Goal: Task Accomplishment & Management: Complete application form

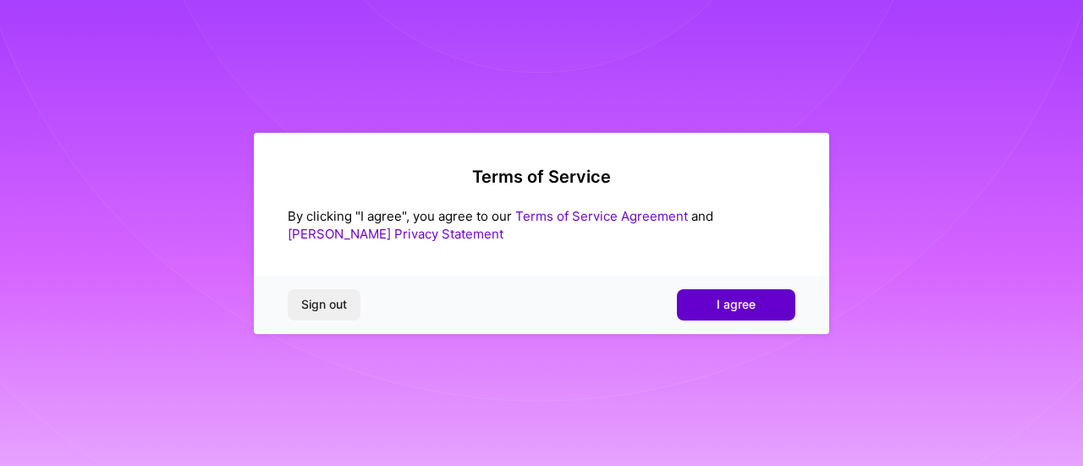
click at [722, 308] on span "I agree" at bounding box center [735, 304] width 39 height 17
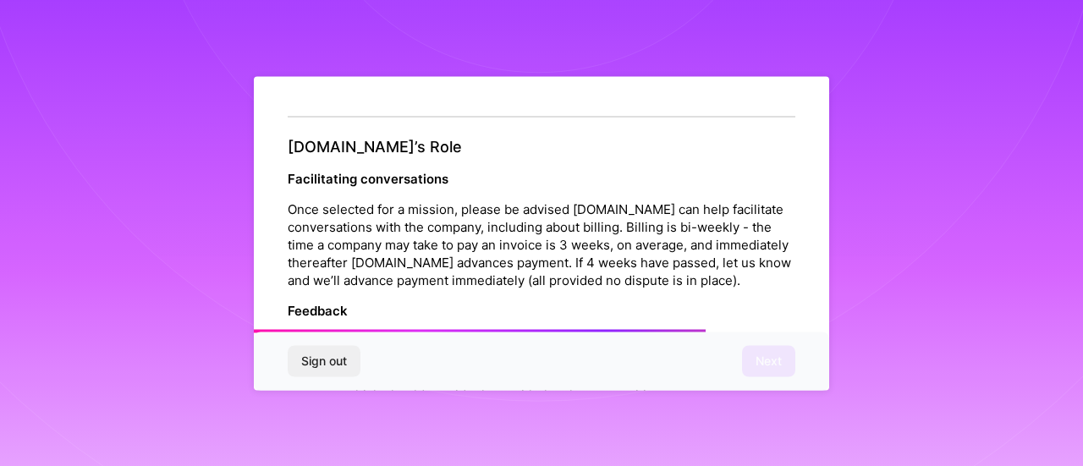
scroll to position [2082, 0]
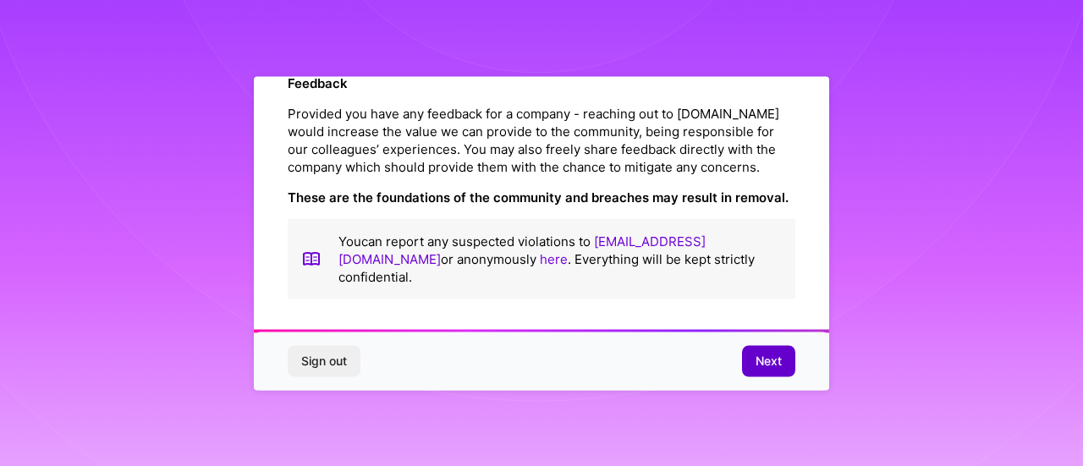
click at [764, 357] on span "Next" at bounding box center [768, 361] width 26 height 17
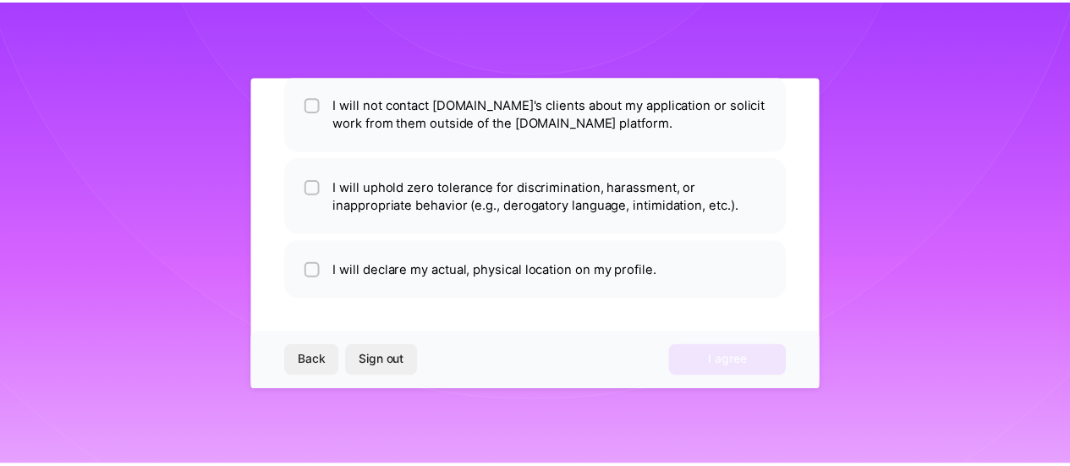
scroll to position [142, 0]
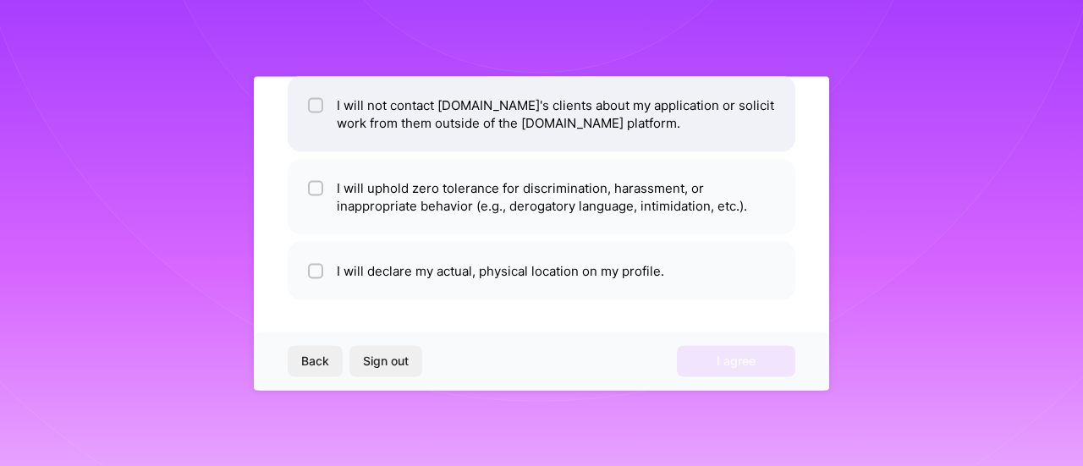
click at [317, 101] on input "checkbox" at bounding box center [317, 106] width 12 height 12
checkbox input "true"
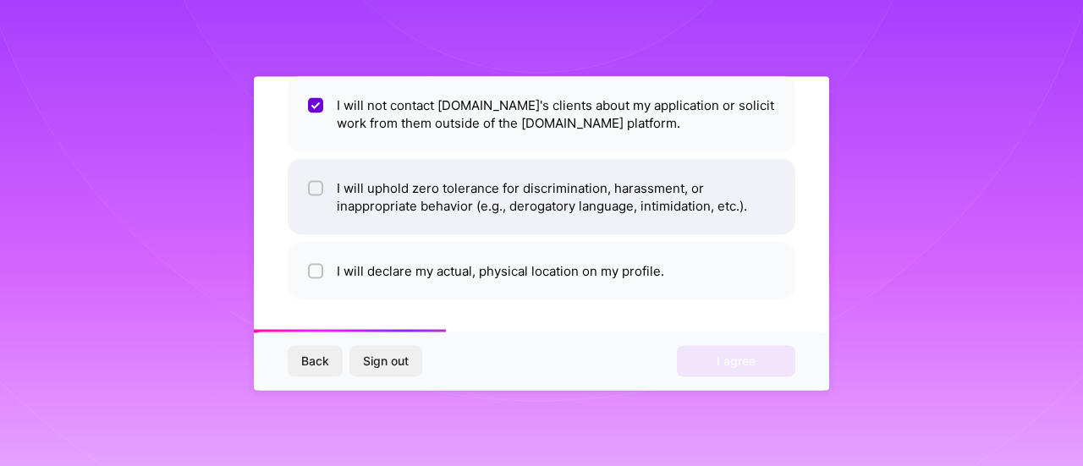
click at [323, 184] on li "I will uphold zero tolerance for discrimination, harassment, or inappropriate b…" at bounding box center [541, 196] width 507 height 76
checkbox input "true"
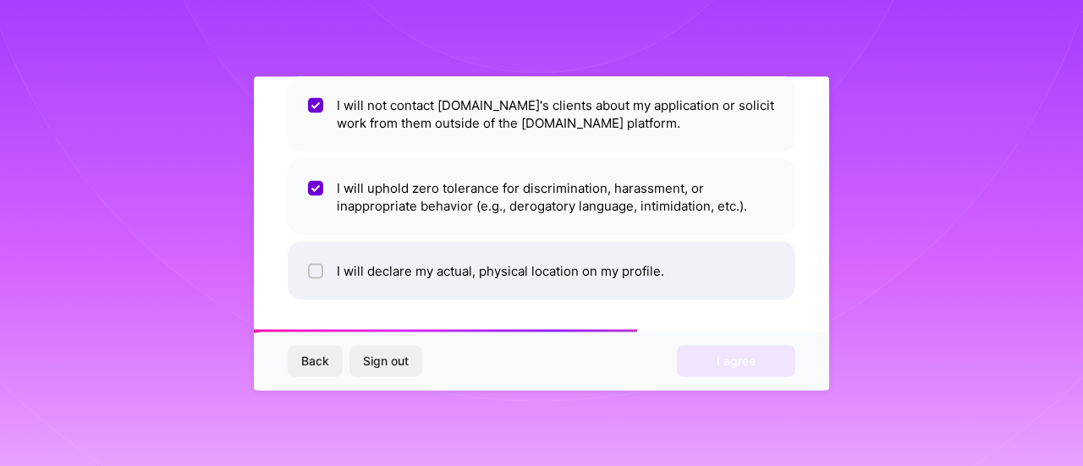
click at [317, 270] on input "checkbox" at bounding box center [317, 272] width 12 height 12
checkbox input "true"
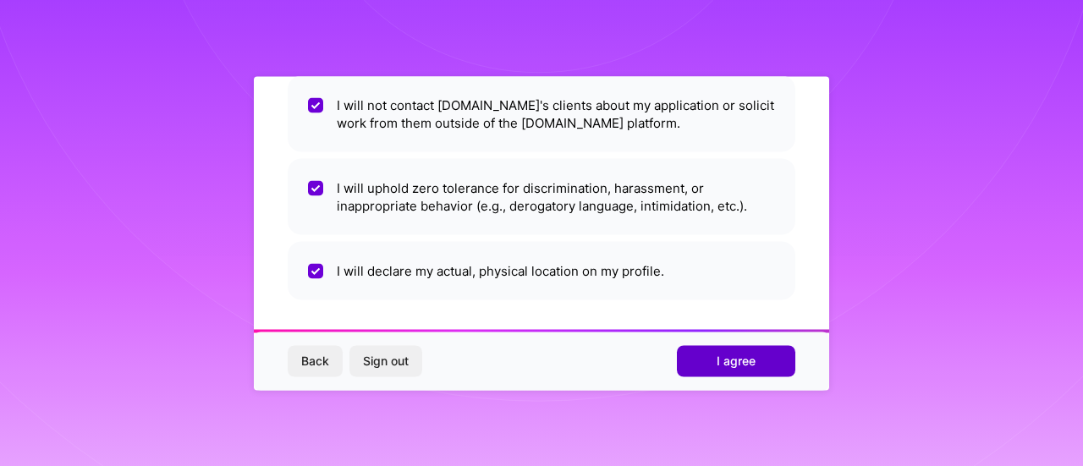
click at [758, 348] on button "I agree" at bounding box center [736, 361] width 118 height 30
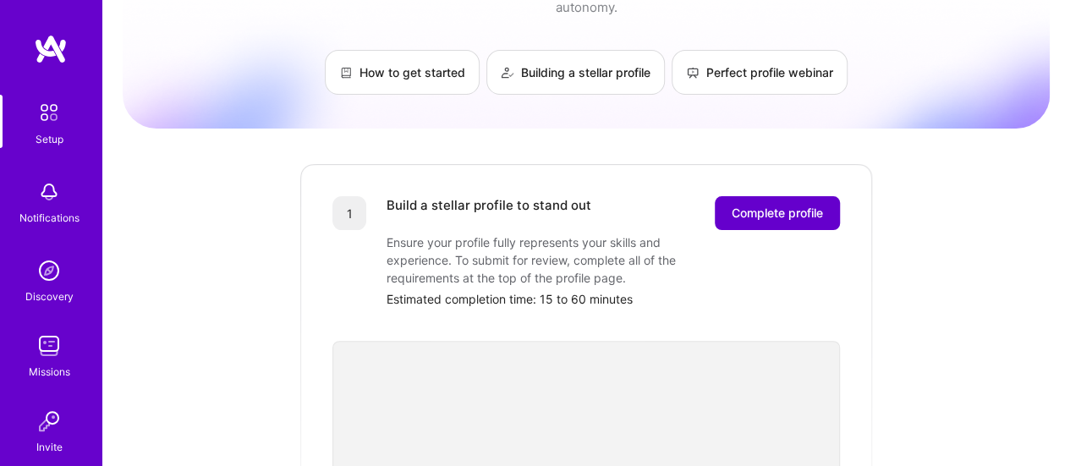
scroll to position [35, 0]
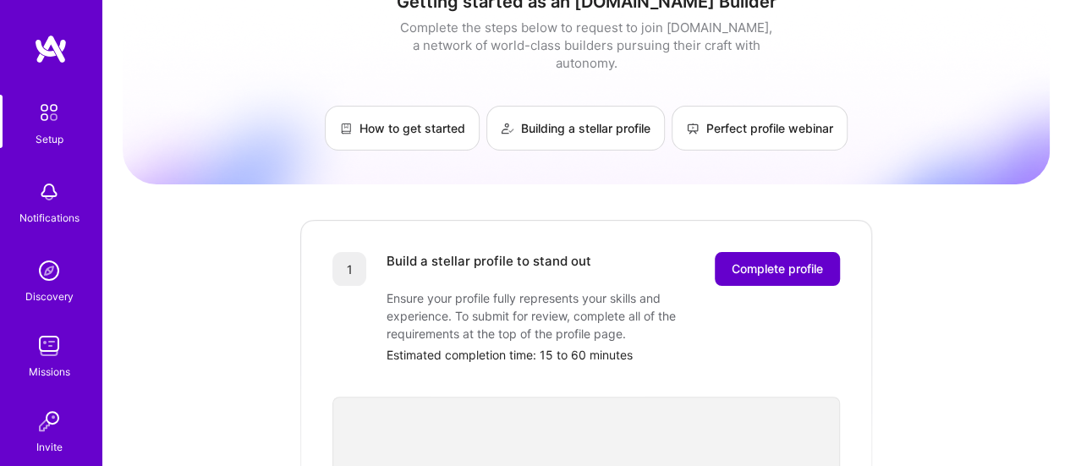
click at [765, 260] on span "Complete profile" at bounding box center [777, 268] width 91 height 17
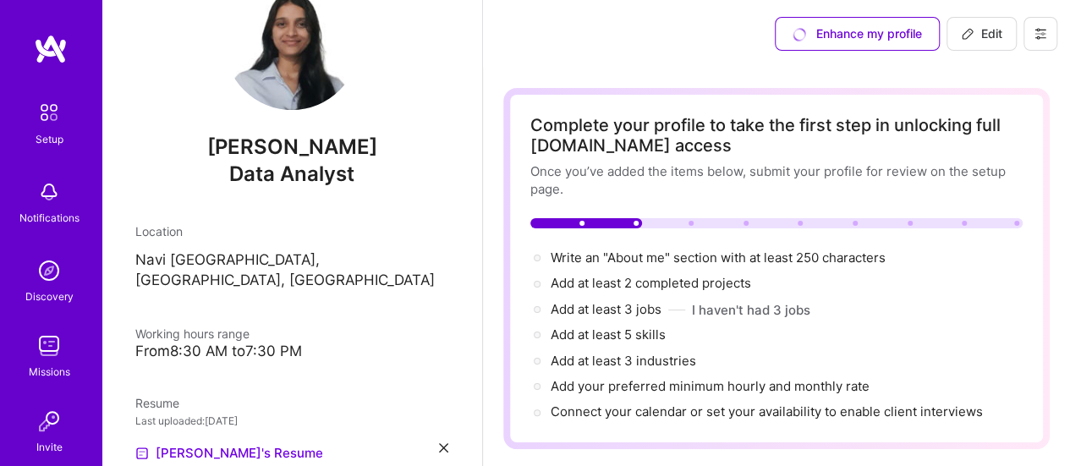
scroll to position [61, 0]
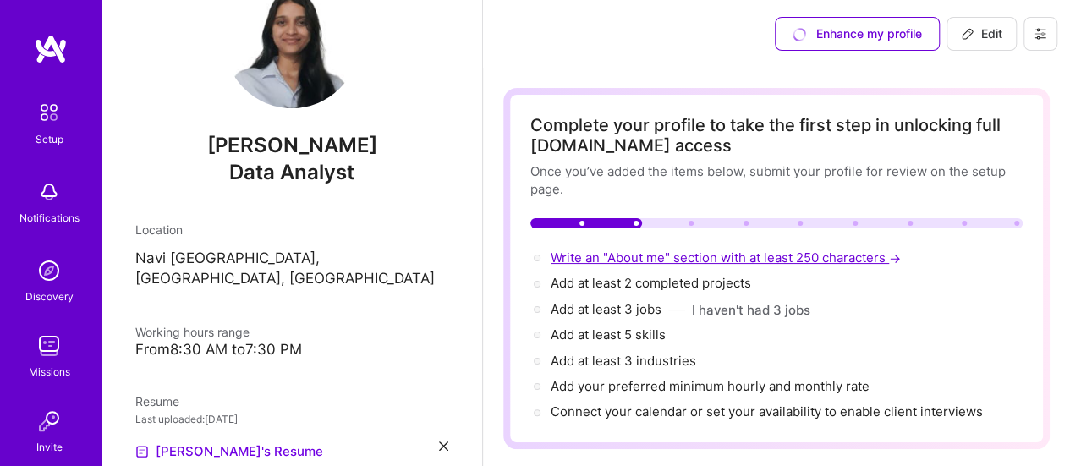
click at [759, 261] on span "Write an "About me" section with at least 250 characters →" at bounding box center [728, 257] width 354 height 16
select select "US"
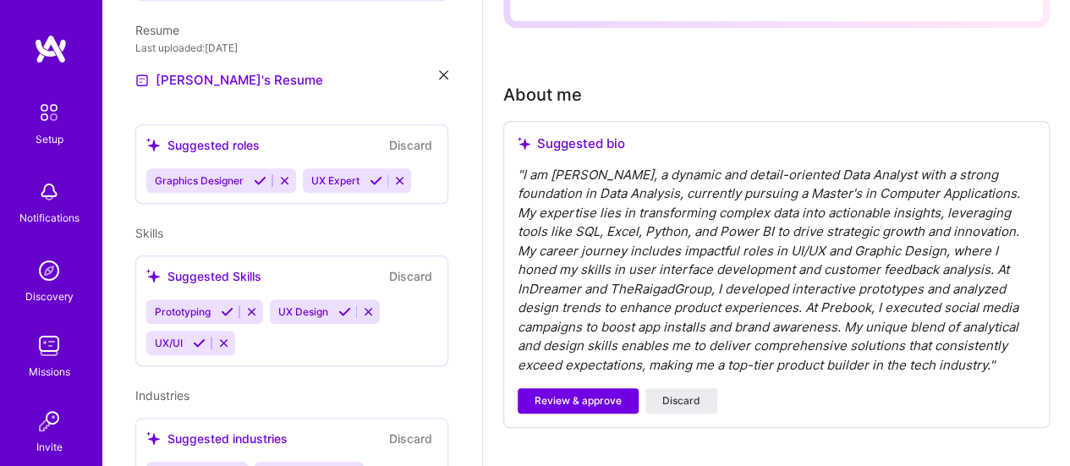
scroll to position [428, 0]
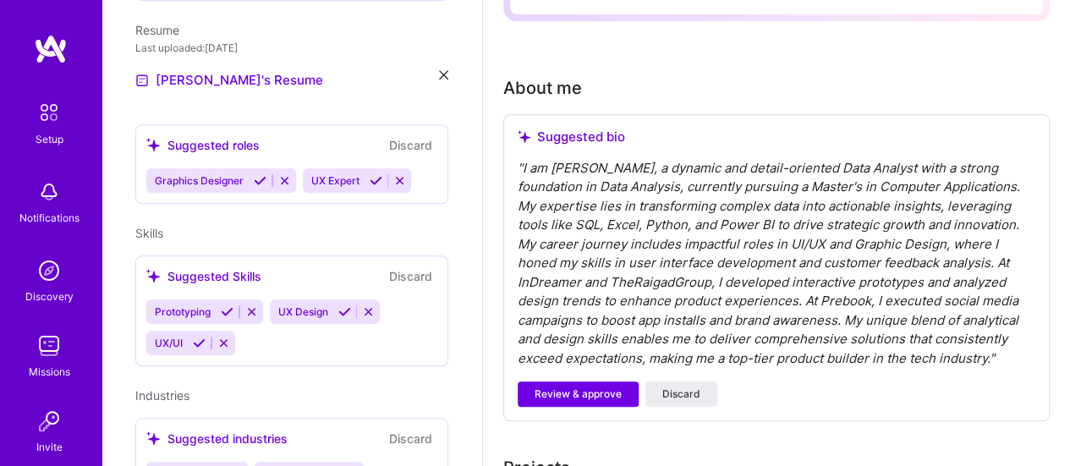
click at [807, 185] on div "" I am Shweta Eladi, a dynamic and detail-oriented Data Analyst with a strong f…" at bounding box center [777, 264] width 518 height 210
click at [809, 185] on div "" I am Shweta Eladi, a dynamic and detail-oriented Data Analyst with a strong f…" at bounding box center [777, 264] width 518 height 210
click at [614, 389] on span "Review & approve" at bounding box center [578, 394] width 87 height 15
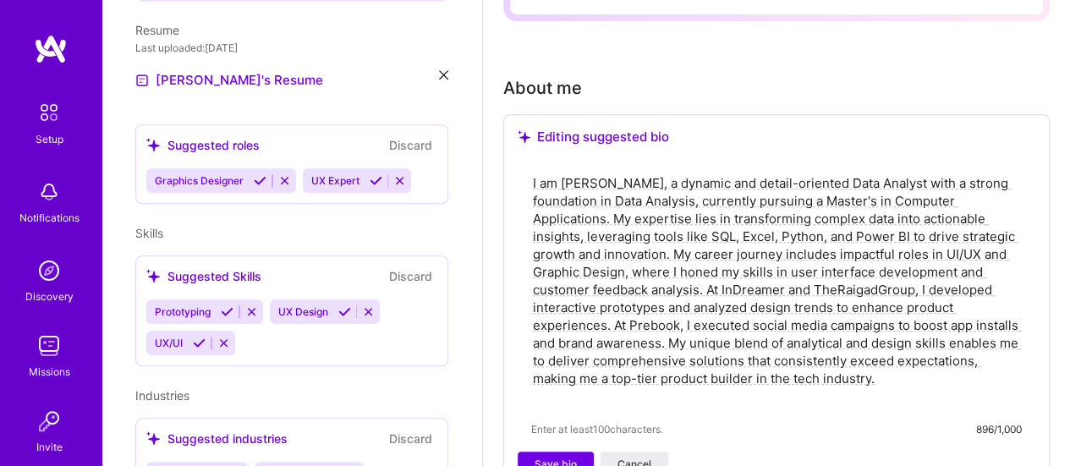
click at [814, 199] on textarea "I am Shweta Eladi, a dynamic and detail-oriented Data Analyst with a strong fou…" at bounding box center [776, 290] width 491 height 234
click at [824, 200] on textarea "I am Shweta Eladi, a dynamic and detail-oriented Data Analyst with a strong fou…" at bounding box center [776, 290] width 491 height 234
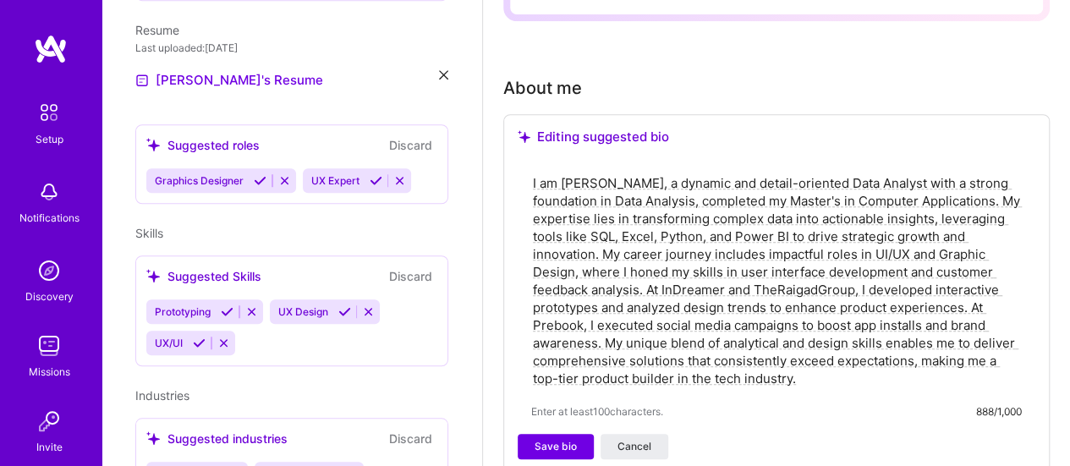
drag, startPoint x: 853, startPoint y: 287, endPoint x: 756, endPoint y: 289, distance: 97.3
click at [756, 289] on textarea "I am Shweta Eladi, a dynamic and detail-oriented Data Analyst with a strong fou…" at bounding box center [776, 281] width 491 height 217
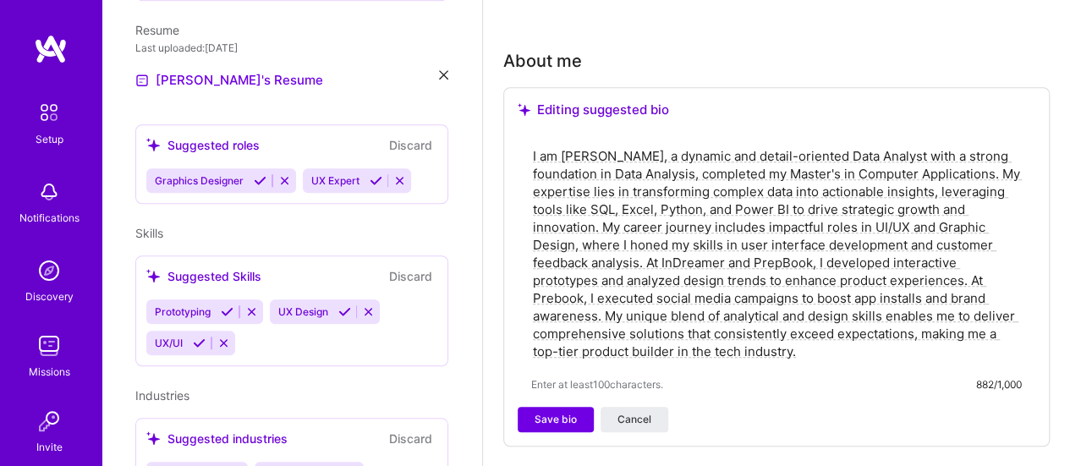
scroll to position [457, 0]
type textarea "I am [PERSON_NAME], a dynamic and detail-oriented Data Analyst with a strong fo…"
click at [555, 419] on span "Save bio" at bounding box center [556, 417] width 42 height 15
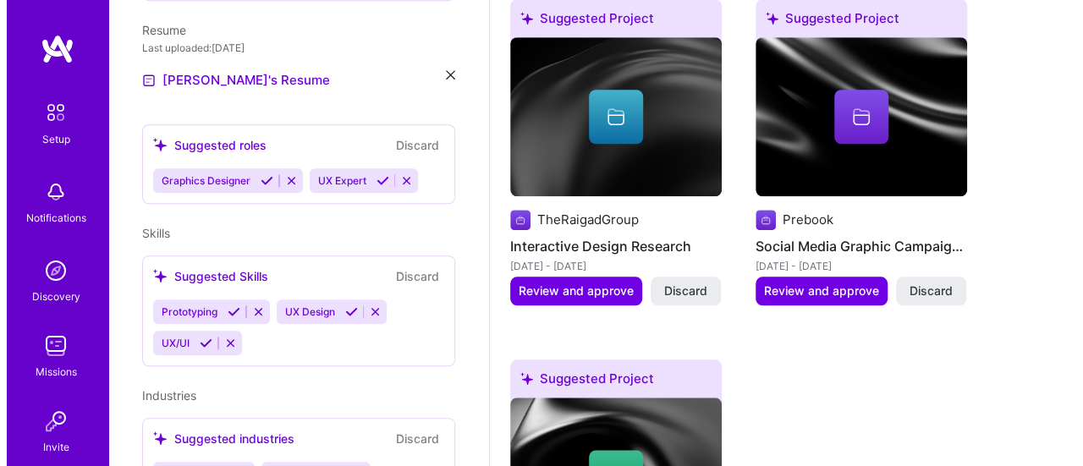
scroll to position [787, 0]
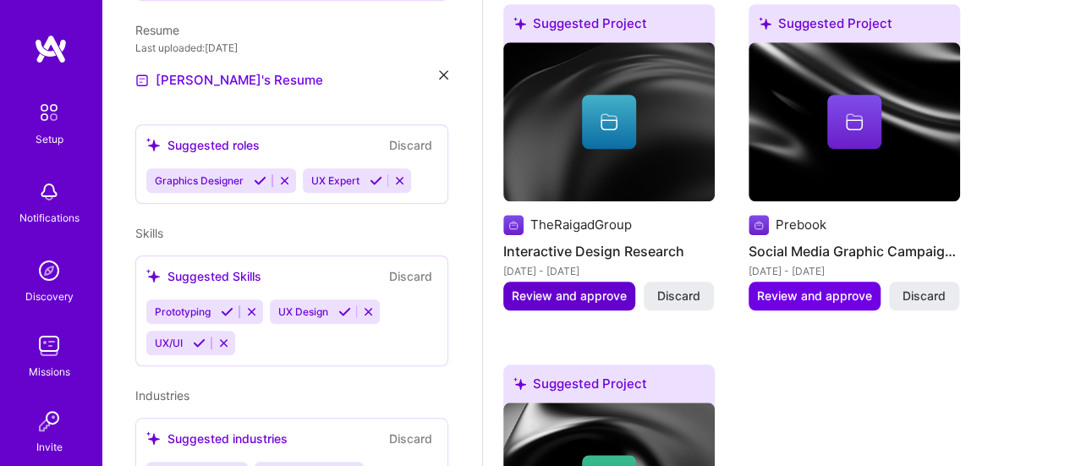
click at [604, 302] on span "Review and approve" at bounding box center [569, 296] width 115 height 17
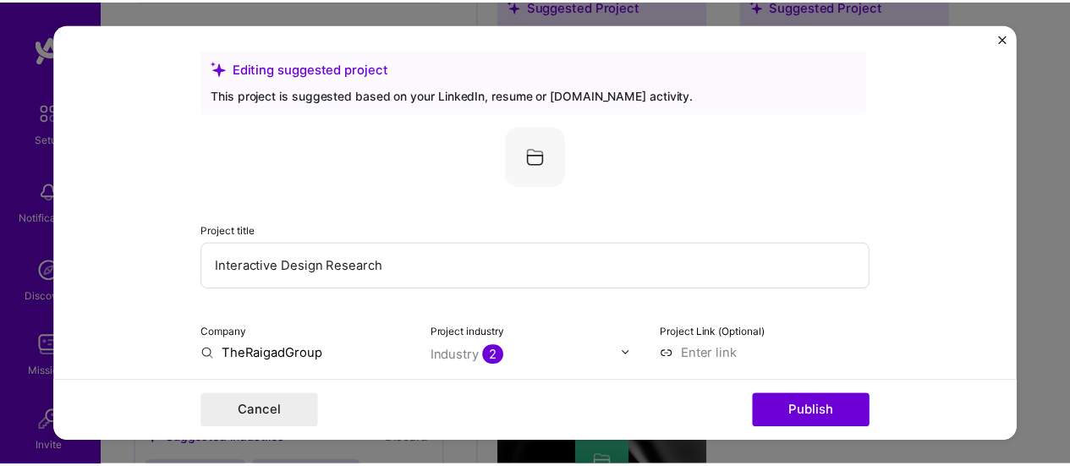
scroll to position [0, 0]
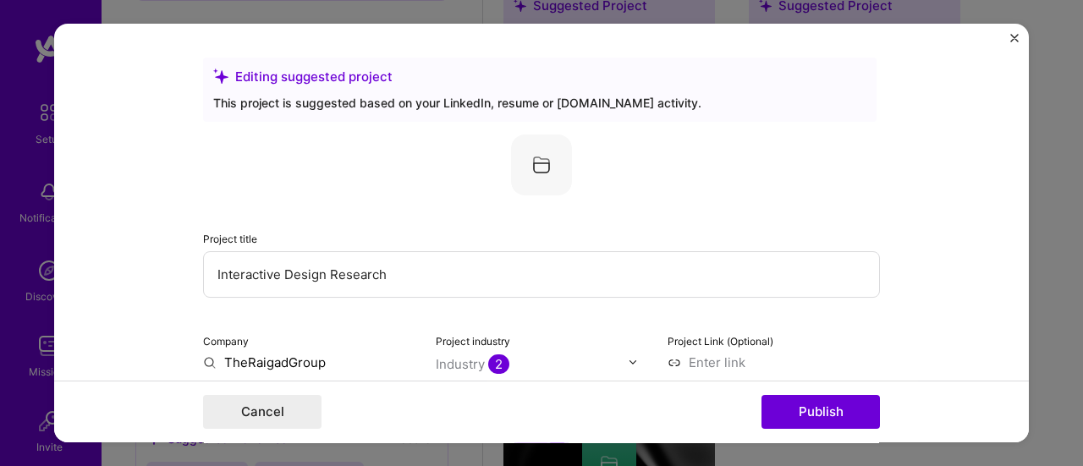
click at [1012, 39] on img "Close" at bounding box center [1014, 38] width 8 height 8
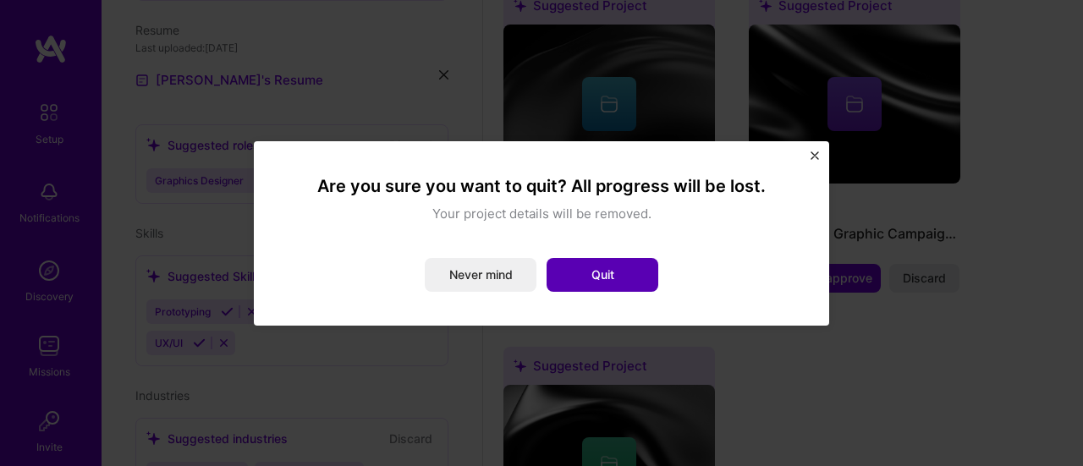
click at [603, 281] on button "Quit" at bounding box center [602, 275] width 112 height 34
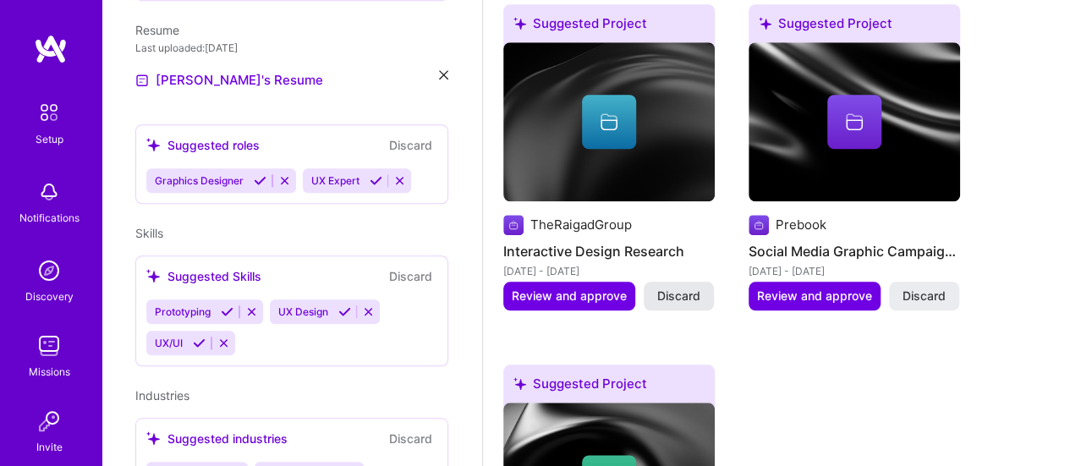
click at [667, 293] on span "Discard" at bounding box center [678, 296] width 43 height 17
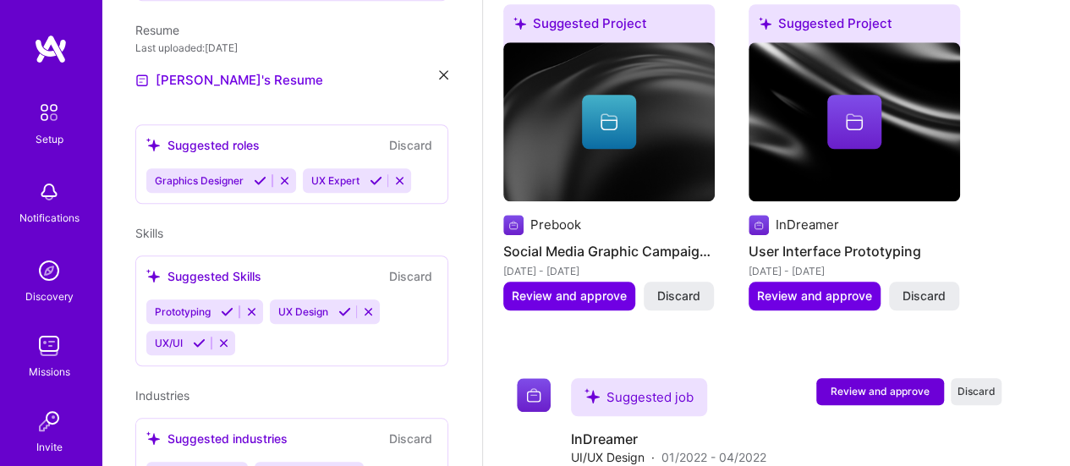
click at [667, 293] on span "Discard" at bounding box center [678, 296] width 43 height 17
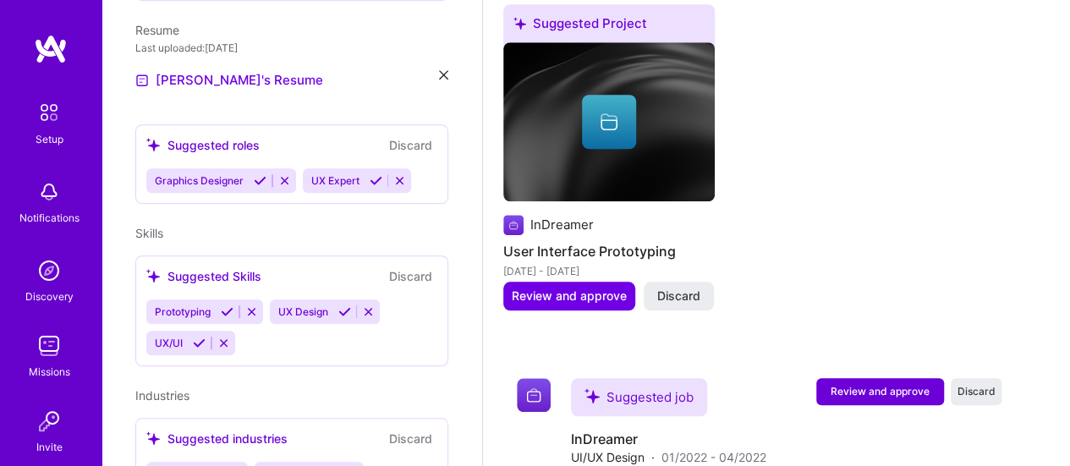
click at [667, 293] on span "Discard" at bounding box center [678, 296] width 43 height 17
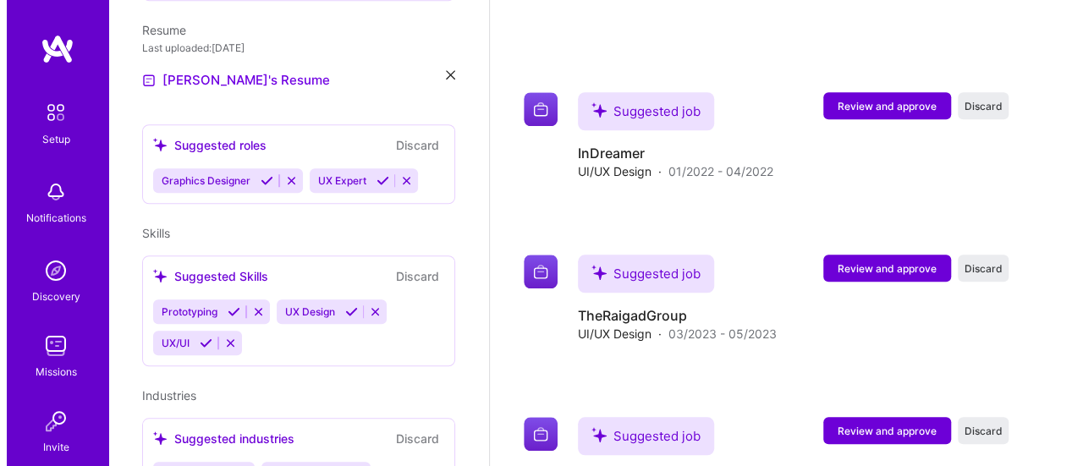
scroll to position [719, 0]
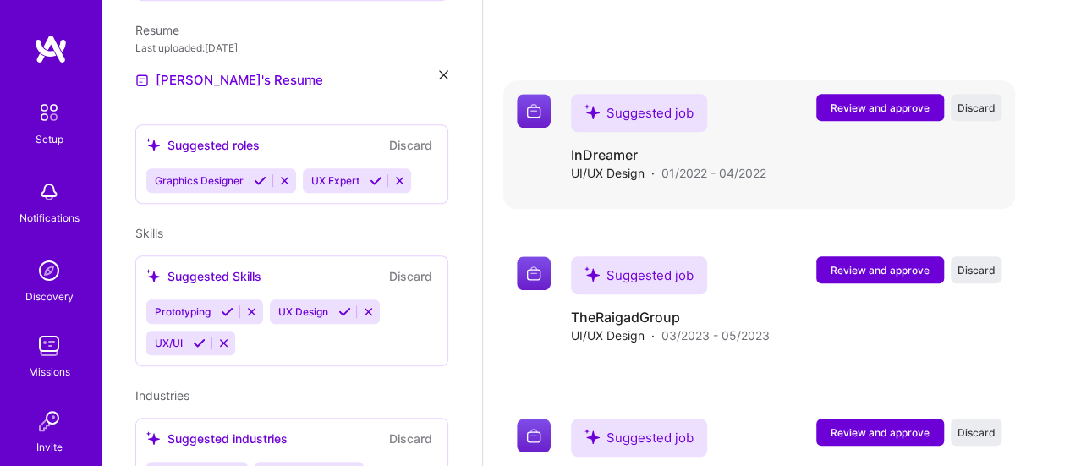
click at [869, 101] on span "Review and approve" at bounding box center [880, 108] width 99 height 14
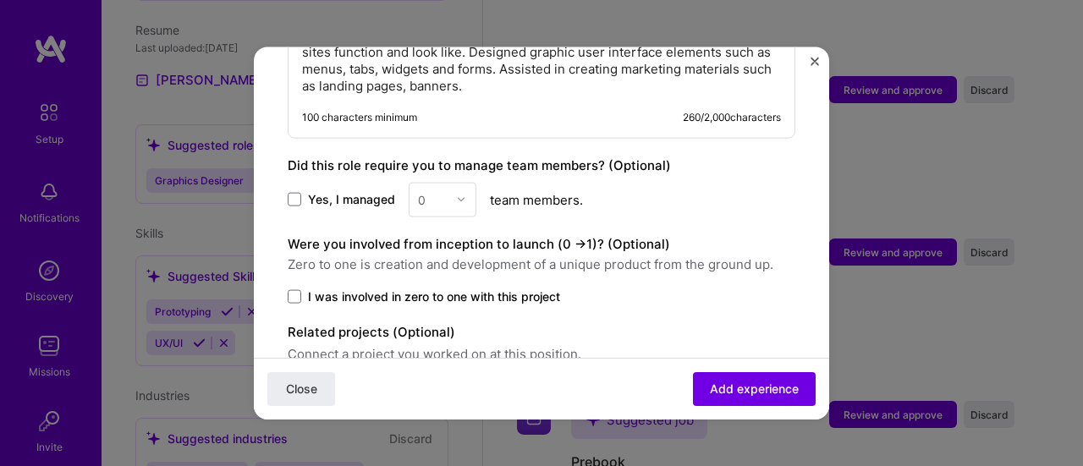
scroll to position [961, 0]
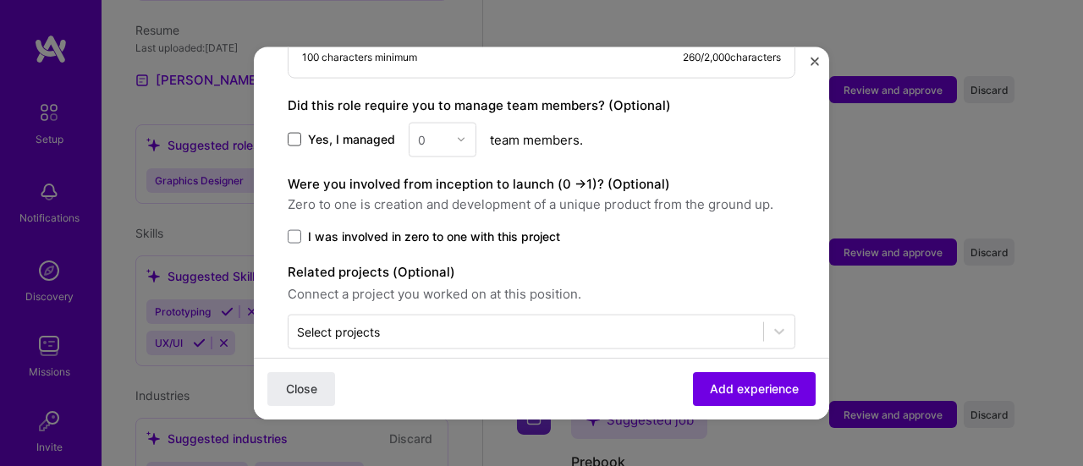
click at [298, 133] on span at bounding box center [295, 140] width 14 height 14
click at [0, 0] on input "Yes, I managed" at bounding box center [0, 0] width 0 height 0
click at [731, 388] on span "Add experience" at bounding box center [754, 389] width 89 height 17
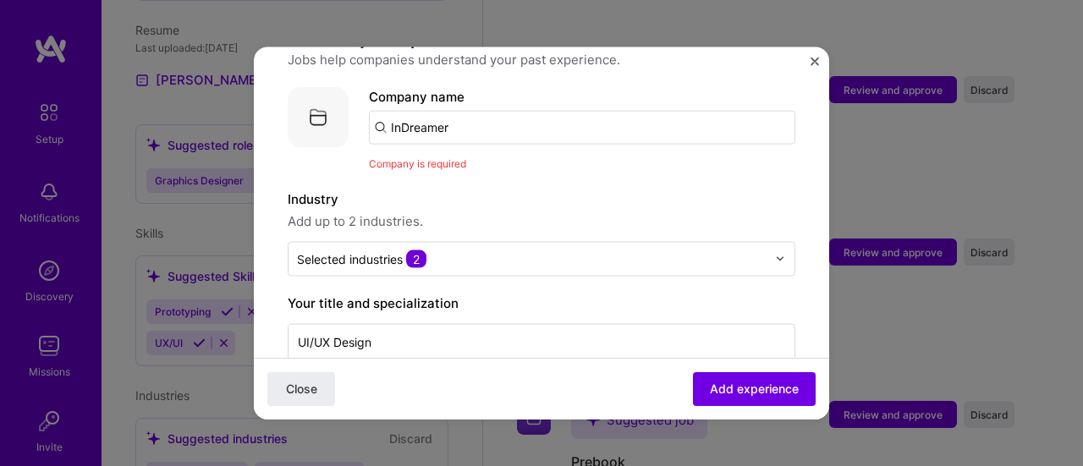
scroll to position [146, 0]
click at [458, 119] on input "InDreamer" at bounding box center [582, 128] width 426 height 34
click at [712, 379] on button "Add experience" at bounding box center [754, 389] width 123 height 34
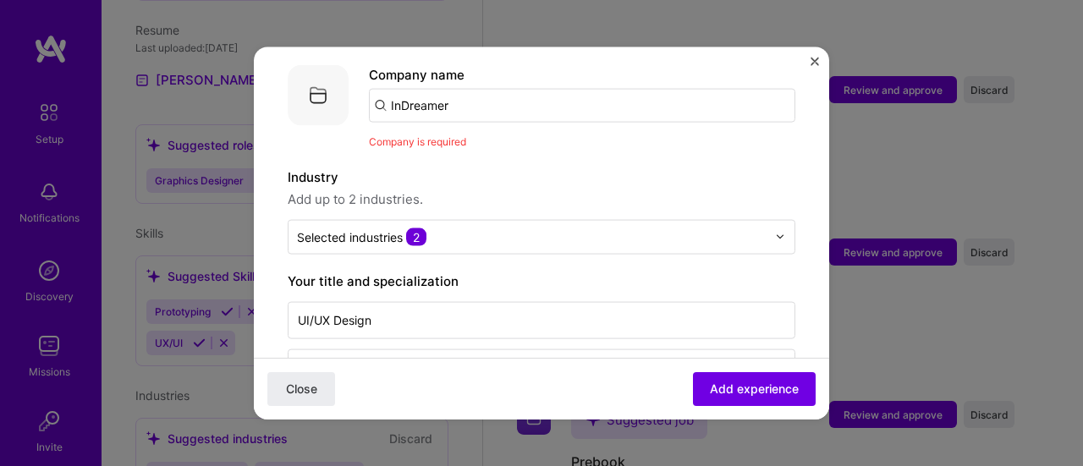
click at [540, 88] on input "InDreamer" at bounding box center [582, 105] width 426 height 34
paste input "InDreamer"
type input "InDreamer"
click at [499, 138] on div "InDreamer" at bounding box center [502, 152] width 78 height 30
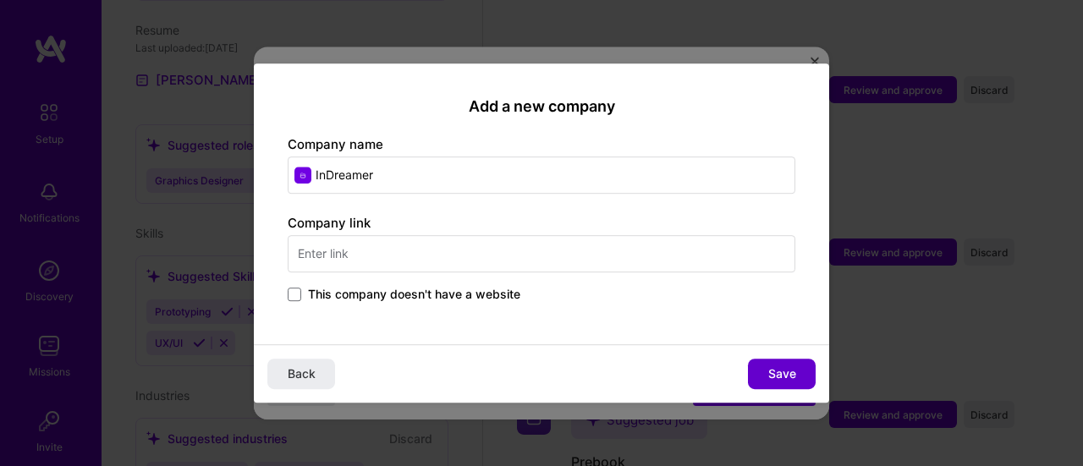
click at [765, 376] on div "Back Save" at bounding box center [541, 373] width 575 height 58
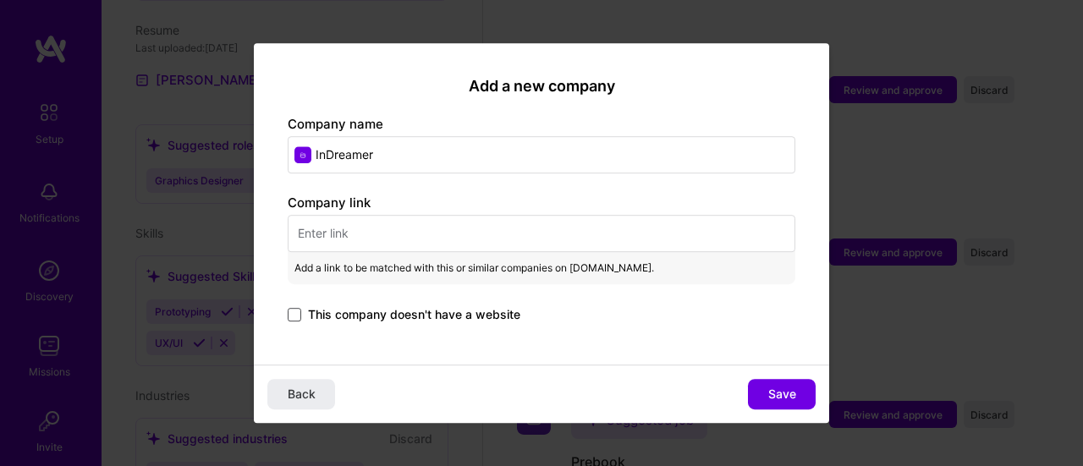
click at [291, 314] on span at bounding box center [295, 315] width 14 height 14
click at [0, 0] on input "This company doesn't have a website" at bounding box center [0, 0] width 0 height 0
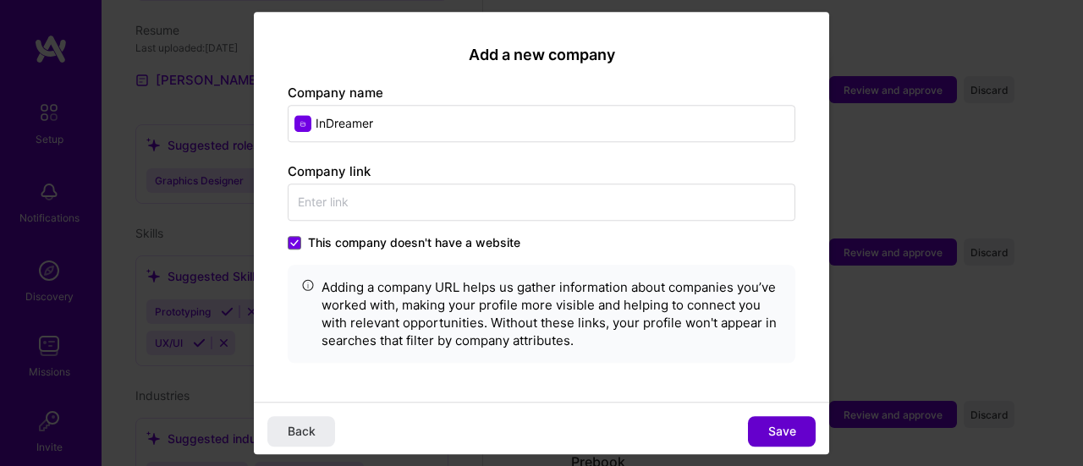
click at [778, 429] on span "Save" at bounding box center [782, 431] width 28 height 17
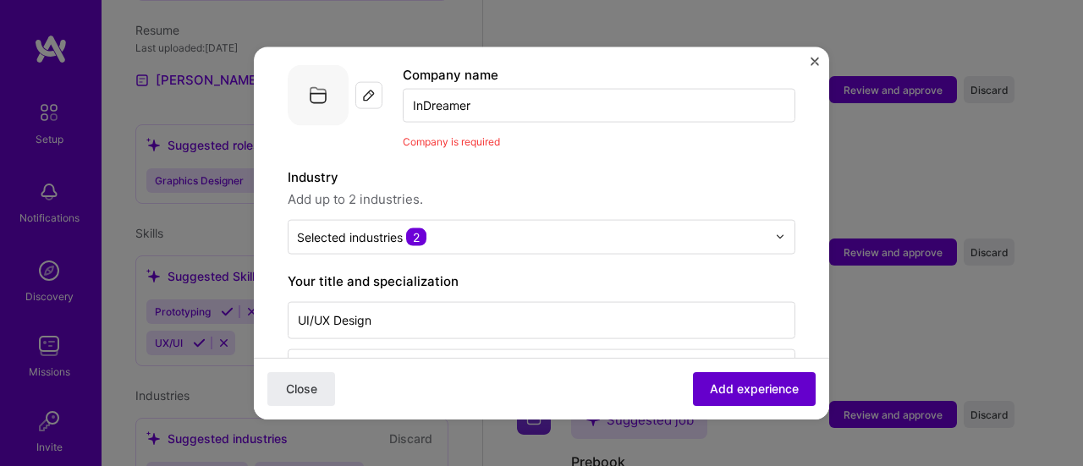
click at [737, 392] on span "Add experience" at bounding box center [754, 389] width 89 height 17
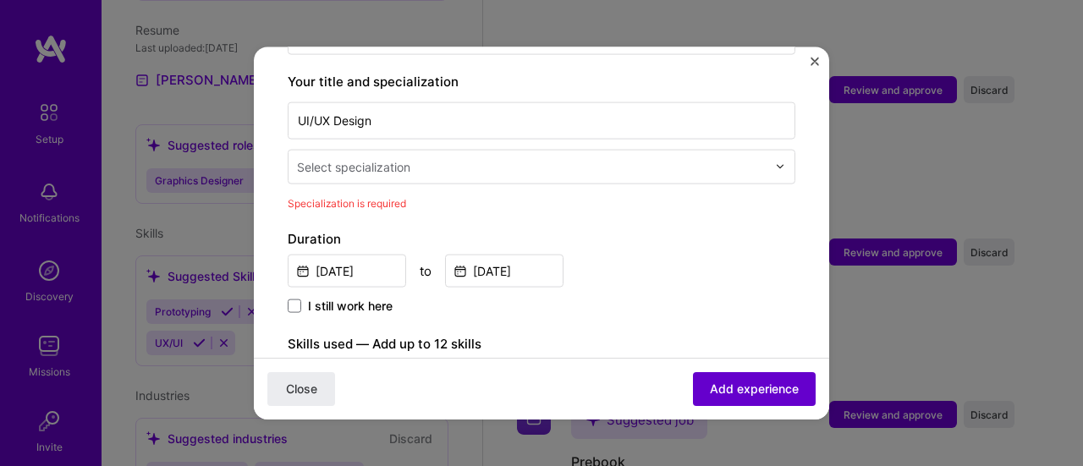
scroll to position [375, 0]
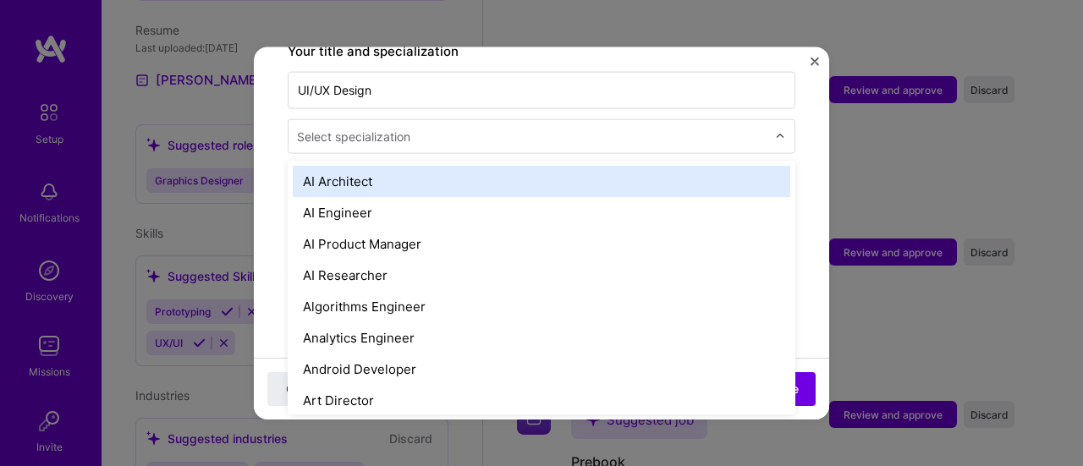
click at [447, 127] on input "text" at bounding box center [533, 136] width 473 height 18
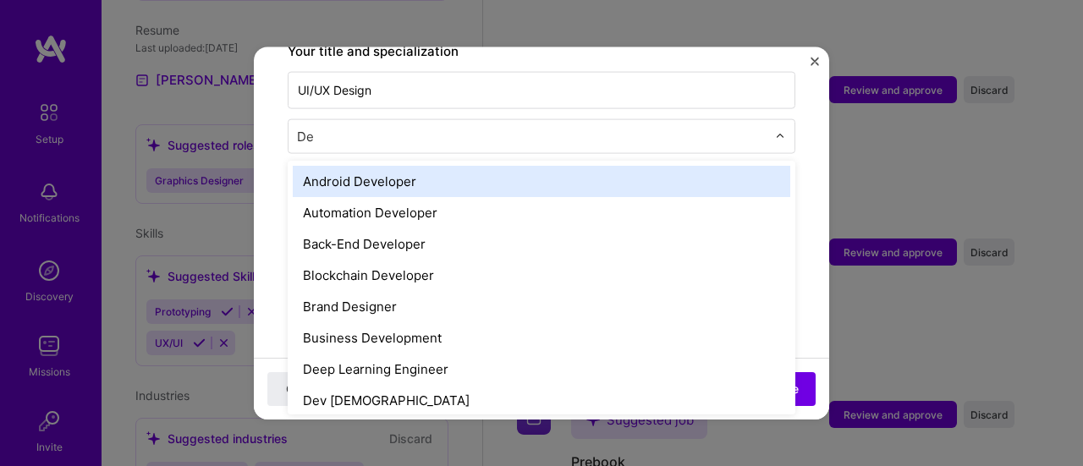
type input "Des"
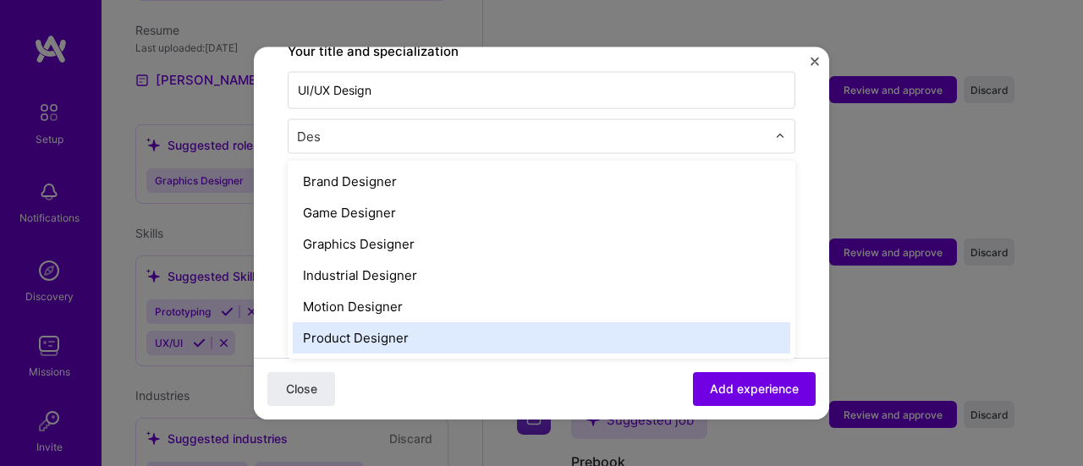
click at [401, 321] on div "Product Designer" at bounding box center [541, 336] width 497 height 31
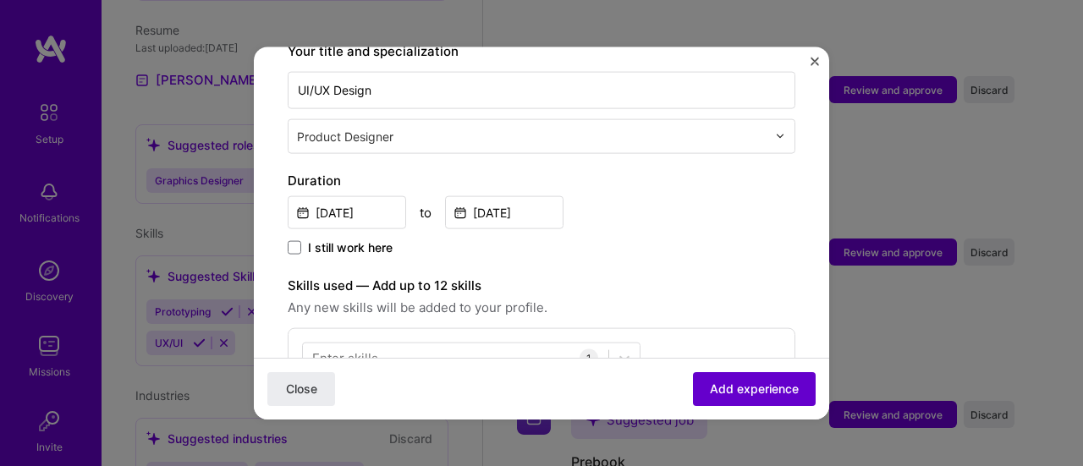
click at [721, 381] on span "Add experience" at bounding box center [754, 389] width 89 height 17
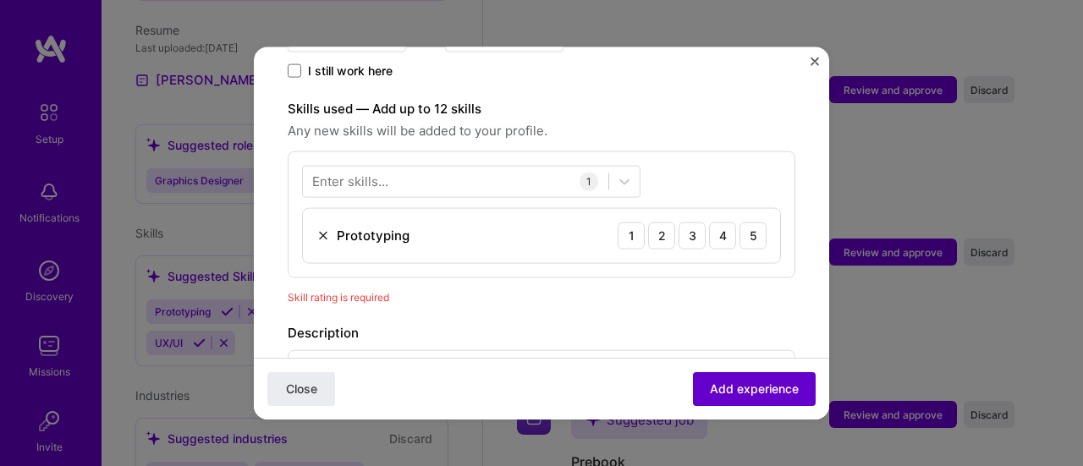
scroll to position [583, 0]
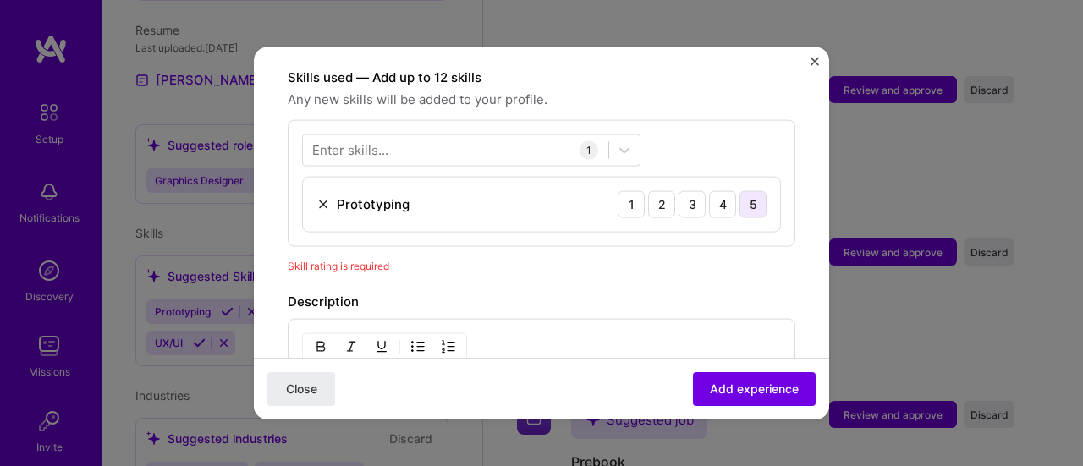
click at [739, 190] on div "5" at bounding box center [752, 203] width 27 height 27
click at [716, 378] on button "Add experience" at bounding box center [754, 389] width 123 height 34
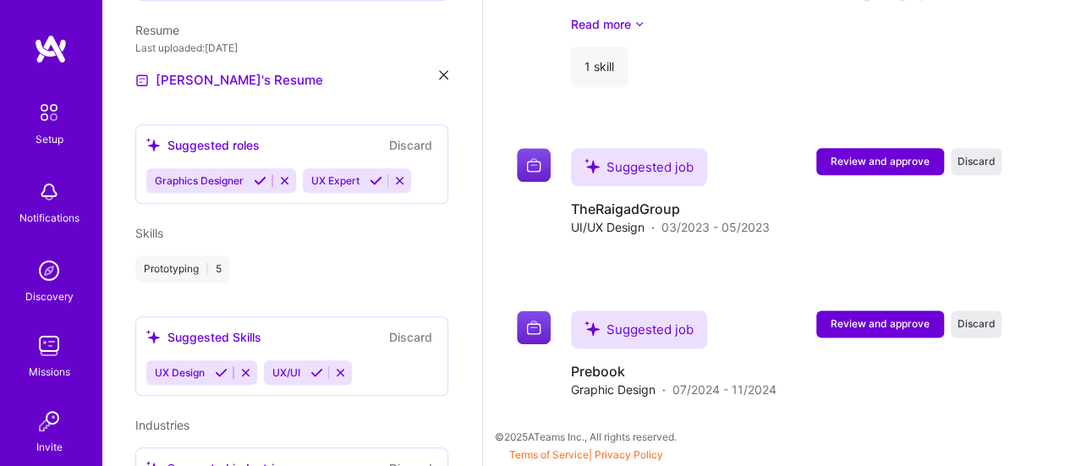
scroll to position [1002, 0]
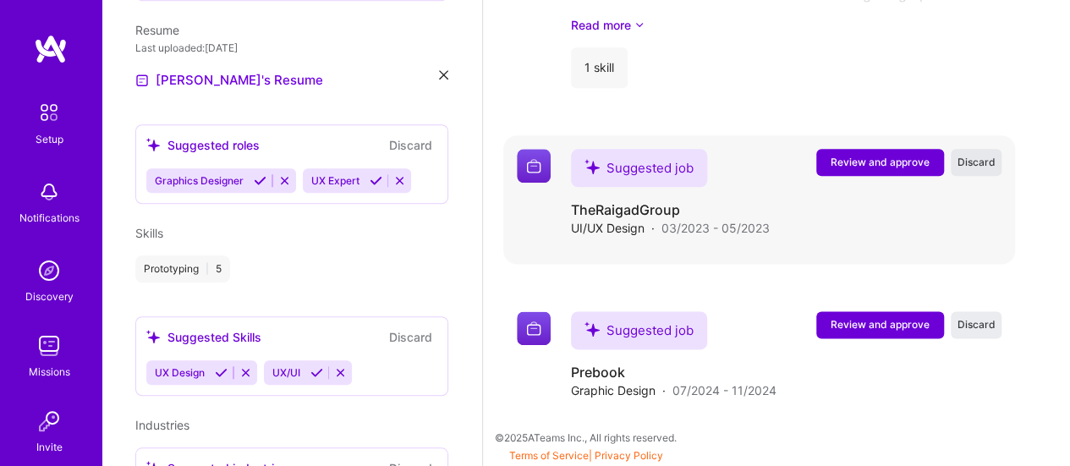
click at [983, 159] on span "Discard" at bounding box center [976, 162] width 38 height 14
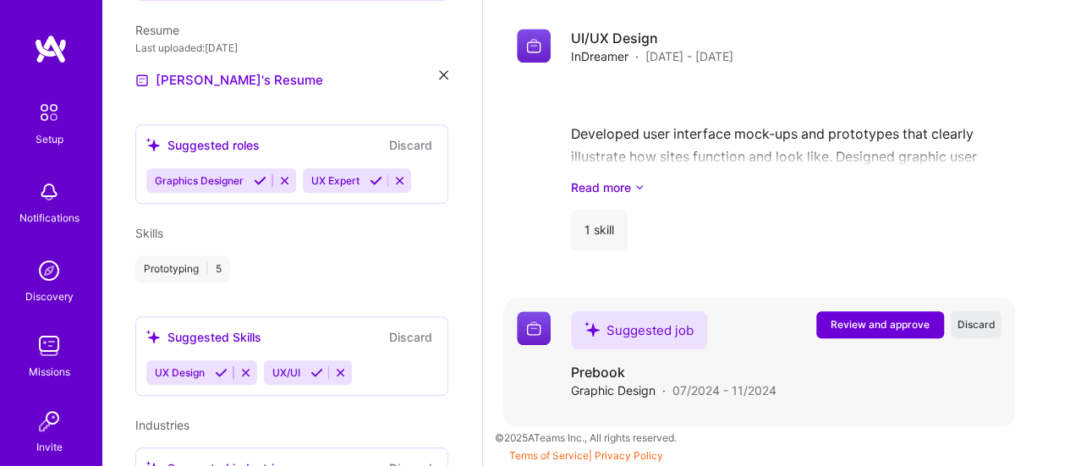
click at [912, 321] on span "Review and approve" at bounding box center [880, 324] width 99 height 14
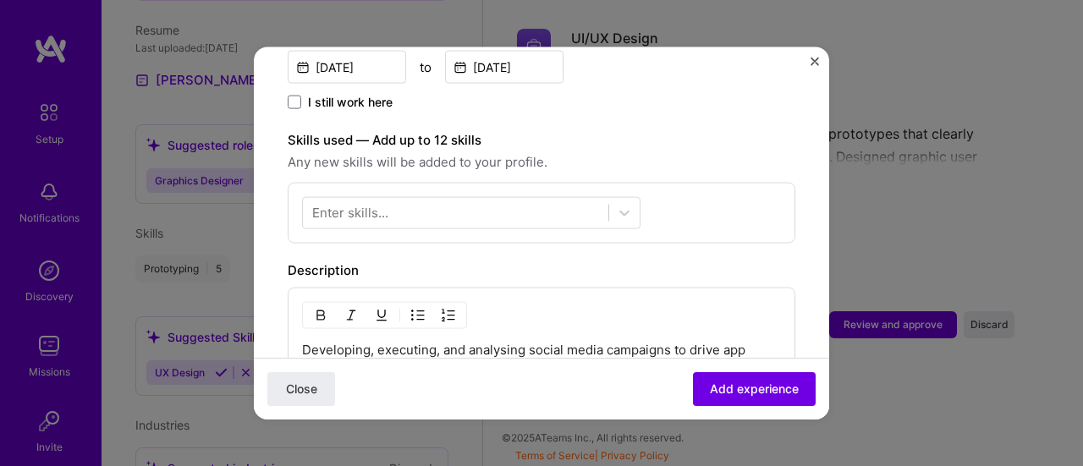
scroll to position [538, 0]
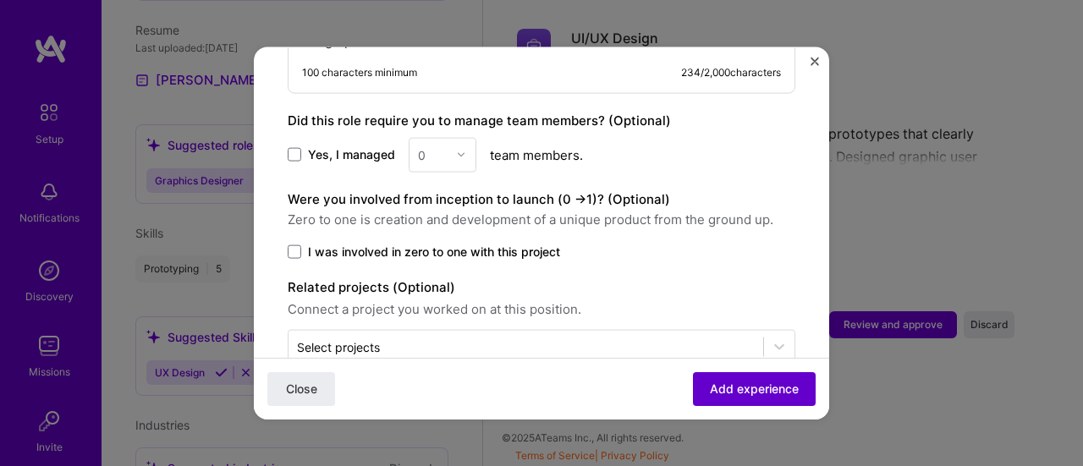
click at [710, 381] on span "Add experience" at bounding box center [754, 389] width 89 height 17
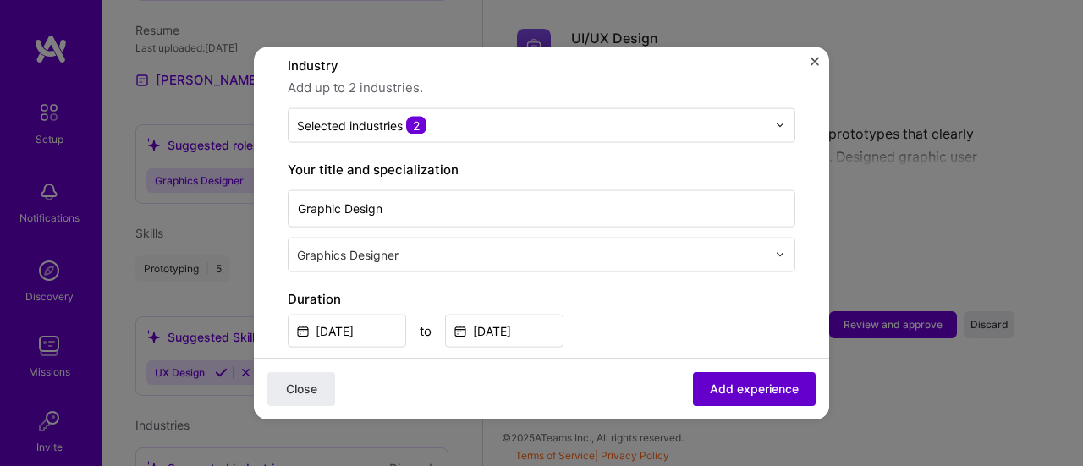
scroll to position [169, 0]
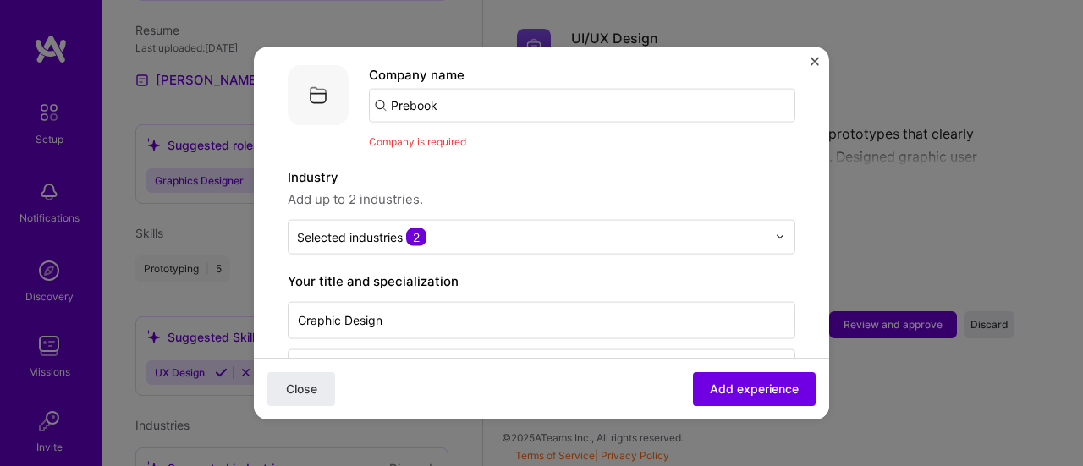
click at [529, 88] on input "Prebook" at bounding box center [582, 105] width 426 height 34
paste input "Prebook"
type input "Prebook"
click at [524, 137] on div "Prebook" at bounding box center [495, 152] width 64 height 30
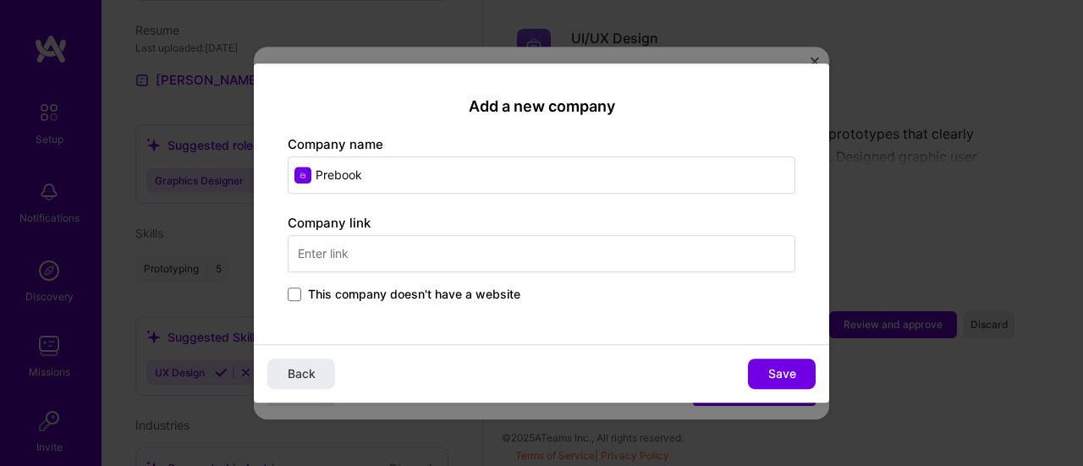
click at [513, 266] on input "text" at bounding box center [541, 253] width 507 height 37
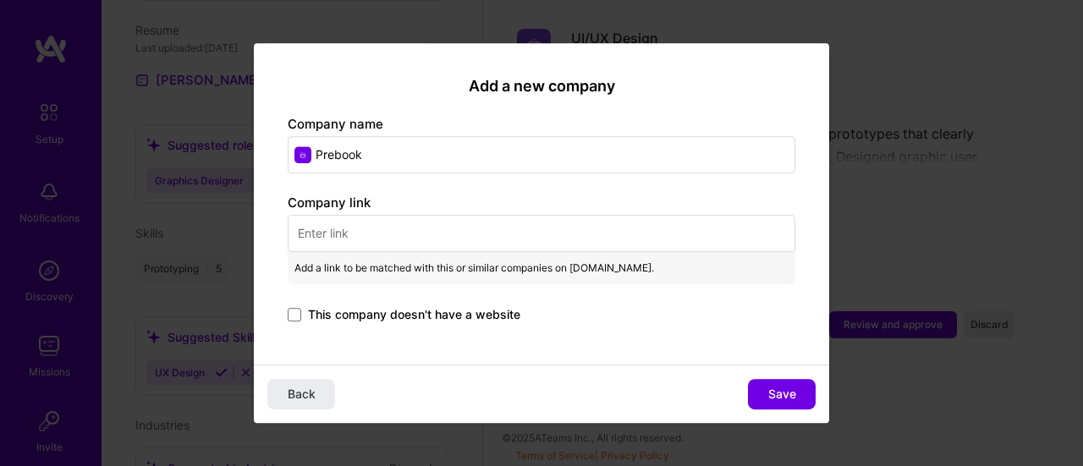
paste input "https://www.prepbookedu.com/"
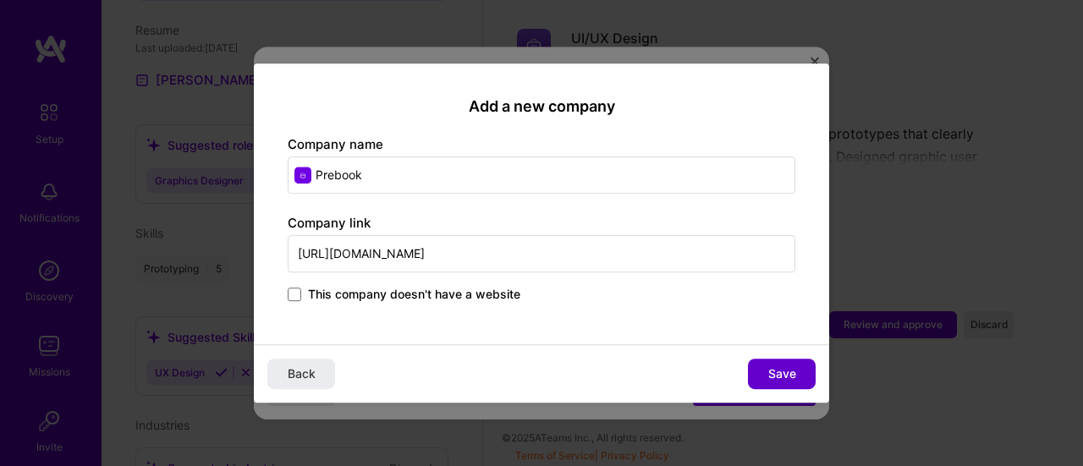
type input "https://www.prepbookedu.com/"
click at [787, 375] on span "Save" at bounding box center [782, 373] width 28 height 17
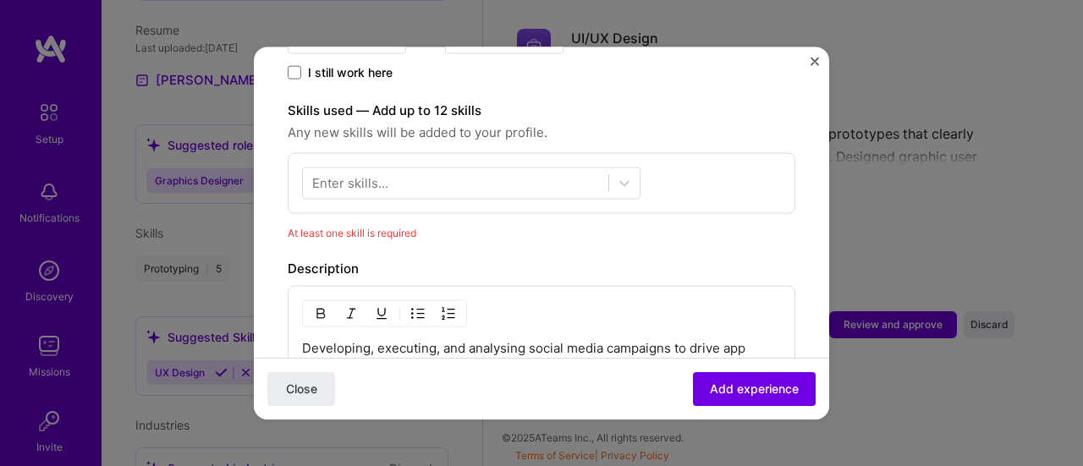
scroll to position [573, 0]
click at [549, 170] on div at bounding box center [455, 184] width 305 height 28
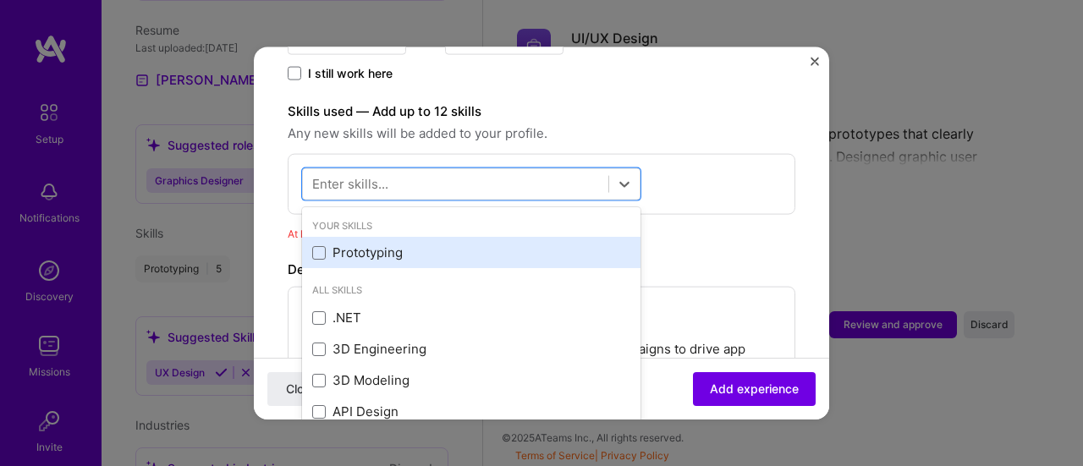
click at [319, 241] on div "Prototyping" at bounding box center [471, 252] width 338 height 31
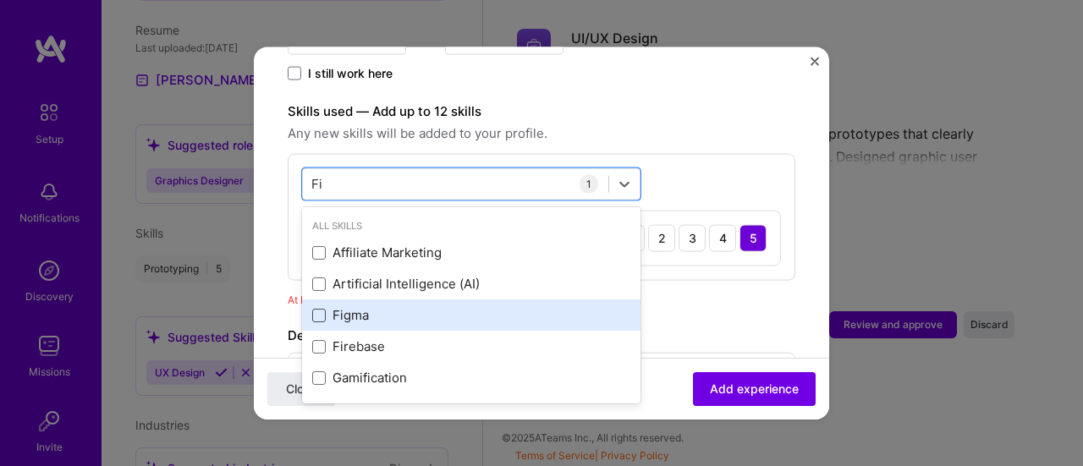
click at [321, 308] on span at bounding box center [319, 315] width 14 height 14
click at [0, 0] on input "checkbox" at bounding box center [0, 0] width 0 height 0
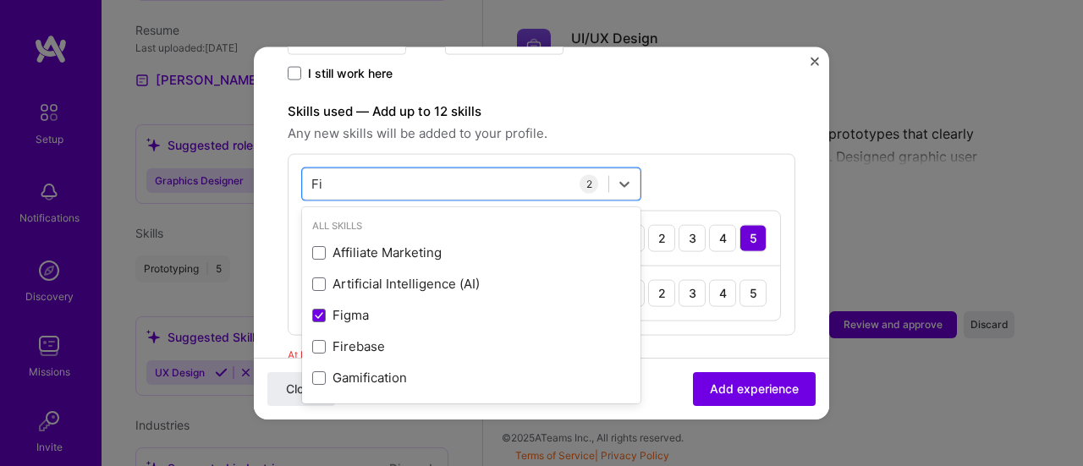
type input "Fi"
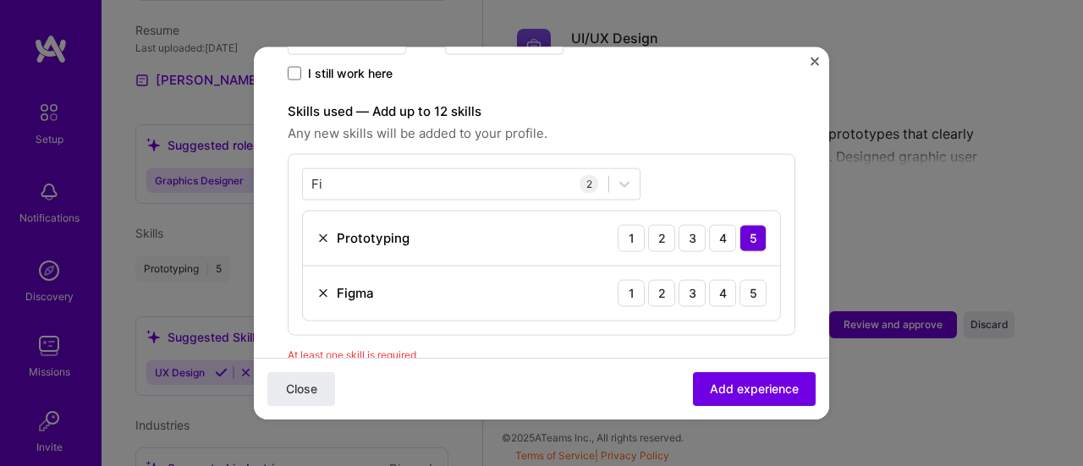
click at [690, 345] on div "At least one skill is required" at bounding box center [541, 354] width 507 height 18
click at [739, 279] on div "5" at bounding box center [752, 292] width 27 height 27
click at [743, 388] on span "Add experience" at bounding box center [754, 389] width 89 height 17
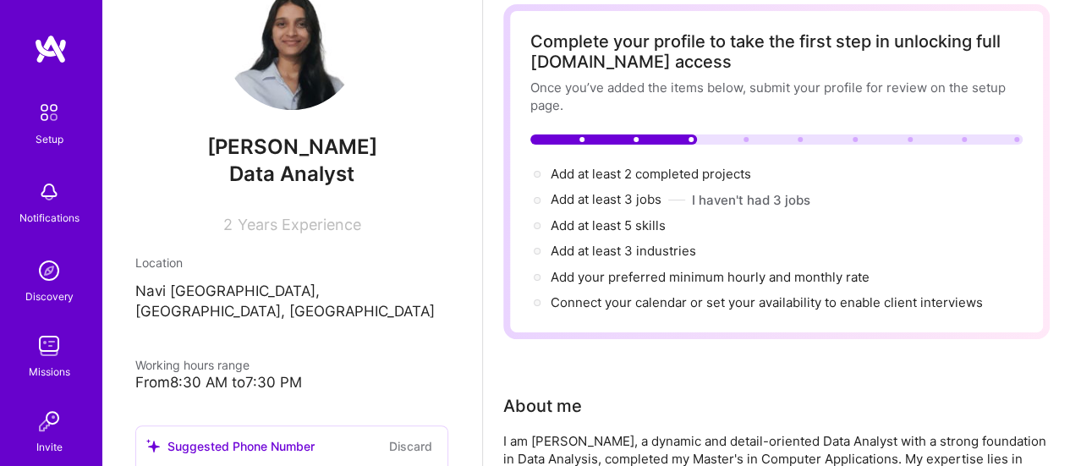
scroll to position [80, 0]
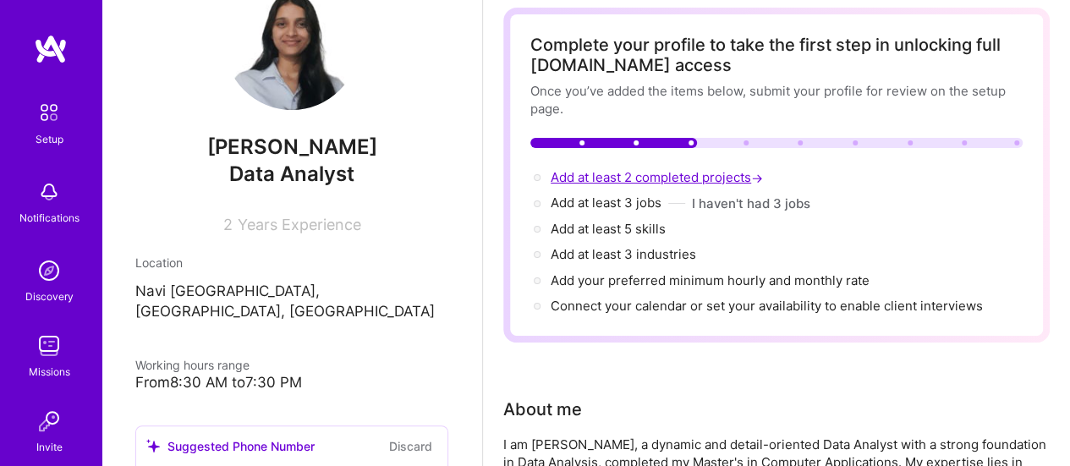
click at [661, 173] on span "Add at least 2 completed projects →" at bounding box center [659, 177] width 216 height 16
select select "US"
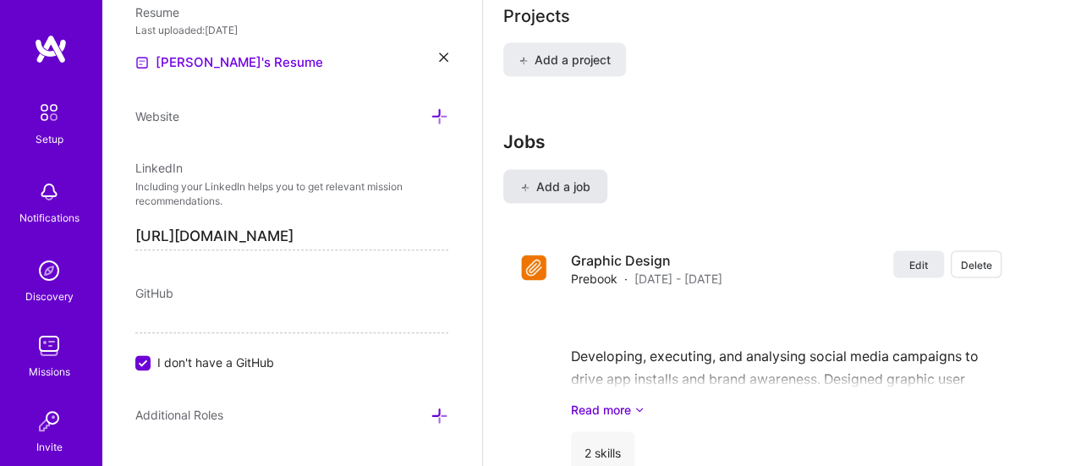
scroll to position [1446, 0]
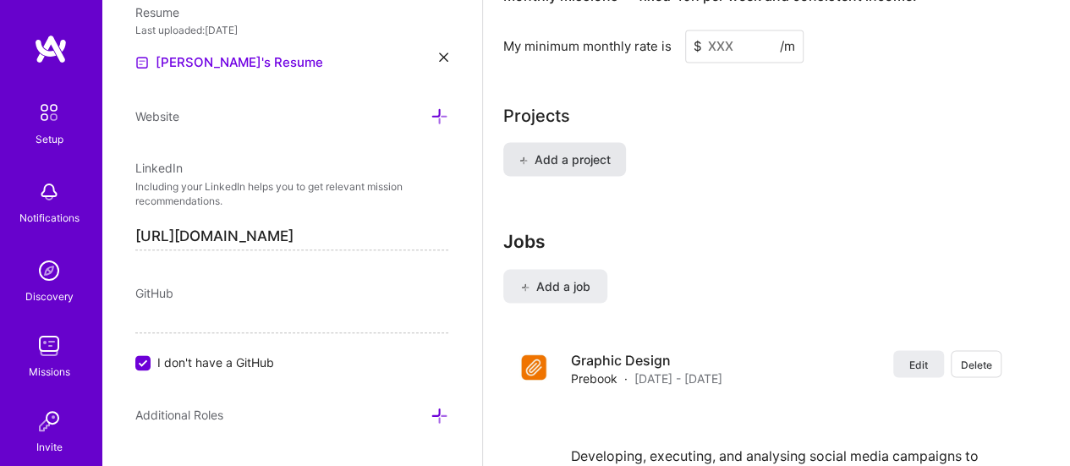
click at [588, 156] on span "Add a project" at bounding box center [564, 159] width 92 height 17
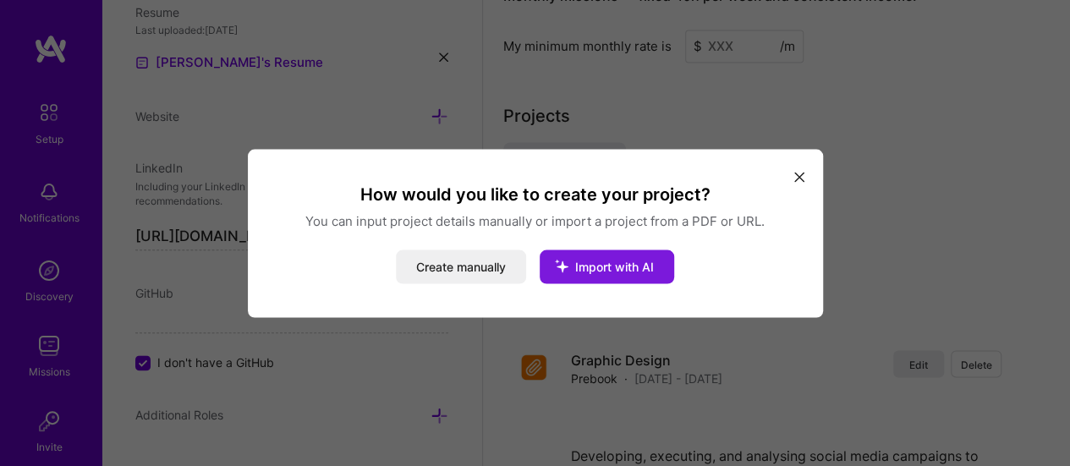
click at [595, 255] on button "Import with AI" at bounding box center [607, 266] width 134 height 34
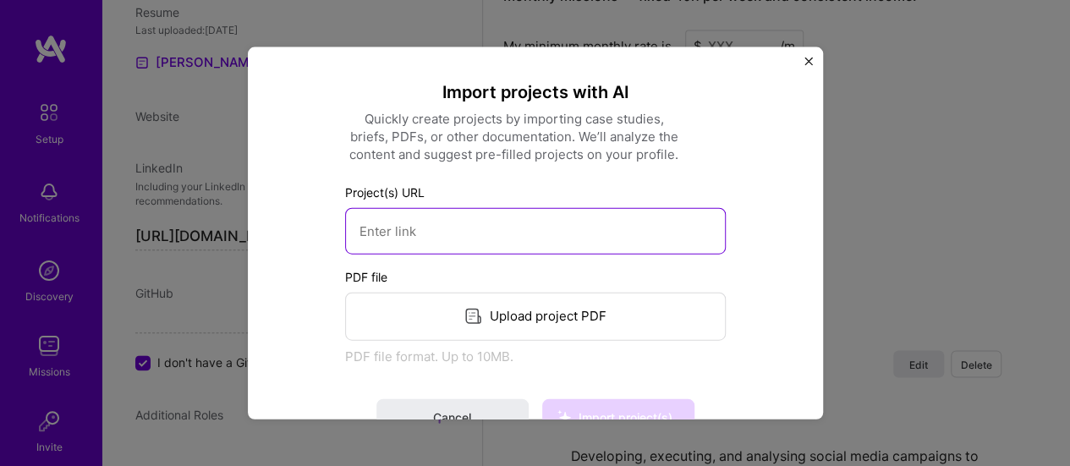
click at [568, 248] on input at bounding box center [535, 230] width 381 height 47
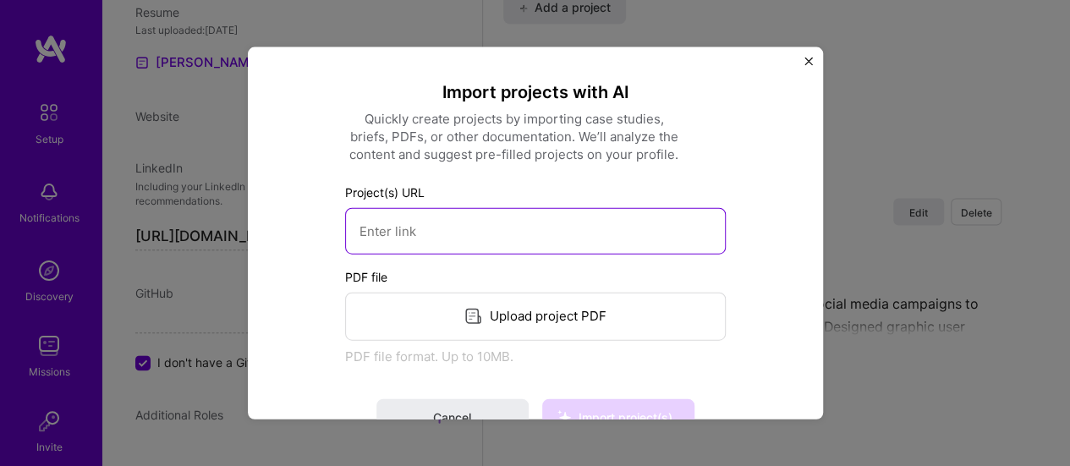
scroll to position [1600, 0]
click at [573, 228] on input at bounding box center [535, 230] width 381 height 47
paste input "https://github.com/shwetaeladi07/WeatherAPI-Dashboard"
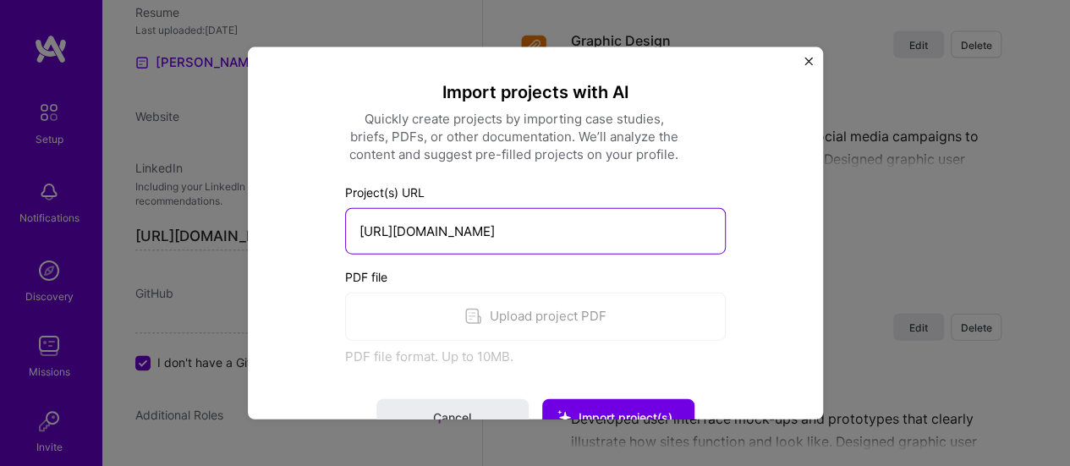
scroll to position [1776, 0]
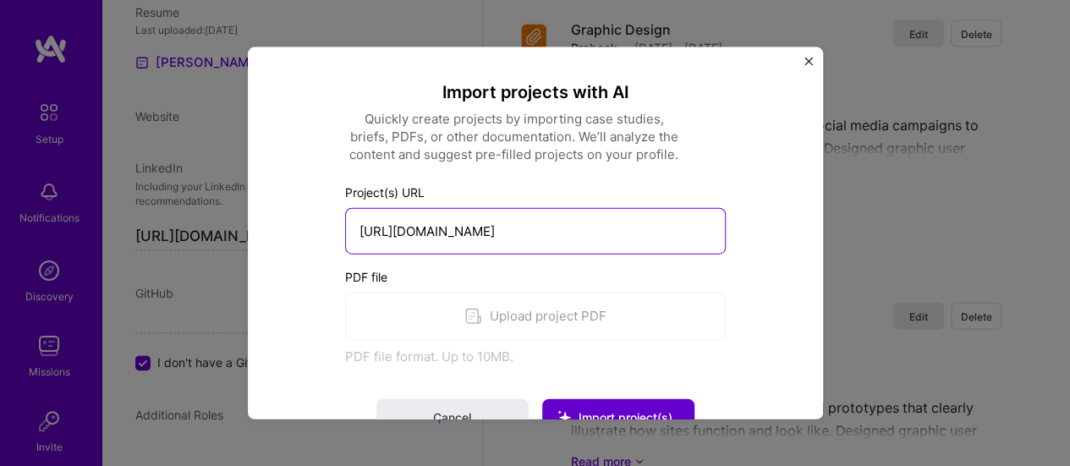
type input "https://github.com/shwetaeladi07/WeatherAPI-Dashboard"
click at [611, 409] on span "Import project(s)" at bounding box center [617, 417] width 109 height 17
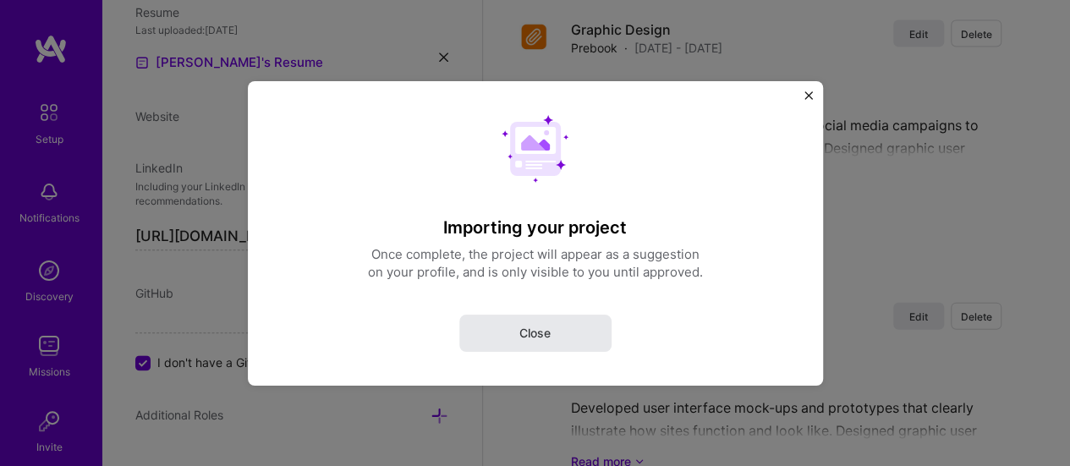
click at [589, 323] on button "Close" at bounding box center [535, 332] width 152 height 37
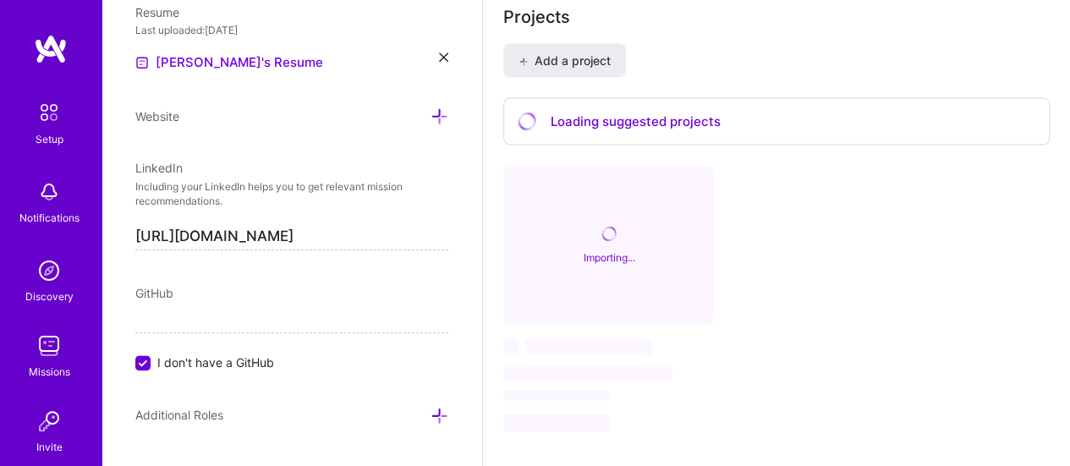
scroll to position [1546, 0]
click at [553, 60] on span "Add a project" at bounding box center [564, 59] width 92 height 17
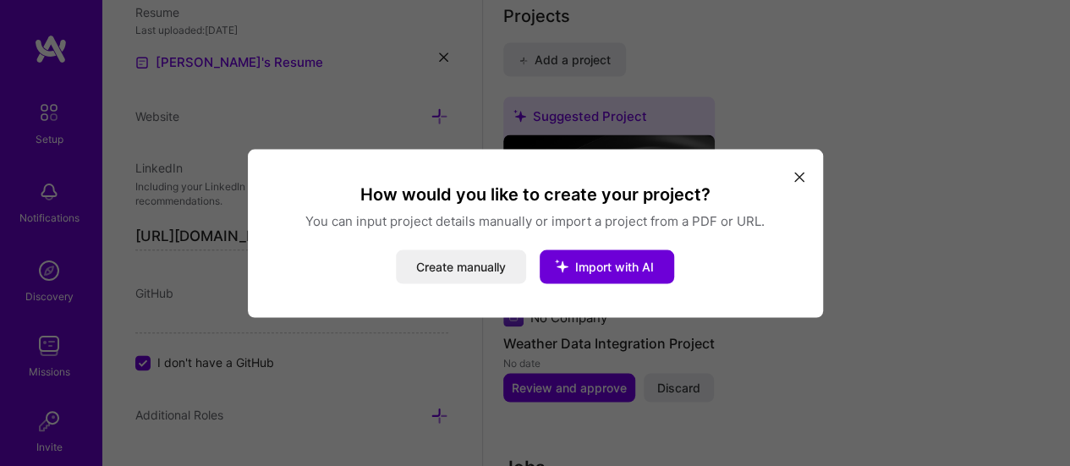
click at [797, 182] on button "modal" at bounding box center [799, 176] width 20 height 28
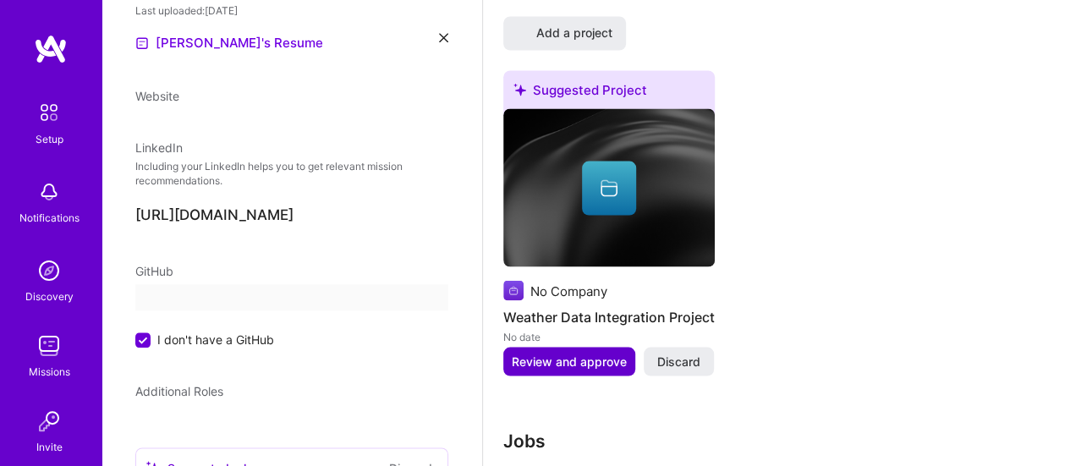
select select "US"
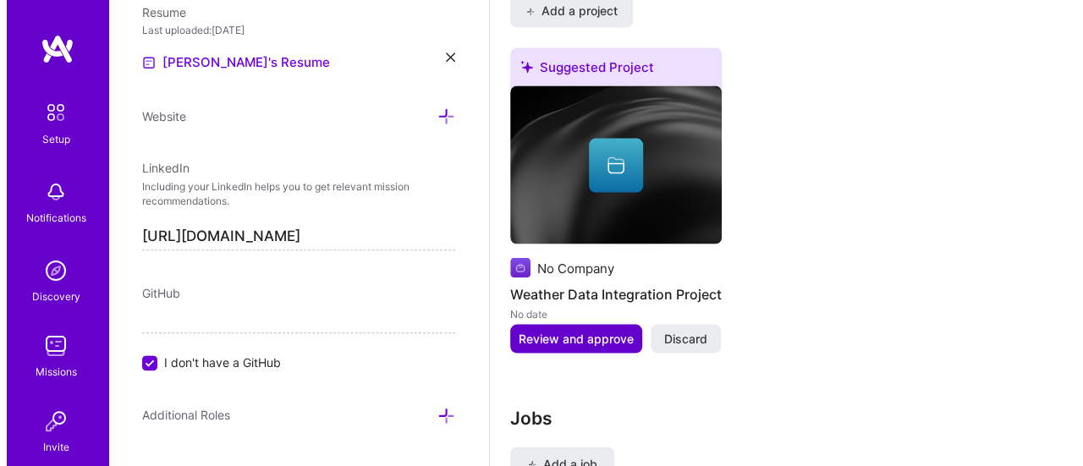
scroll to position [1596, 0]
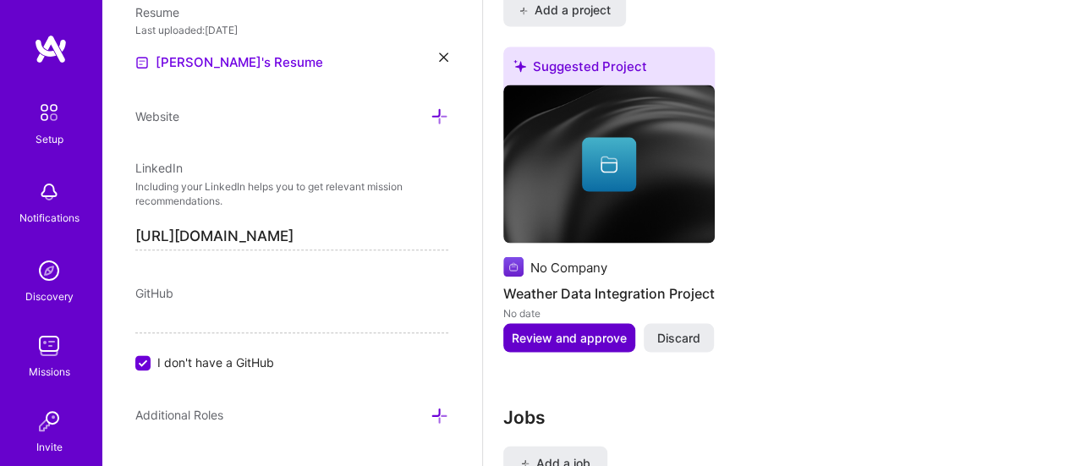
click at [560, 335] on span "Review and approve" at bounding box center [569, 337] width 115 height 17
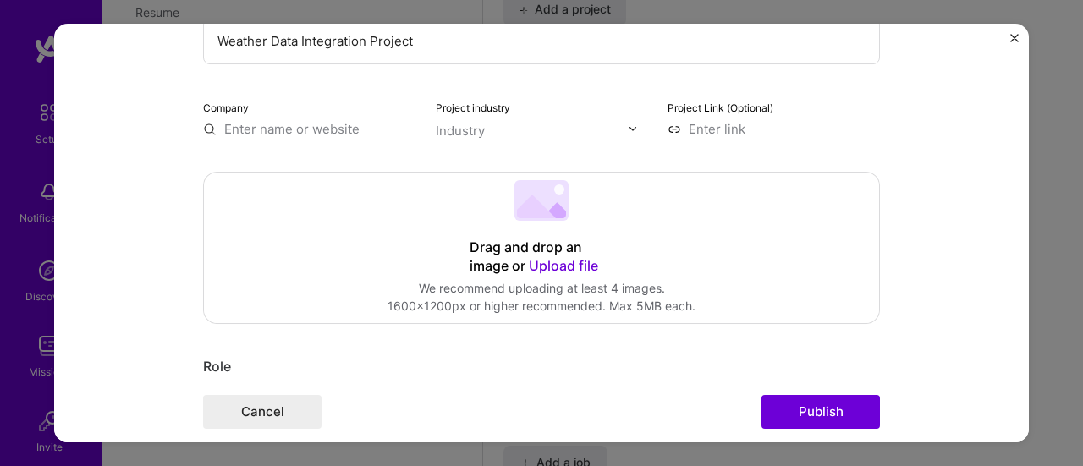
scroll to position [244, 0]
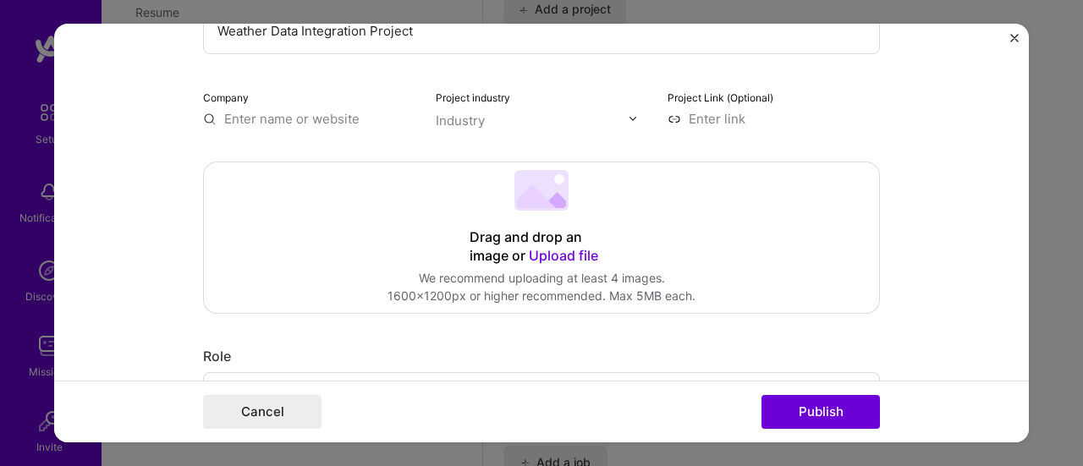
click at [725, 123] on input at bounding box center [773, 119] width 212 height 18
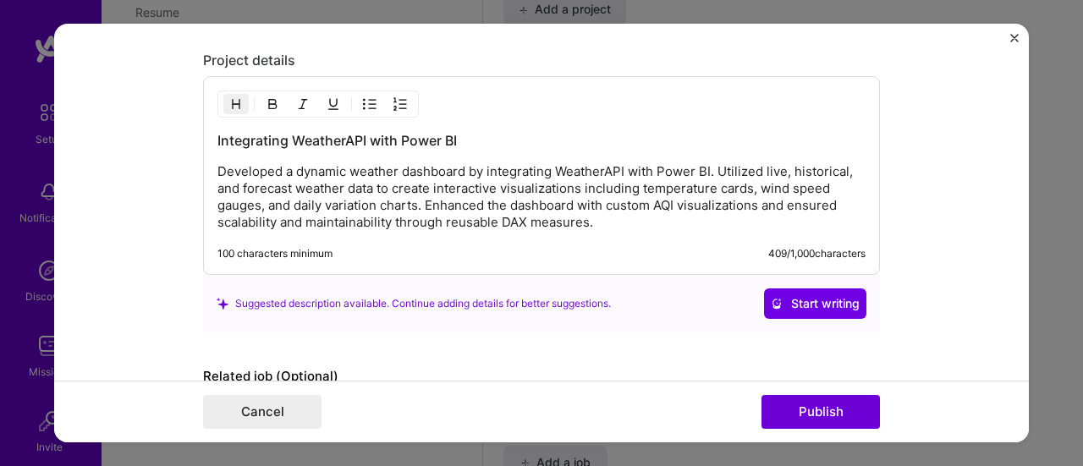
scroll to position [1664, 0]
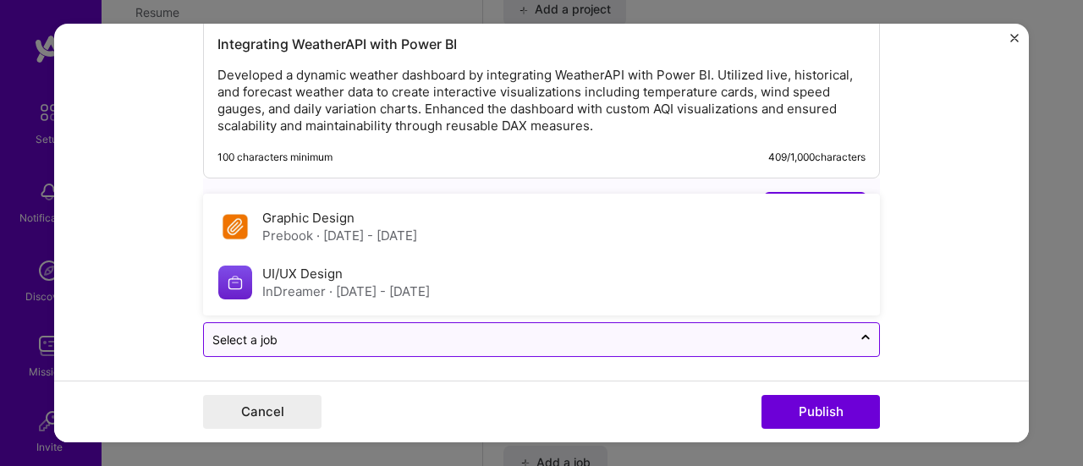
click at [403, 329] on div at bounding box center [527, 339] width 631 height 21
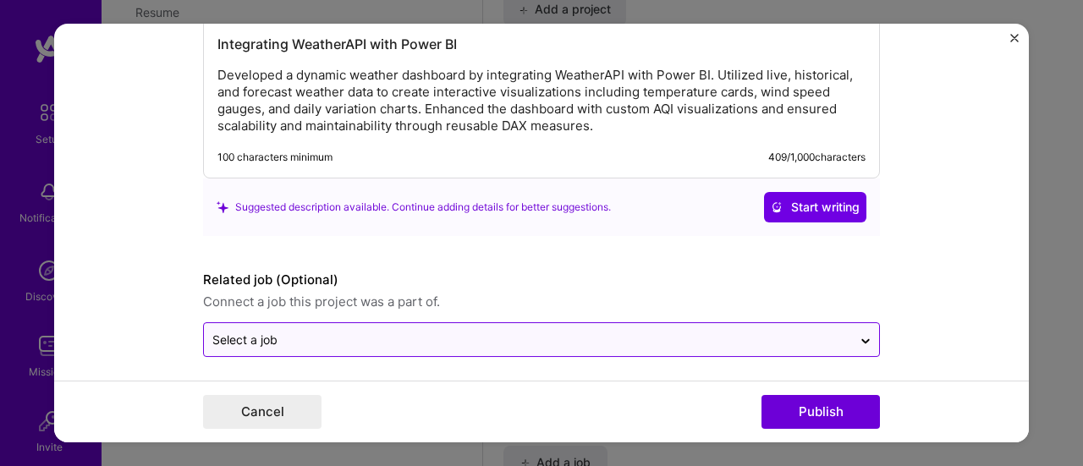
click at [403, 329] on div at bounding box center [527, 339] width 631 height 21
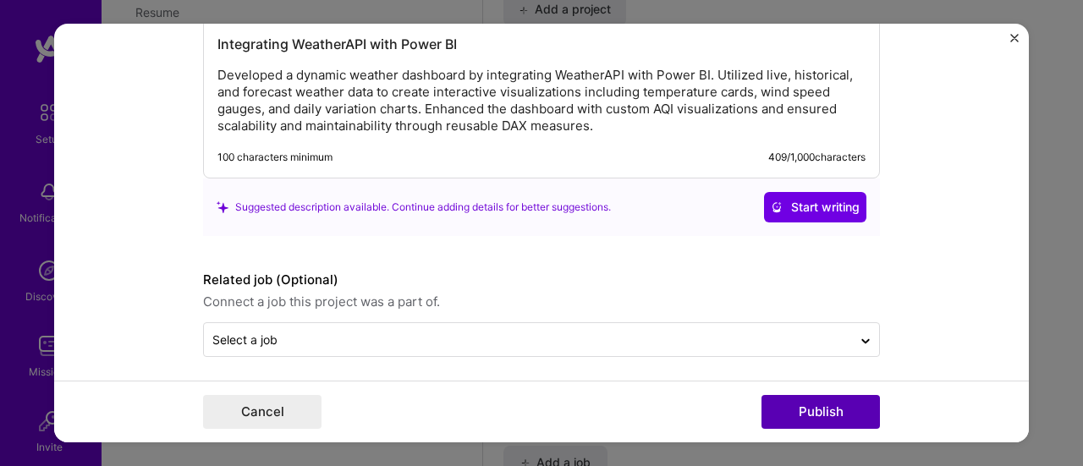
click at [855, 409] on button "Publish" at bounding box center [820, 412] width 118 height 34
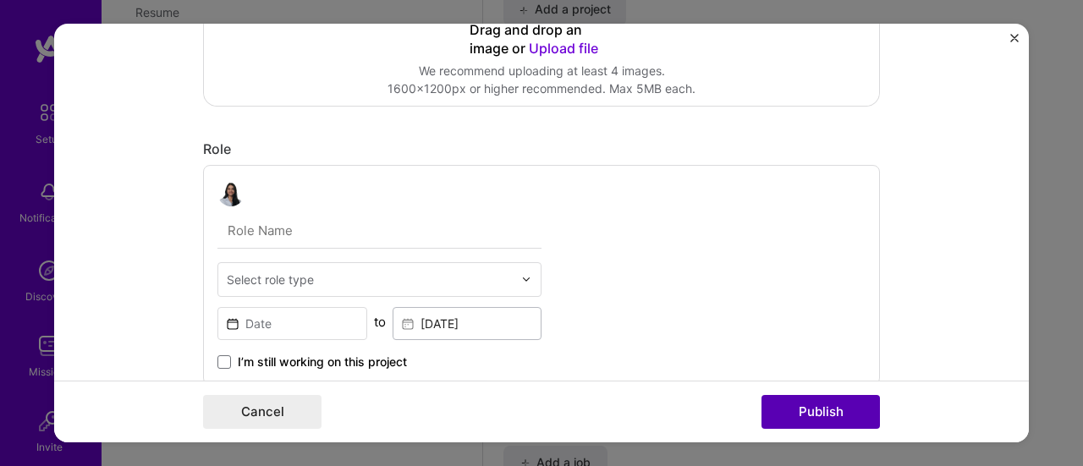
scroll to position [110, 0]
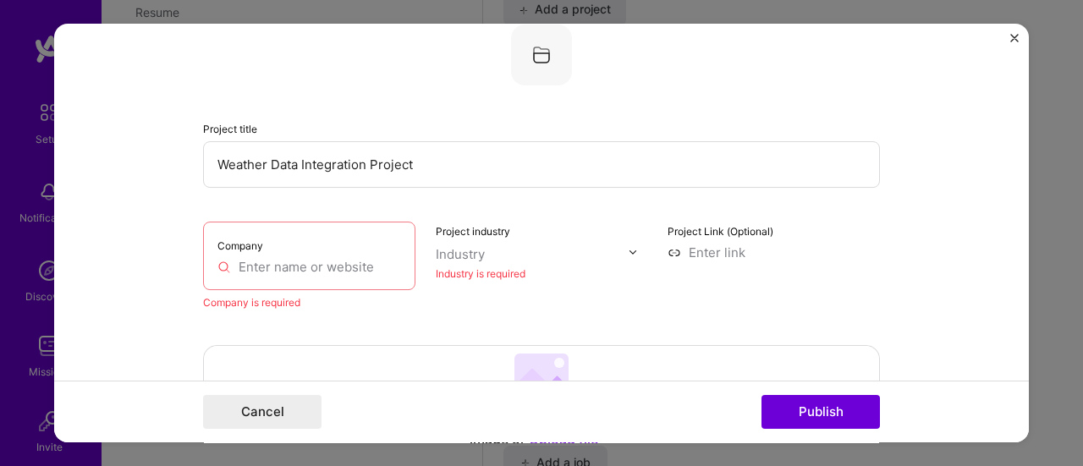
click at [354, 259] on input "text" at bounding box center [309, 267] width 184 height 18
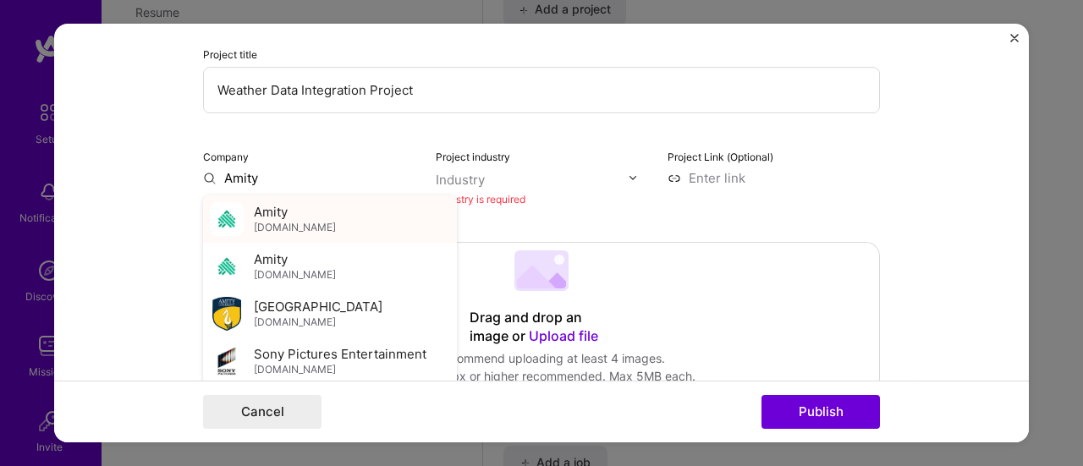
scroll to position [186, 0]
click at [337, 310] on span "[GEOGRAPHIC_DATA]" at bounding box center [318, 305] width 129 height 18
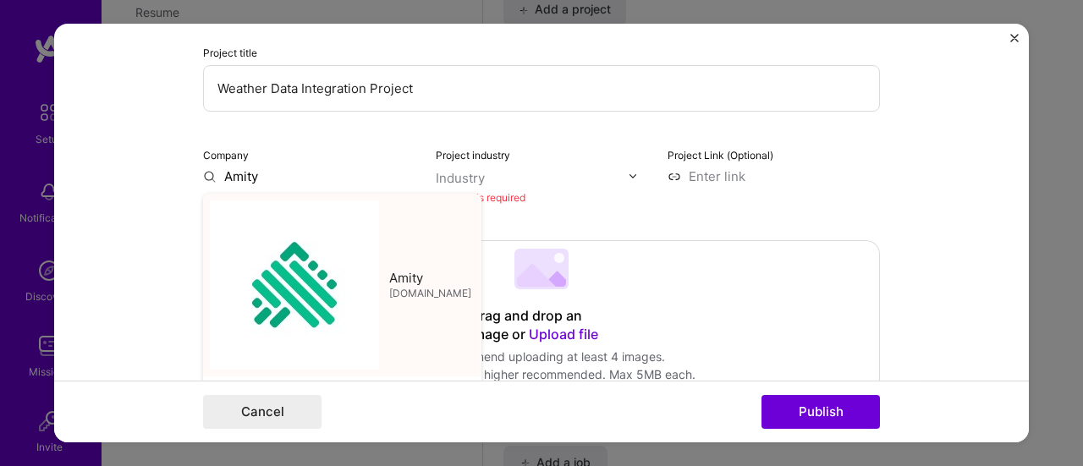
type input "[GEOGRAPHIC_DATA]"
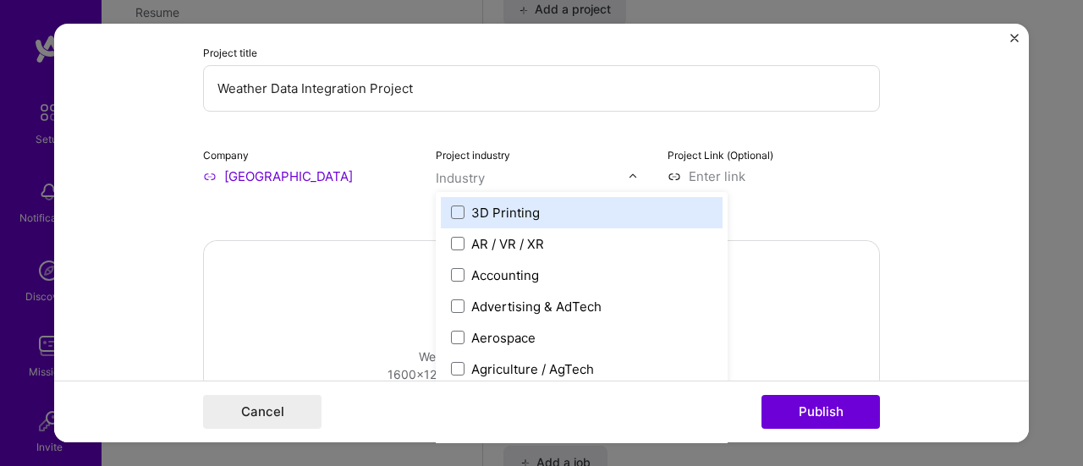
click at [518, 175] on input "text" at bounding box center [532, 178] width 193 height 18
type input "IT"
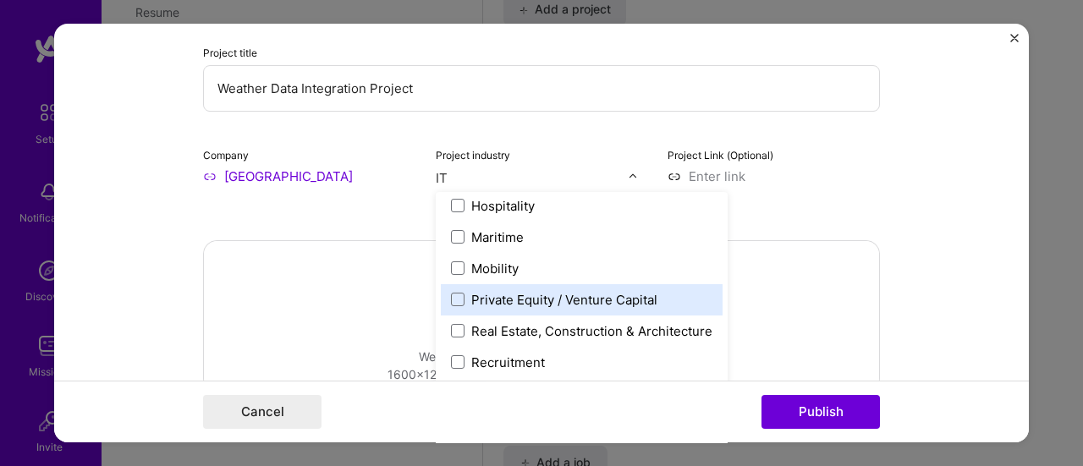
scroll to position [0, 0]
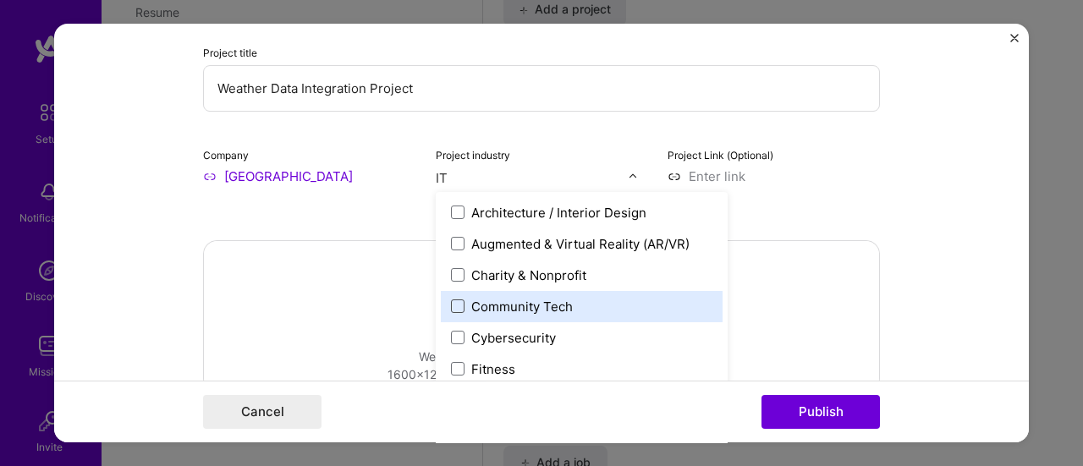
click at [454, 310] on span at bounding box center [458, 306] width 14 height 14
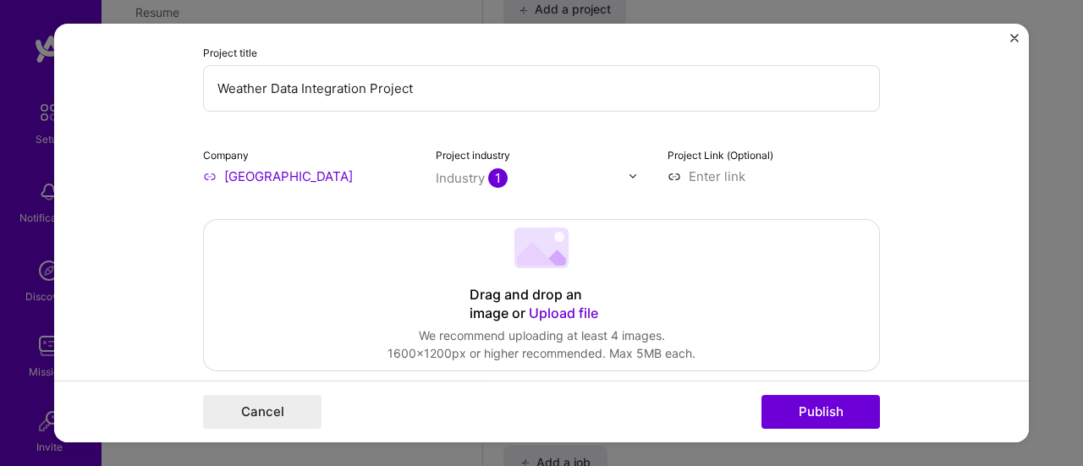
click at [781, 409] on button "Publish" at bounding box center [820, 412] width 118 height 34
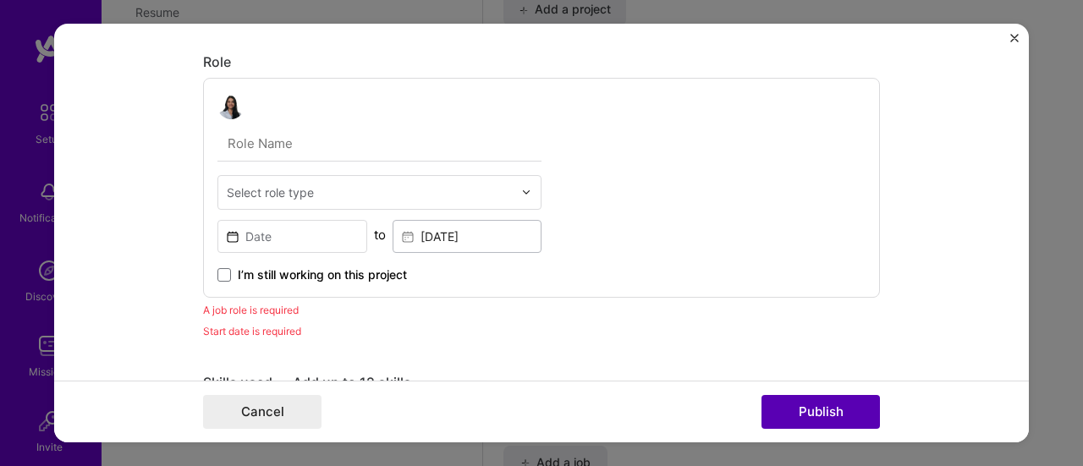
scroll to position [567, 0]
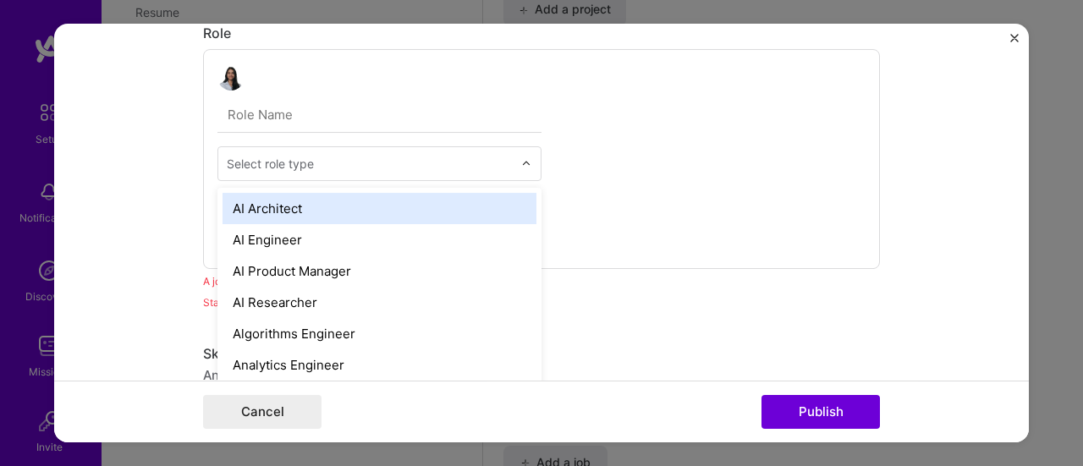
click at [320, 153] on div at bounding box center [370, 163] width 286 height 21
click at [322, 164] on input "text" at bounding box center [370, 164] width 286 height 18
type input "Data"
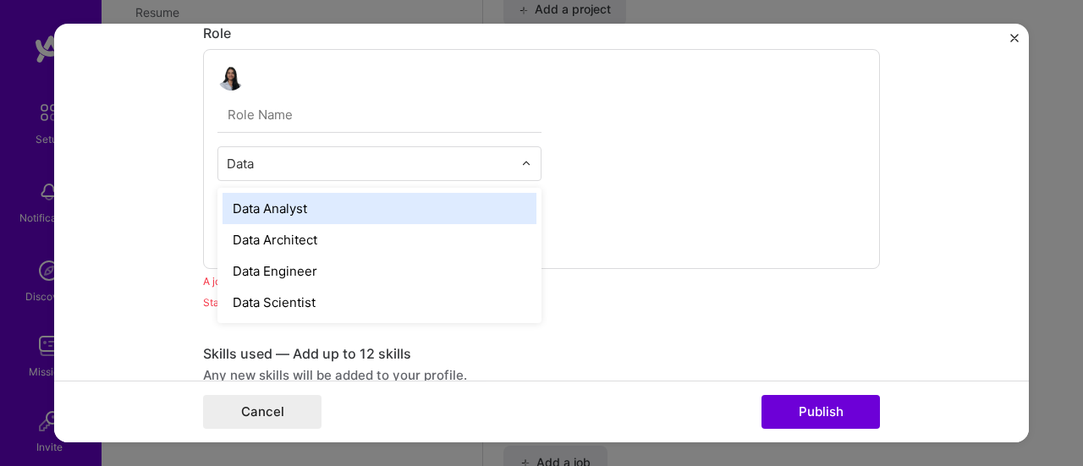
click at [304, 207] on div "Data Analyst" at bounding box center [379, 208] width 314 height 31
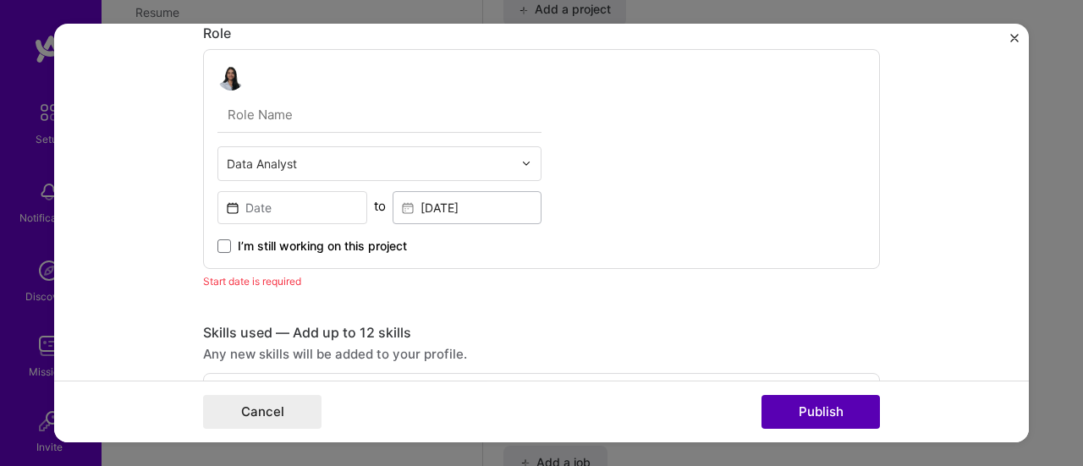
click at [815, 419] on button "Publish" at bounding box center [820, 412] width 118 height 34
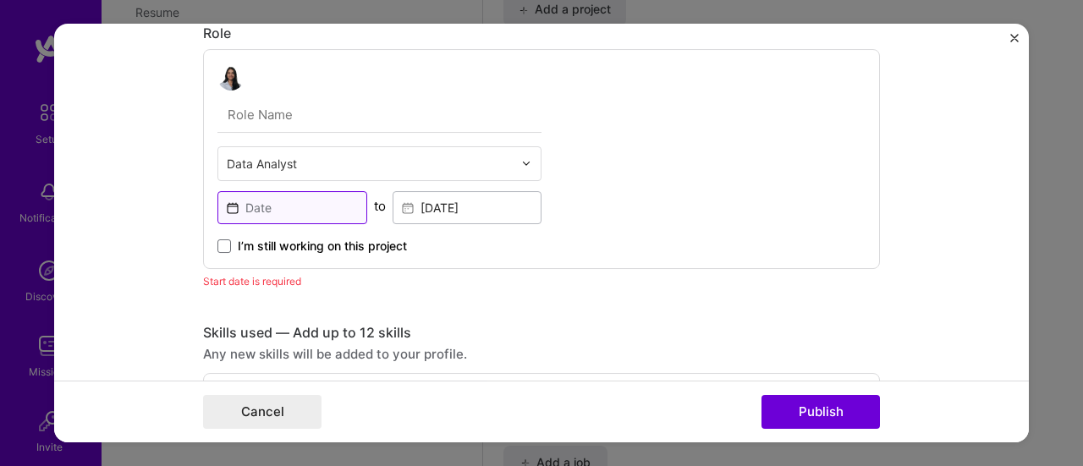
click at [312, 206] on input at bounding box center [292, 207] width 150 height 33
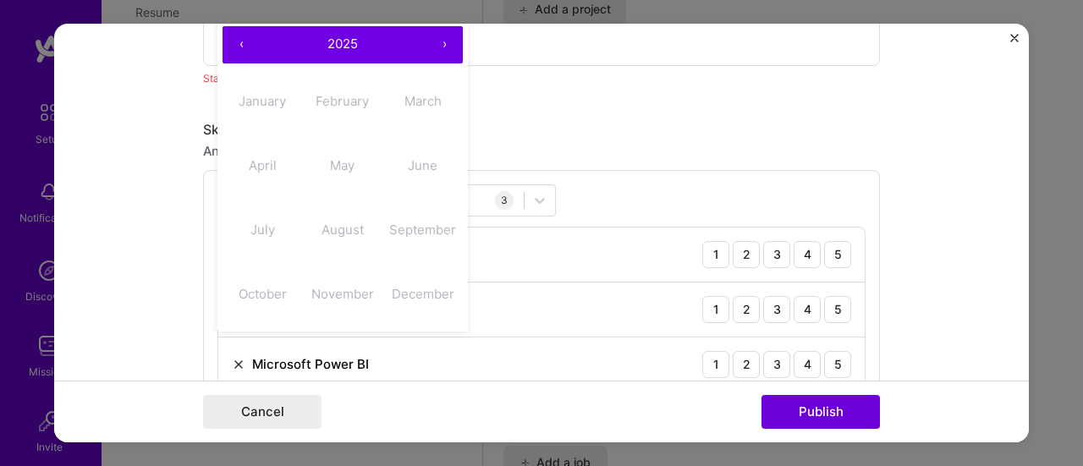
scroll to position [705, 0]
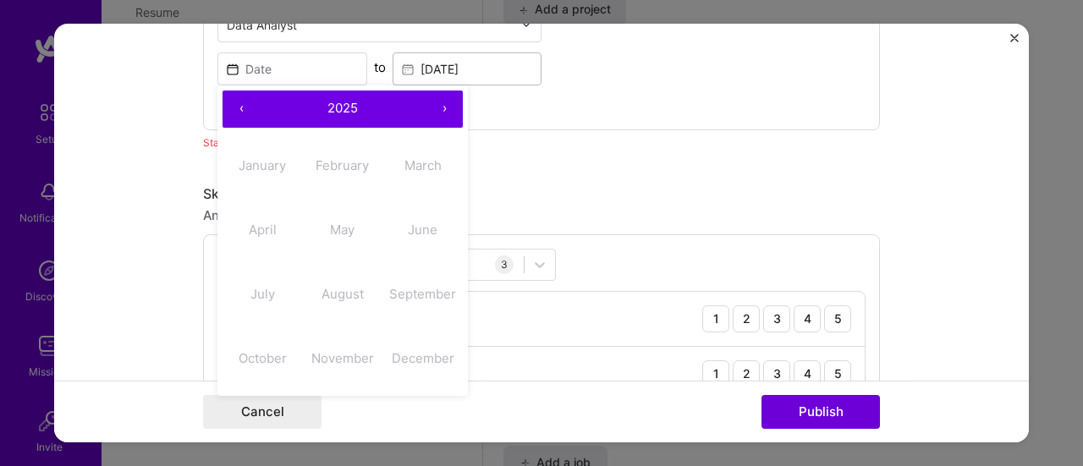
click at [230, 107] on button "‹" at bounding box center [240, 108] width 37 height 37
click at [458, 105] on div "‹ 2024 › January February March April May June July August September October No…" at bounding box center [342, 240] width 250 height 311
click at [476, 98] on div "I’m still working on this project" at bounding box center [379, 100] width 324 height 30
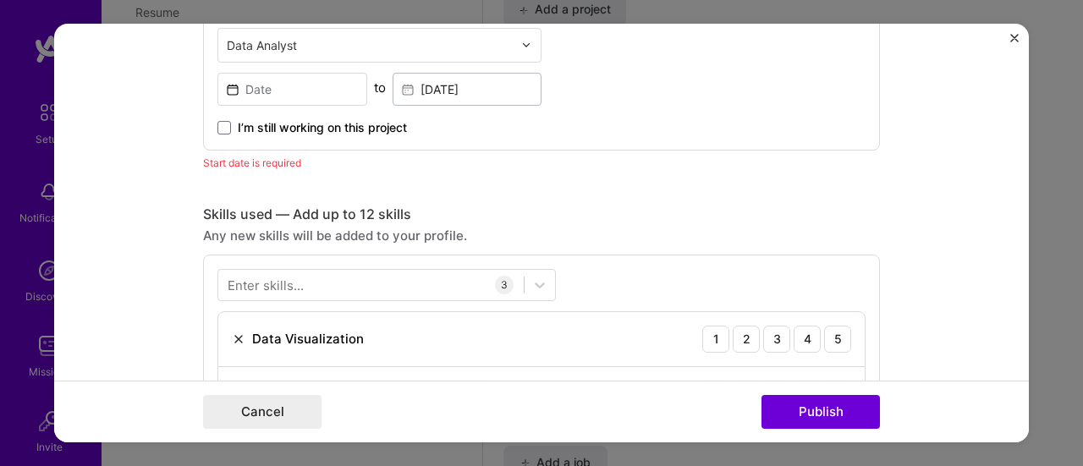
scroll to position [685, 0]
click at [224, 129] on label "I’m still working on this project" at bounding box center [311, 127] width 189 height 17
click at [0, 0] on input "I’m still working on this project" at bounding box center [0, 0] width 0 height 0
click at [262, 94] on input at bounding box center [292, 89] width 150 height 33
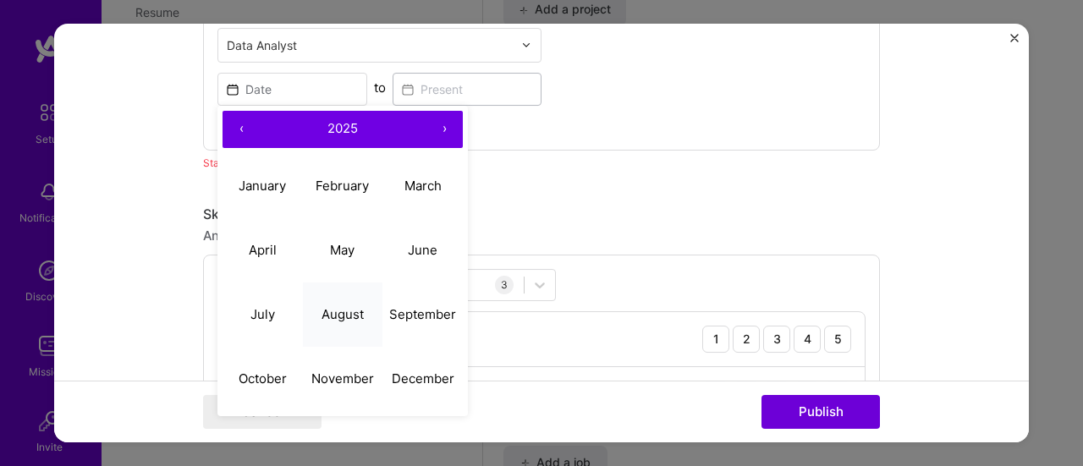
click at [347, 310] on abbr "August" at bounding box center [342, 314] width 42 height 16
type input "[DATE]"
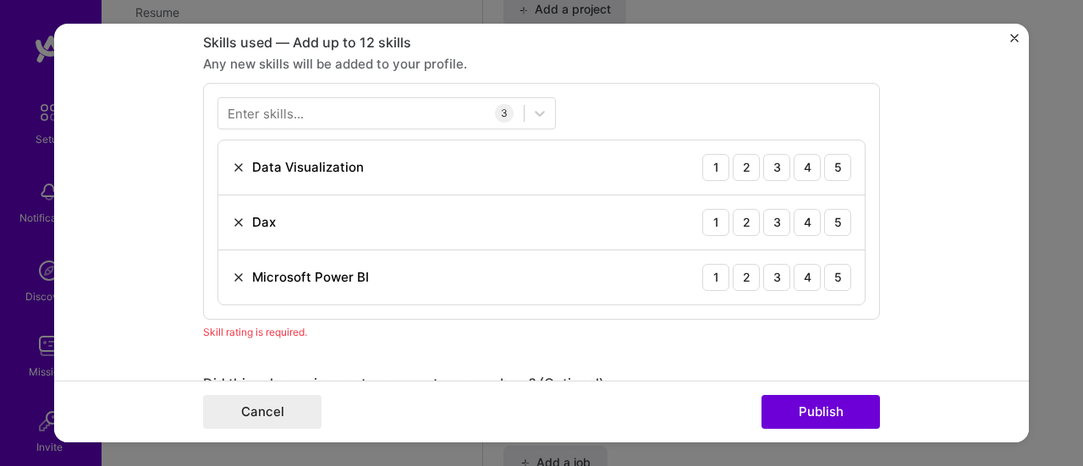
scroll to position [832, 0]
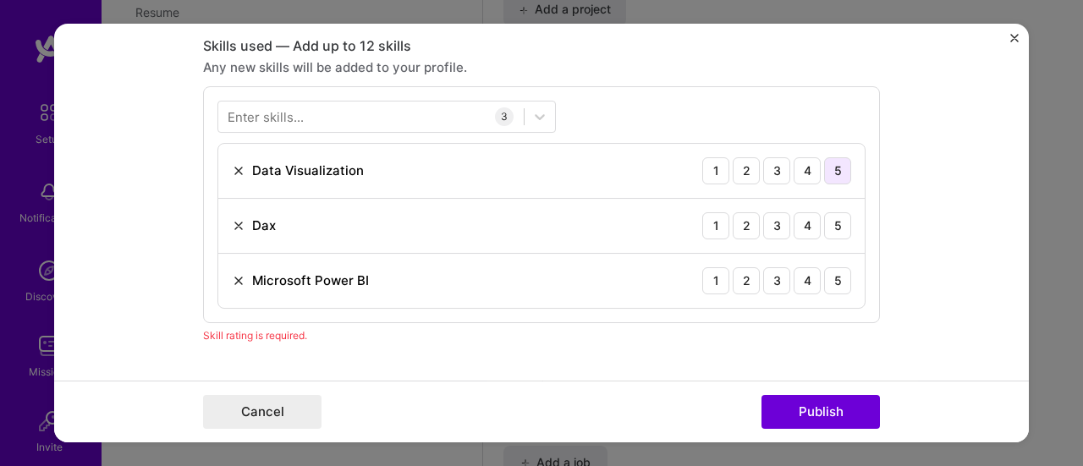
click at [832, 172] on div "5" at bounding box center [837, 170] width 27 height 27
click at [804, 223] on div "4" at bounding box center [806, 225] width 27 height 27
click at [840, 280] on div "5" at bounding box center [837, 280] width 27 height 27
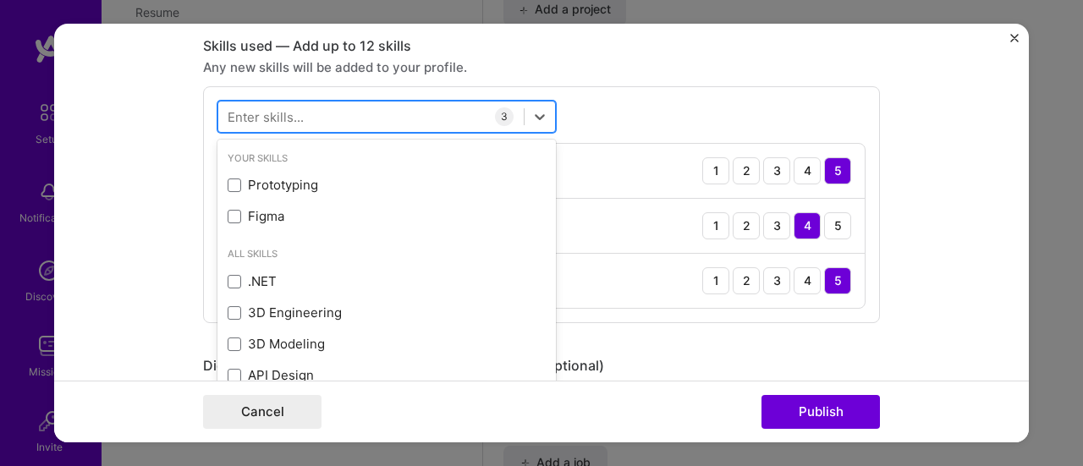
click at [397, 118] on div at bounding box center [370, 116] width 305 height 28
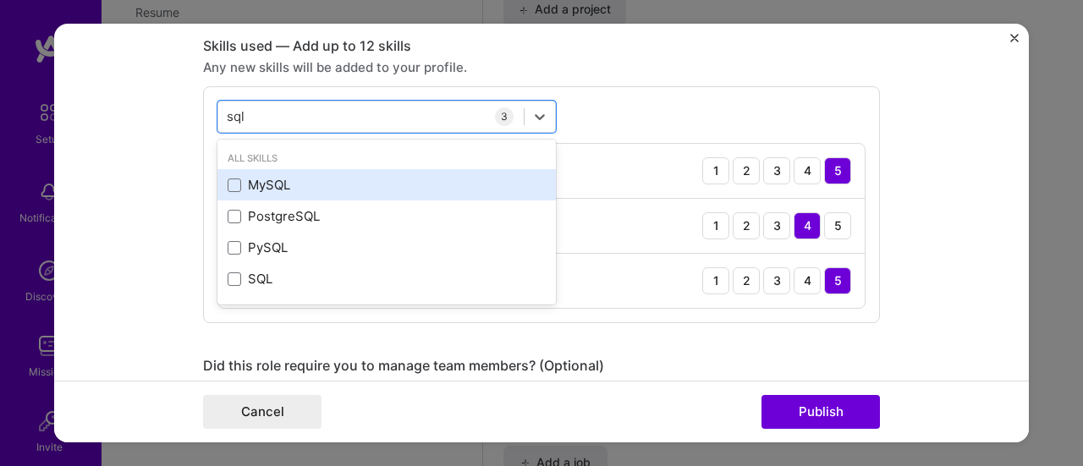
click at [237, 181] on div "MySQL" at bounding box center [387, 185] width 318 height 18
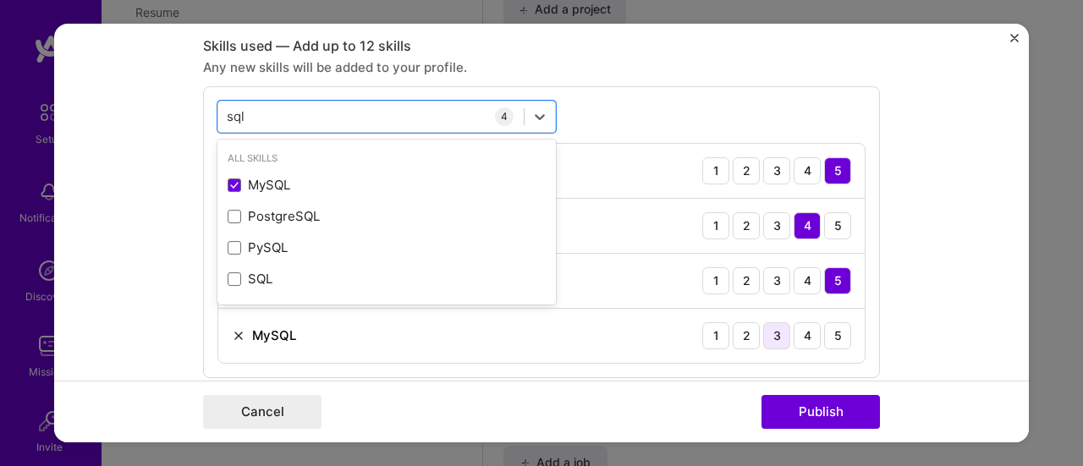
type input "sql"
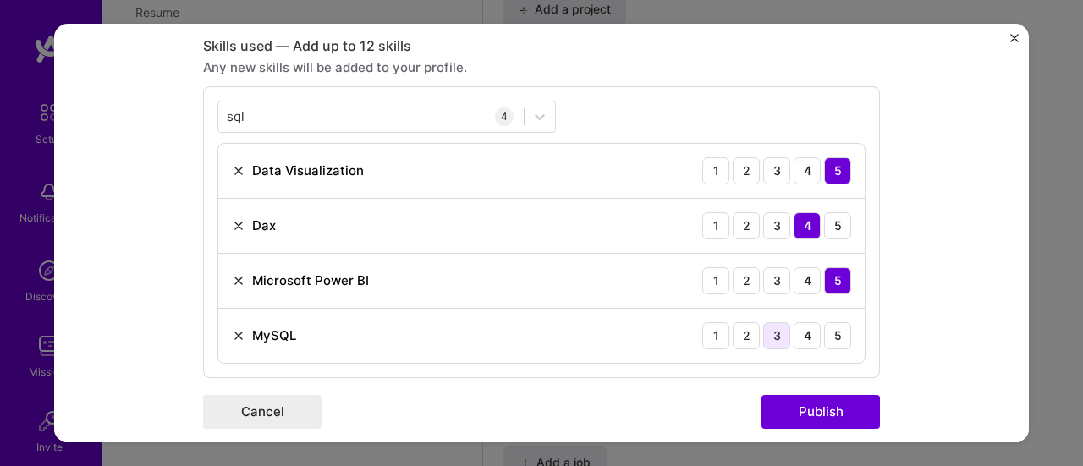
click at [778, 341] on div "3" at bounding box center [776, 335] width 27 height 27
click at [803, 404] on button "Publish" at bounding box center [820, 412] width 118 height 34
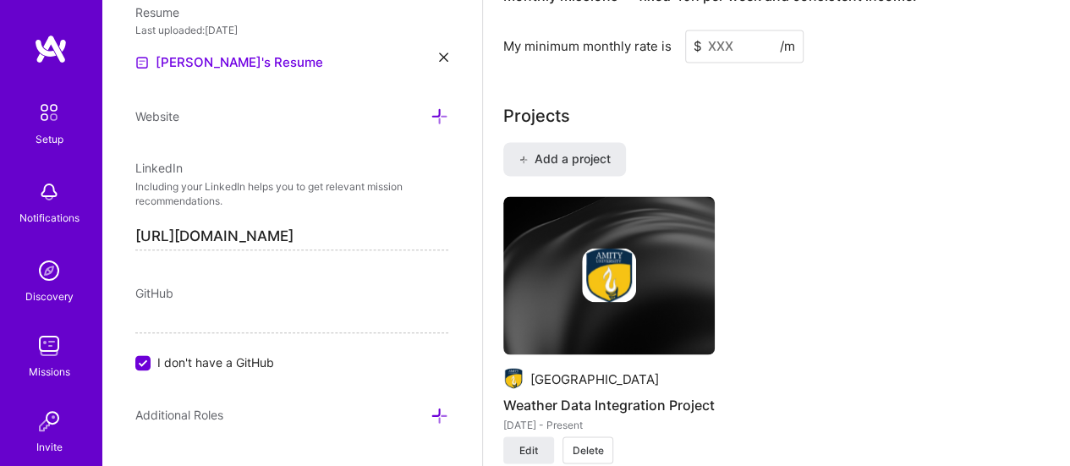
scroll to position [1420, 0]
click at [604, 151] on span "Add a project" at bounding box center [564, 159] width 92 height 17
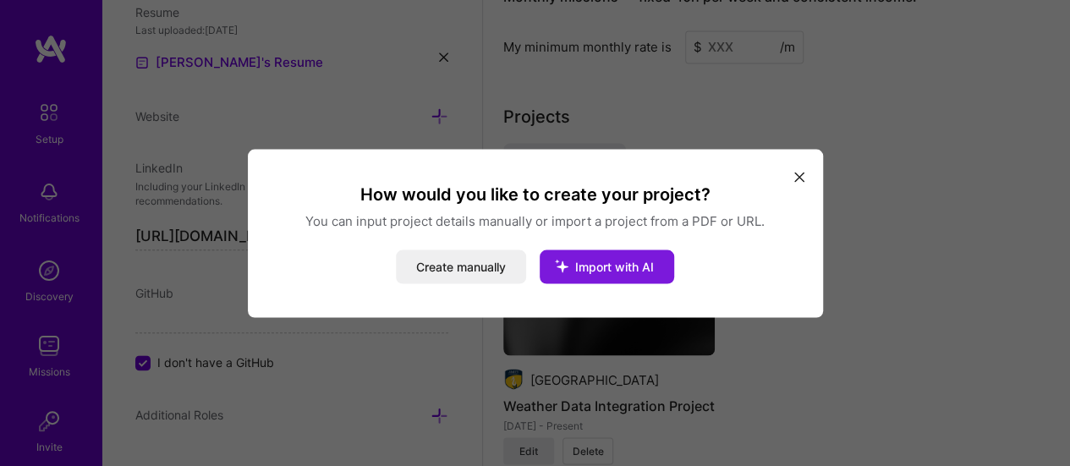
click at [600, 261] on span "Import with AI" at bounding box center [614, 266] width 79 height 14
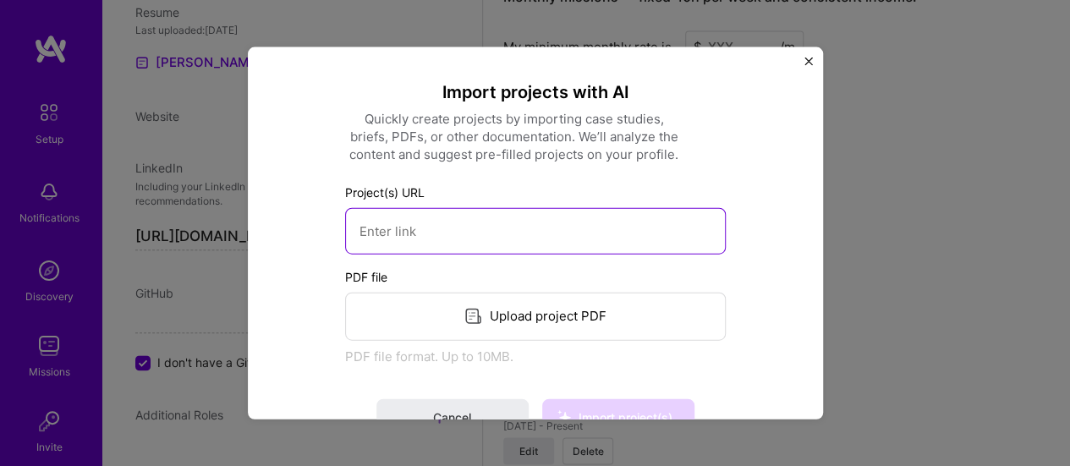
click at [575, 234] on input at bounding box center [535, 230] width 381 height 47
paste input "[URL][DOMAIN_NAME]"
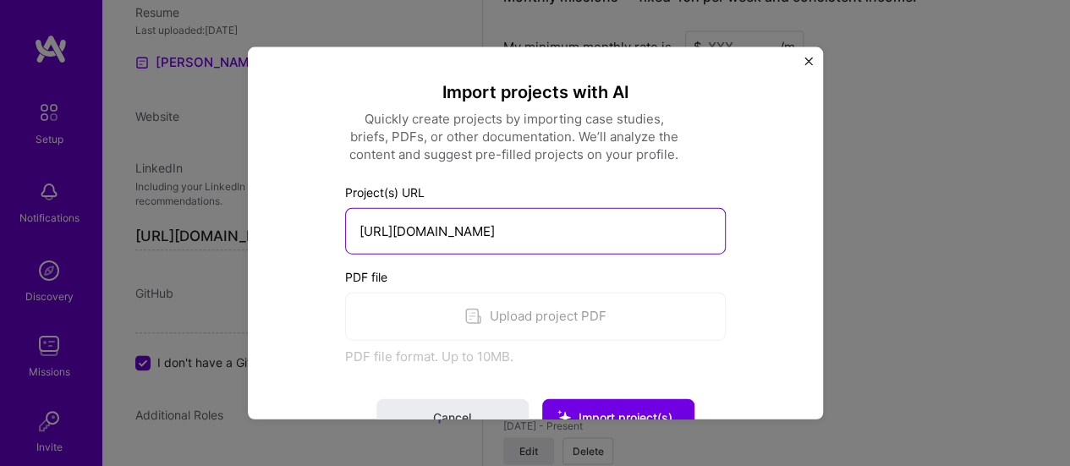
scroll to position [1587, 0]
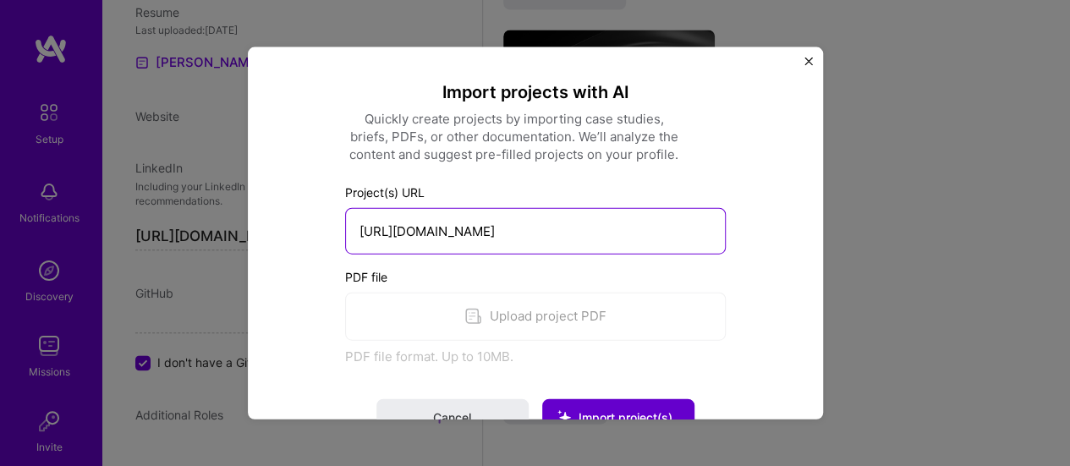
type input "[URL][DOMAIN_NAME]"
click at [622, 404] on button "Import project(s)" at bounding box center [618, 416] width 152 height 37
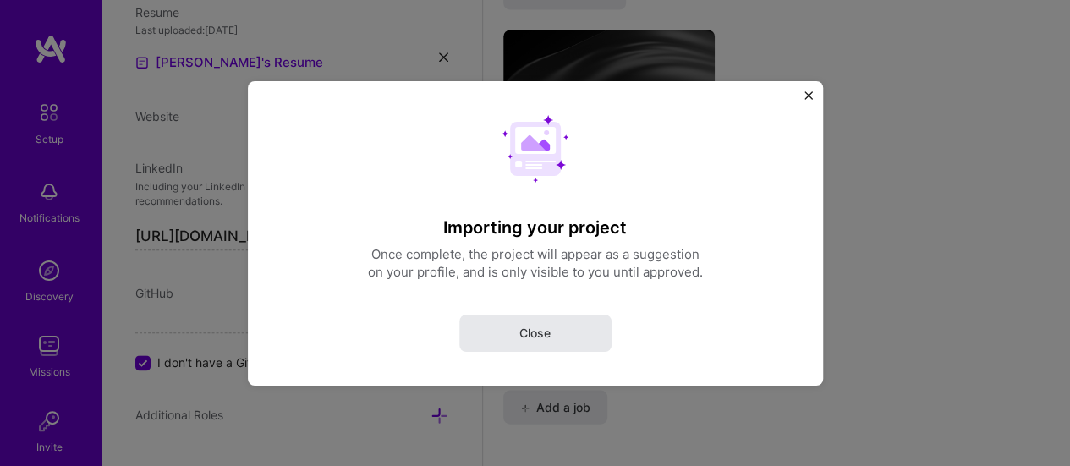
click at [528, 332] on span "Close" at bounding box center [534, 332] width 31 height 17
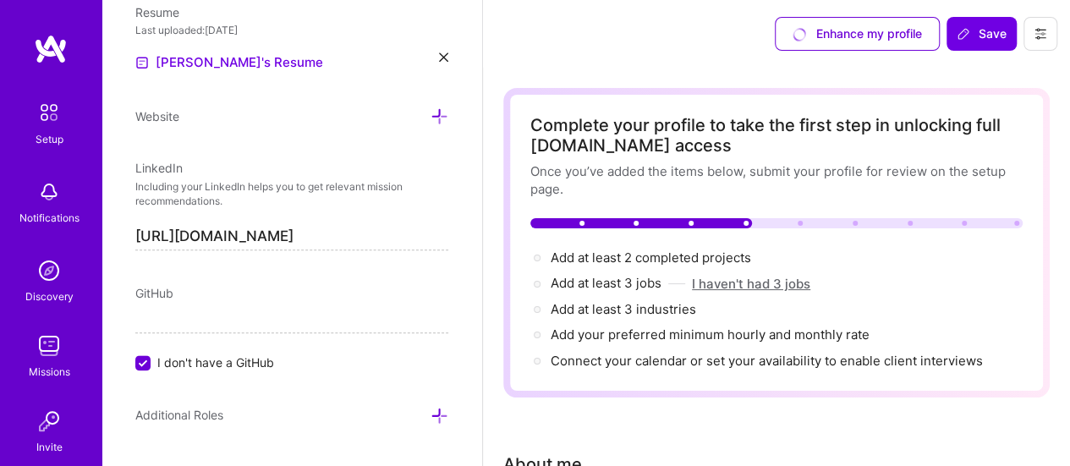
click at [771, 288] on button "I haven't had 3 jobs" at bounding box center [751, 284] width 118 height 18
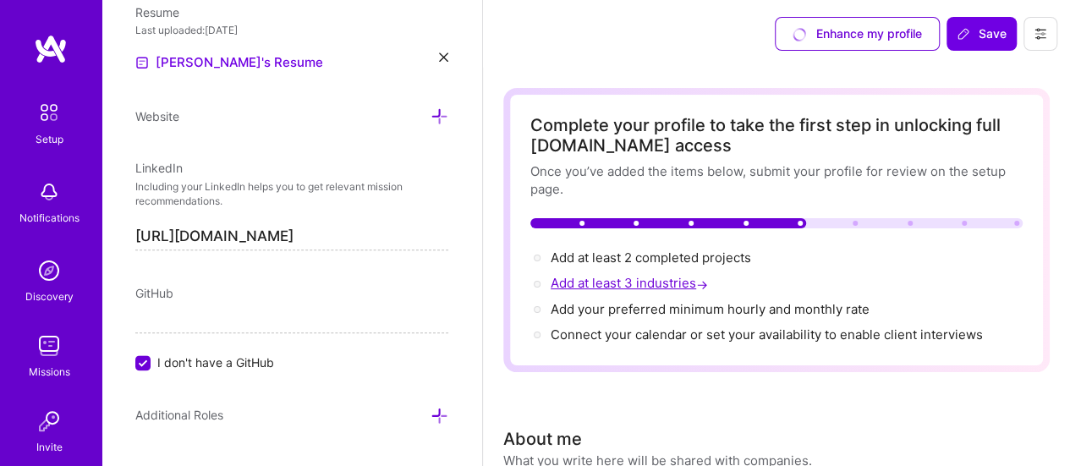
click at [661, 286] on span "Add at least 3 industries →" at bounding box center [631, 283] width 161 height 16
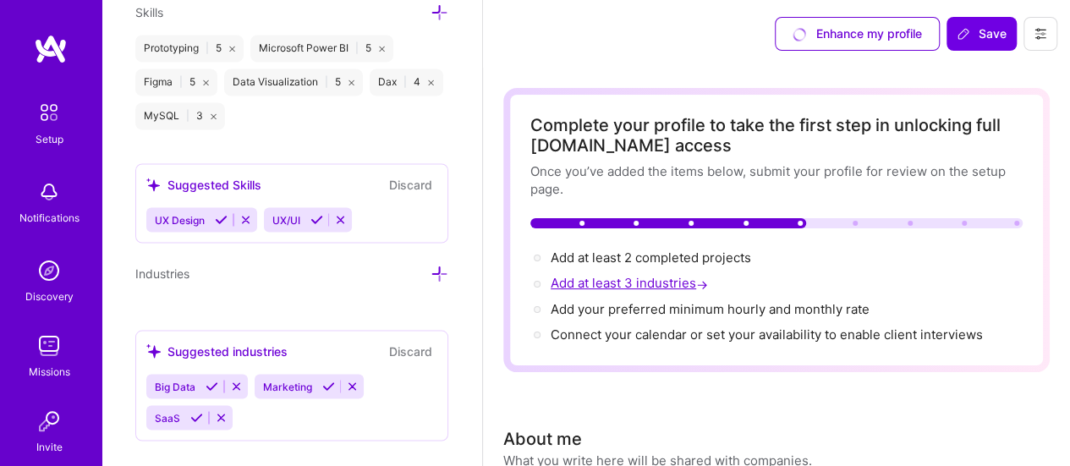
scroll to position [1444, 0]
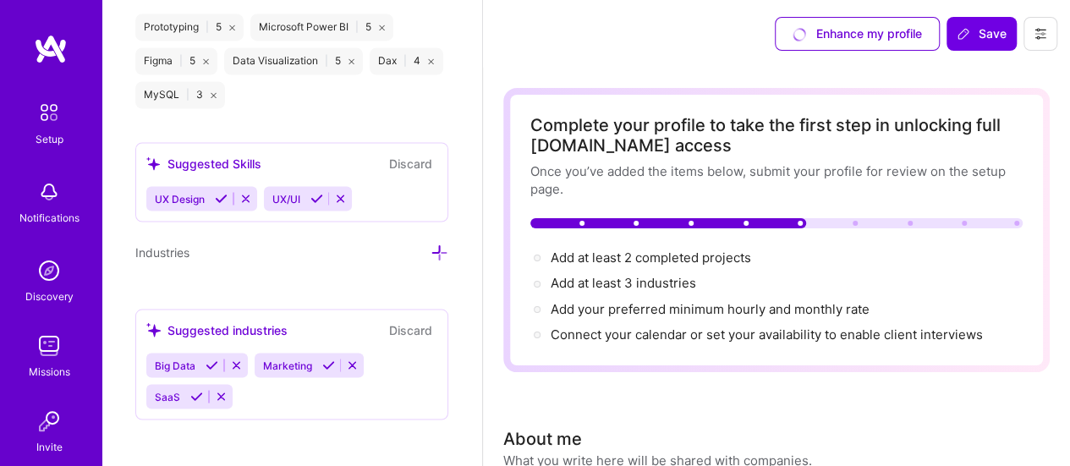
click at [430, 244] on icon at bounding box center [439, 253] width 18 height 18
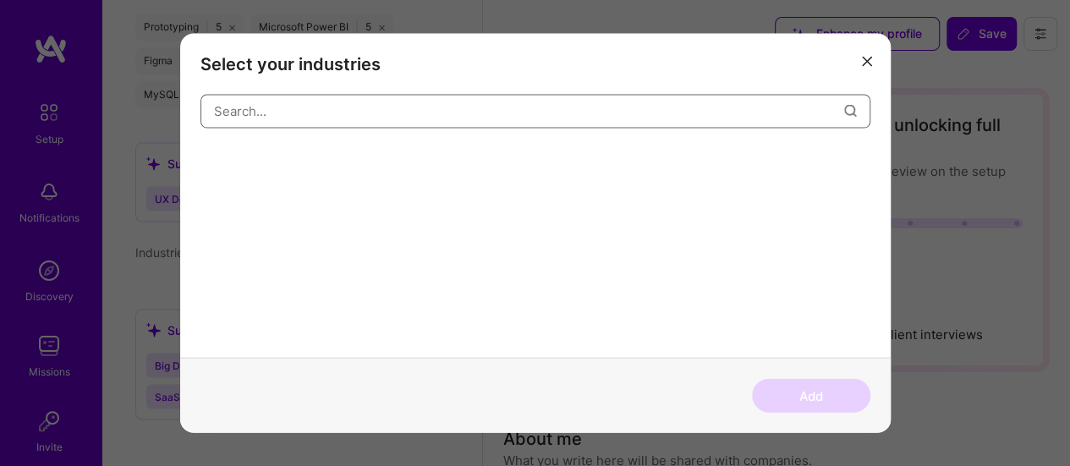
click at [514, 121] on input "modal" at bounding box center [529, 111] width 630 height 43
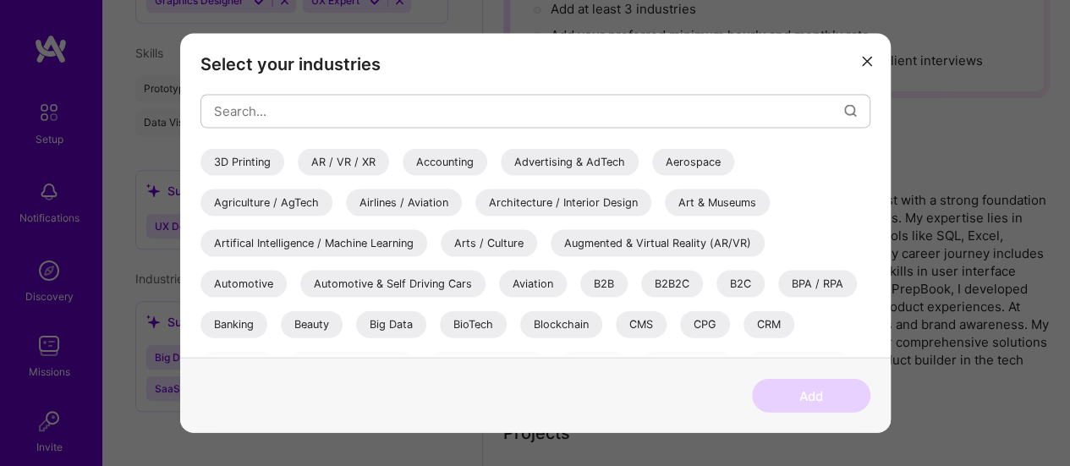
scroll to position [853, 0]
select select "US"
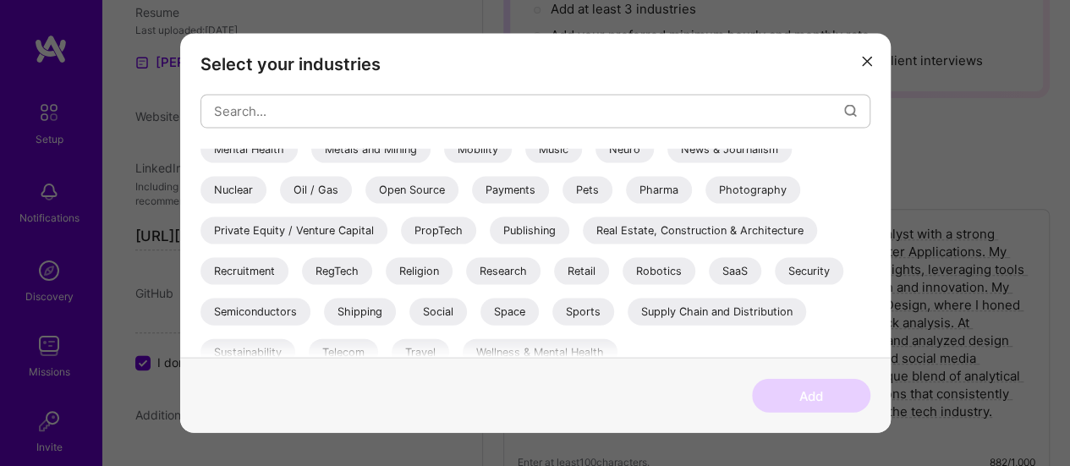
scroll to position [636, 0]
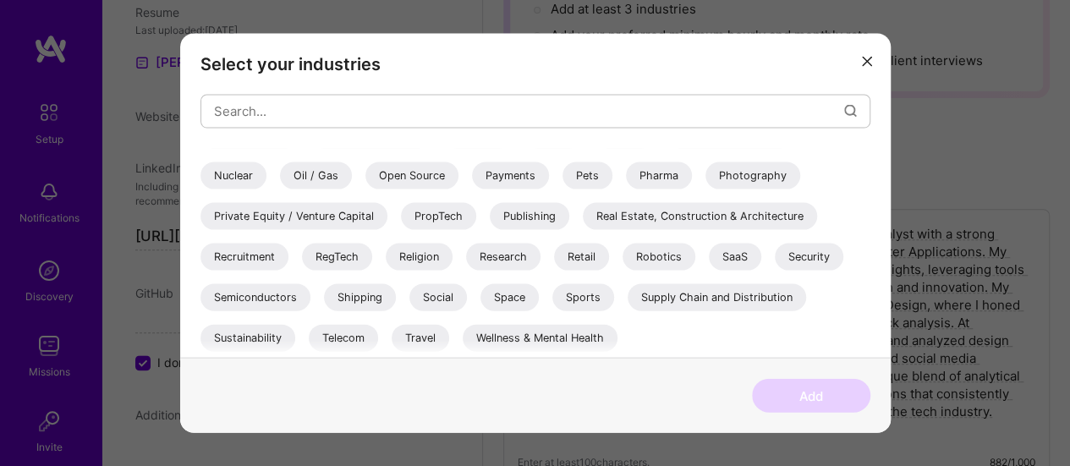
click at [750, 258] on div "SaaS" at bounding box center [735, 256] width 52 height 27
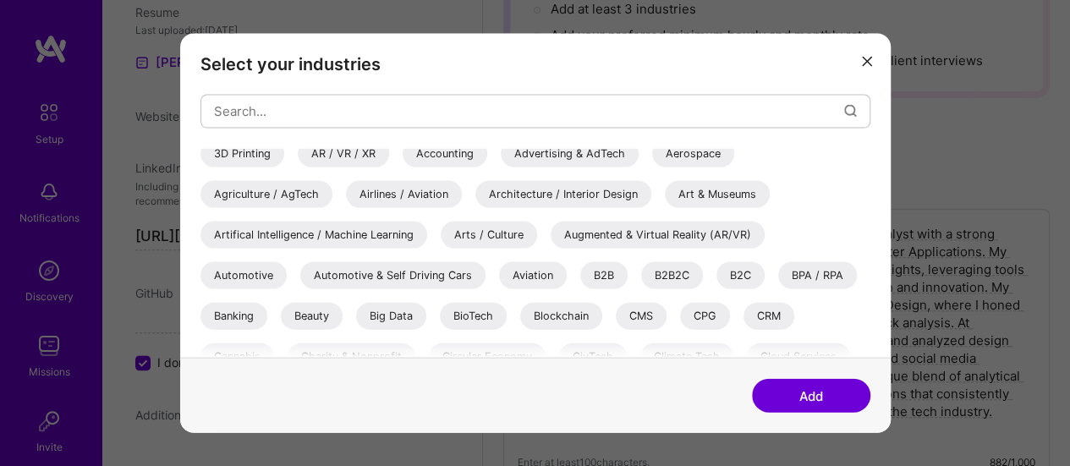
scroll to position [0, 0]
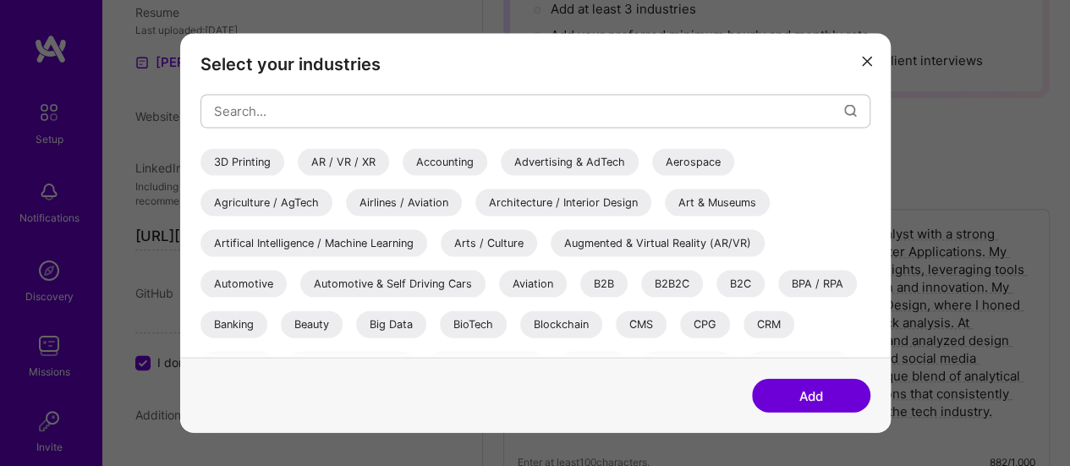
click at [348, 244] on div "Artifical Intelligence / Machine Learning" at bounding box center [313, 242] width 227 height 27
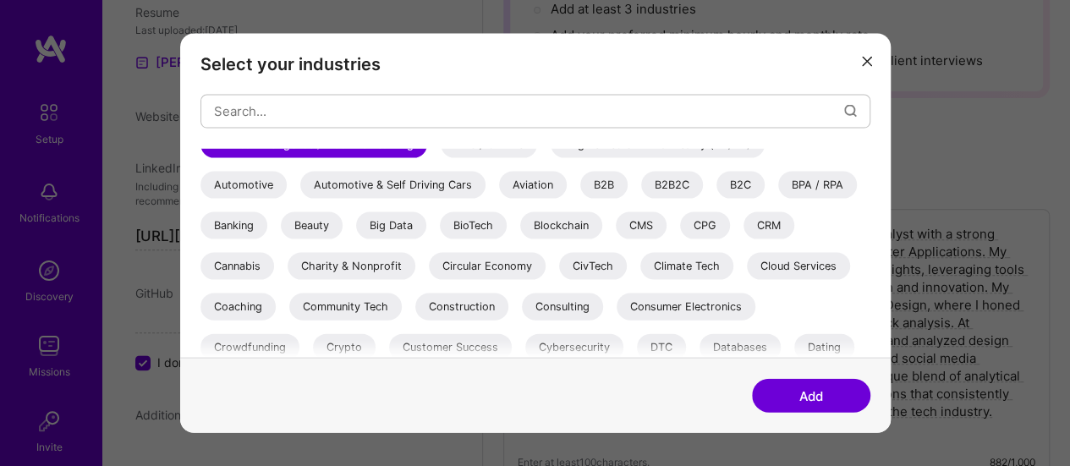
scroll to position [100, 0]
click at [402, 225] on div "Big Data" at bounding box center [391, 224] width 70 height 27
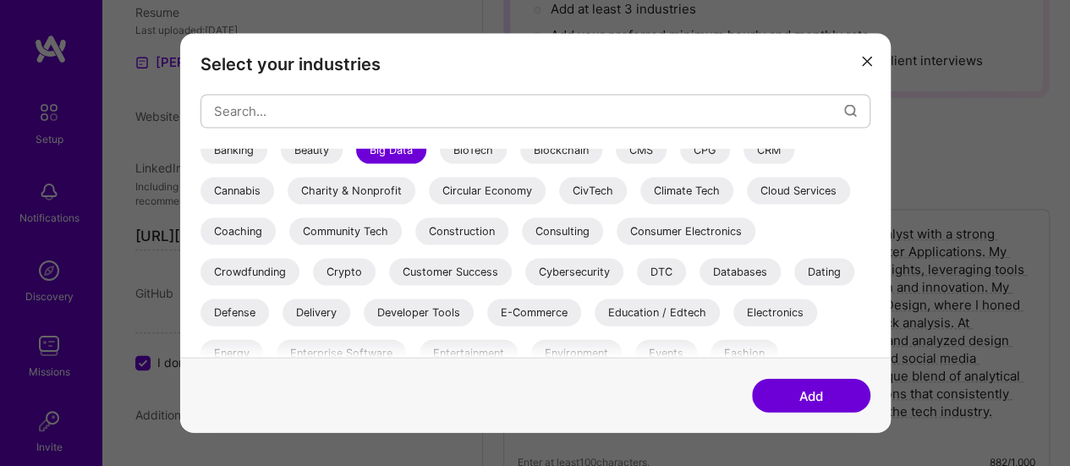
scroll to position [176, 0]
click at [357, 268] on div "Crypto" at bounding box center [344, 269] width 63 height 27
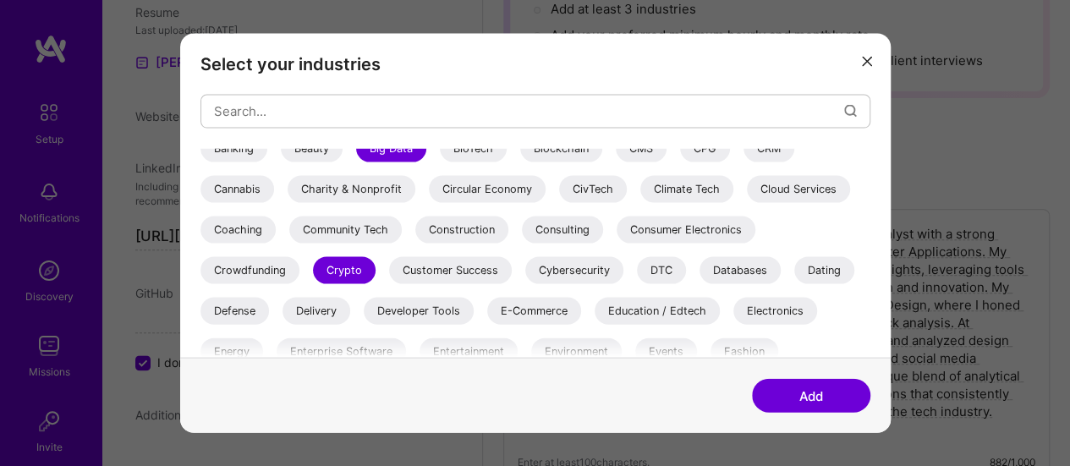
click at [266, 258] on div "Crowdfunding" at bounding box center [249, 269] width 99 height 27
click at [555, 312] on div "E-Commerce" at bounding box center [534, 310] width 94 height 27
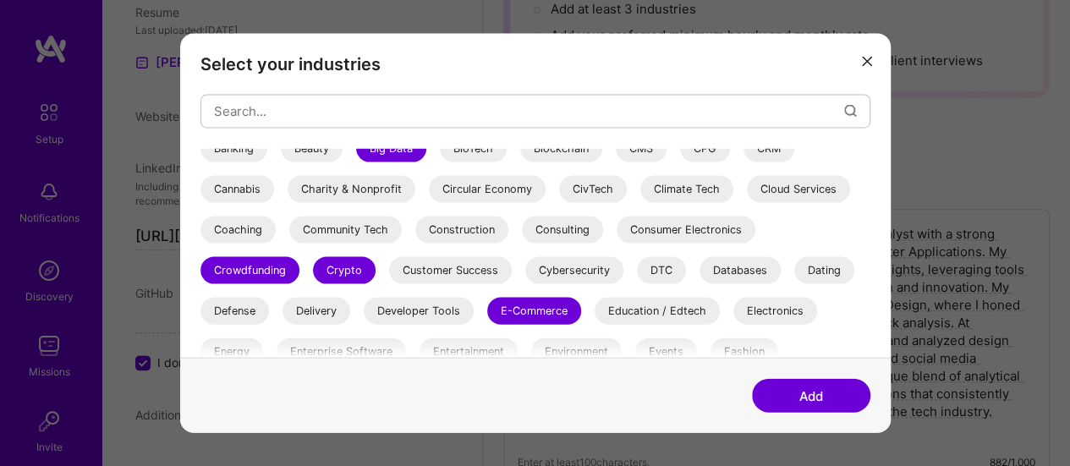
click at [449, 310] on div "Developer Tools" at bounding box center [419, 310] width 110 height 27
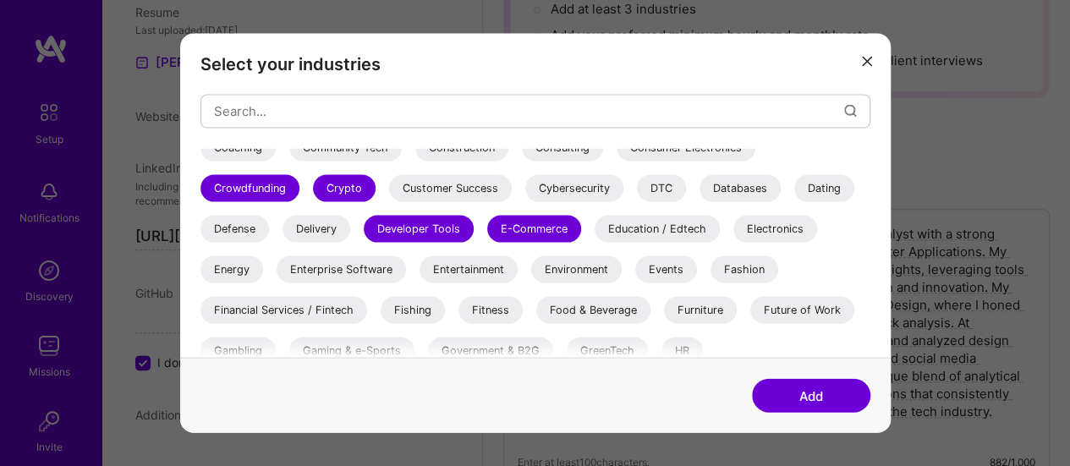
scroll to position [261, 0]
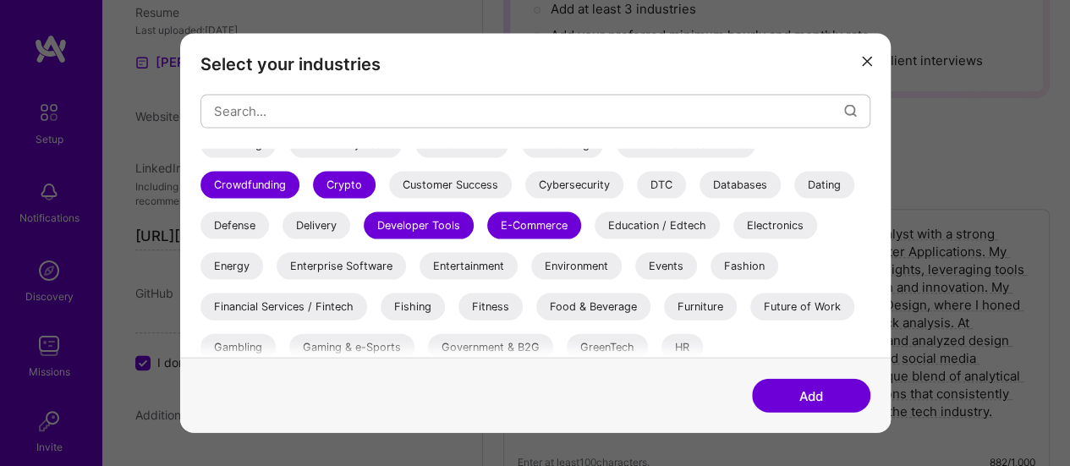
click at [736, 181] on div "Databases" at bounding box center [739, 184] width 81 height 27
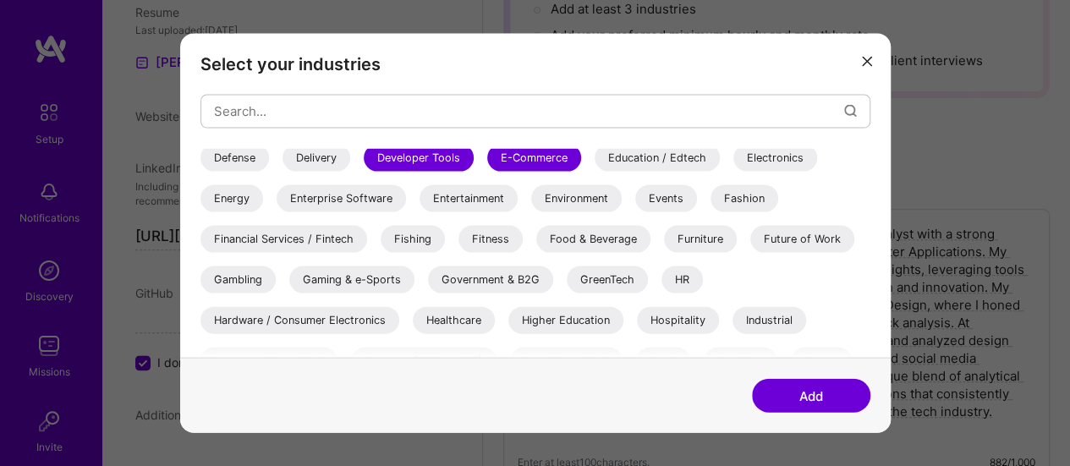
scroll to position [334, 0]
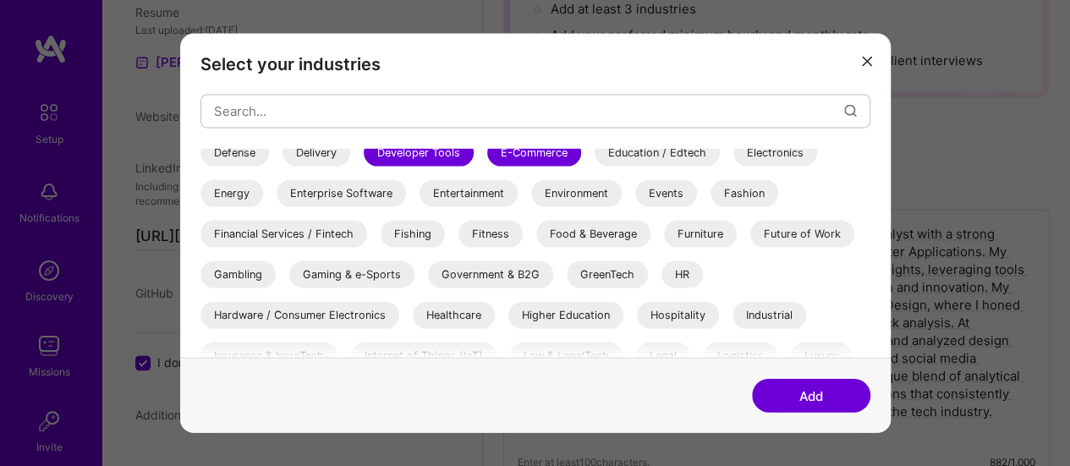
click at [307, 227] on div "Financial Services / Fintech" at bounding box center [283, 233] width 167 height 27
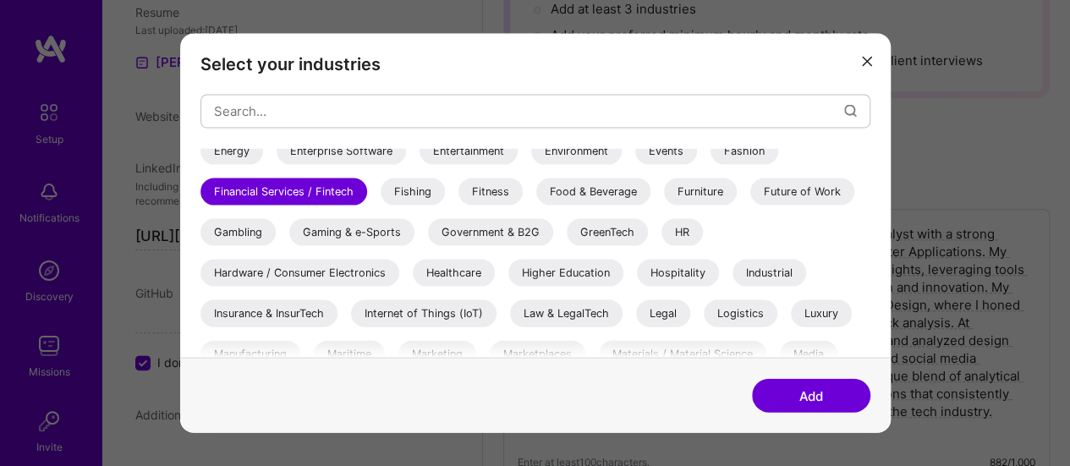
scroll to position [377, 0]
click at [814, 189] on div "Future of Work" at bounding box center [802, 190] width 104 height 27
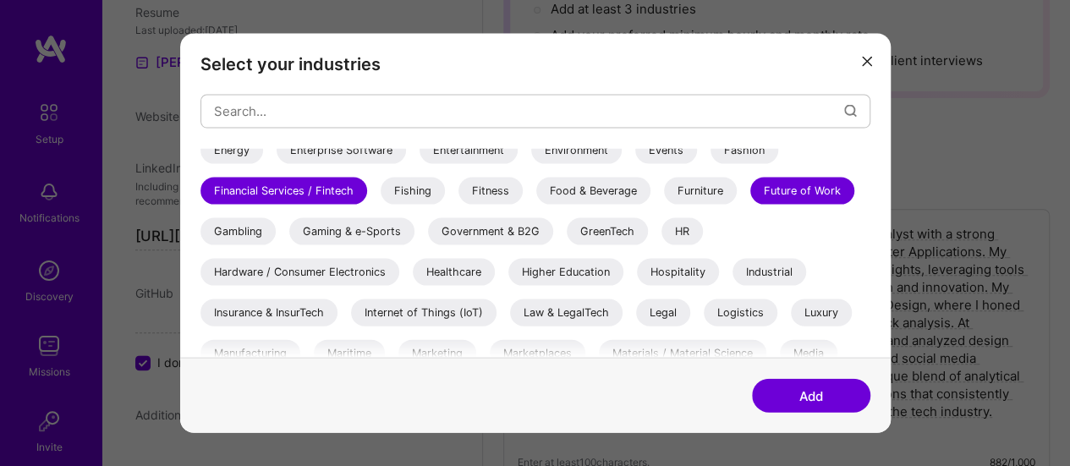
click at [370, 235] on div "Gaming & e-Sports" at bounding box center [351, 230] width 125 height 27
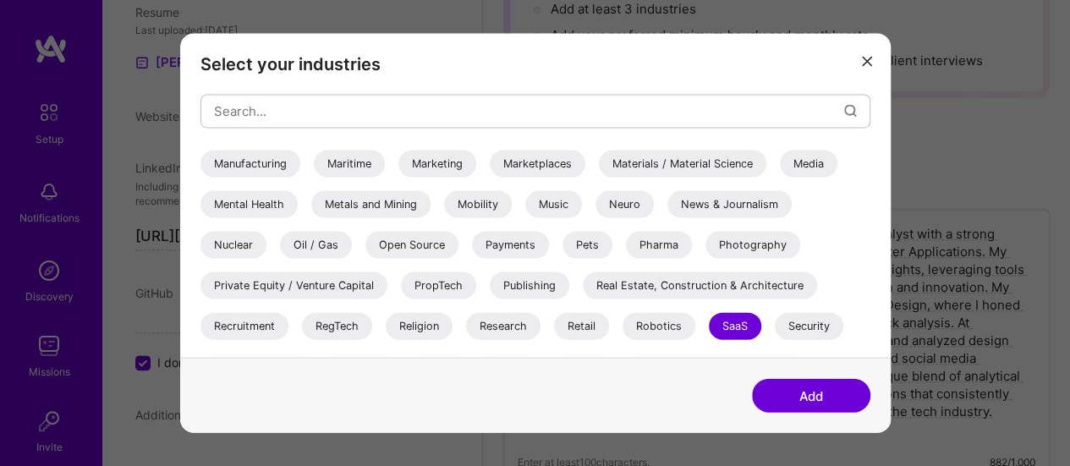
scroll to position [568, 0]
click at [794, 403] on button "Add" at bounding box center [811, 396] width 118 height 34
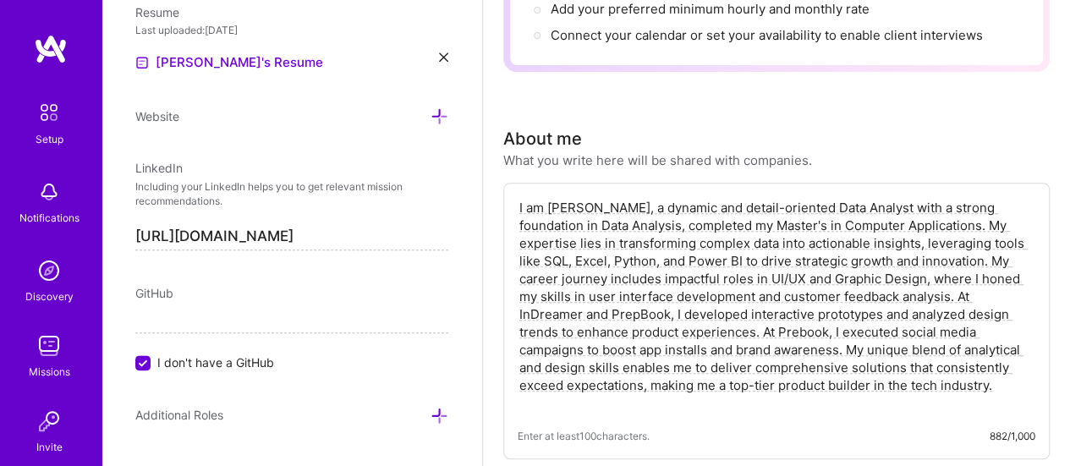
scroll to position [0, 0]
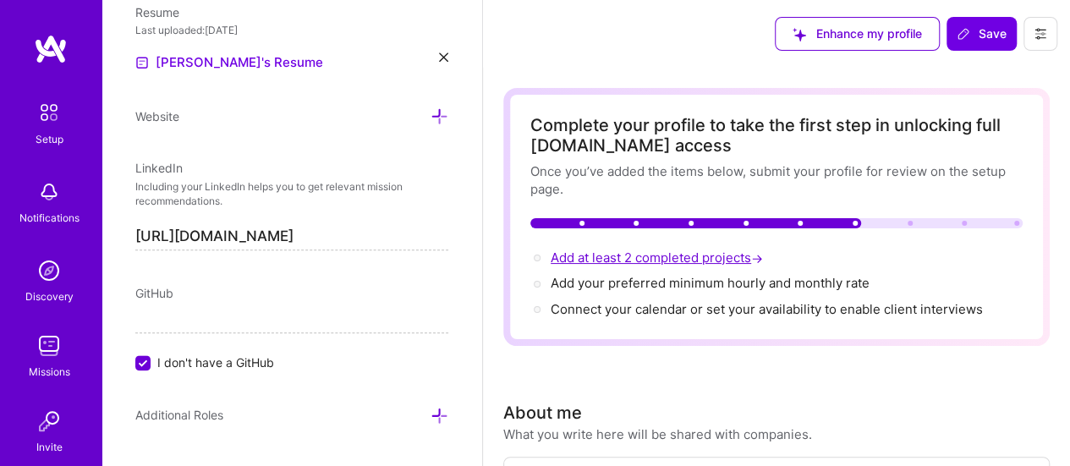
click at [686, 260] on span "Add at least 2 completed projects →" at bounding box center [659, 257] width 216 height 16
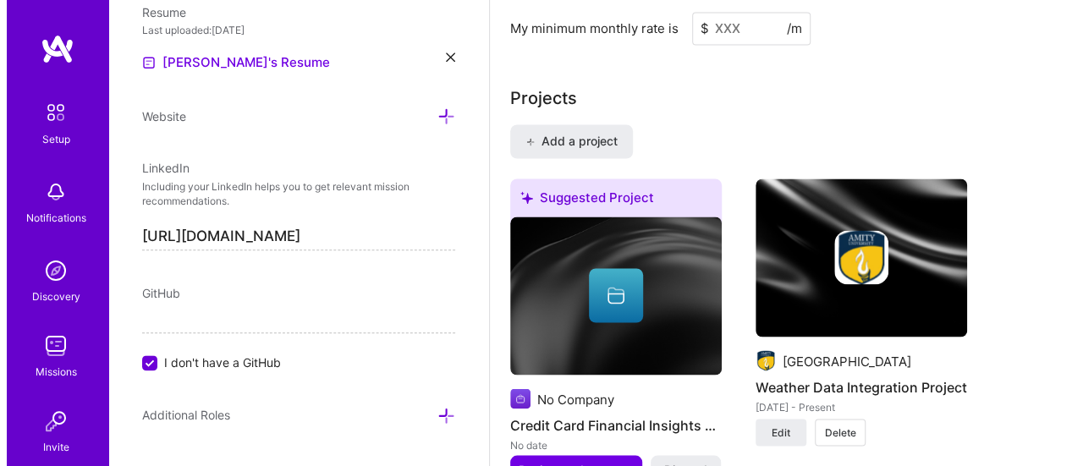
scroll to position [1469, 0]
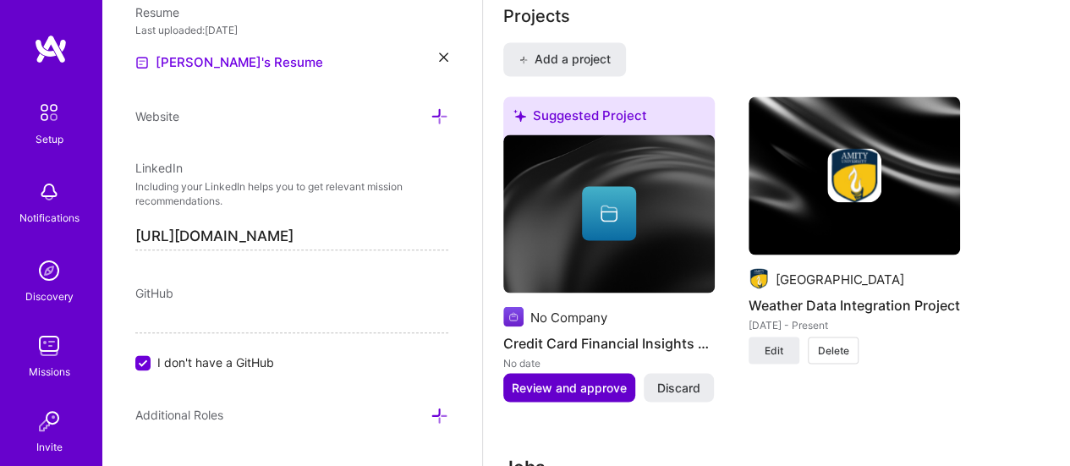
click at [595, 380] on span "Review and approve" at bounding box center [569, 387] width 115 height 17
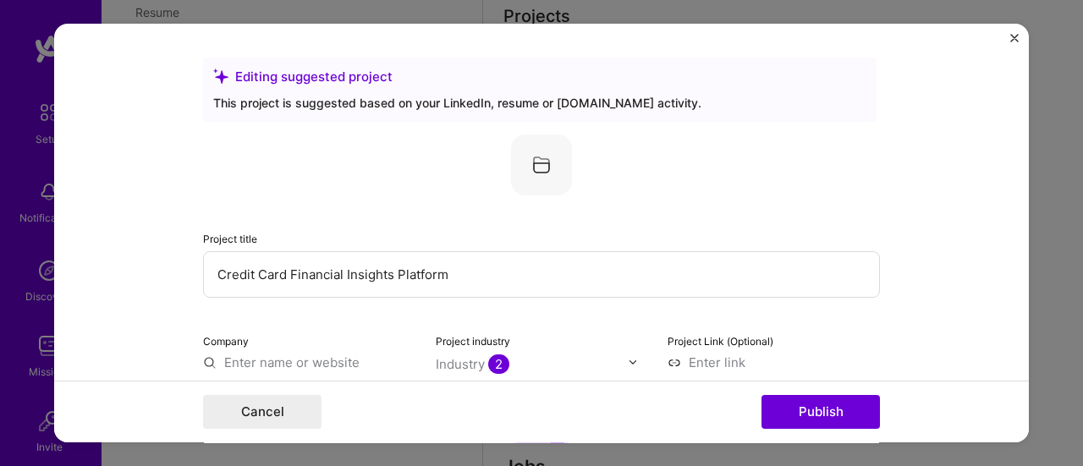
scroll to position [151, 0]
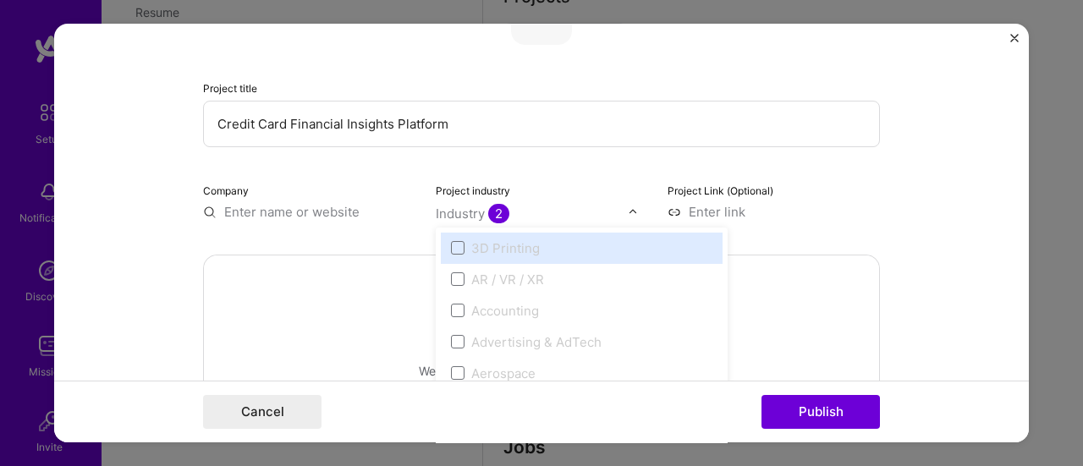
click at [491, 217] on span "2" at bounding box center [498, 213] width 21 height 19
click at [325, 212] on input "text" at bounding box center [309, 212] width 212 height 18
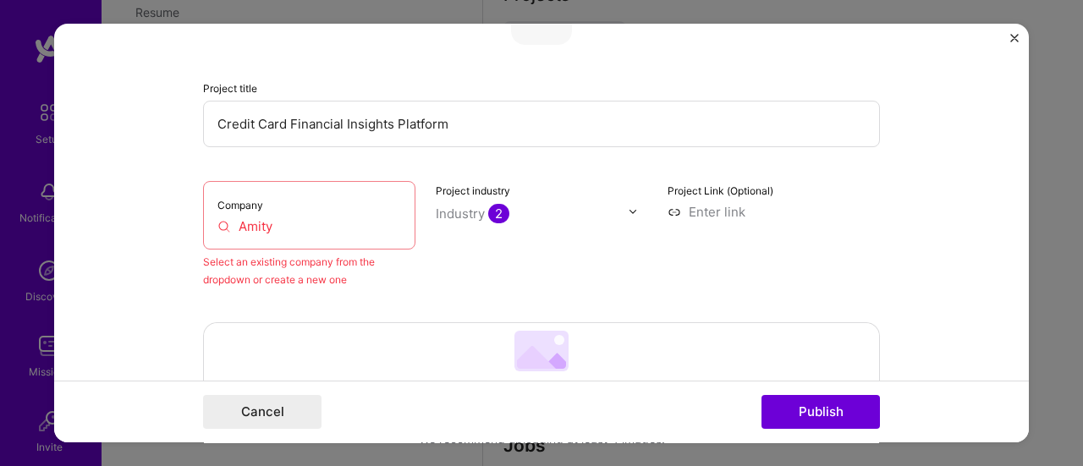
click at [348, 230] on input "Amity" at bounding box center [309, 226] width 184 height 18
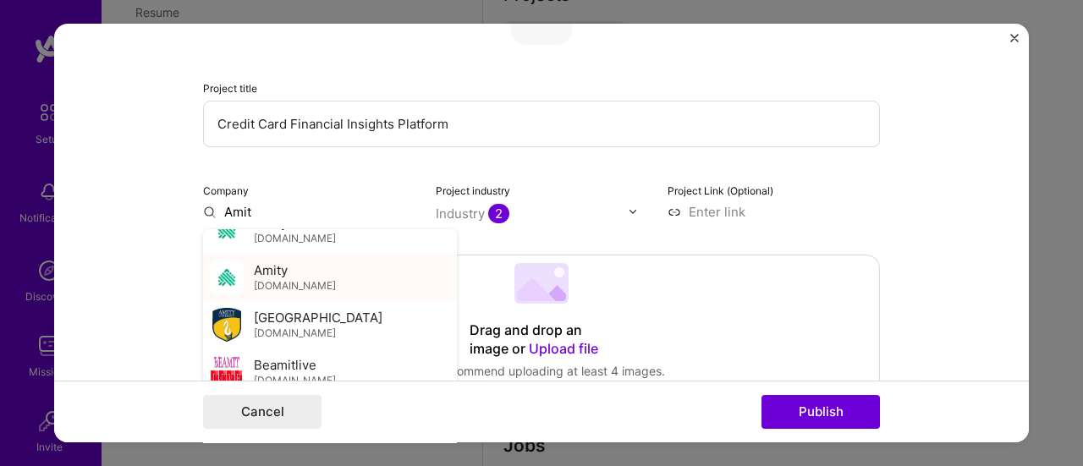
scroll to position [71, 0]
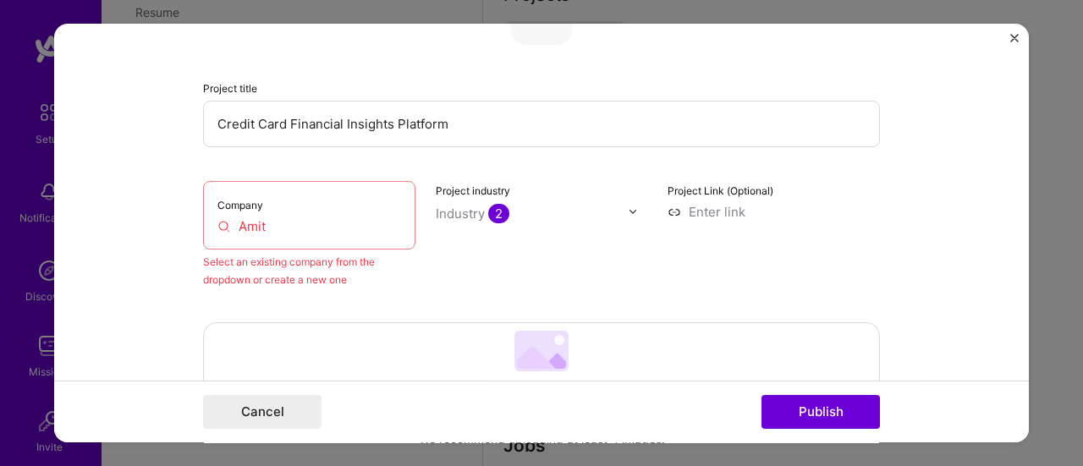
click at [337, 236] on div "Company Amit" at bounding box center [309, 215] width 212 height 69
click at [274, 222] on input "Amit" at bounding box center [309, 226] width 184 height 18
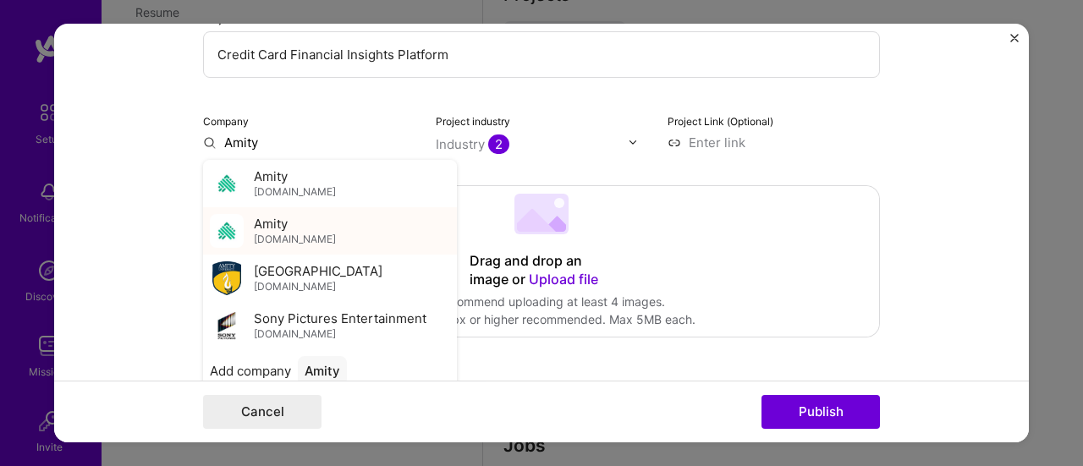
scroll to position [221, 0]
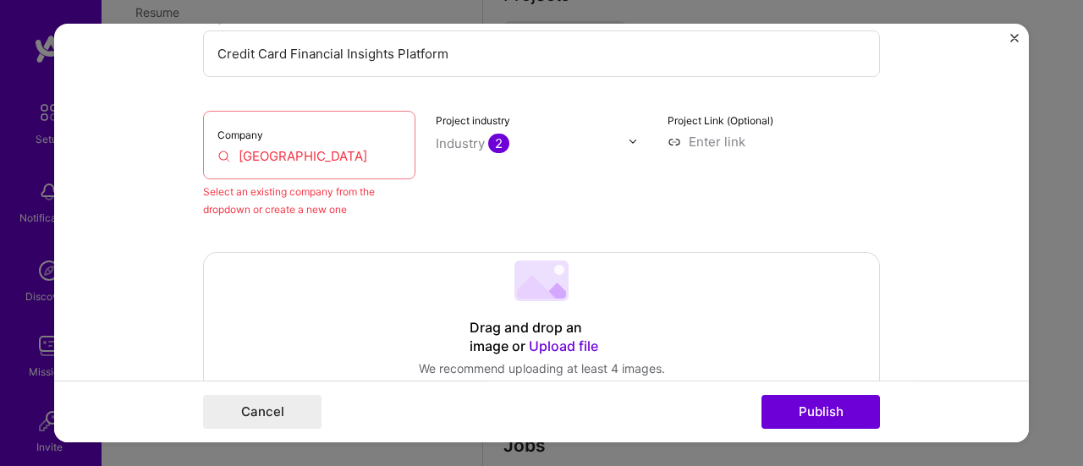
click at [332, 167] on div "Company Amity University" at bounding box center [309, 145] width 212 height 69
click at [333, 162] on input "[GEOGRAPHIC_DATA]" at bounding box center [309, 156] width 184 height 18
click at [327, 160] on input "Amity Universi" at bounding box center [309, 156] width 184 height 18
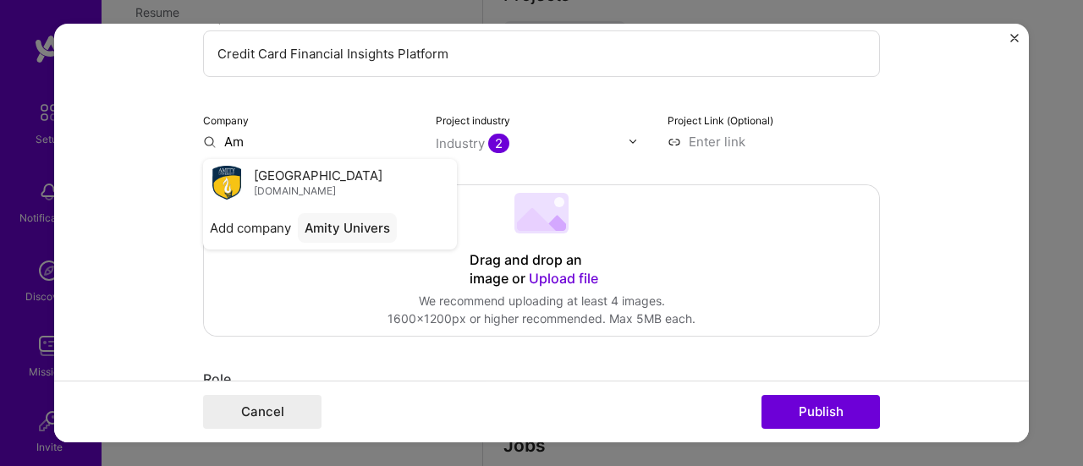
type input "A"
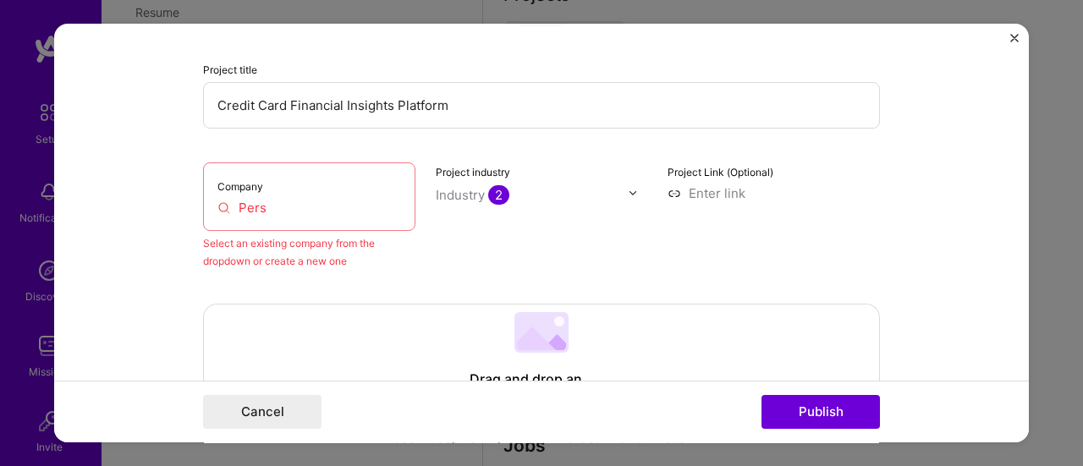
scroll to position [168, 0]
click at [307, 222] on div "Company Pers" at bounding box center [309, 197] width 212 height 69
click at [299, 216] on input "Pers" at bounding box center [309, 209] width 184 height 18
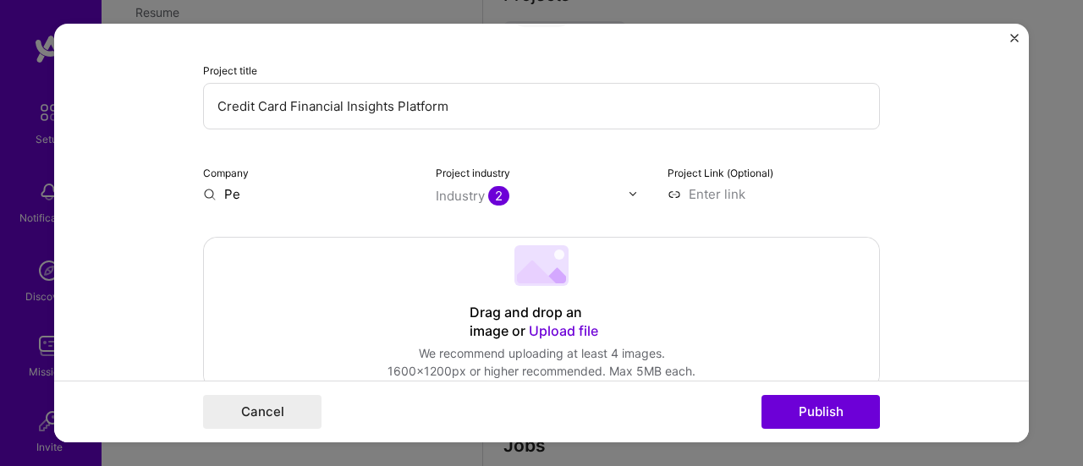
type input "P"
click at [316, 187] on input "text" at bounding box center [309, 194] width 212 height 18
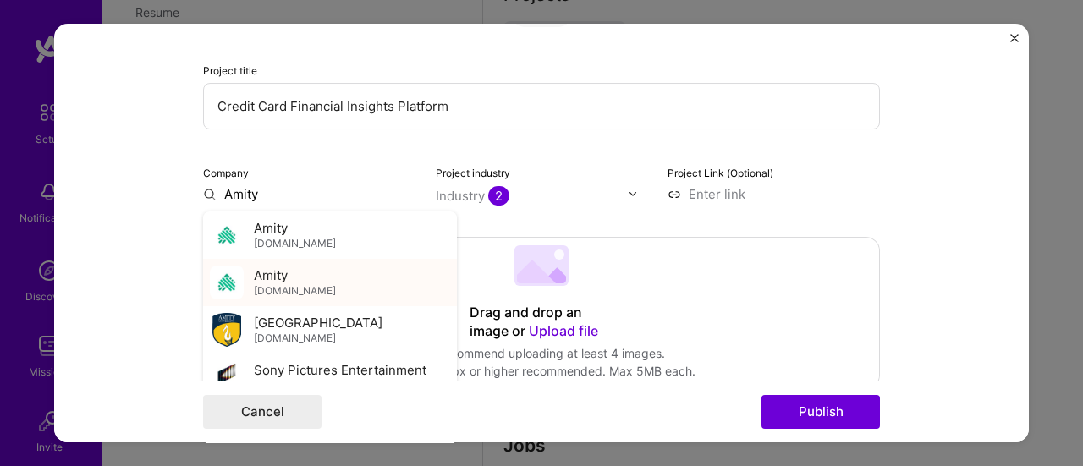
type input "Amity"
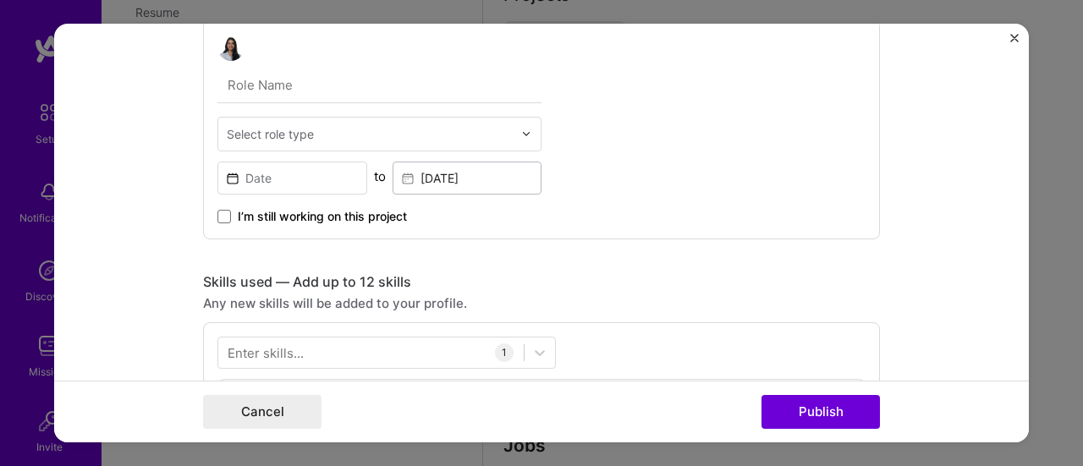
scroll to position [665, 0]
click at [221, 216] on span at bounding box center [224, 216] width 14 height 14
click at [0, 0] on input "I’m still working on this project" at bounding box center [0, 0] width 0 height 0
click at [282, 177] on input at bounding box center [292, 177] width 150 height 33
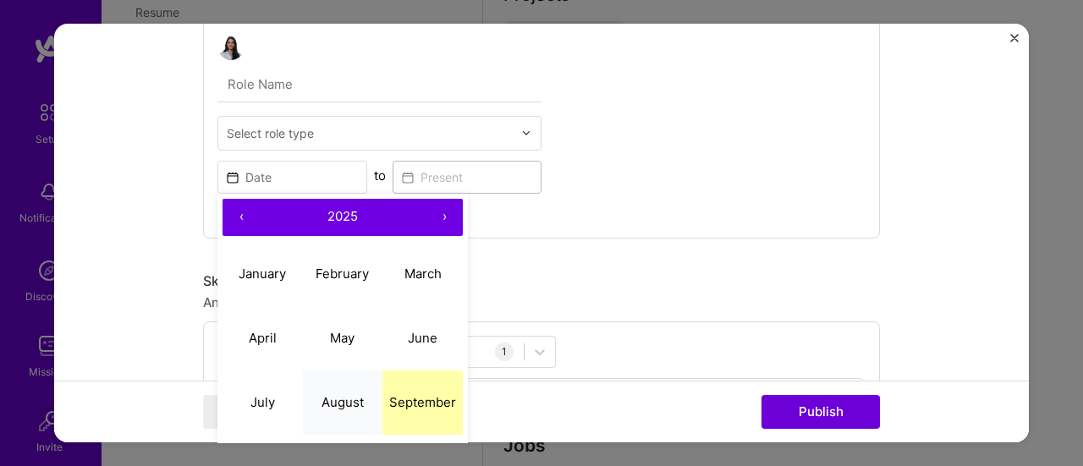
drag, startPoint x: 394, startPoint y: 405, endPoint x: 347, endPoint y: 395, distance: 48.4
click at [347, 395] on div "January February March April May June July August September October November De…" at bounding box center [342, 370] width 240 height 257
click at [347, 395] on abbr "August" at bounding box center [342, 402] width 42 height 16
type input "[DATE]"
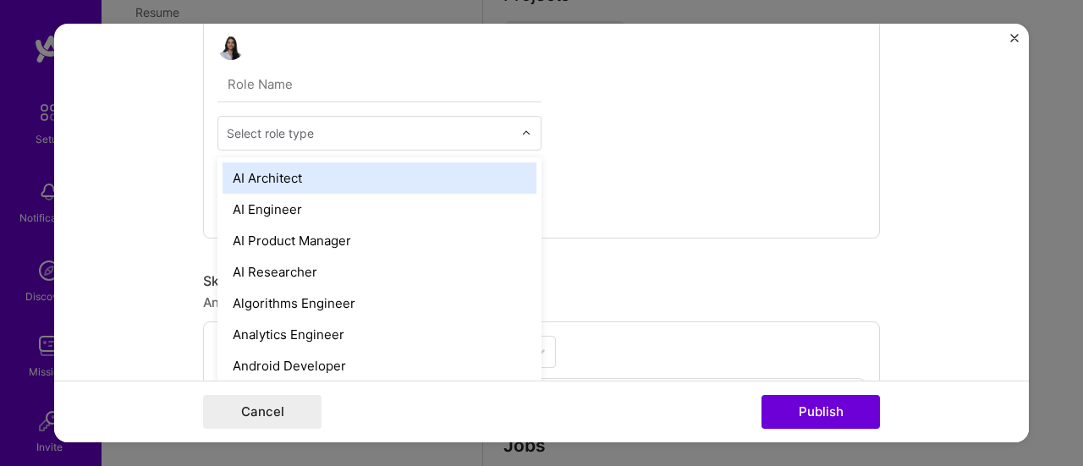
click at [338, 131] on input "text" at bounding box center [370, 133] width 286 height 18
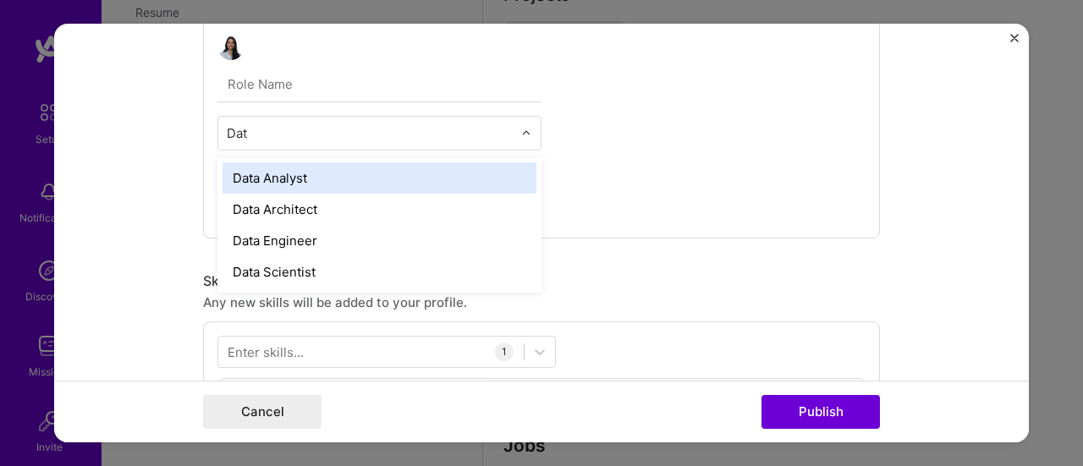
type input "Data"
click at [302, 178] on div "Data Analyst" at bounding box center [379, 177] width 314 height 31
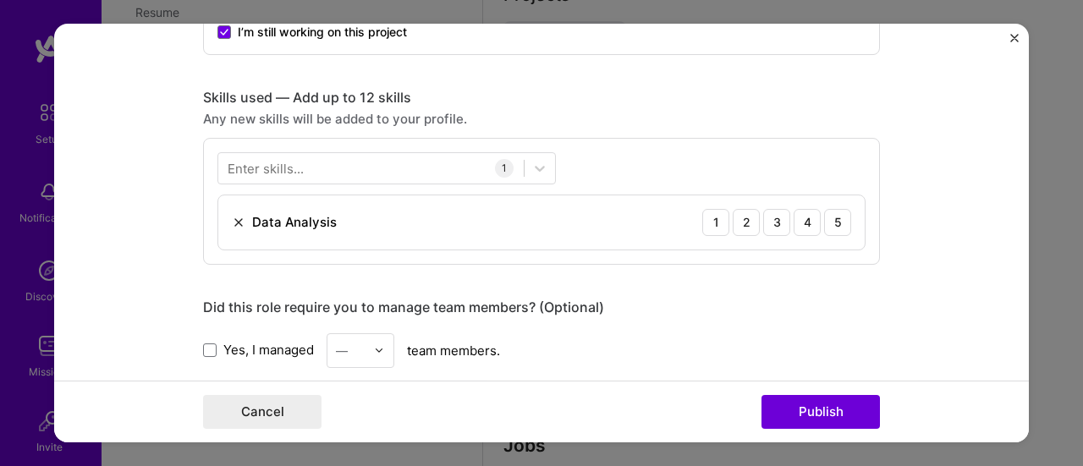
scroll to position [853, 0]
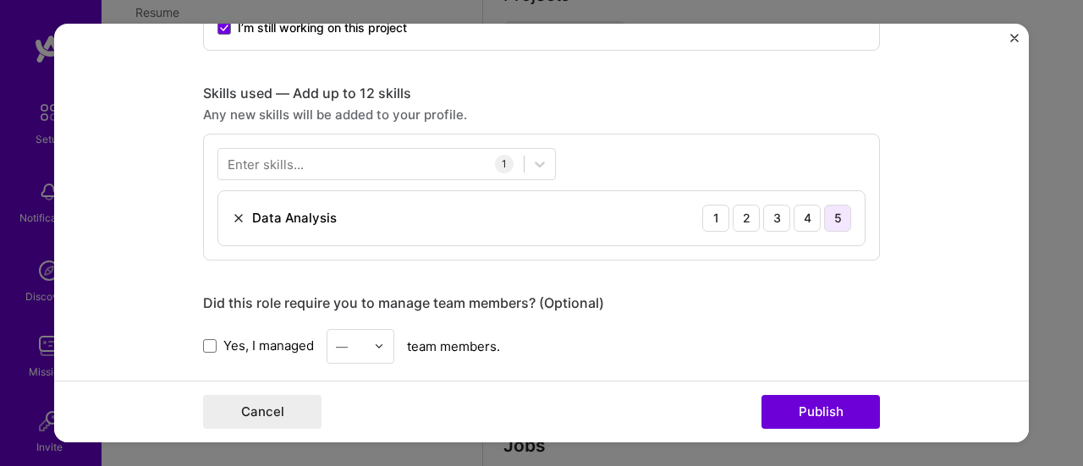
click at [833, 217] on div "5" at bounding box center [837, 218] width 27 height 27
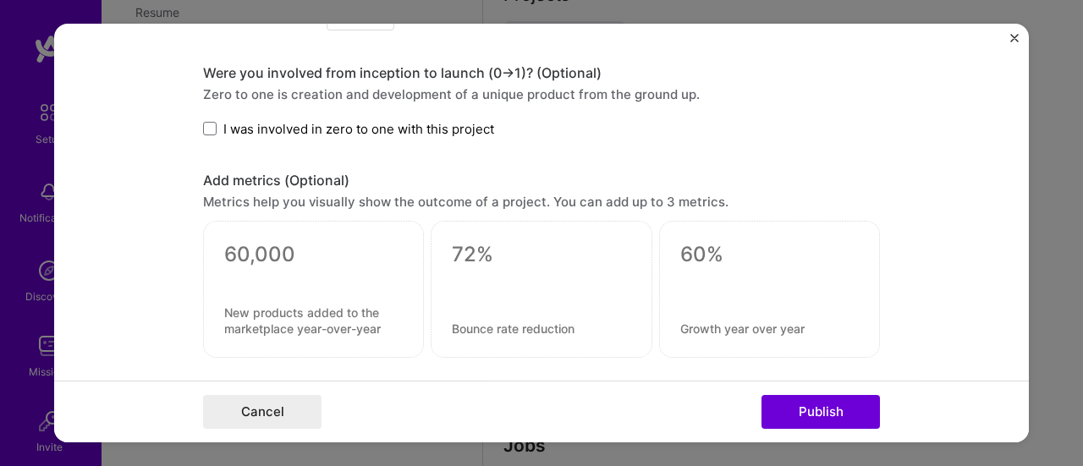
scroll to position [1193, 0]
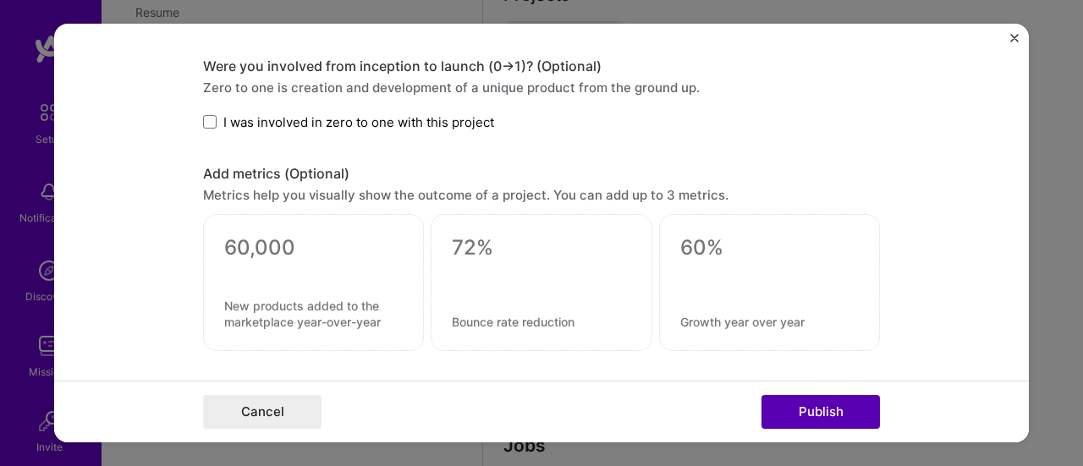
click at [803, 411] on button "Publish" at bounding box center [820, 412] width 118 height 34
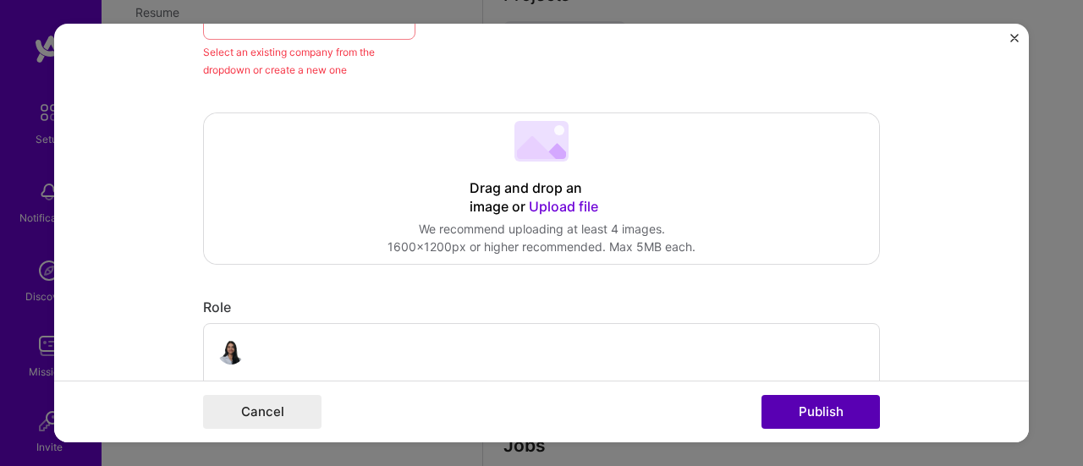
scroll to position [110, 0]
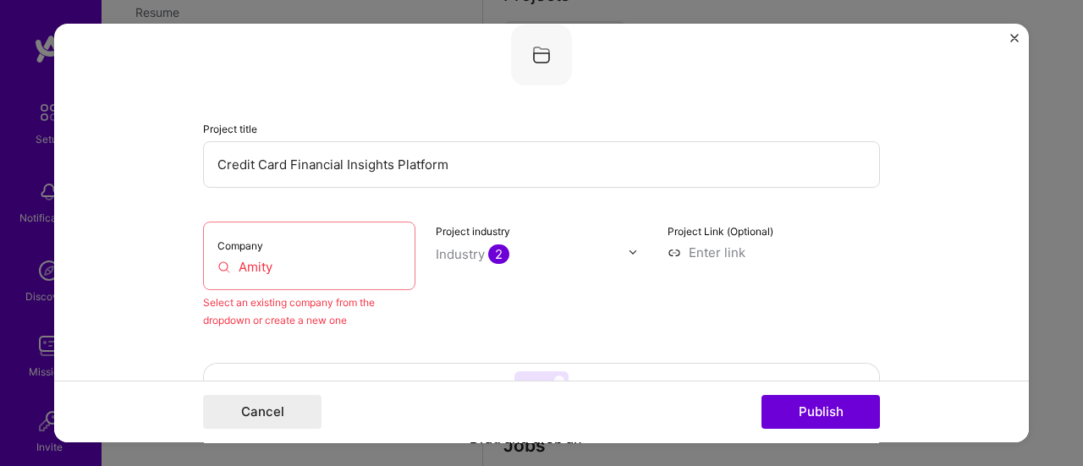
click at [311, 271] on input "Amity" at bounding box center [309, 267] width 184 height 18
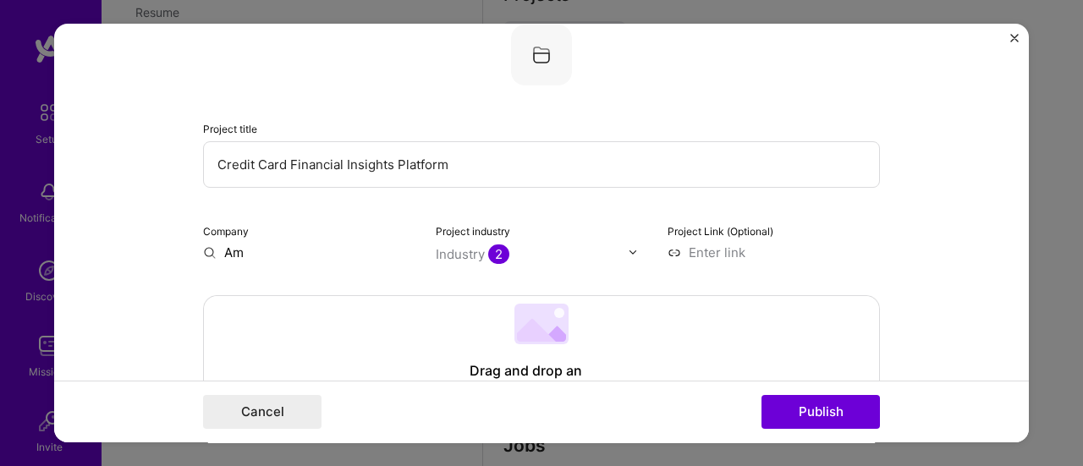
type input "A"
click at [340, 249] on input "text" at bounding box center [309, 253] width 212 height 18
click at [203, 251] on input "text" at bounding box center [309, 253] width 212 height 18
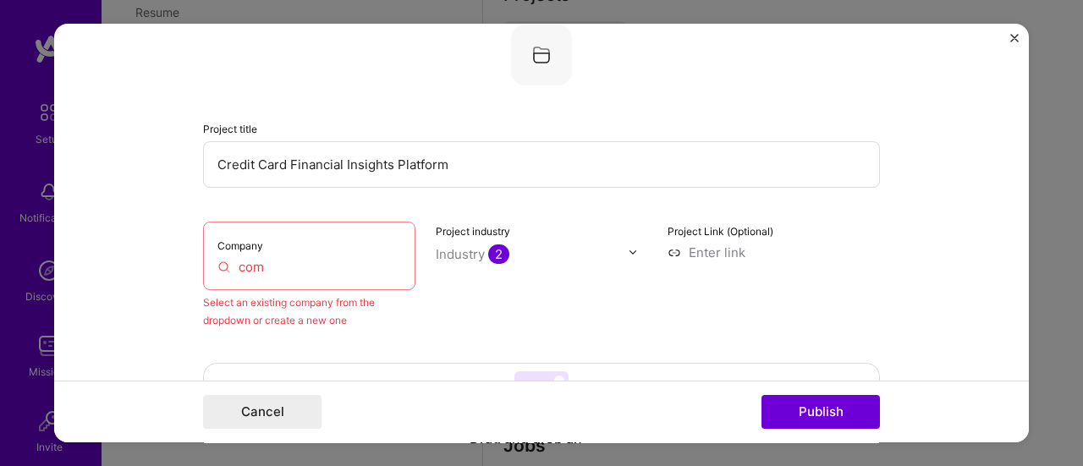
click at [323, 268] on input "com" at bounding box center [309, 267] width 184 height 18
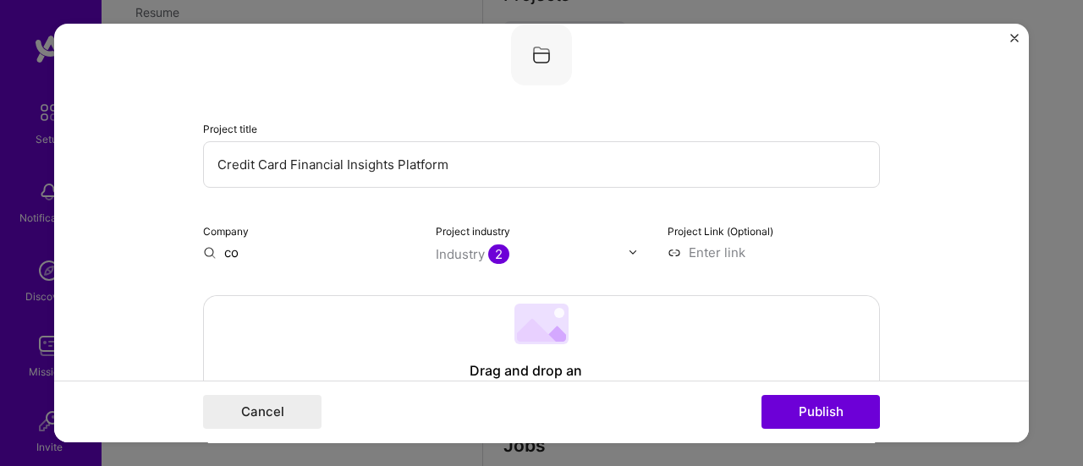
type input "c"
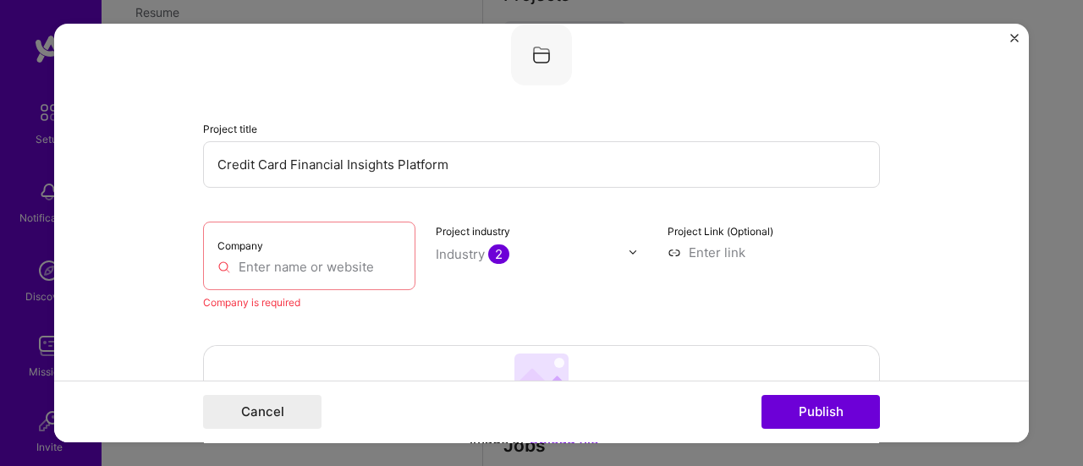
click at [323, 268] on input "text" at bounding box center [309, 267] width 184 height 18
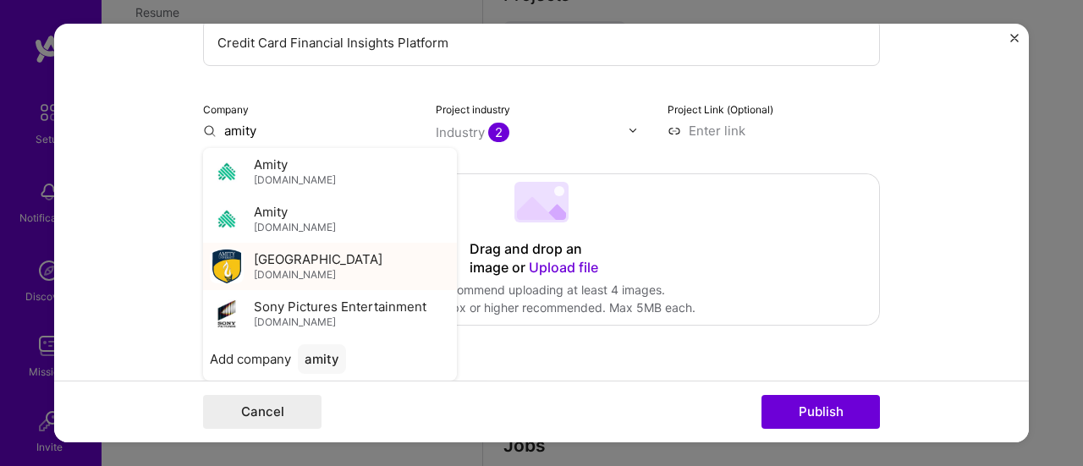
scroll to position [242, 0]
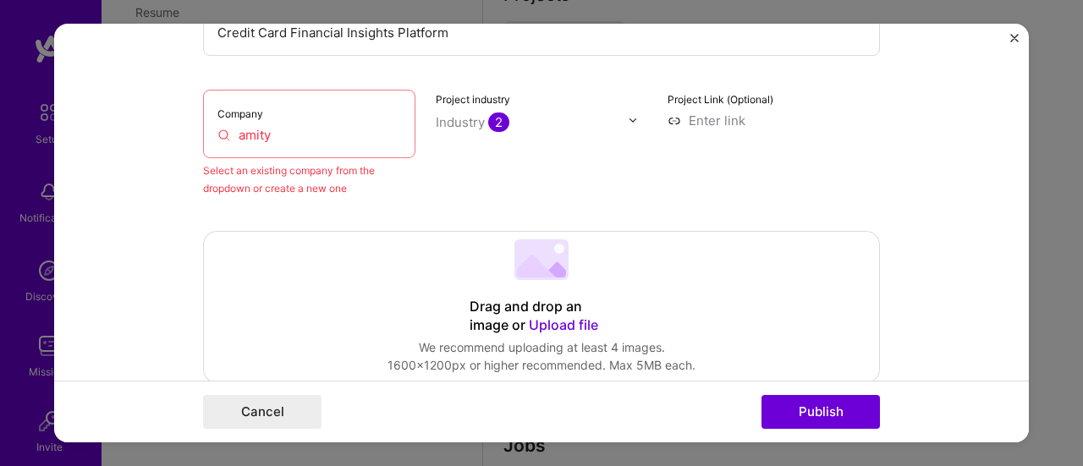
click at [371, 136] on input "amity" at bounding box center [309, 135] width 184 height 18
click at [302, 141] on input "amity un" at bounding box center [309, 135] width 184 height 18
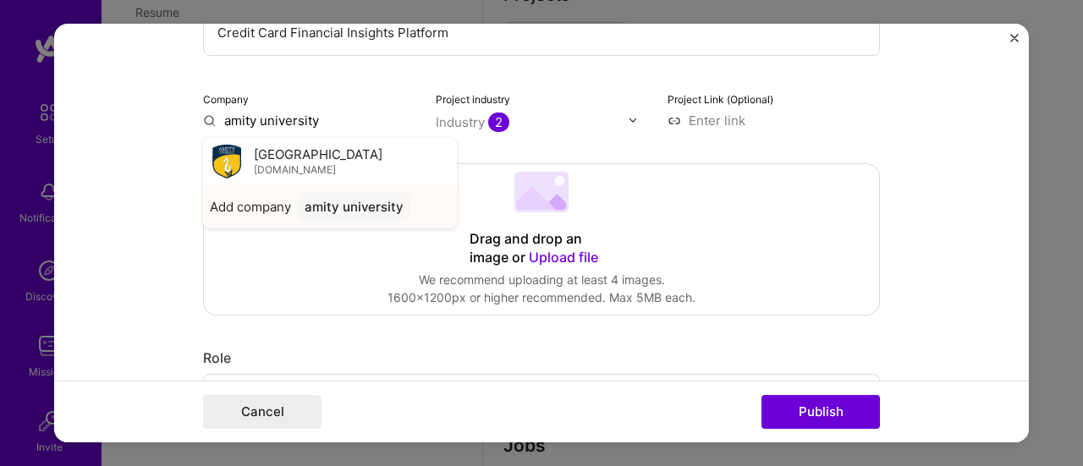
type input "amity university"
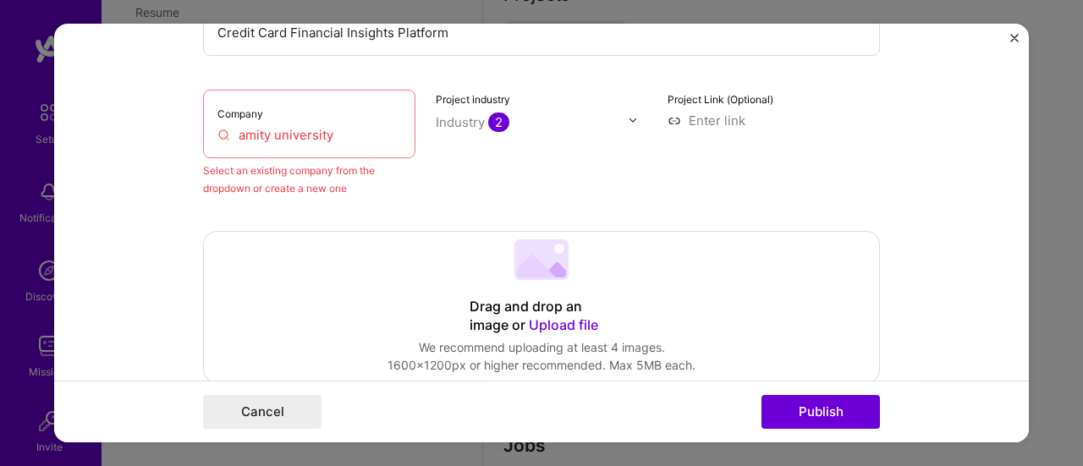
click at [348, 129] on input "amity university" at bounding box center [309, 135] width 184 height 18
click at [473, 180] on div "Project industry Industry 2" at bounding box center [542, 143] width 212 height 107
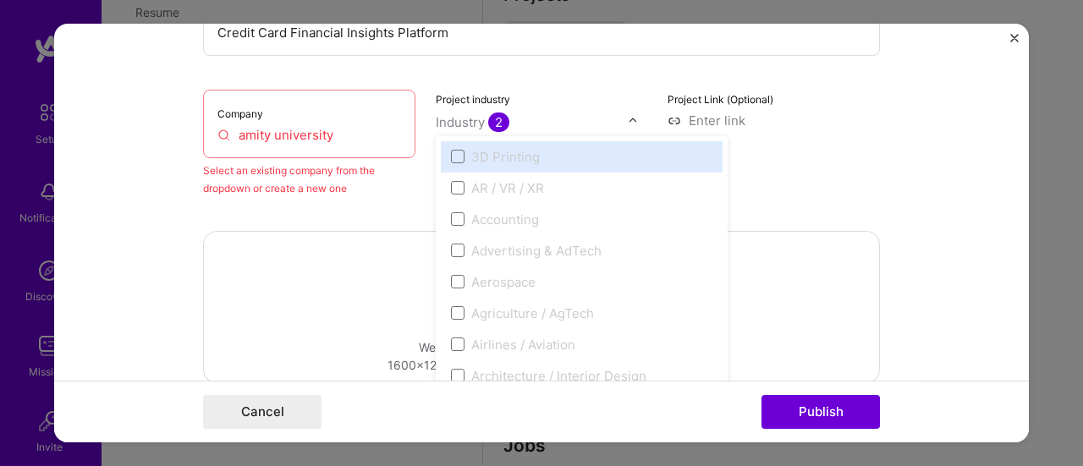
click at [628, 112] on div "Industry 2" at bounding box center [542, 121] width 212 height 18
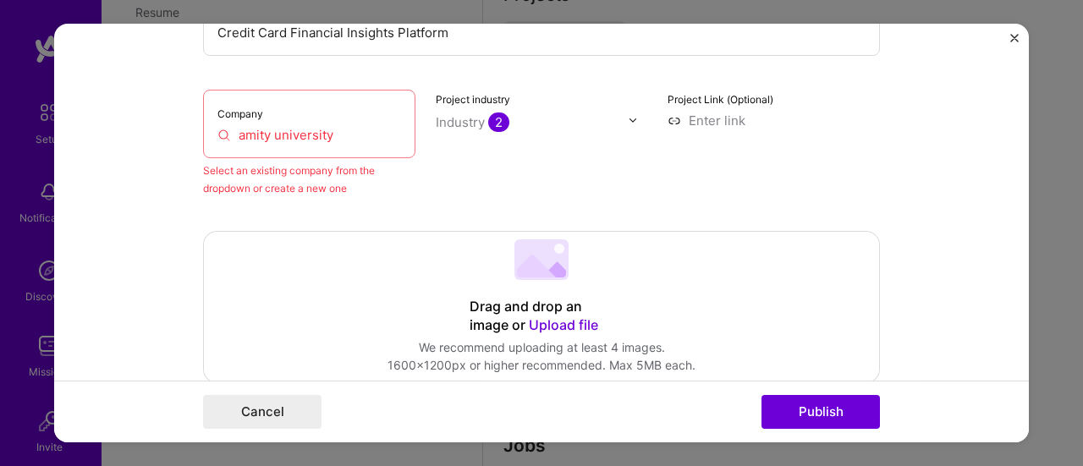
click at [496, 129] on span "2" at bounding box center [498, 121] width 21 height 19
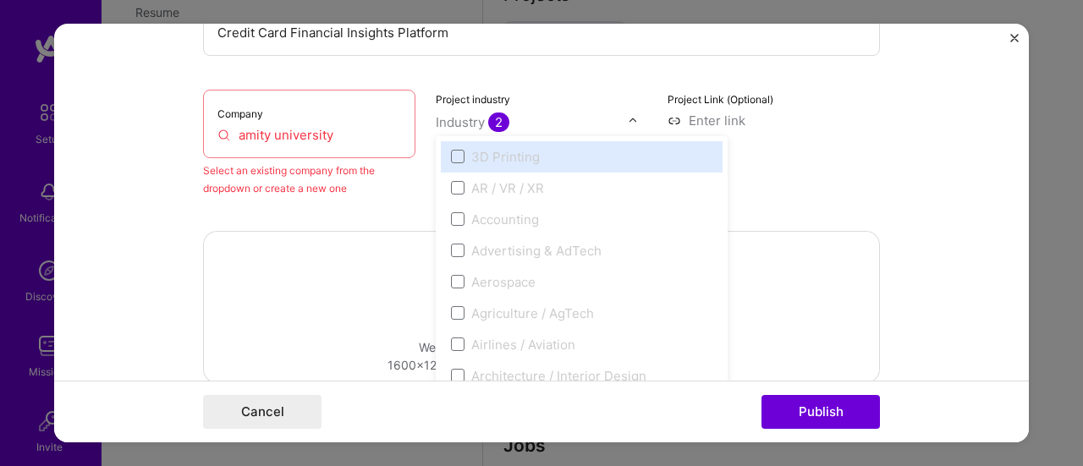
click at [488, 123] on span "2" at bounding box center [498, 121] width 21 height 19
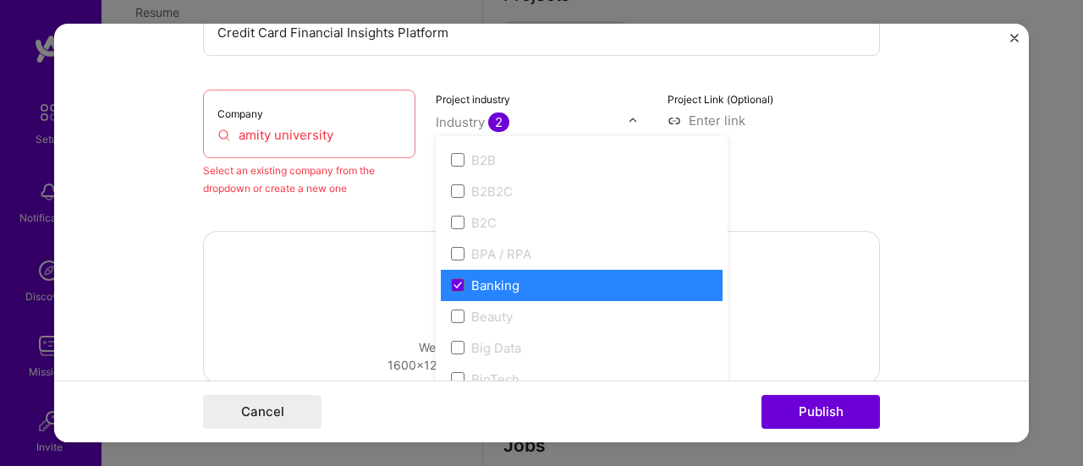
scroll to position [462, 0]
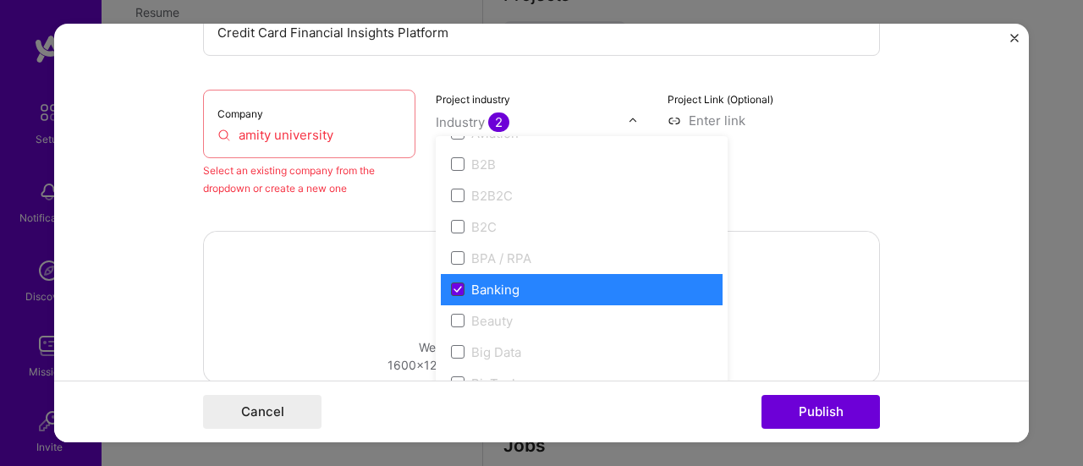
click at [455, 293] on span at bounding box center [458, 289] width 14 height 14
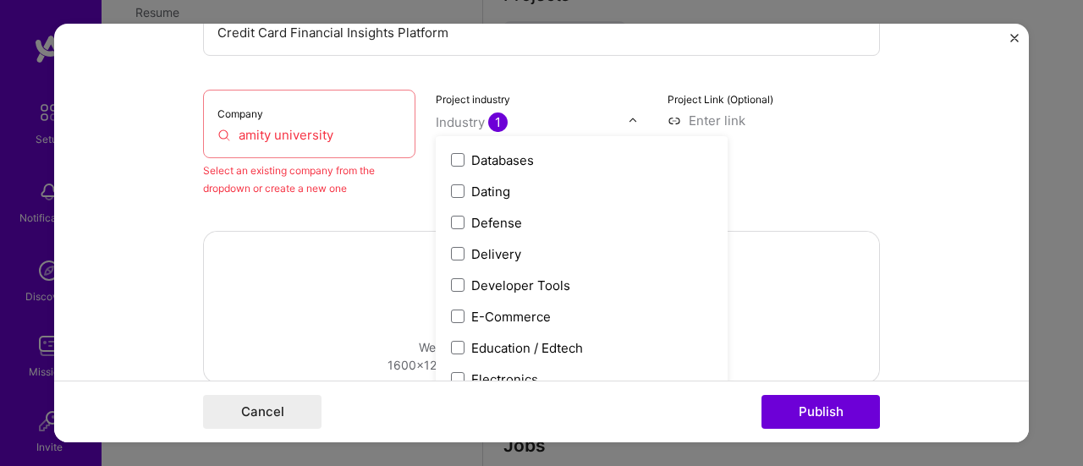
scroll to position [1344, 0]
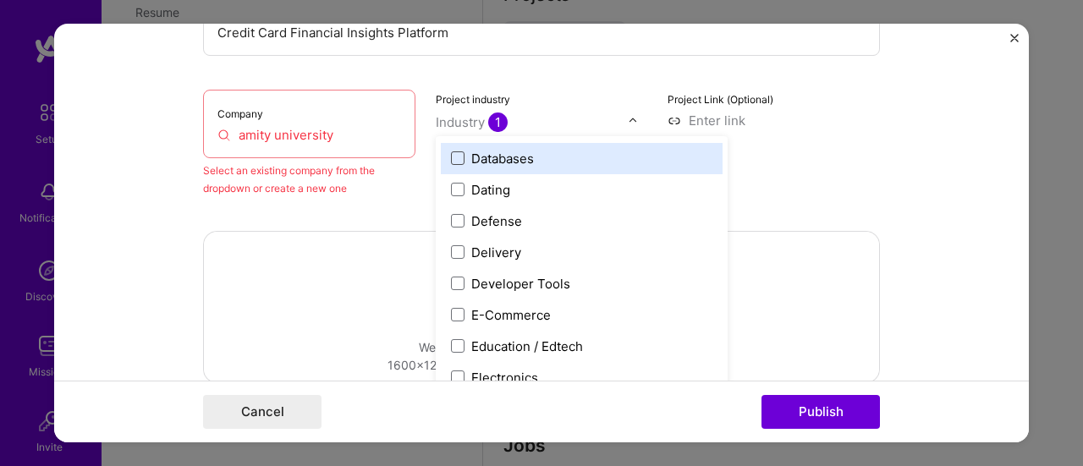
click at [454, 154] on span at bounding box center [458, 158] width 14 height 14
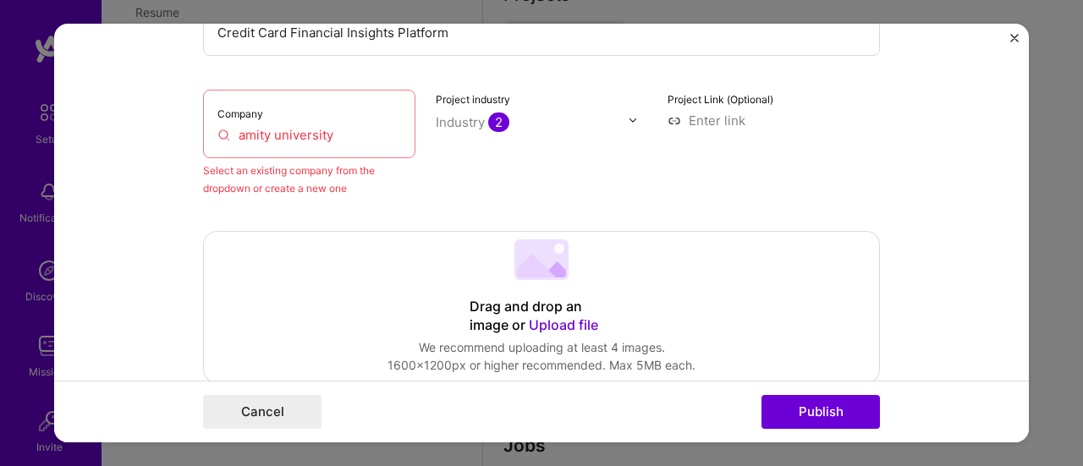
click at [339, 145] on div "Company amity university" at bounding box center [309, 124] width 212 height 69
click at [323, 135] on input "amity university" at bounding box center [309, 135] width 184 height 18
drag, startPoint x: 348, startPoint y: 180, endPoint x: 815, endPoint y: 419, distance: 524.3
click at [815, 419] on button "Publish" at bounding box center [820, 412] width 118 height 34
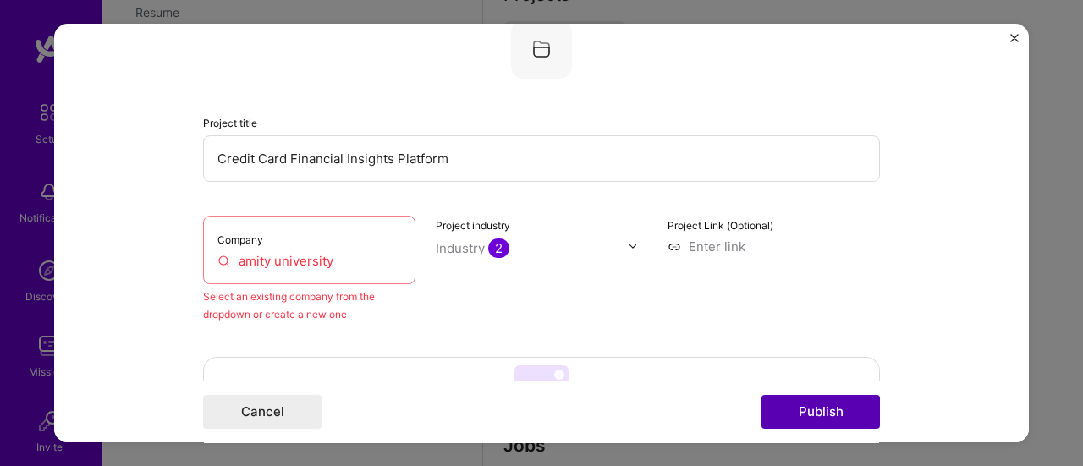
click at [815, 419] on button "Publish" at bounding box center [820, 412] width 118 height 34
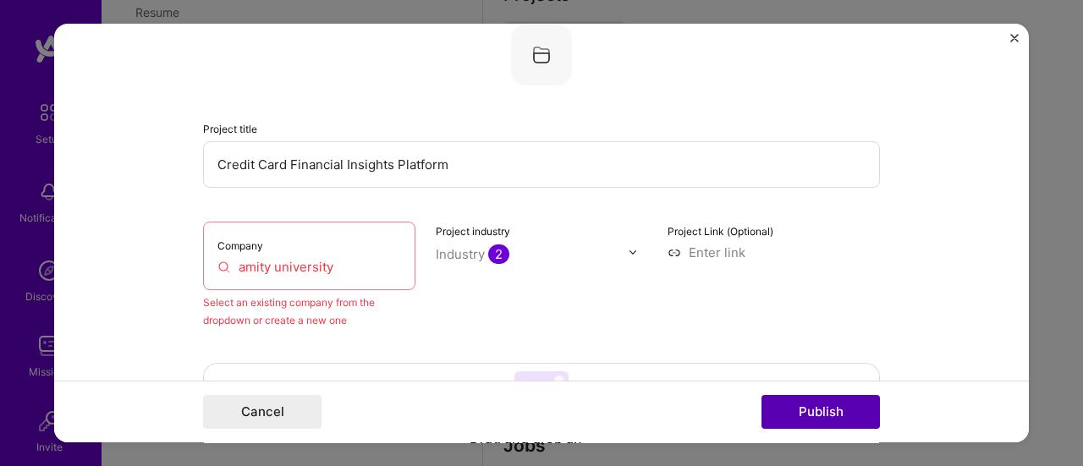
click at [815, 419] on button "Publish" at bounding box center [820, 412] width 118 height 34
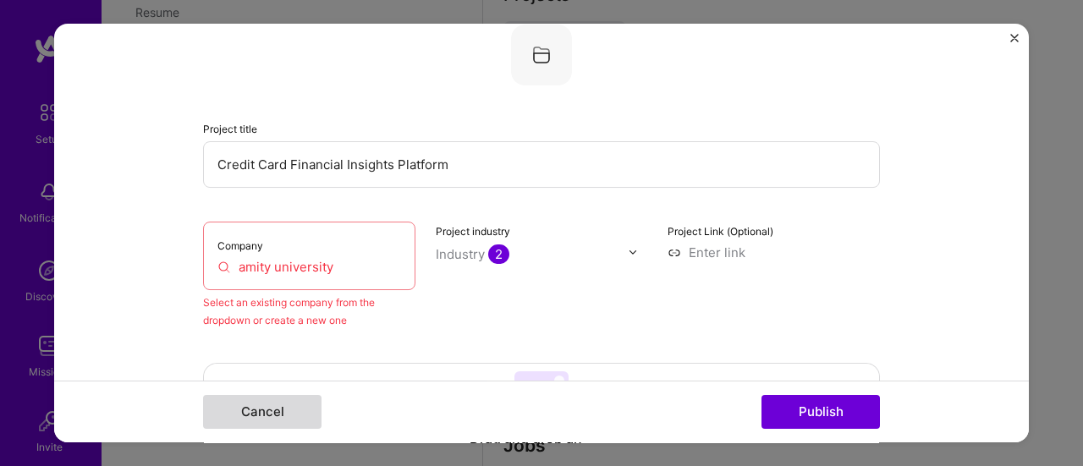
click at [244, 412] on button "Cancel" at bounding box center [262, 412] width 118 height 34
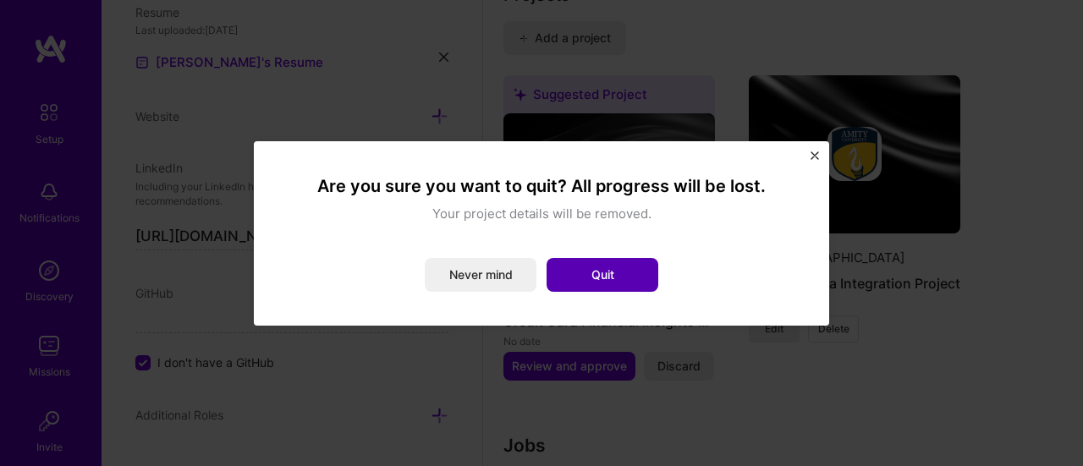
click at [638, 271] on button "Quit" at bounding box center [602, 275] width 112 height 34
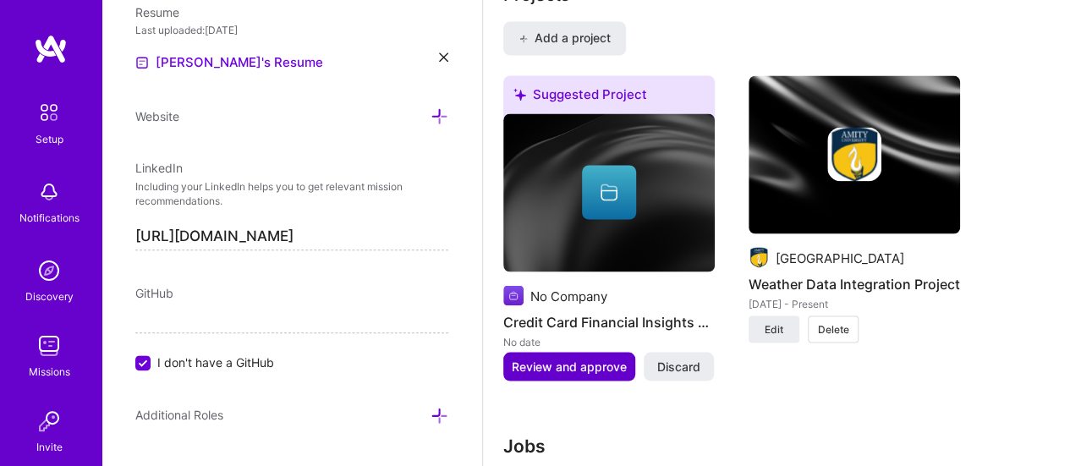
click at [611, 359] on span "Review and approve" at bounding box center [569, 366] width 115 height 17
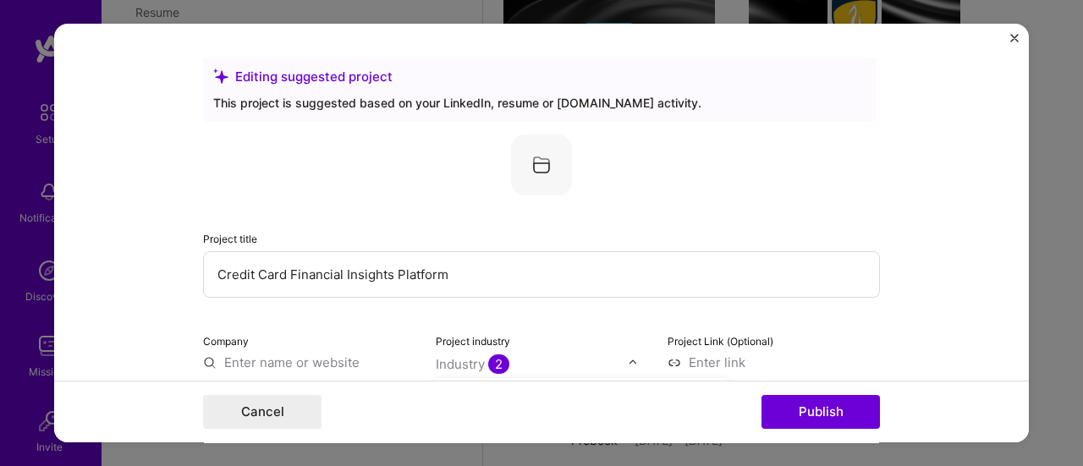
scroll to position [1663, 0]
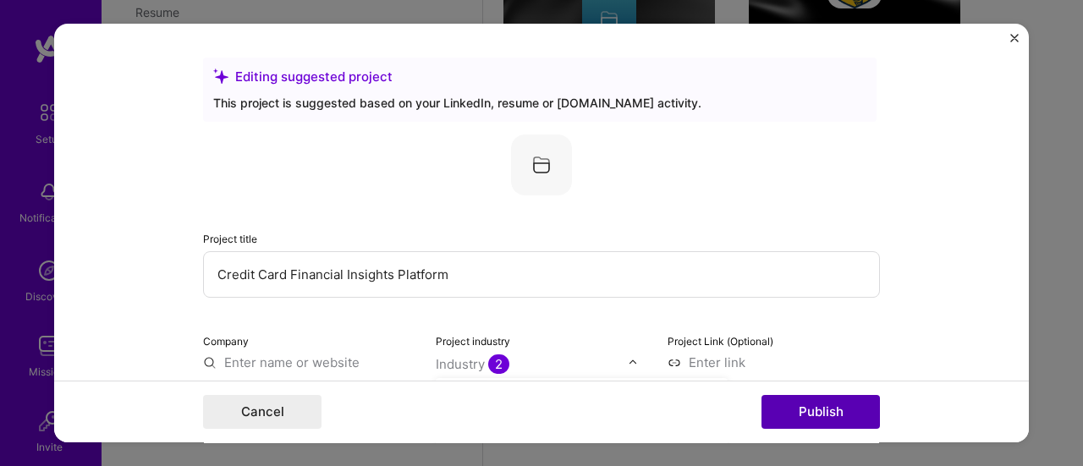
drag, startPoint x: 611, startPoint y: 359, endPoint x: 778, endPoint y: 397, distance: 170.9
click at [778, 397] on form "Editing suggested project This project is suggested based on your LinkedIn, res…" at bounding box center [541, 233] width 974 height 419
click at [798, 406] on button "Publish" at bounding box center [820, 412] width 118 height 34
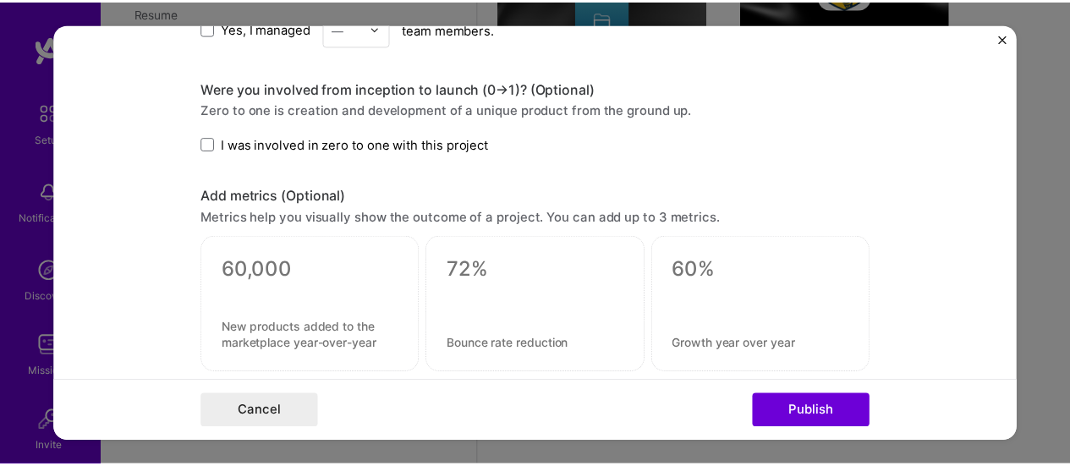
scroll to position [1274, 0]
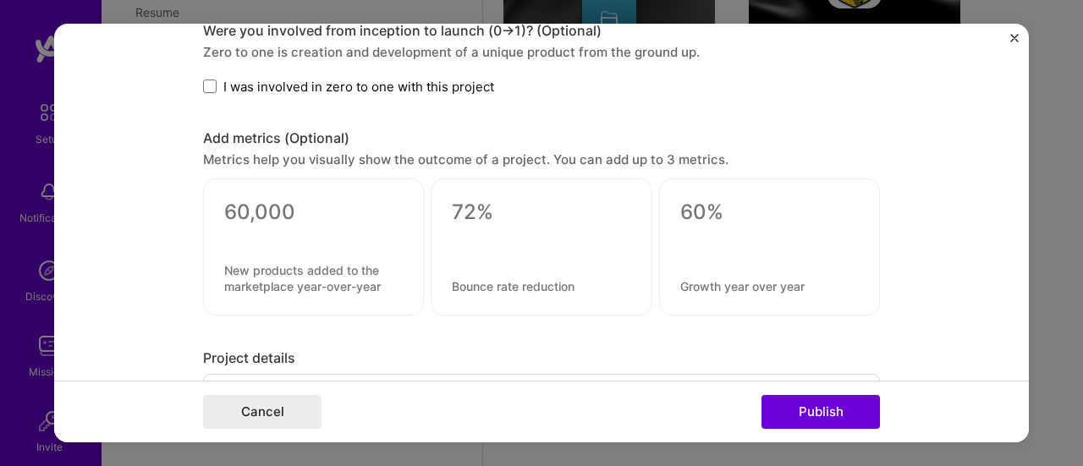
click at [1010, 37] on img "Close" at bounding box center [1014, 38] width 8 height 8
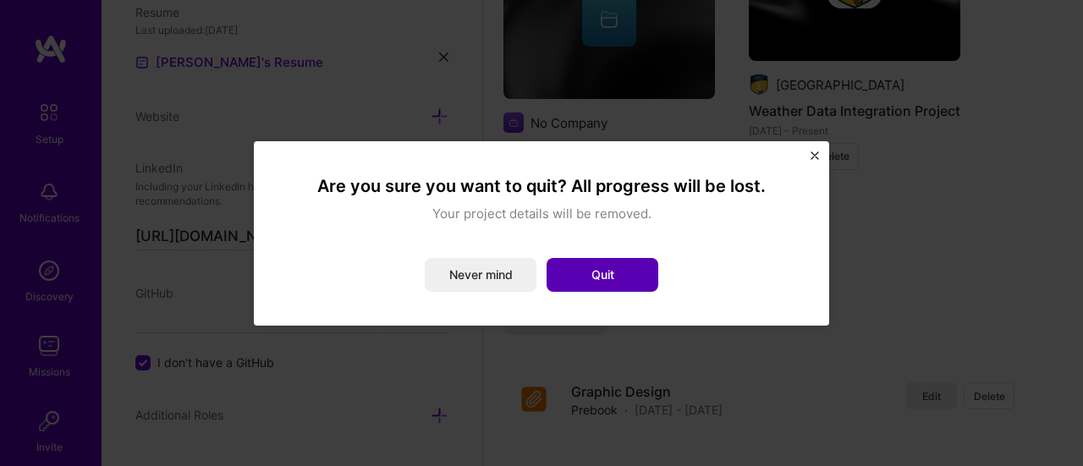
click at [621, 278] on button "Quit" at bounding box center [602, 275] width 112 height 34
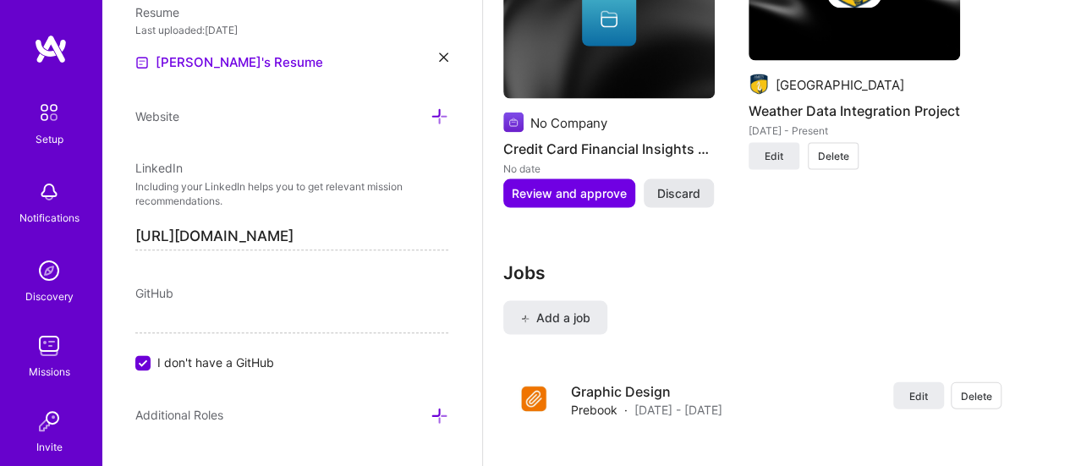
click at [678, 197] on span "Discard" at bounding box center [678, 193] width 43 height 17
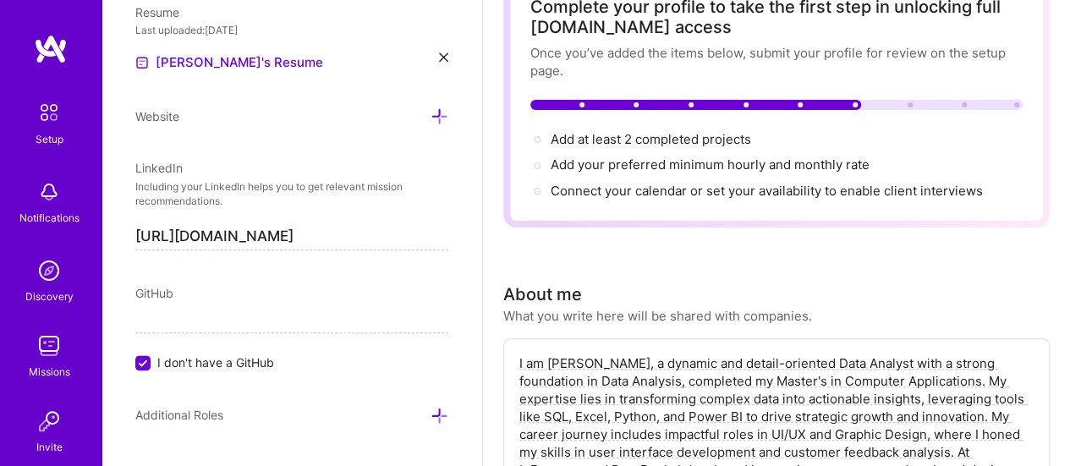
scroll to position [0, 0]
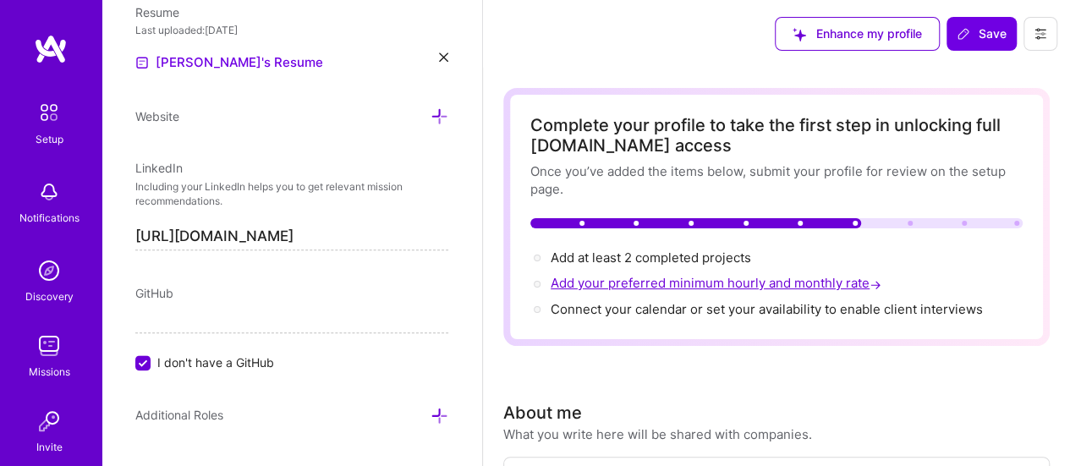
click at [672, 283] on span "Add your preferred minimum hourly and monthly rate →" at bounding box center [718, 283] width 334 height 16
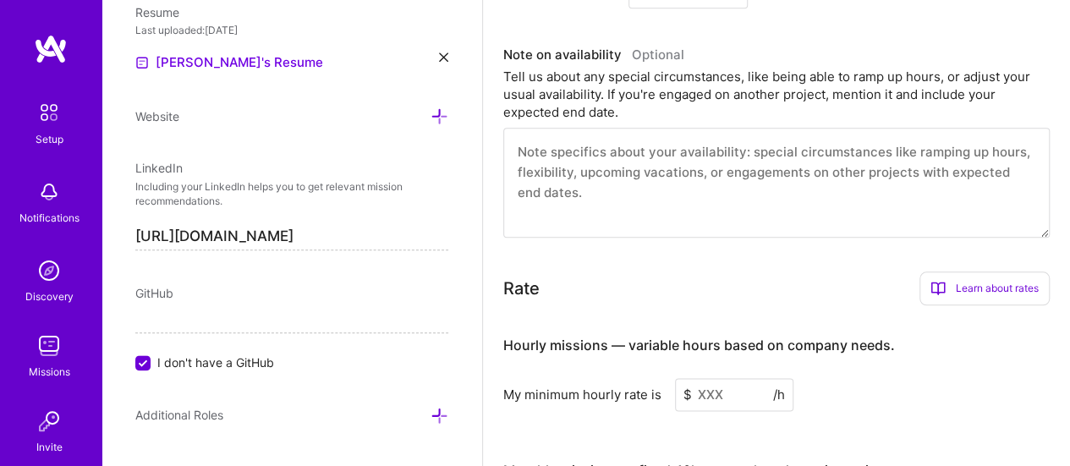
scroll to position [1165, 0]
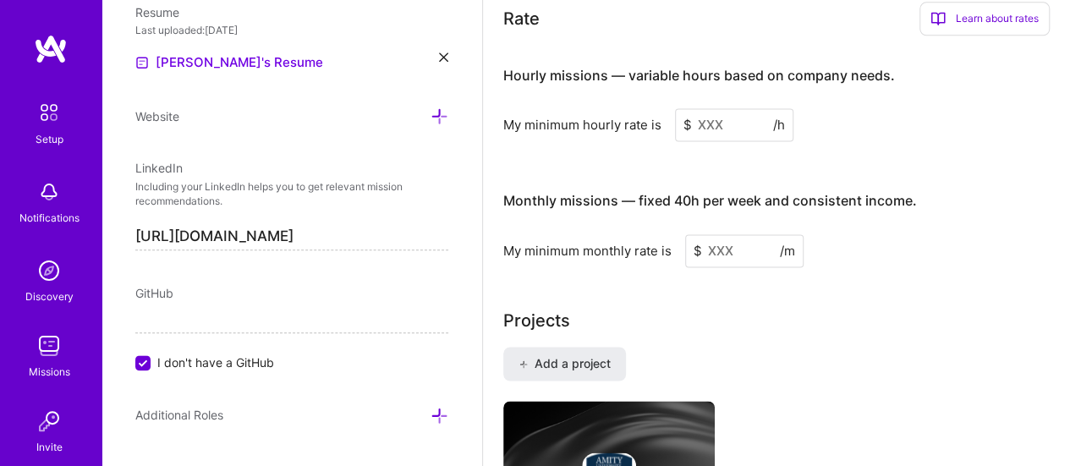
click at [721, 121] on input at bounding box center [734, 124] width 118 height 33
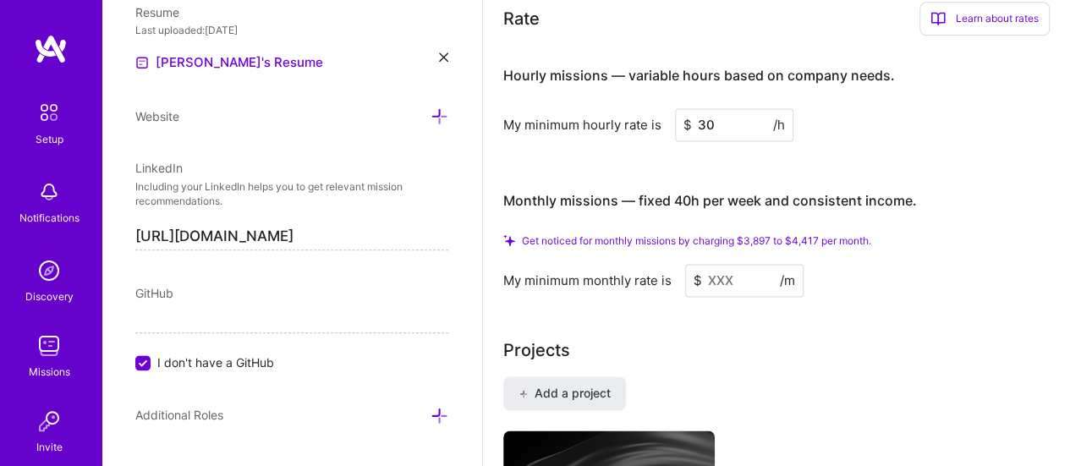
type input "30"
click at [733, 282] on input at bounding box center [744, 280] width 118 height 33
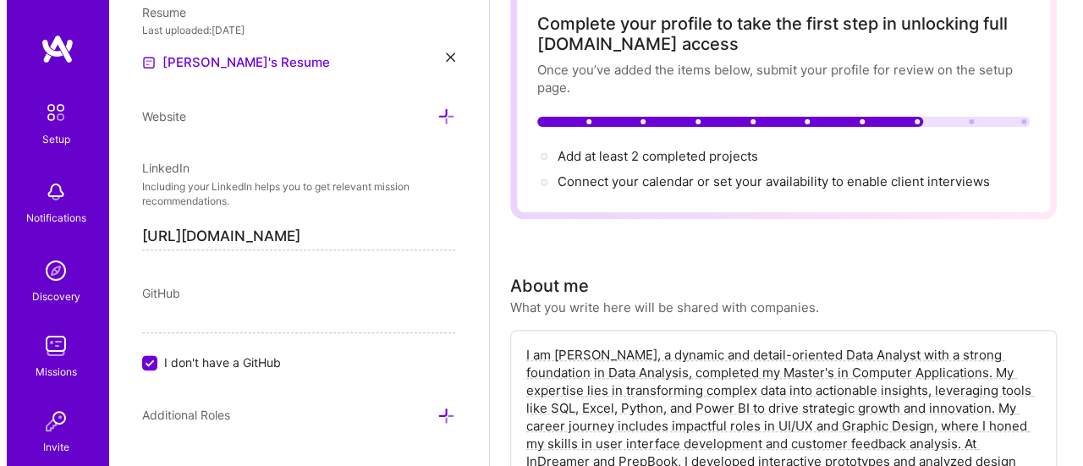
scroll to position [0, 0]
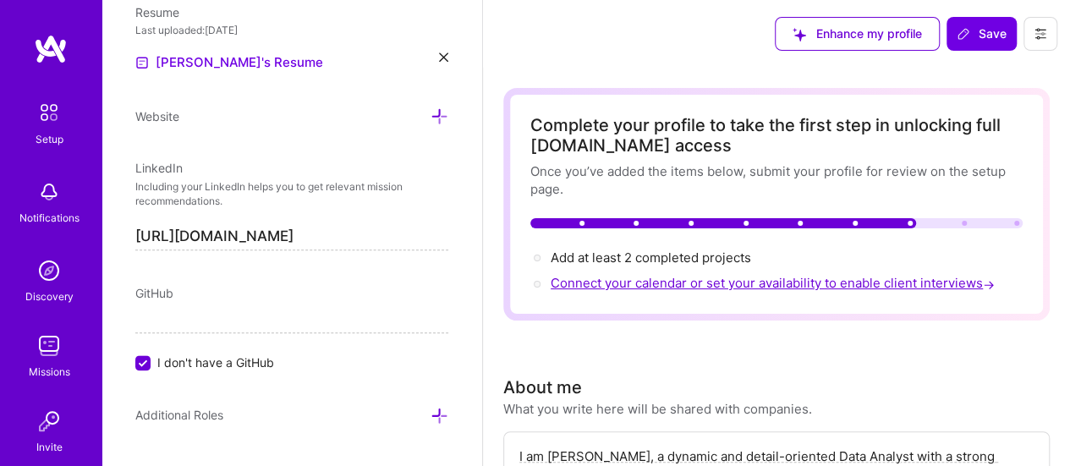
type input "300"
click at [700, 285] on span "Connect your calendar or set your availability to enable client interviews →" at bounding box center [774, 283] width 447 height 16
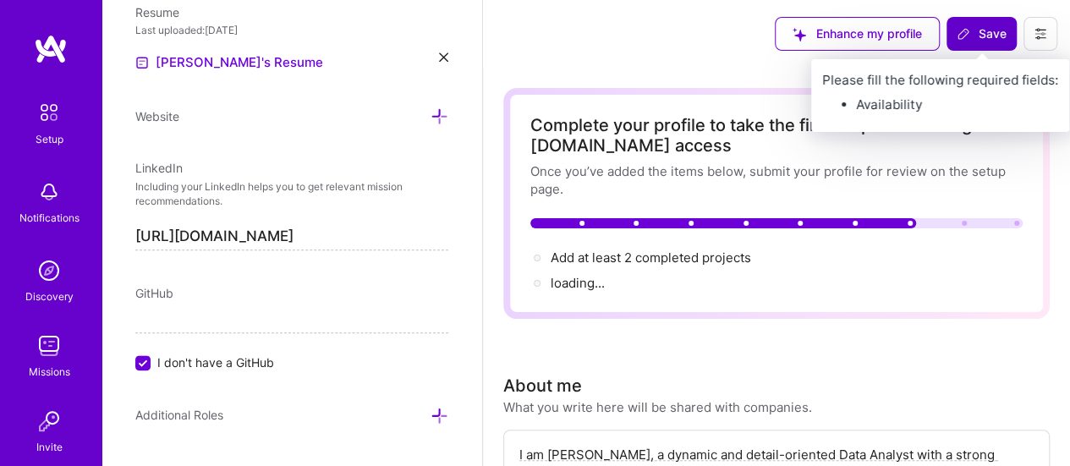
click at [960, 47] on button "Save" at bounding box center [981, 34] width 70 height 34
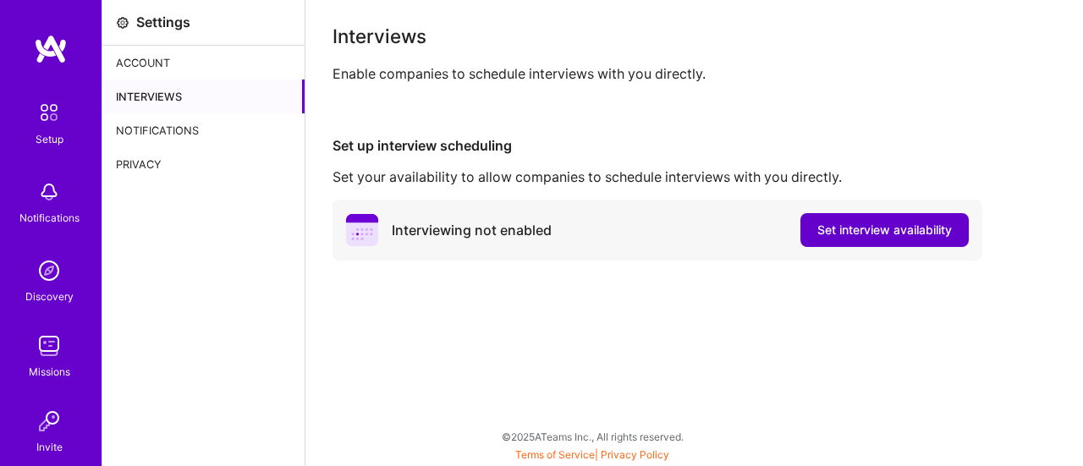
click at [874, 226] on span "Set interview availability" at bounding box center [884, 230] width 134 height 17
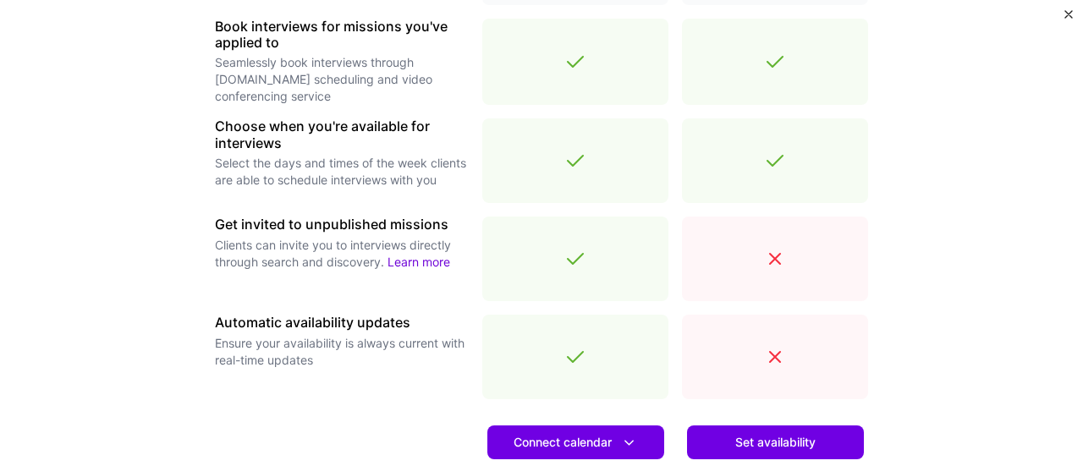
scroll to position [719, 0]
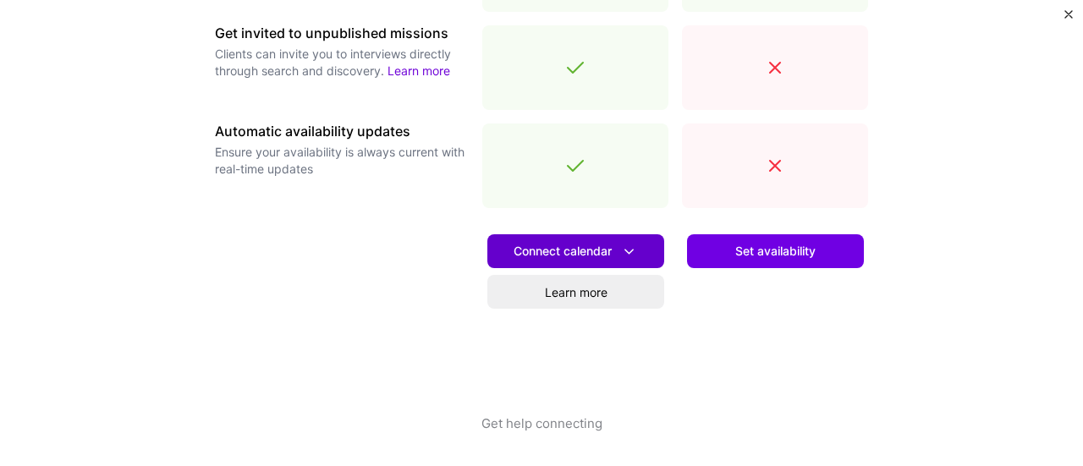
click at [599, 256] on span "Connect calendar" at bounding box center [575, 252] width 124 height 18
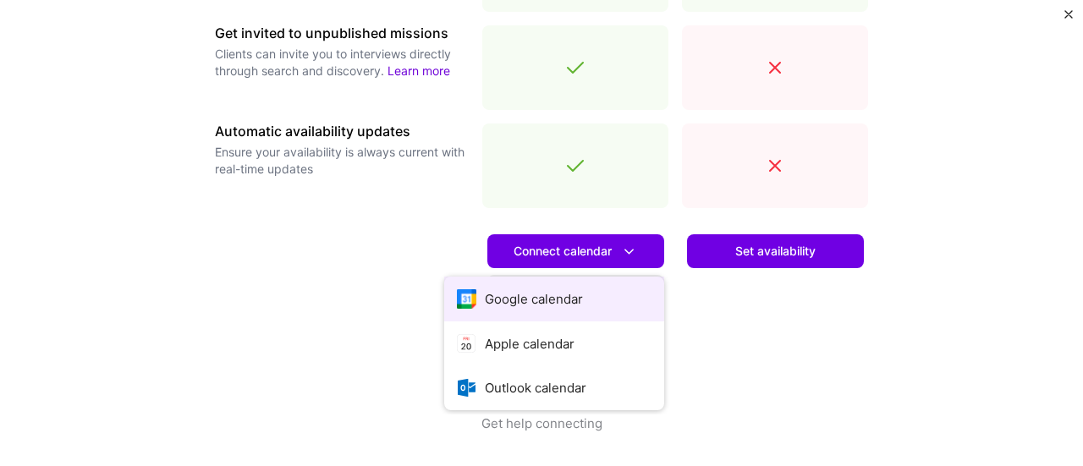
click at [531, 304] on button "Google calendar" at bounding box center [554, 299] width 220 height 45
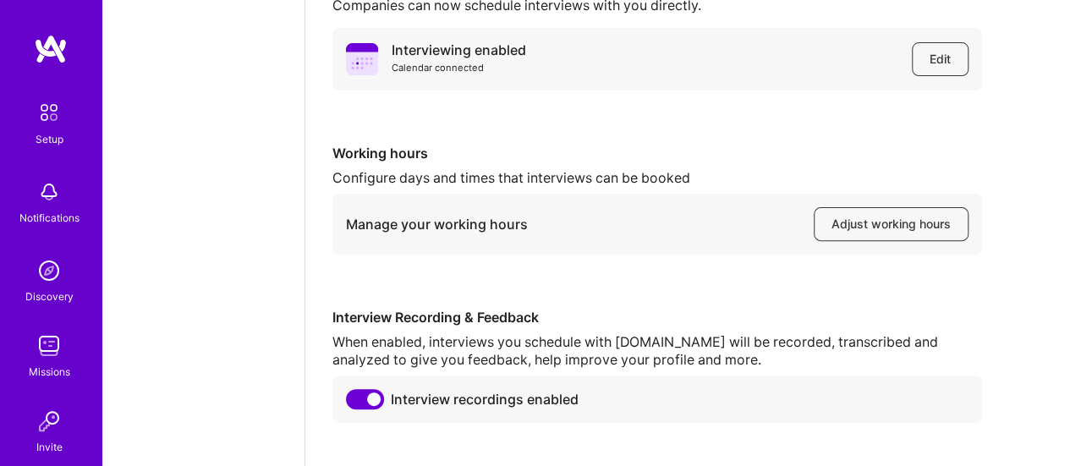
scroll to position [210, 0]
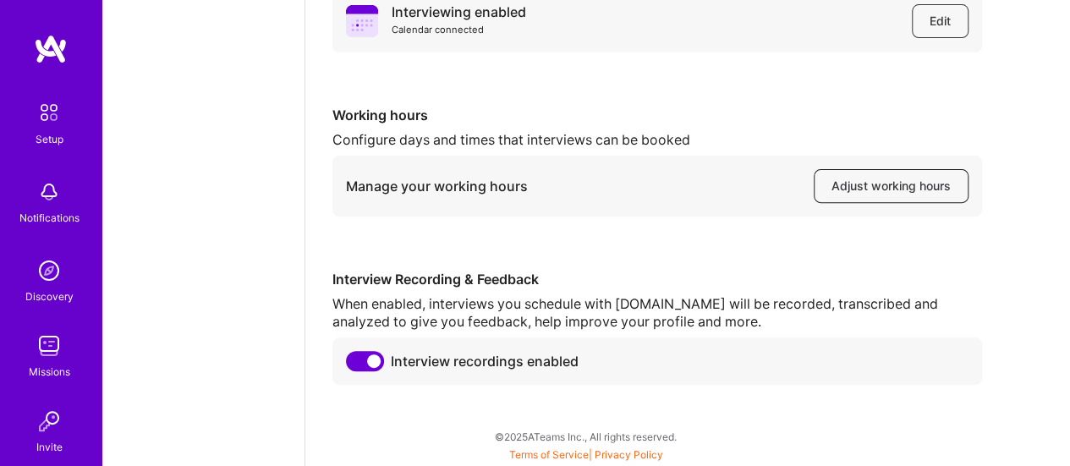
click at [871, 198] on button "Adjust working hours" at bounding box center [891, 186] width 155 height 34
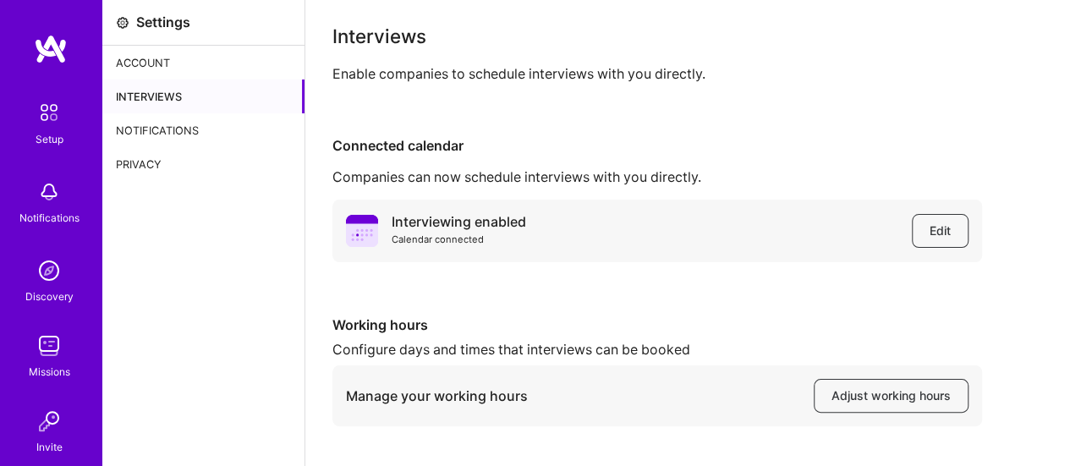
click at [186, 97] on div "Interviews" at bounding box center [203, 97] width 202 height 34
click at [46, 129] on img at bounding box center [49, 113] width 36 height 36
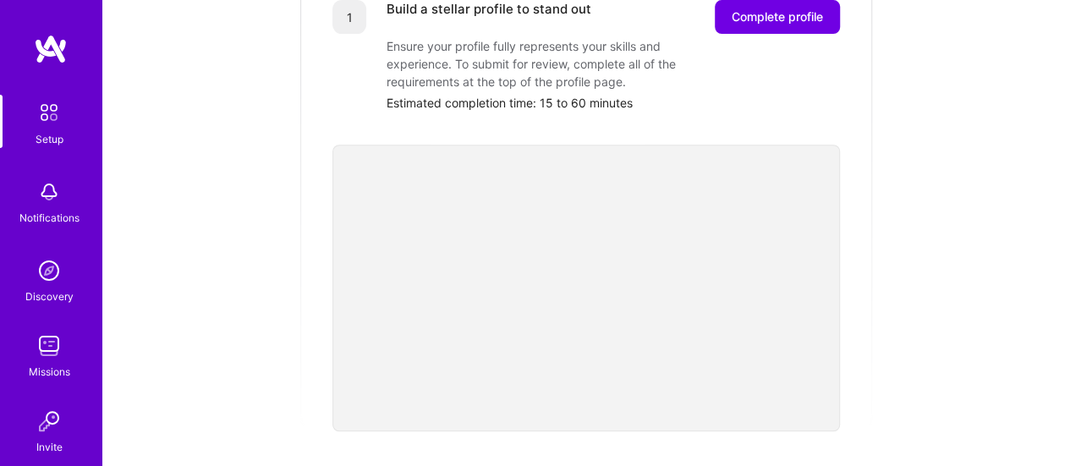
scroll to position [97, 0]
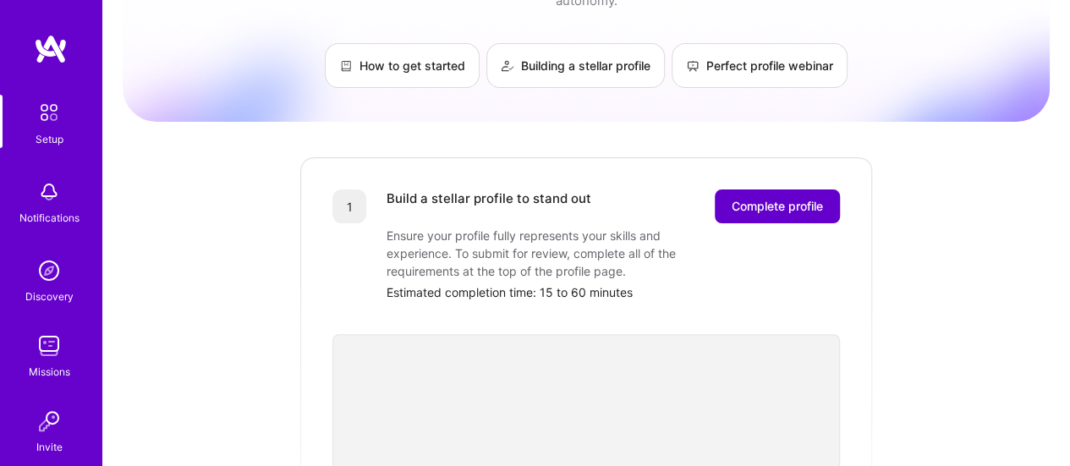
click at [803, 198] on span "Complete profile" at bounding box center [777, 206] width 91 height 17
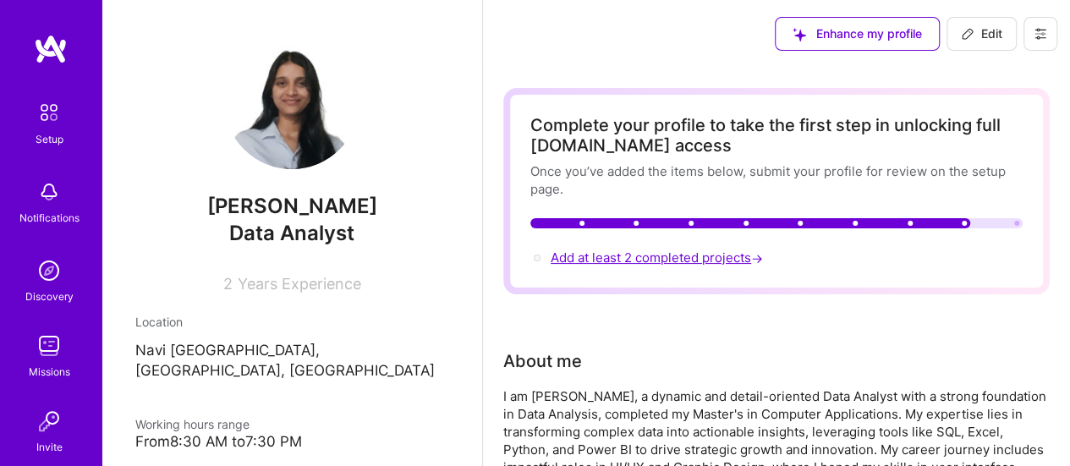
click at [674, 253] on span "Add at least 2 completed projects →" at bounding box center [659, 257] width 216 height 16
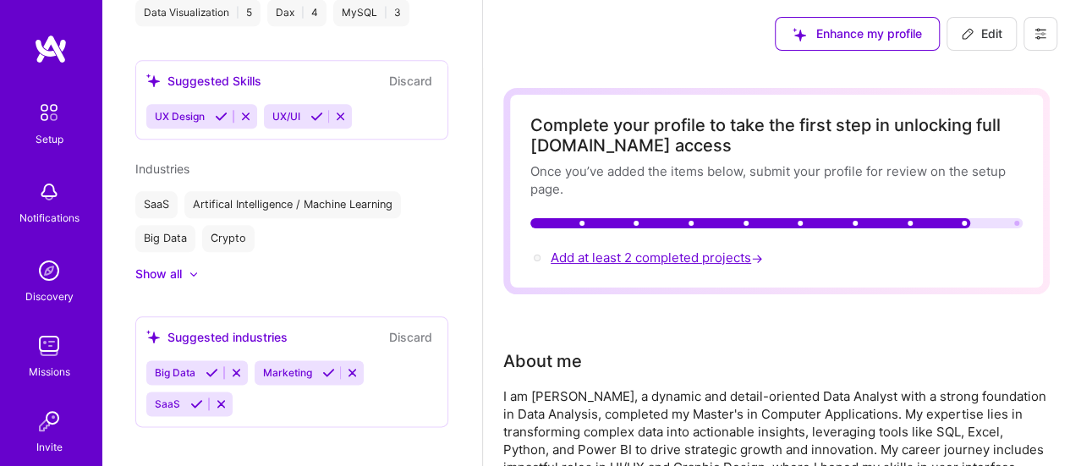
select select "US"
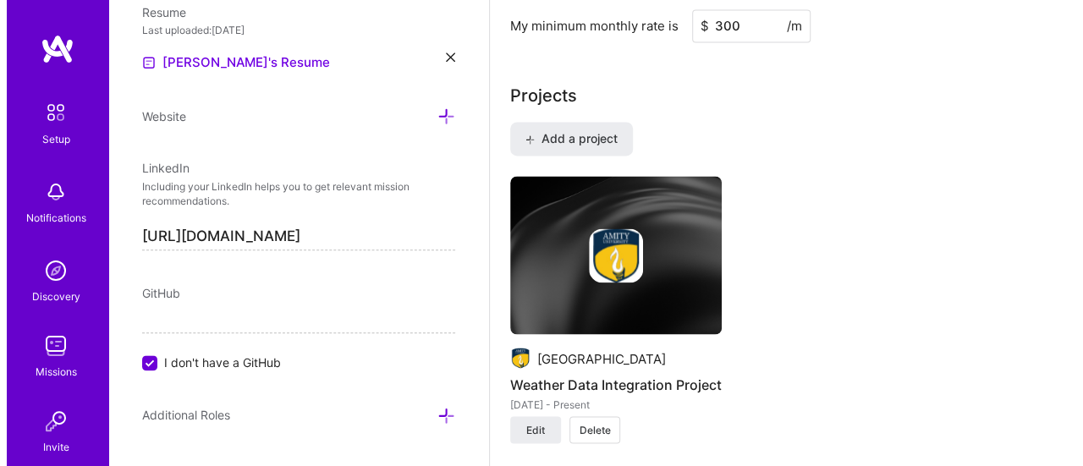
scroll to position [1417, 0]
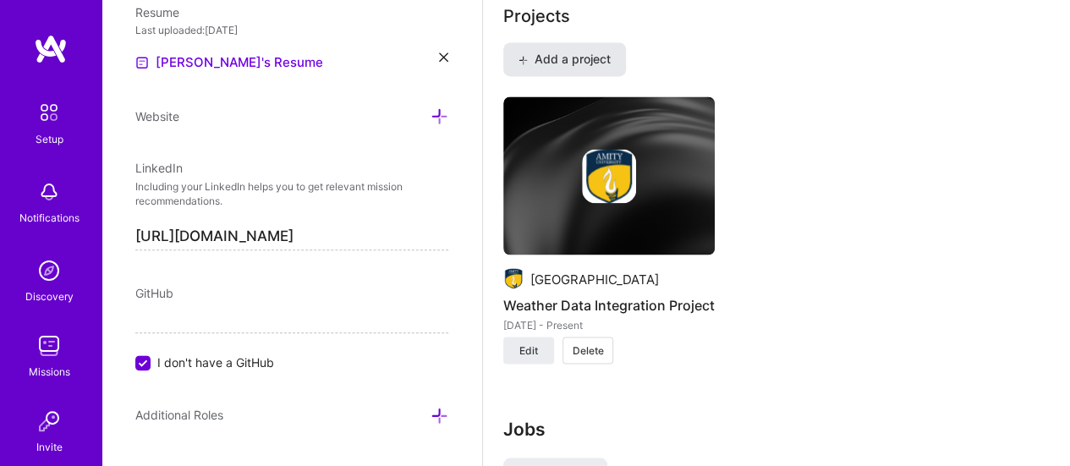
click at [558, 51] on span "Add a project" at bounding box center [564, 59] width 92 height 17
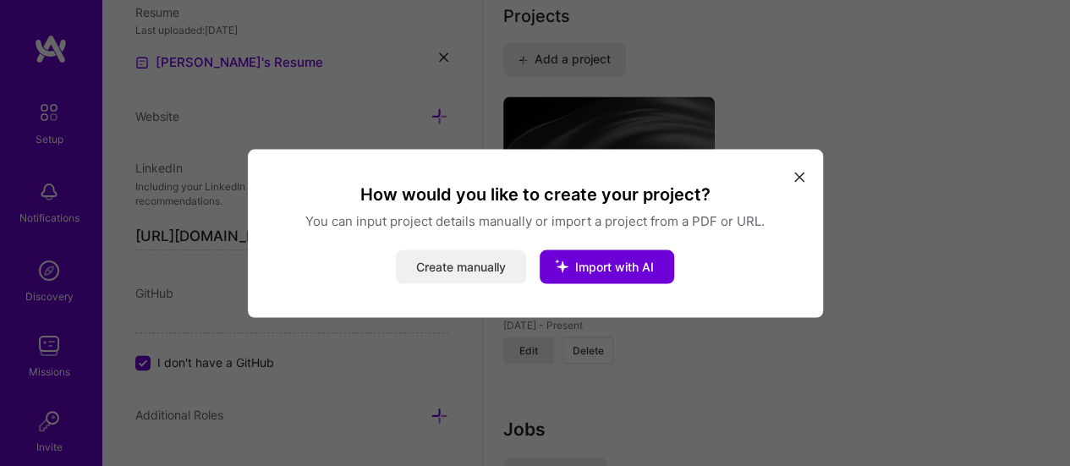
click at [513, 260] on button "Create manually" at bounding box center [461, 266] width 130 height 34
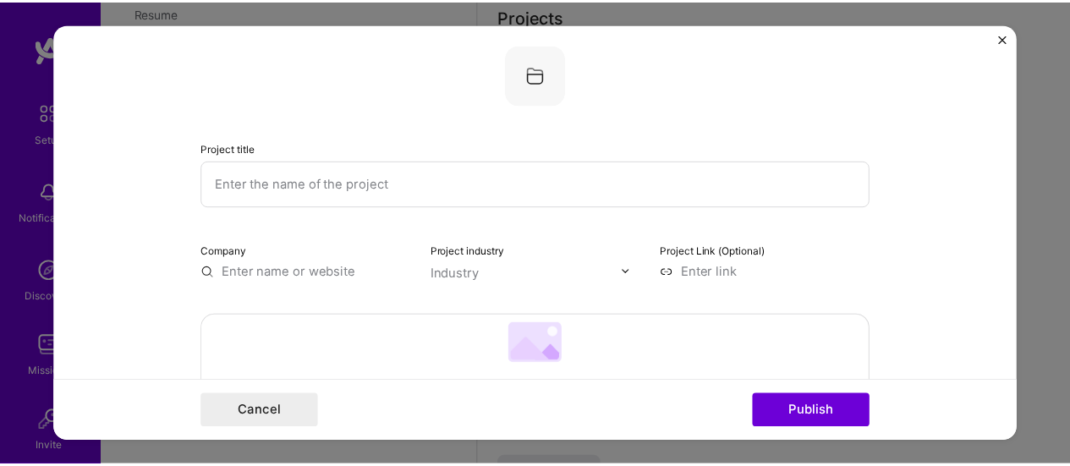
scroll to position [0, 0]
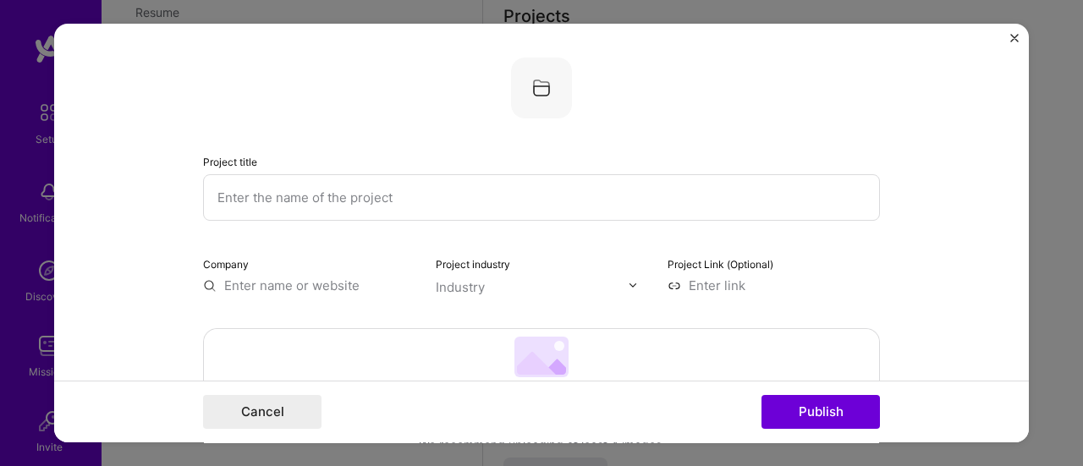
click at [1012, 38] on img "Close" at bounding box center [1014, 38] width 8 height 8
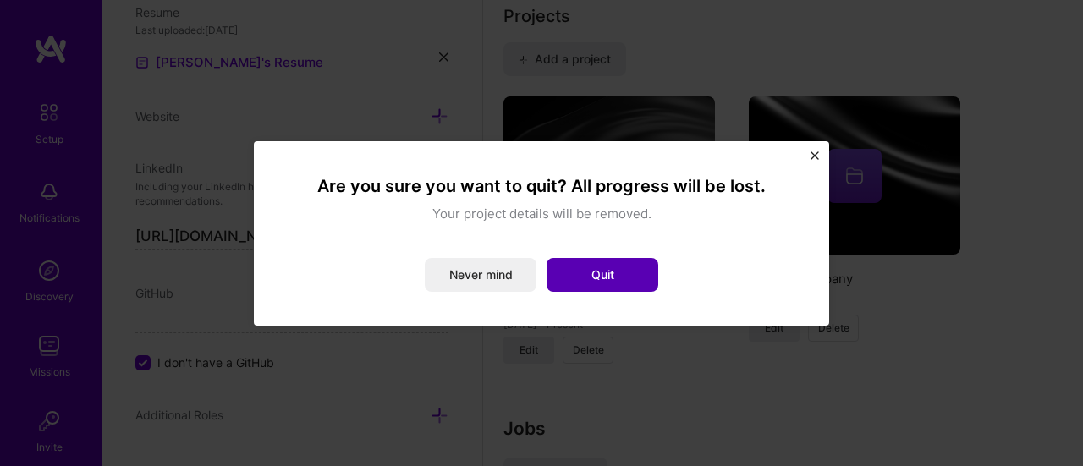
click at [611, 277] on button "Quit" at bounding box center [602, 275] width 112 height 34
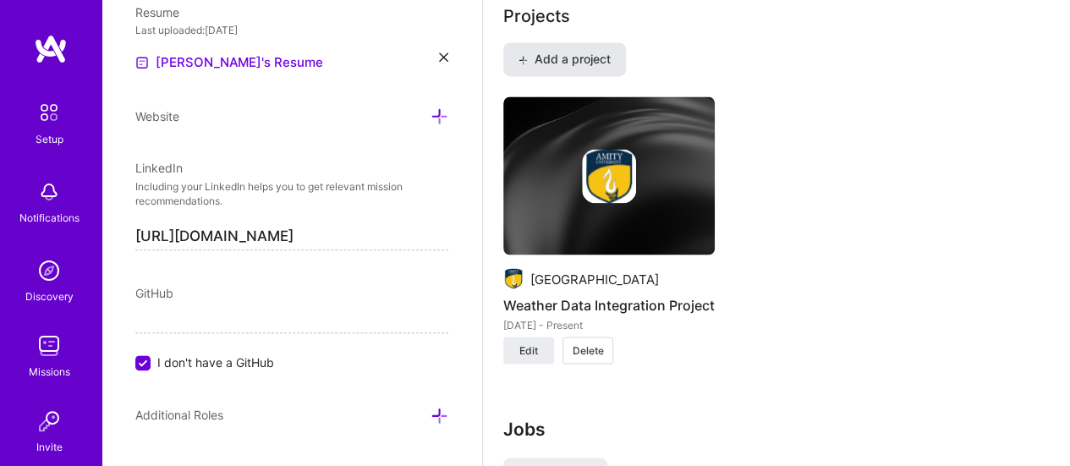
click at [580, 60] on span "Add a project" at bounding box center [564, 59] width 92 height 17
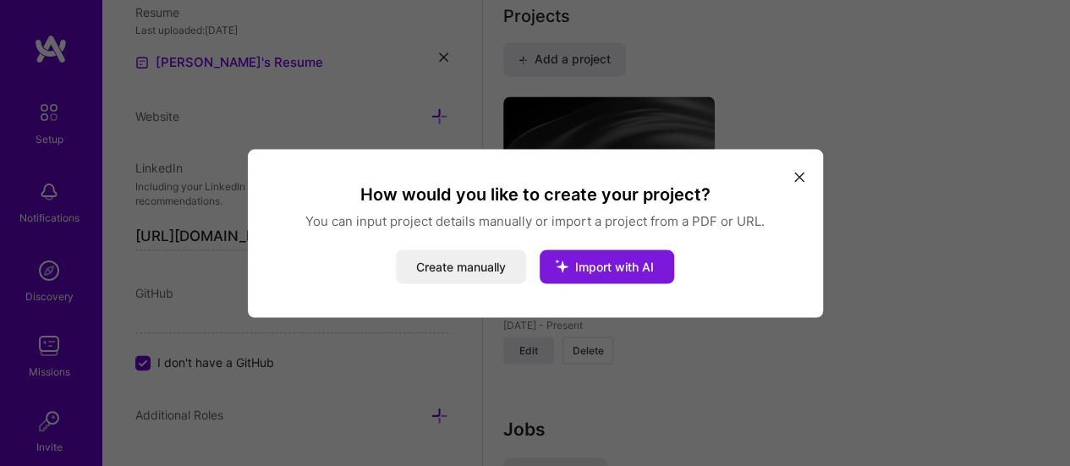
click at [650, 271] on span "Import with AI" at bounding box center [614, 266] width 79 height 14
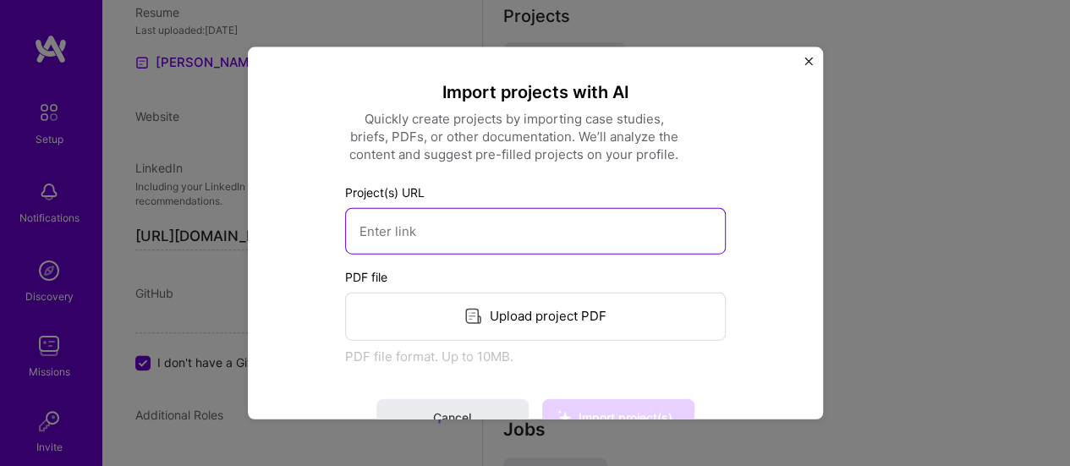
click at [514, 212] on input at bounding box center [535, 230] width 381 height 47
paste input "[URL][DOMAIN_NAME]"
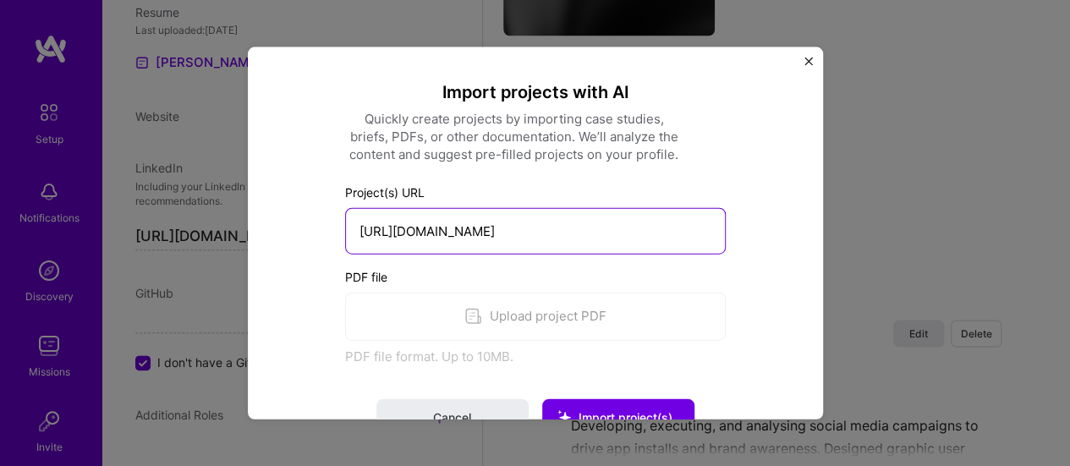
scroll to position [1654, 0]
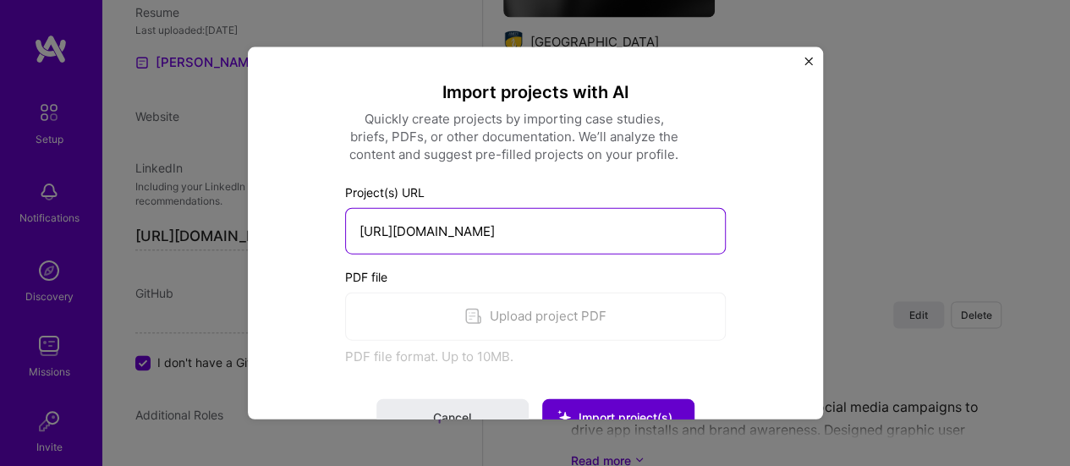
type input "[URL][DOMAIN_NAME]"
click at [624, 402] on button "Import project(s)" at bounding box center [618, 416] width 152 height 37
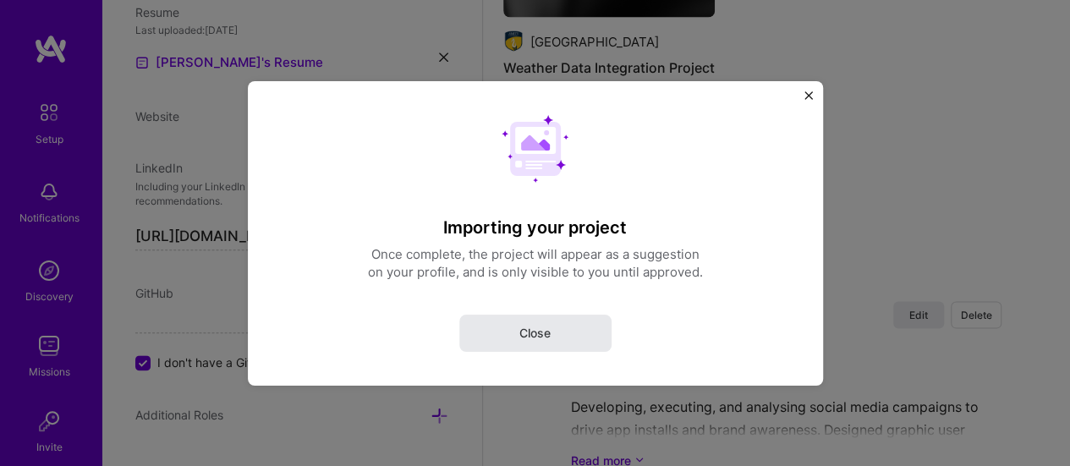
click at [570, 338] on button "Close" at bounding box center [535, 332] width 152 height 37
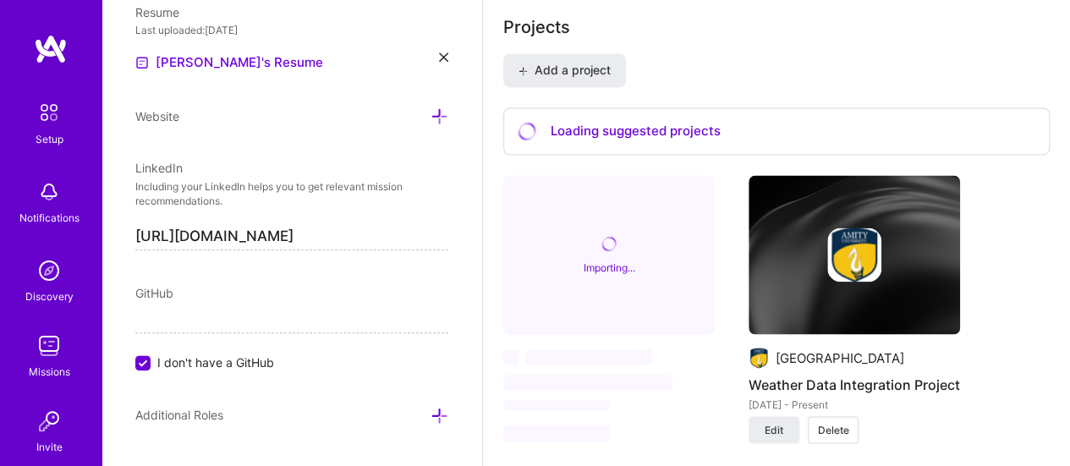
scroll to position [1417, 0]
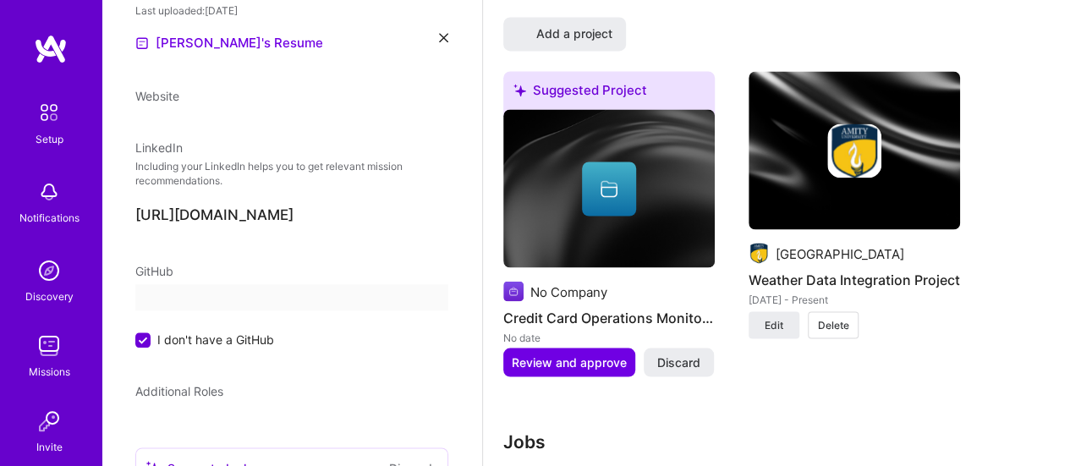
select select "US"
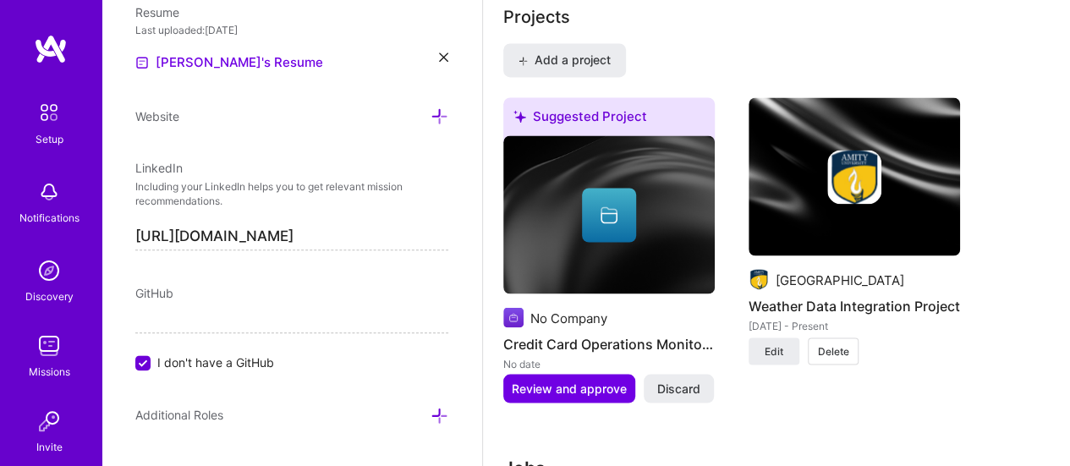
scroll to position [197, 0]
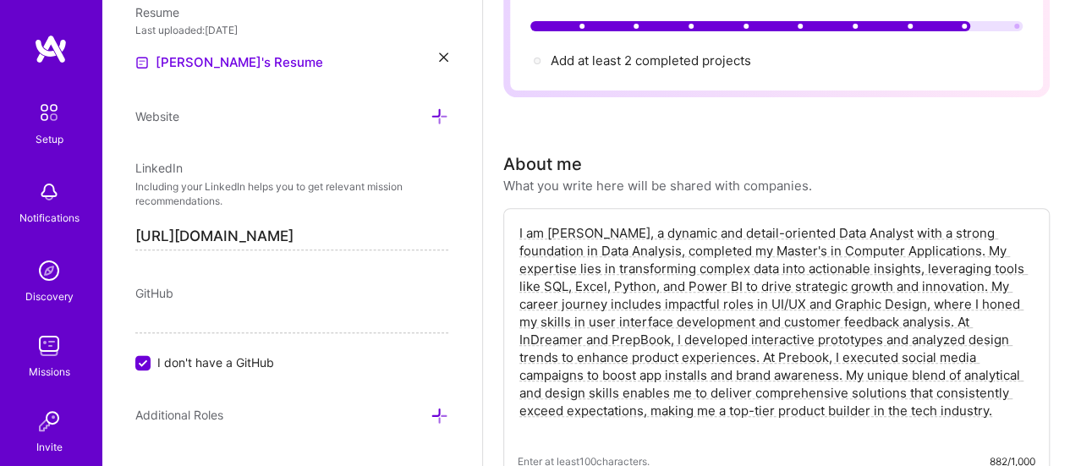
click at [144, 356] on input "I don't have a GitHub" at bounding box center [144, 363] width 15 height 15
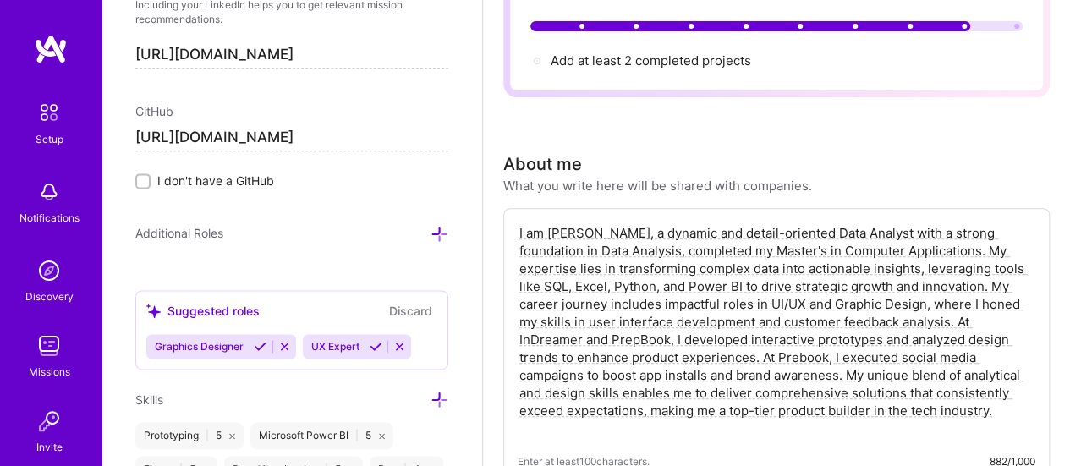
scroll to position [1038, 0]
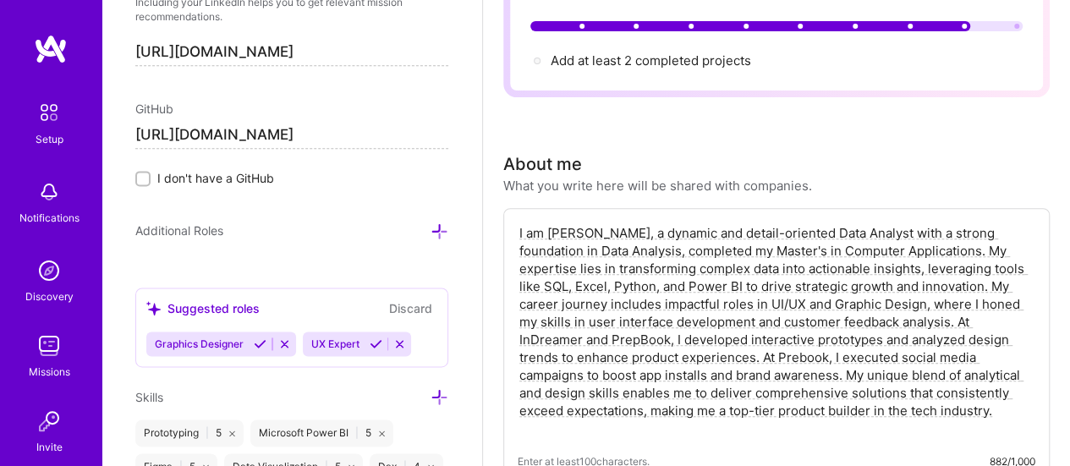
type input "[URL][DOMAIN_NAME]"
click at [288, 265] on div "Edit photo [PERSON_NAME] Data Analyst 2 Years Experience Location This is the l…" at bounding box center [291, 233] width 381 height 466
click at [430, 228] on icon at bounding box center [439, 231] width 18 height 18
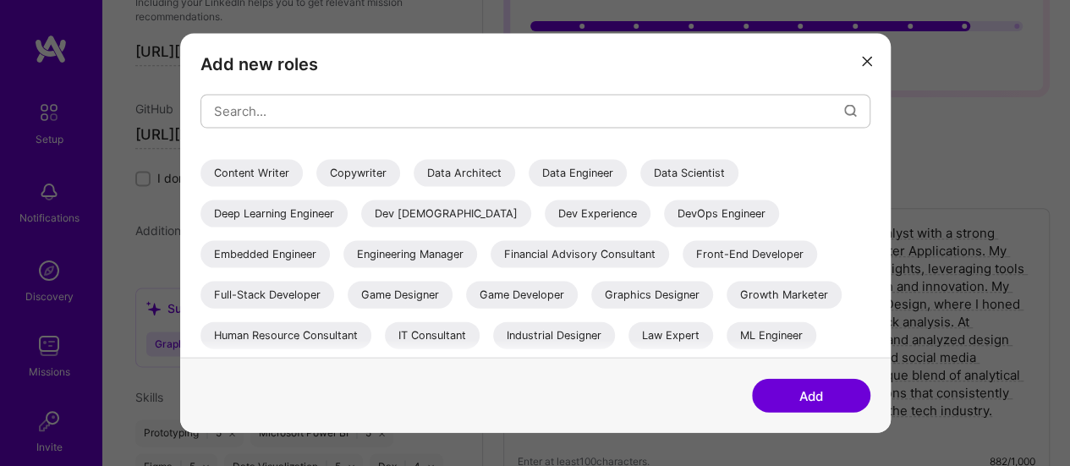
scroll to position [152, 0]
click at [750, 251] on div "Front-End Developer" at bounding box center [750, 252] width 134 height 27
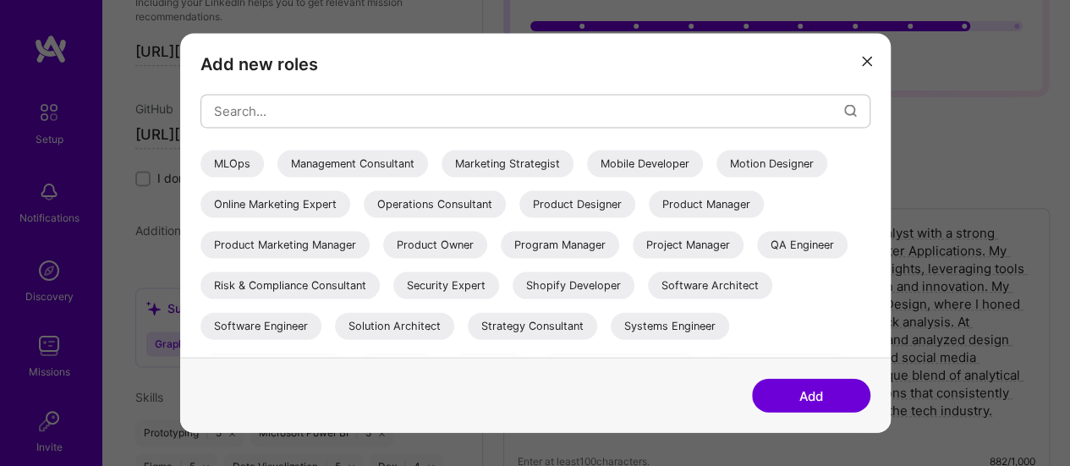
scroll to position [367, 0]
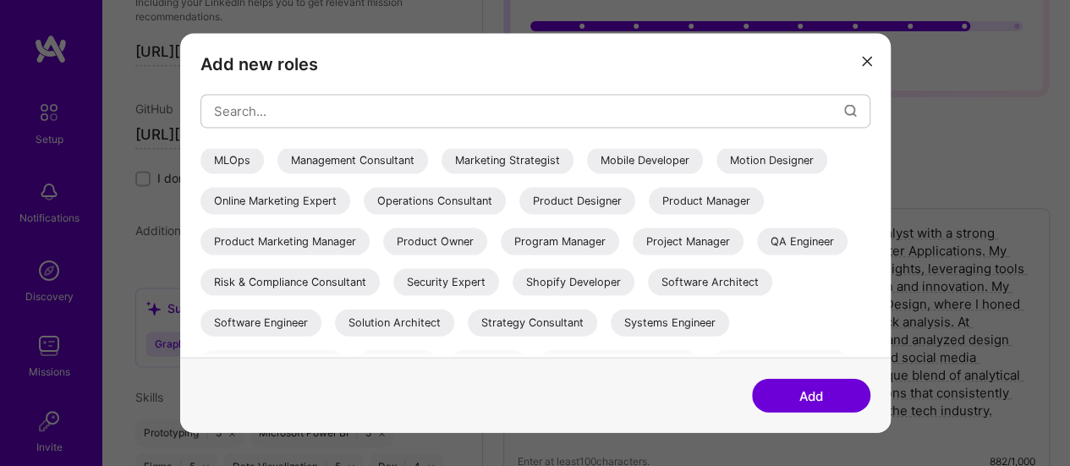
click at [711, 188] on div "Product Manager" at bounding box center [706, 200] width 115 height 27
click at [600, 196] on div "Product Designer" at bounding box center [577, 200] width 116 height 27
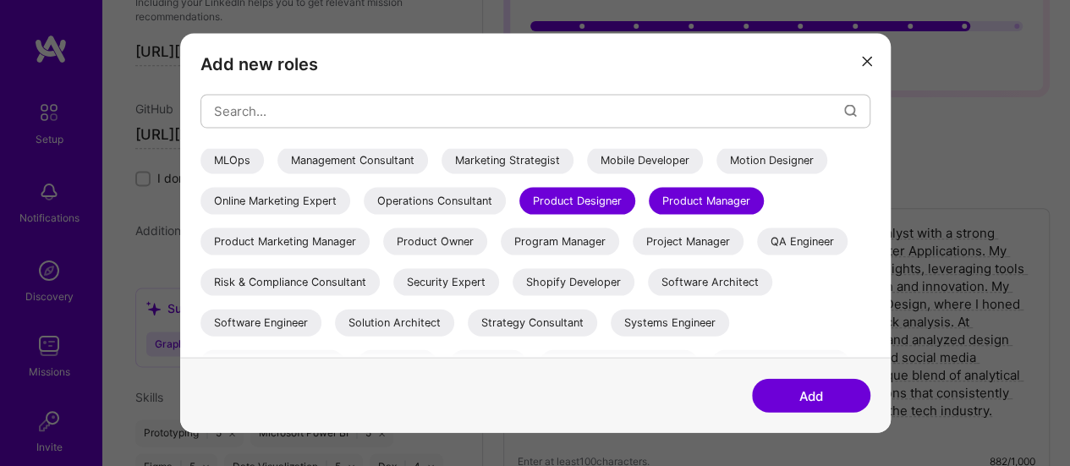
click at [661, 244] on div "Project Manager" at bounding box center [688, 241] width 111 height 27
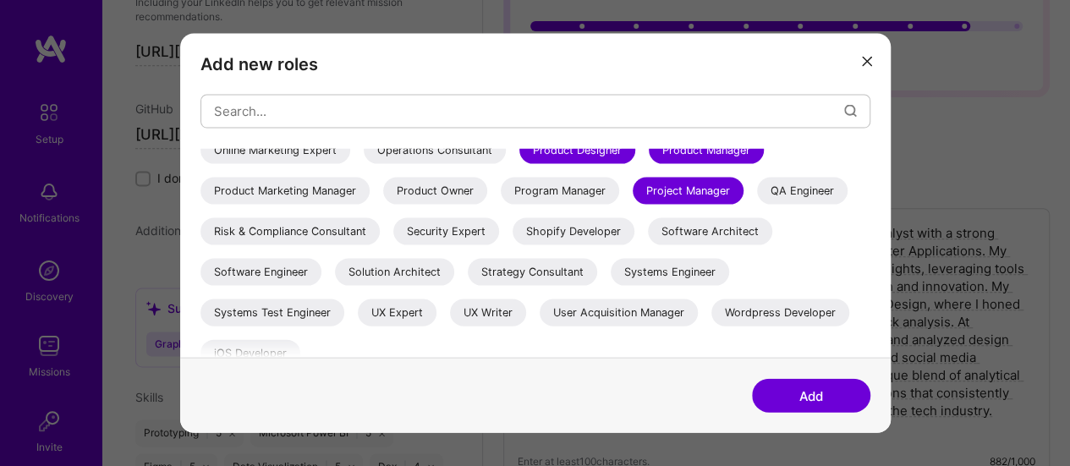
scroll to position [419, 0]
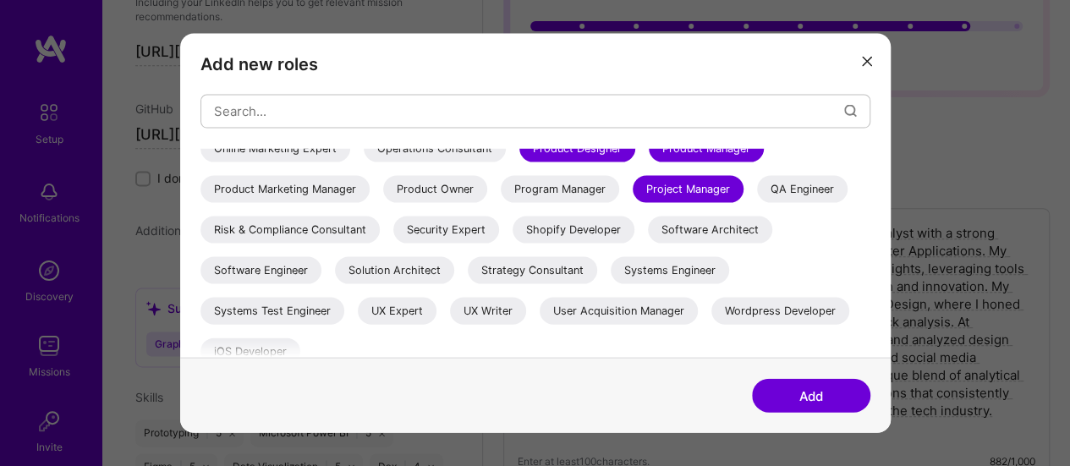
click at [575, 241] on div "Shopify Developer" at bounding box center [574, 229] width 122 height 27
drag, startPoint x: 478, startPoint y: 302, endPoint x: 404, endPoint y: 314, distance: 74.5
click at [404, 314] on div "AI Architect AI Engineer AI Product Manager AI Researcher Algorithms Engineer A…" at bounding box center [535, 50] width 670 height 643
click at [404, 314] on div "UX Expert" at bounding box center [397, 310] width 79 height 27
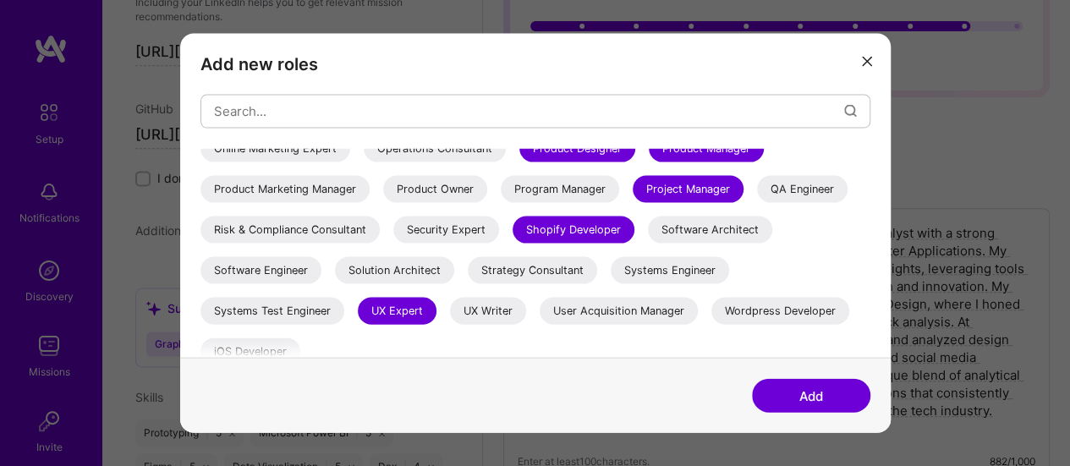
click at [482, 316] on div "UX Writer" at bounding box center [488, 310] width 76 height 27
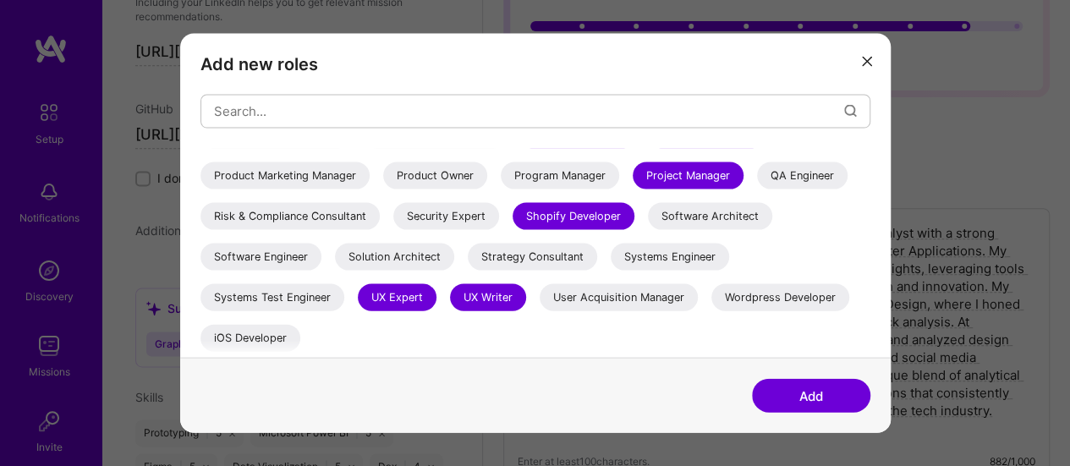
click at [794, 308] on div "Wordpress Developer" at bounding box center [780, 296] width 138 height 27
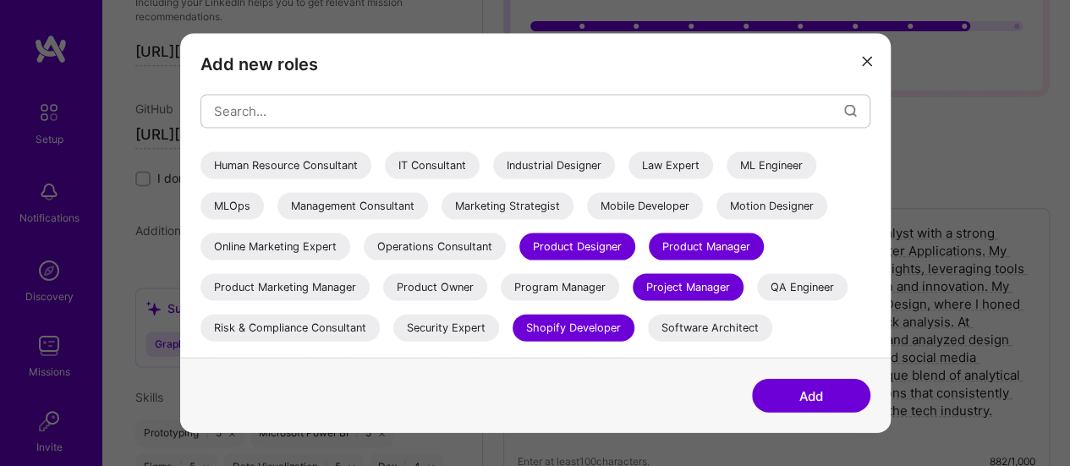
scroll to position [320, 0]
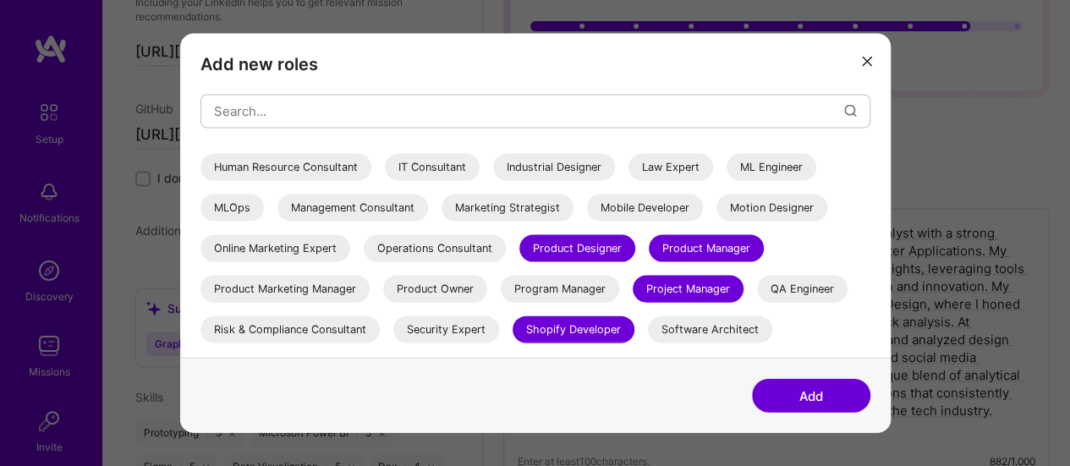
click at [322, 290] on div "Product Marketing Manager" at bounding box center [284, 288] width 169 height 27
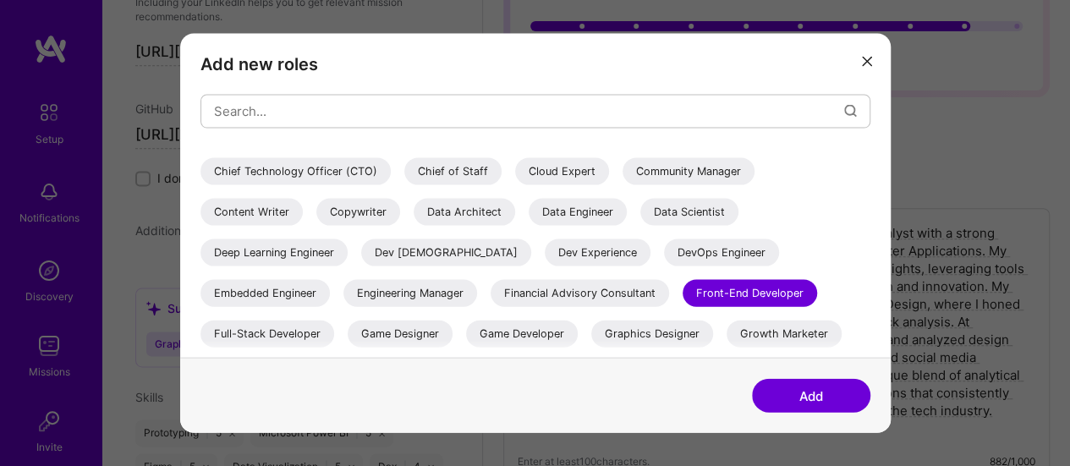
scroll to position [125, 0]
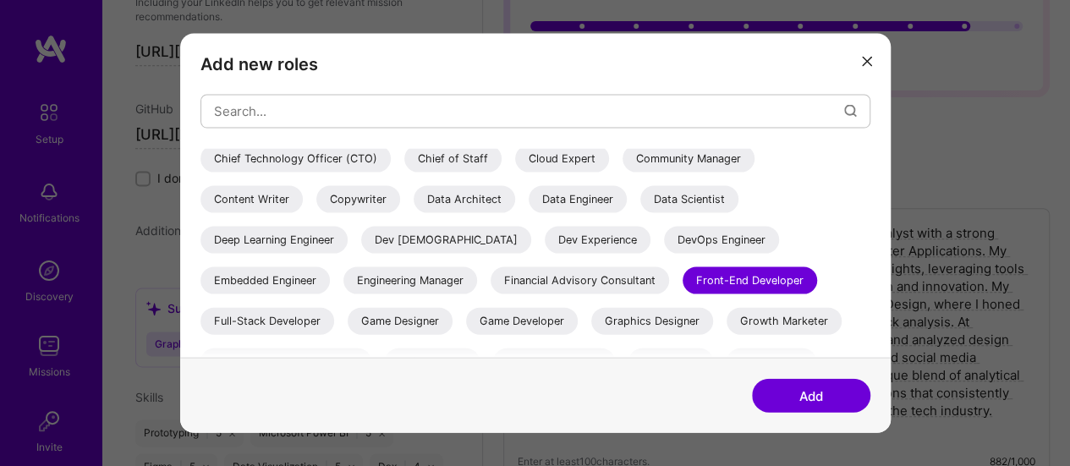
click at [640, 212] on div "Data Scientist" at bounding box center [689, 198] width 98 height 27
click at [627, 195] on div "Data Engineer" at bounding box center [578, 198] width 98 height 27
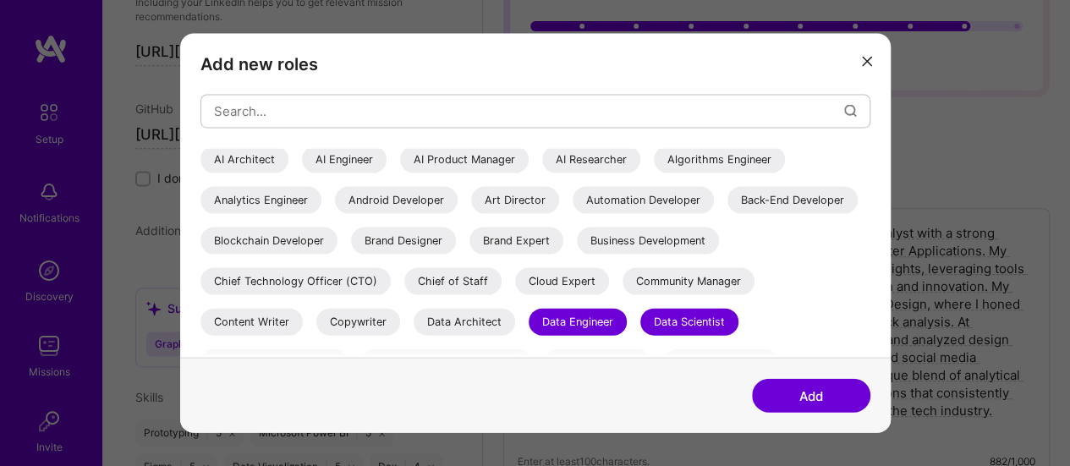
scroll to position [0, 0]
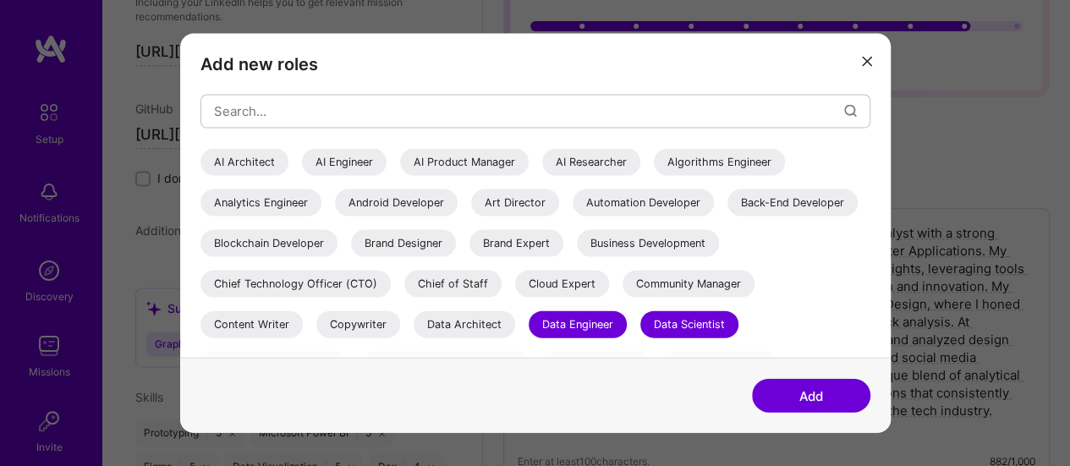
click at [238, 200] on div "Analytics Engineer" at bounding box center [260, 202] width 121 height 27
click at [574, 167] on div "AI Researcher" at bounding box center [591, 161] width 98 height 27
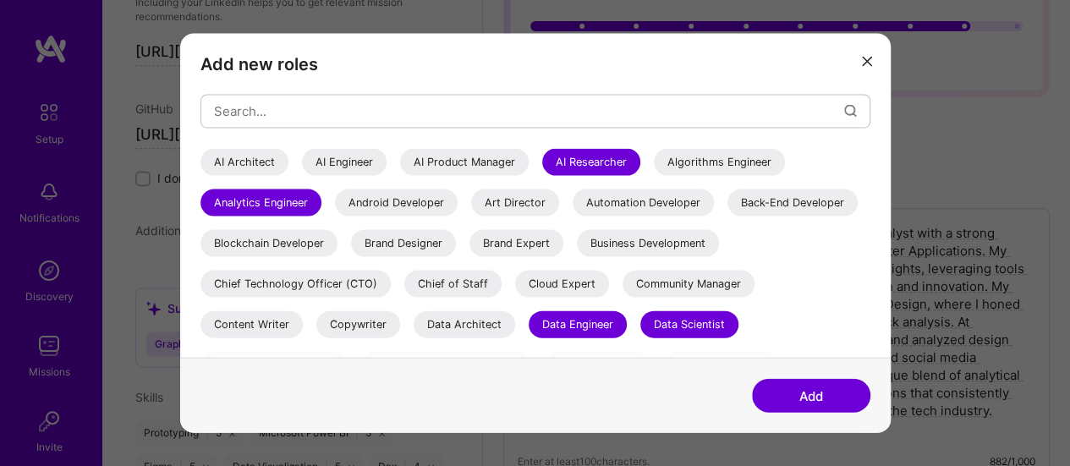
click at [827, 385] on button "Add" at bounding box center [811, 396] width 118 height 34
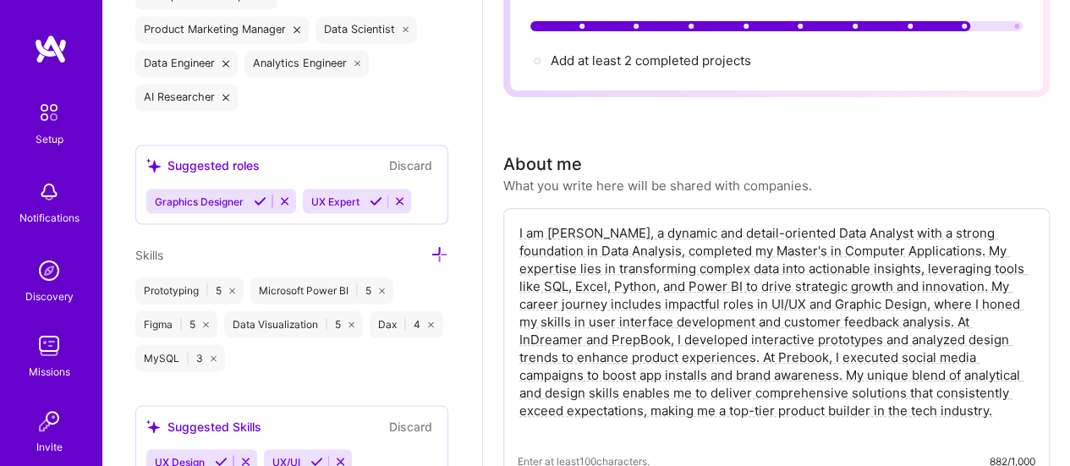
scroll to position [1412, 0]
click at [259, 197] on icon at bounding box center [260, 200] width 13 height 13
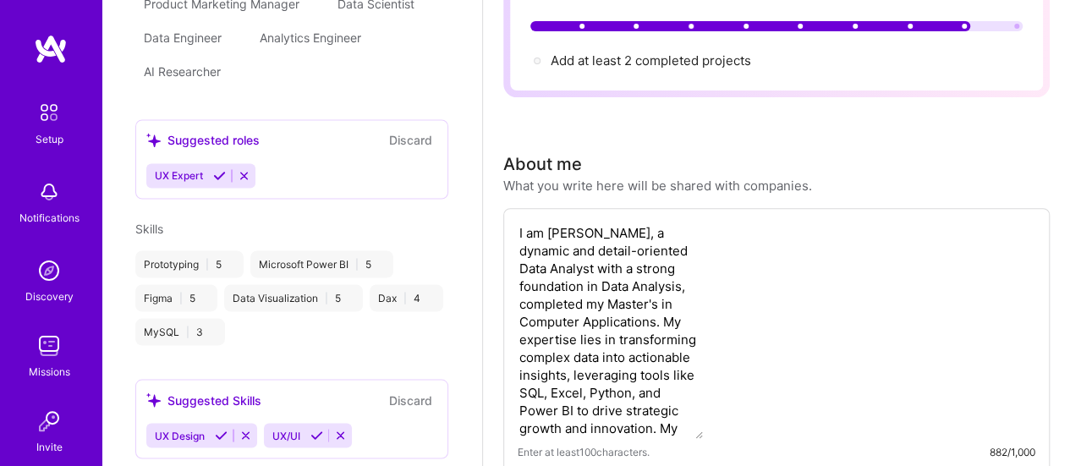
scroll to position [823, 0]
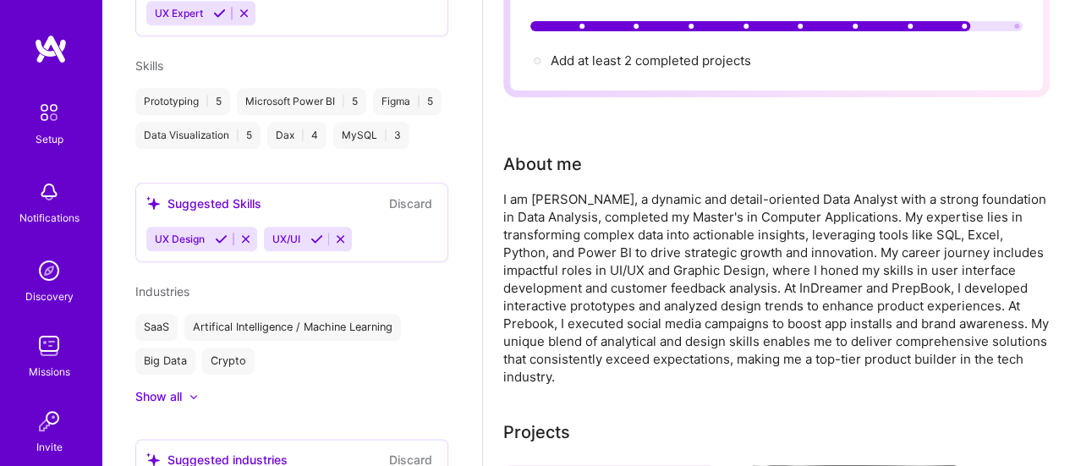
click at [220, 201] on div "Suggested Skills Discard UX Design UX/UI" at bounding box center [291, 223] width 313 height 80
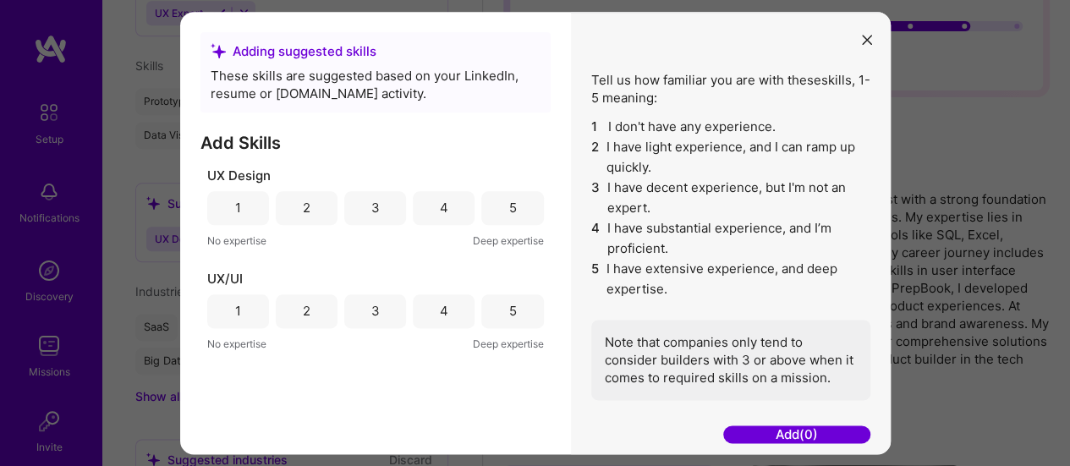
click at [864, 50] on button "modal" at bounding box center [867, 39] width 20 height 28
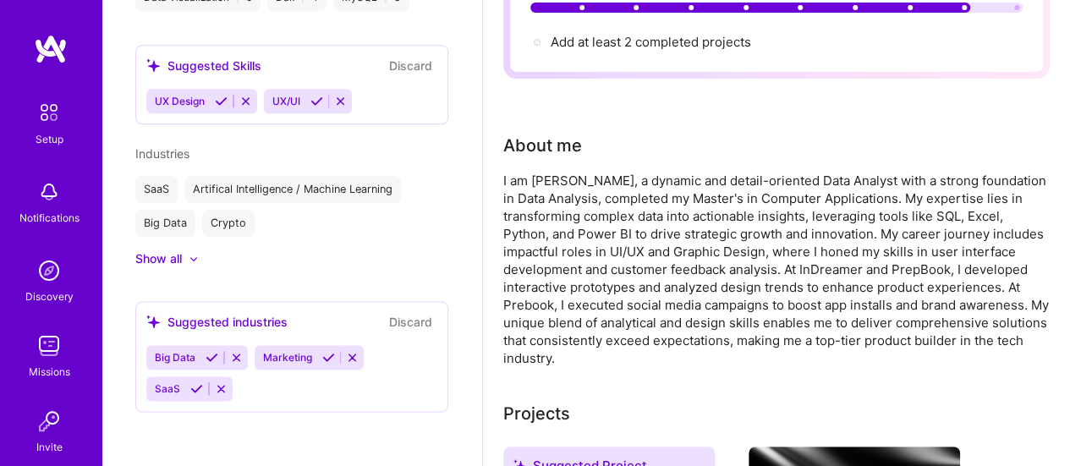
scroll to position [218, 0]
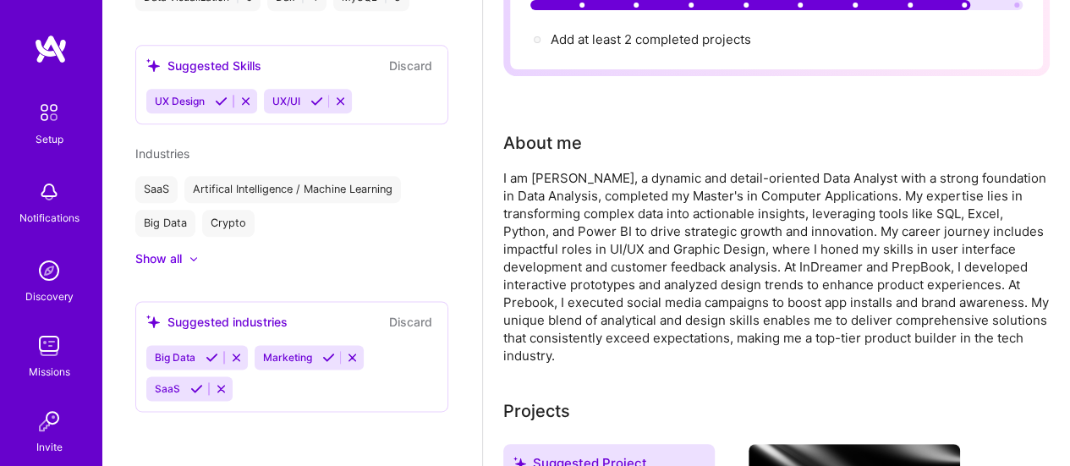
click at [214, 355] on icon at bounding box center [212, 357] width 13 height 13
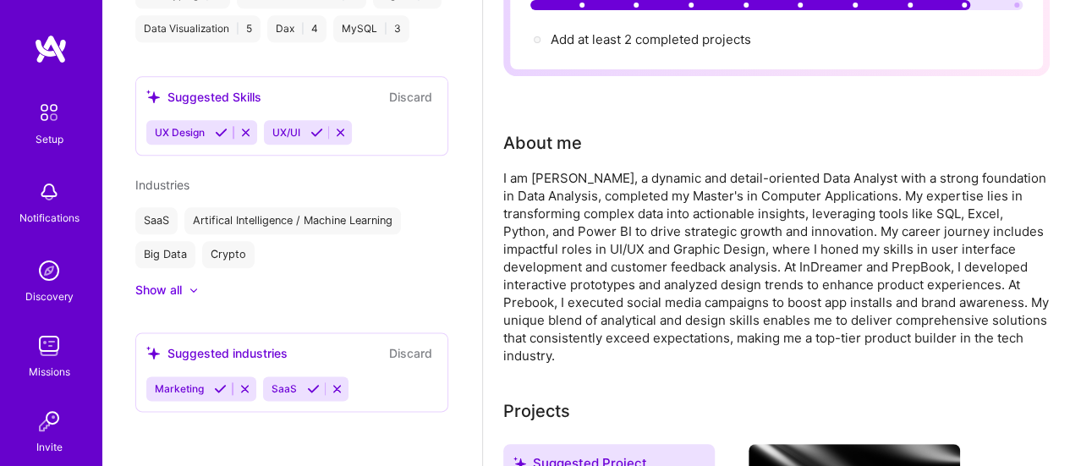
scroll to position [940, 0]
click at [310, 392] on icon at bounding box center [313, 388] width 13 height 13
click at [219, 392] on icon at bounding box center [220, 388] width 13 height 13
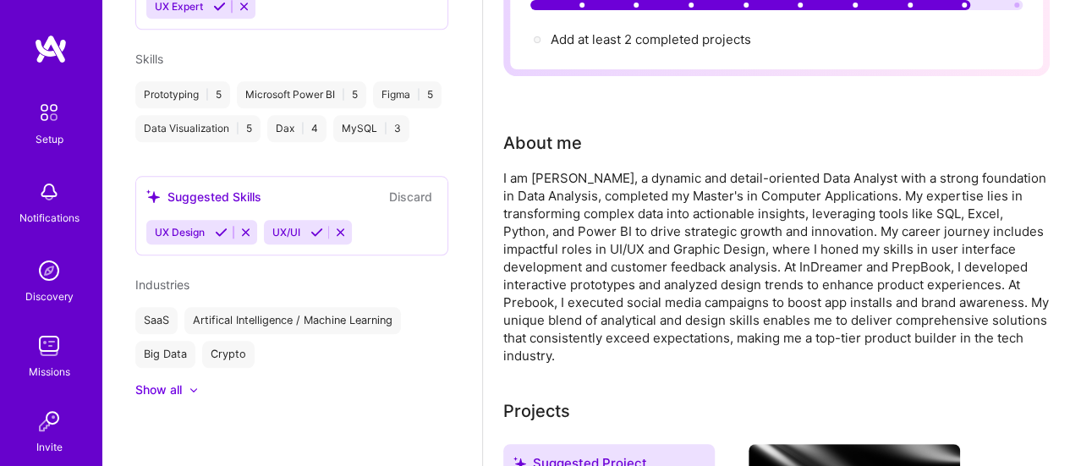
scroll to position [841, 0]
click at [193, 394] on div at bounding box center [194, 390] width 10 height 10
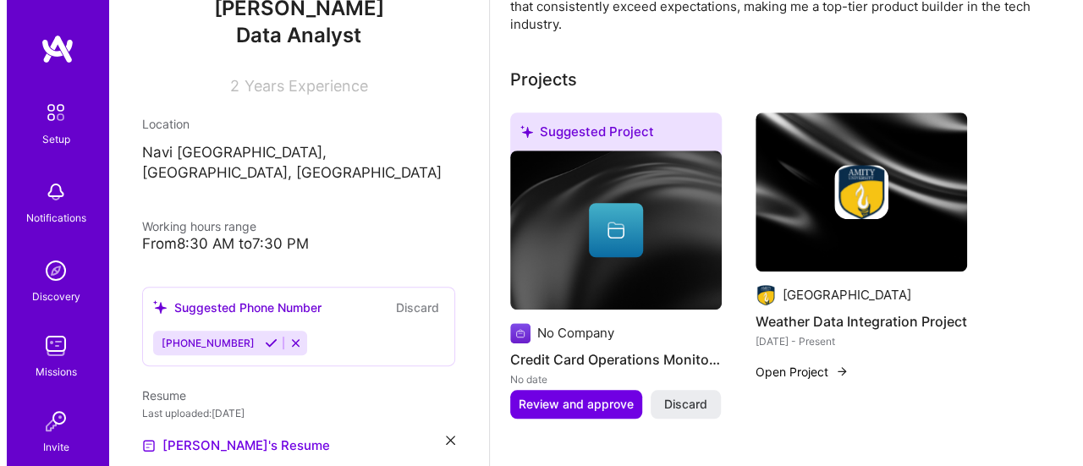
scroll to position [553, 0]
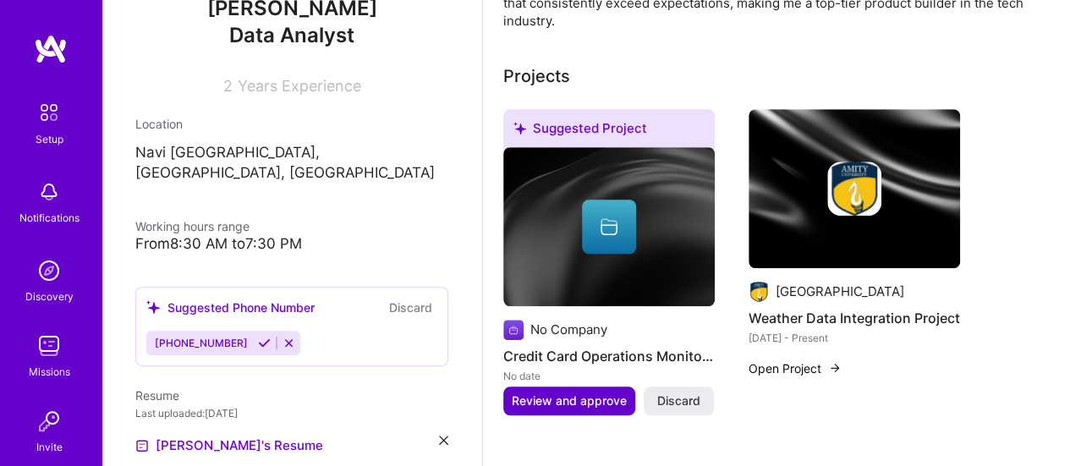
click at [589, 402] on span "Review and approve" at bounding box center [569, 400] width 115 height 17
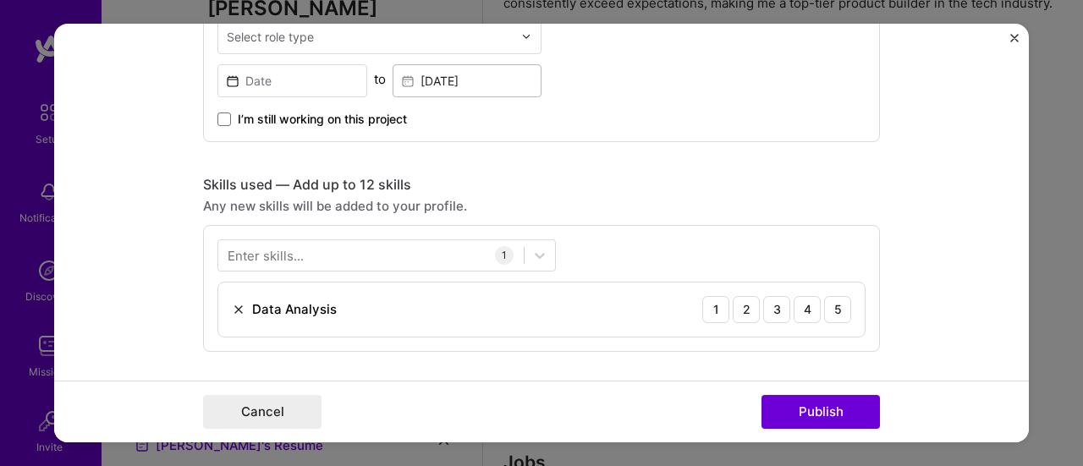
scroll to position [693, 0]
click at [217, 118] on span at bounding box center [224, 120] width 14 height 14
click at [0, 0] on input "I’m still working on this project" at bounding box center [0, 0] width 0 height 0
click at [272, 74] on input at bounding box center [292, 81] width 150 height 33
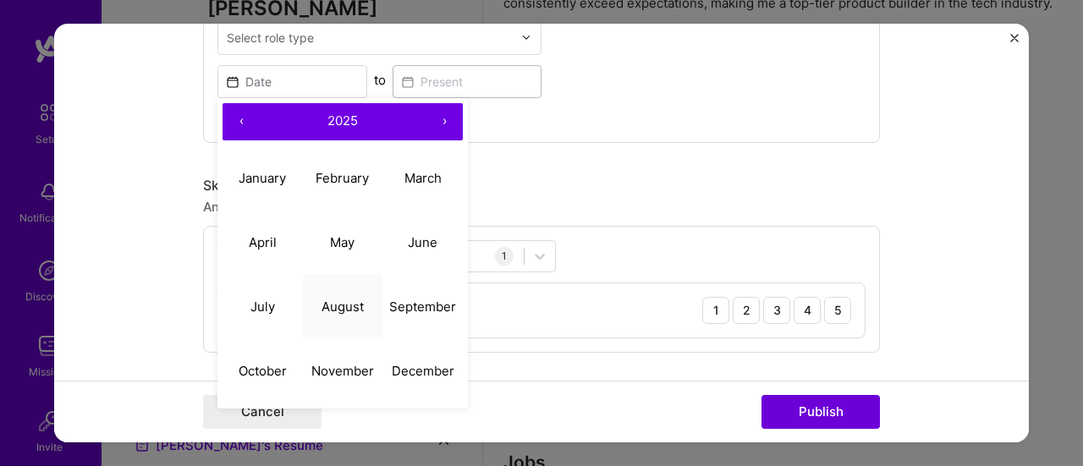
click at [338, 305] on abbr "August" at bounding box center [342, 307] width 42 height 16
type input "[DATE]"
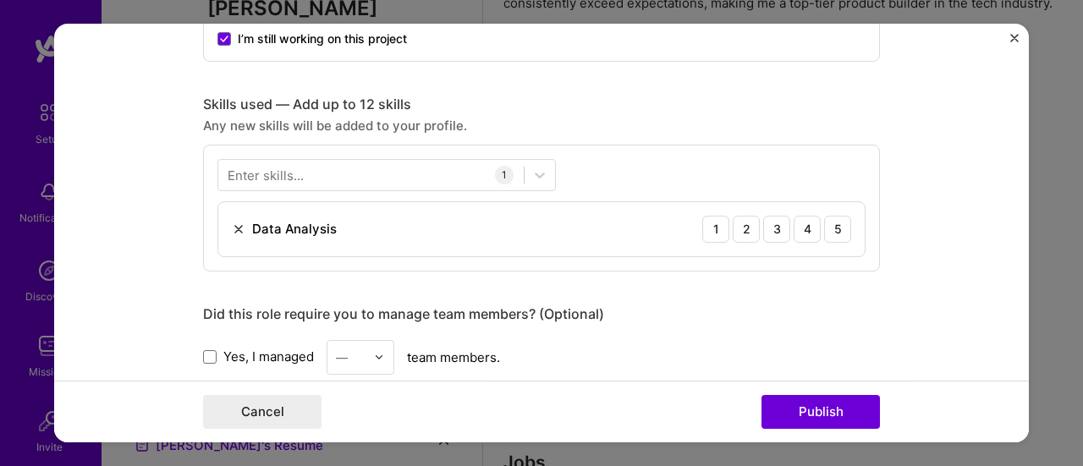
scroll to position [775, 0]
click at [833, 224] on div "5" at bounding box center [837, 228] width 27 height 27
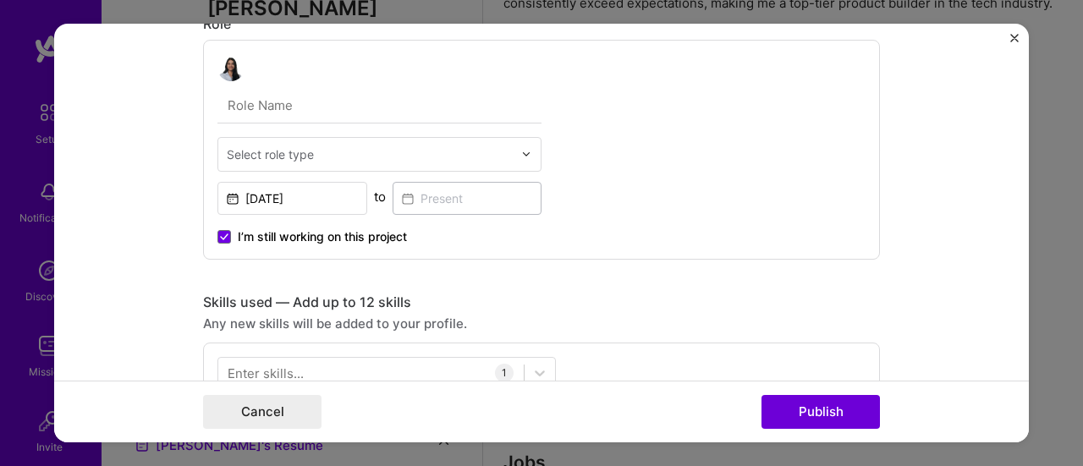
scroll to position [575, 0]
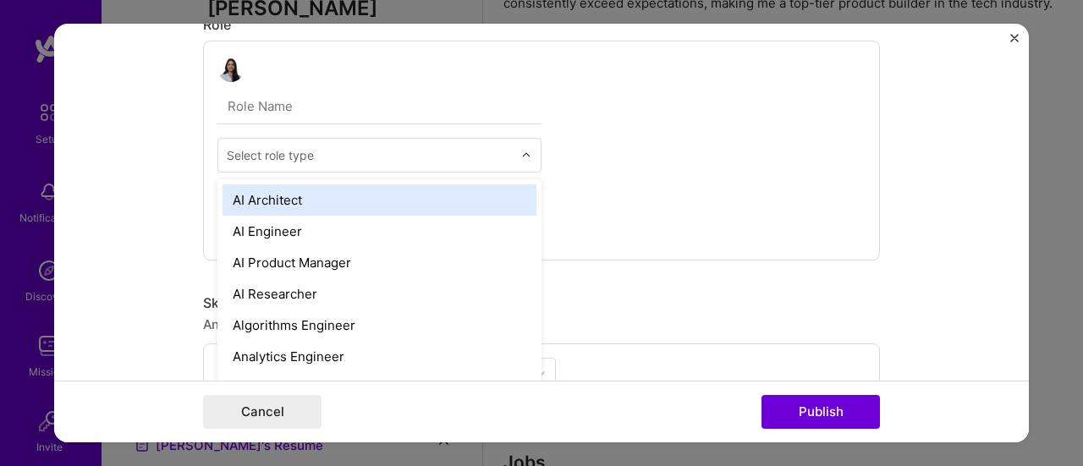
click at [265, 153] on div "Select role type" at bounding box center [270, 155] width 87 height 18
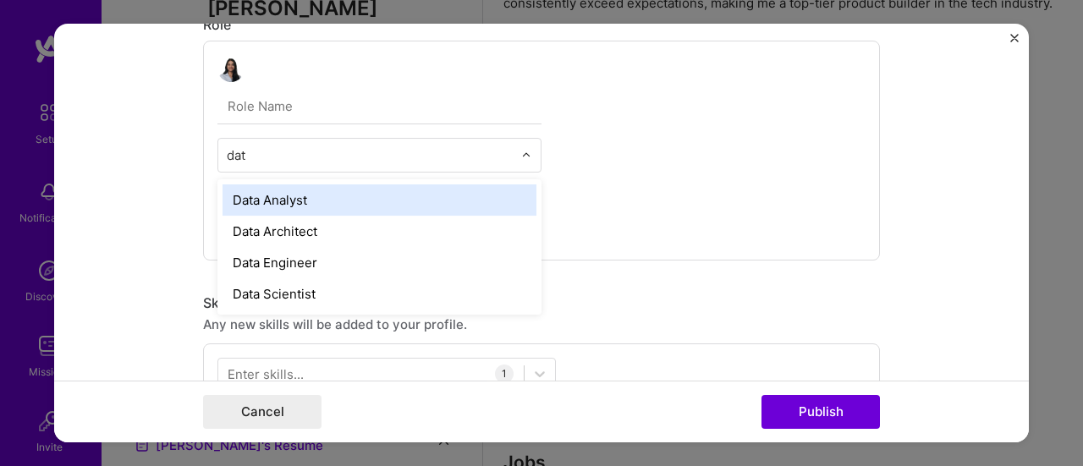
type input "data"
click at [308, 213] on div "Data Analyst" at bounding box center [379, 199] width 314 height 31
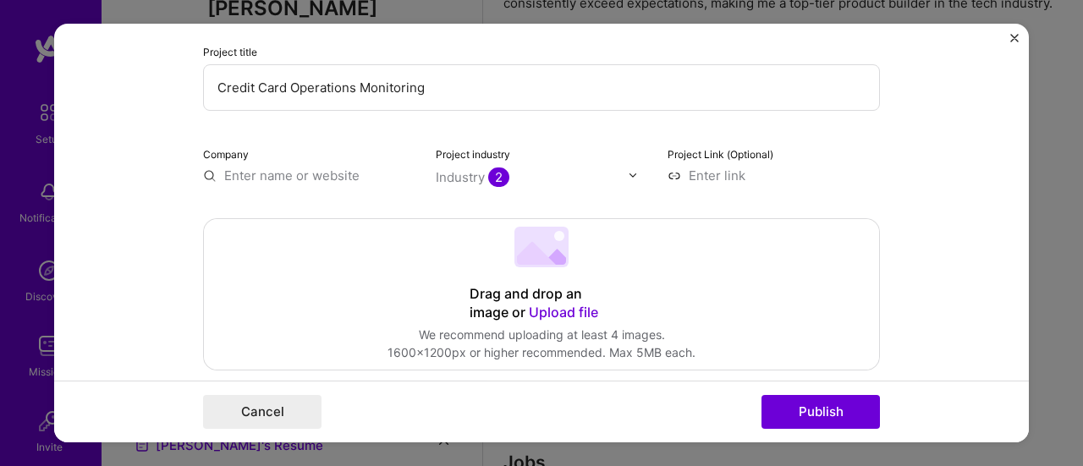
scroll to position [186, 0]
click at [308, 182] on input "text" at bounding box center [309, 176] width 212 height 18
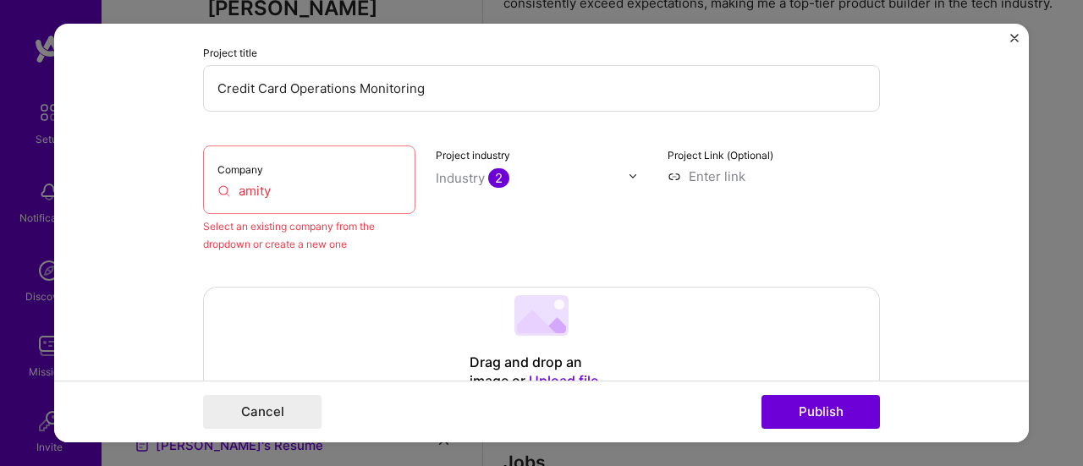
click at [314, 195] on input "amity" at bounding box center [309, 191] width 184 height 18
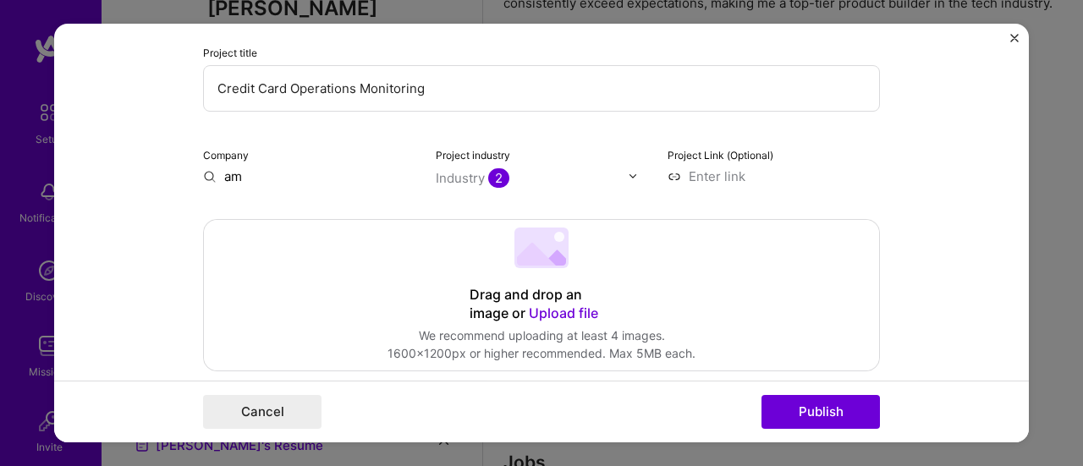
type input "a"
click at [334, 182] on input "text" at bounding box center [309, 176] width 212 height 18
click at [824, 426] on button "Publish" at bounding box center [820, 412] width 118 height 34
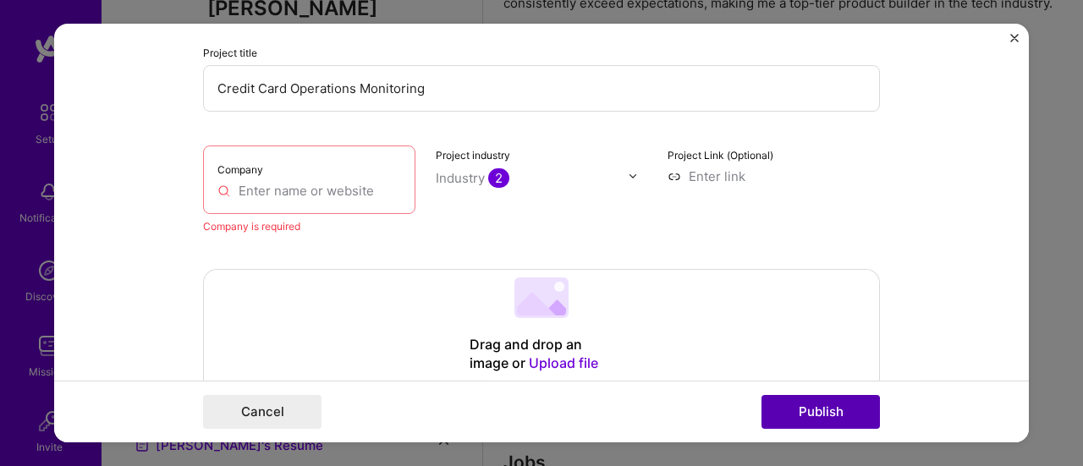
scroll to position [110, 0]
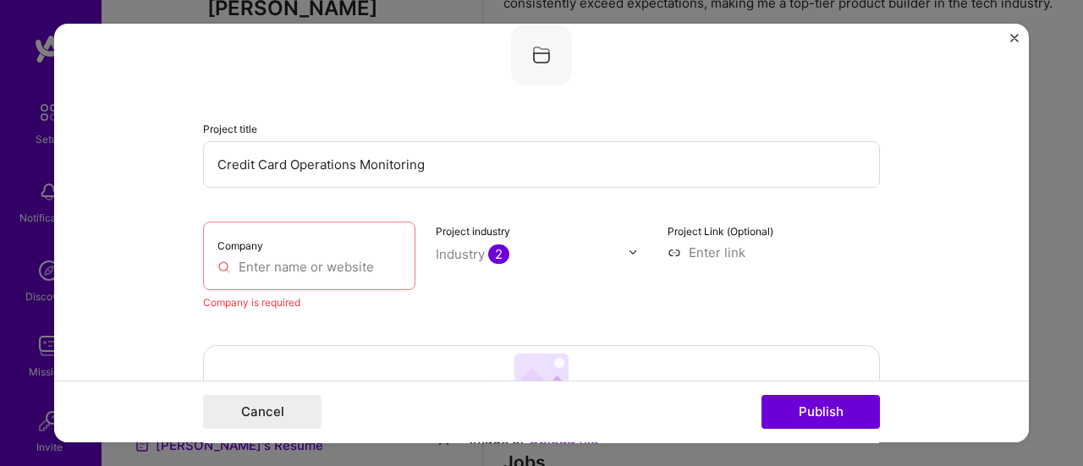
click at [274, 266] on input "text" at bounding box center [309, 267] width 184 height 18
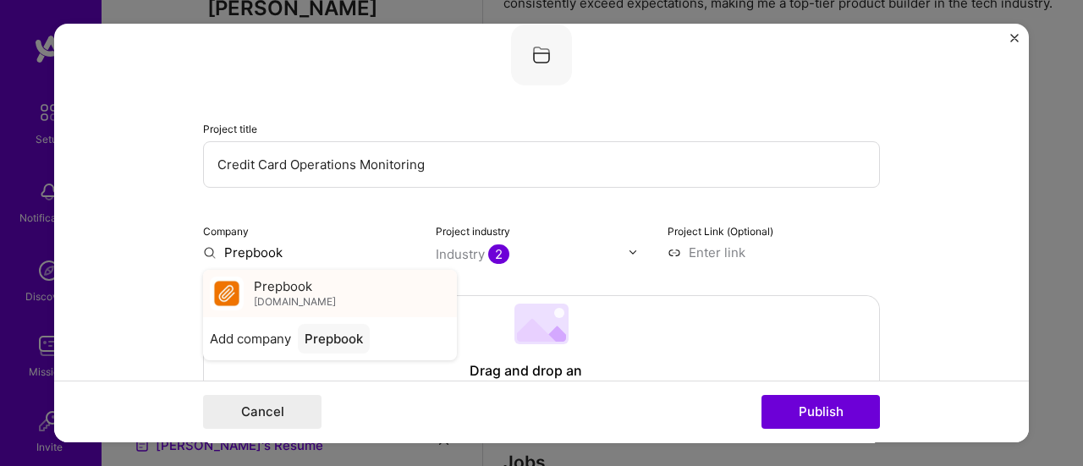
type input "Prepbook"
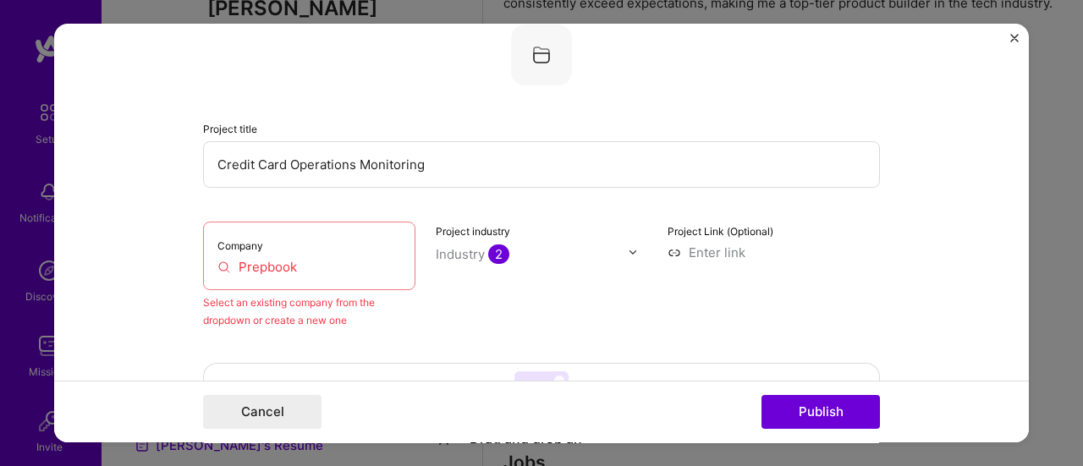
click at [706, 244] on input at bounding box center [773, 253] width 212 height 18
paste input "[URL][DOMAIN_NAME]"
type input "[URL][DOMAIN_NAME]"
click at [754, 257] on input at bounding box center [773, 253] width 212 height 18
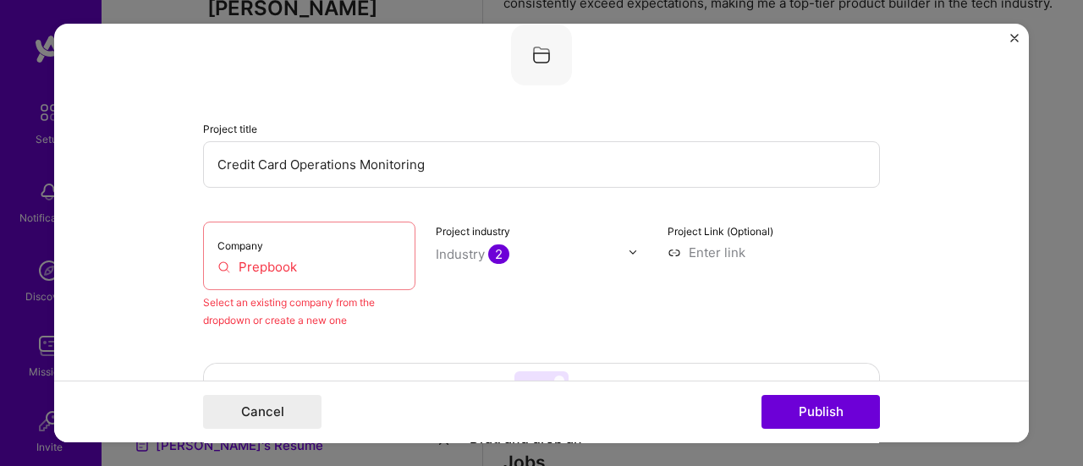
paste input "[URL][DOMAIN_NAME]"
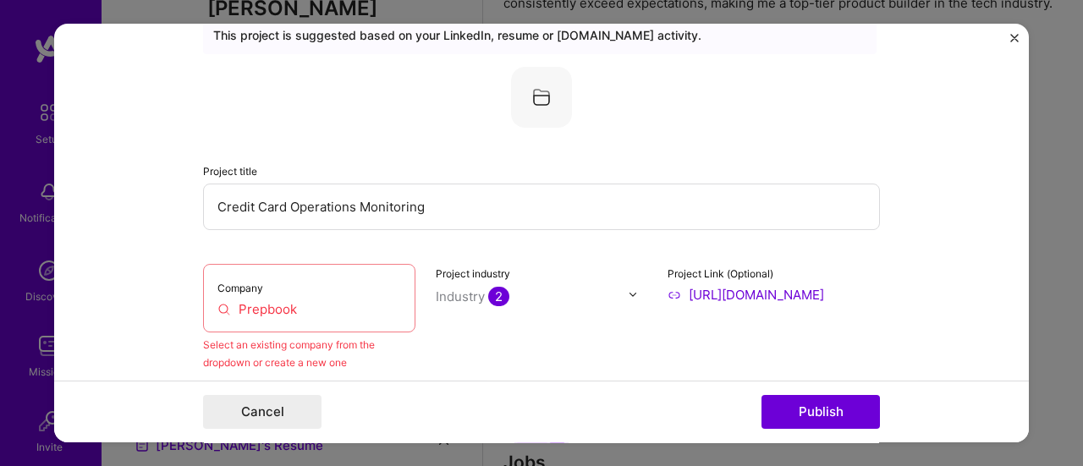
scroll to position [64, 0]
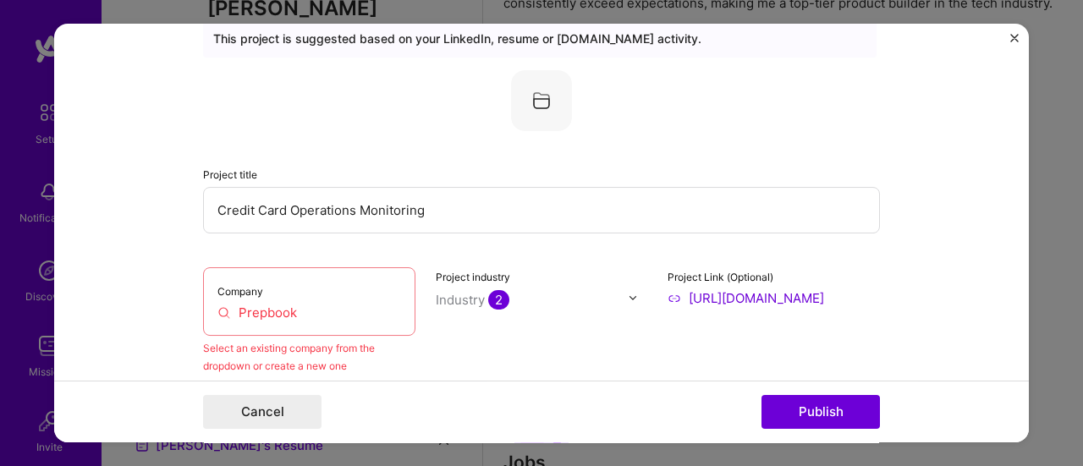
type input "[URL][DOMAIN_NAME]"
click at [316, 326] on div "Company Prepbook" at bounding box center [309, 301] width 212 height 69
click at [347, 309] on input "Prepbook" at bounding box center [309, 313] width 184 height 18
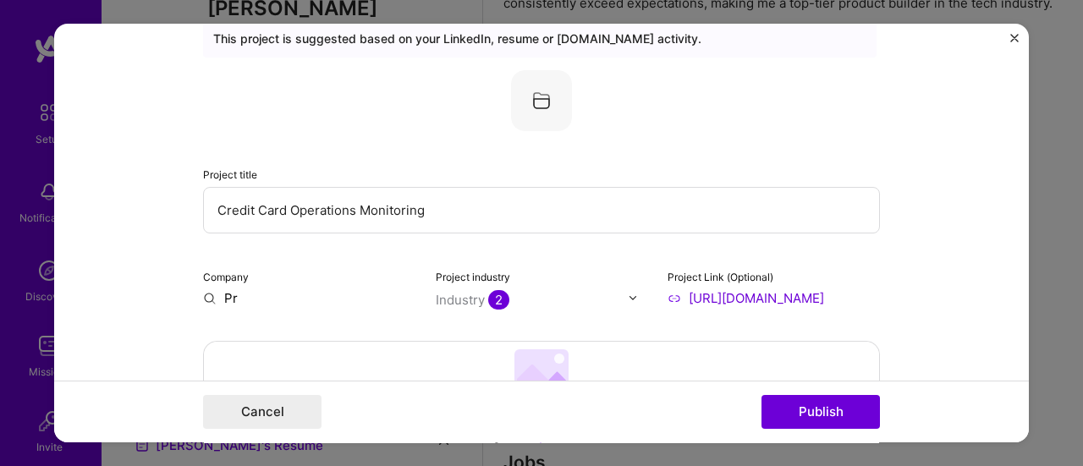
type input "P"
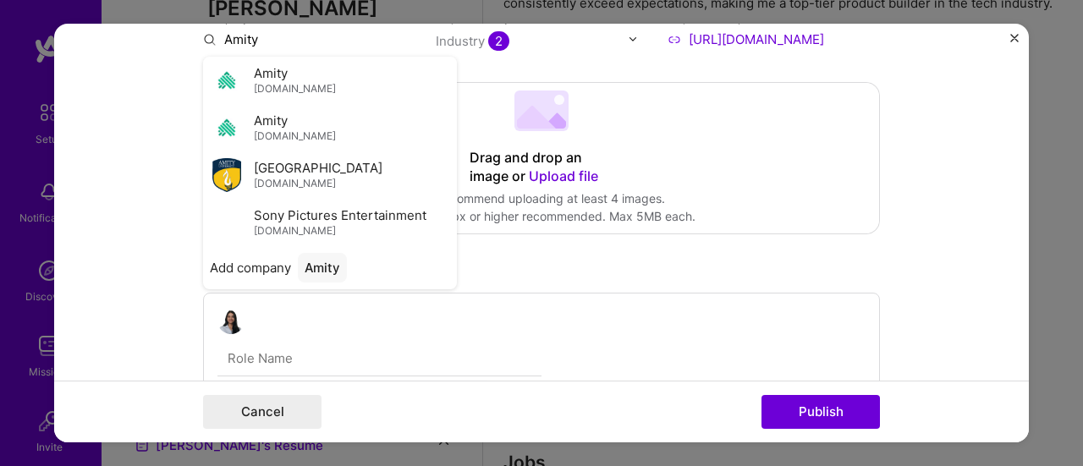
scroll to position [325, 0]
type input "Amity"
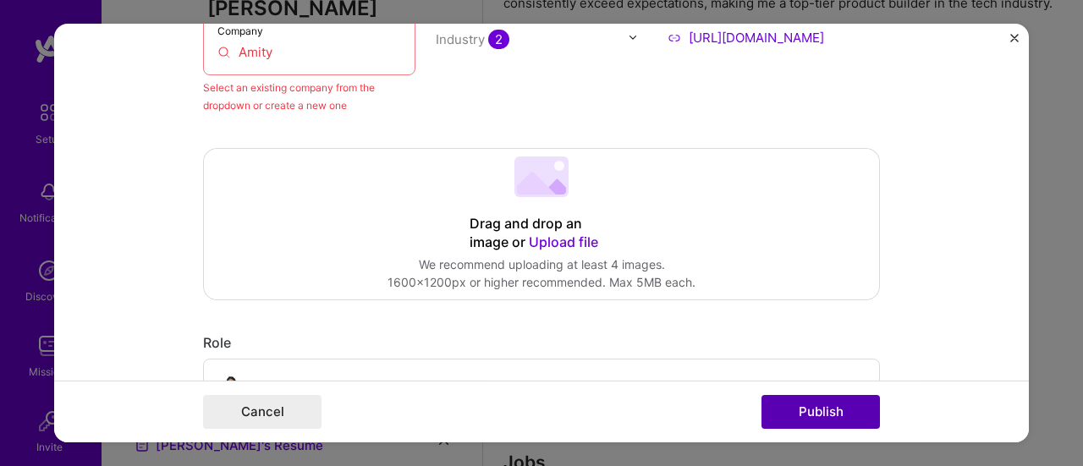
click at [847, 403] on button "Publish" at bounding box center [820, 412] width 118 height 34
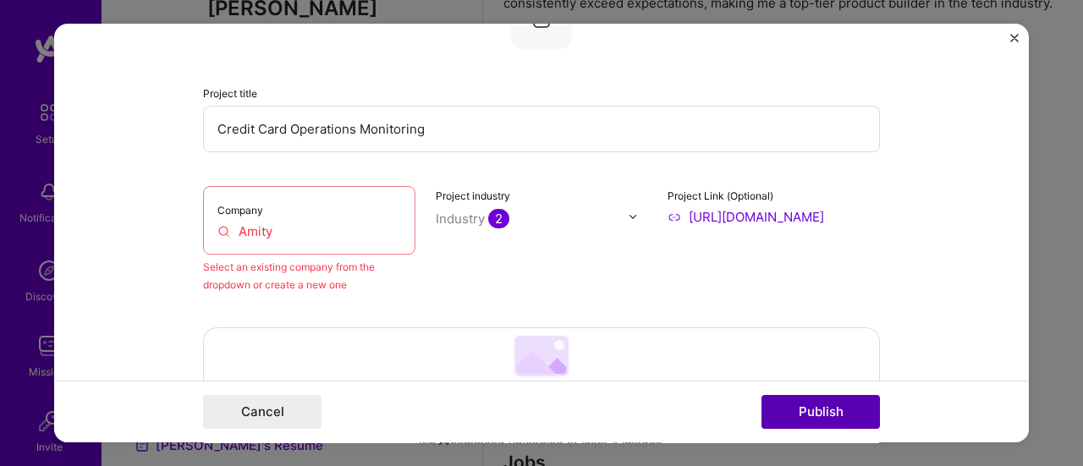
scroll to position [110, 0]
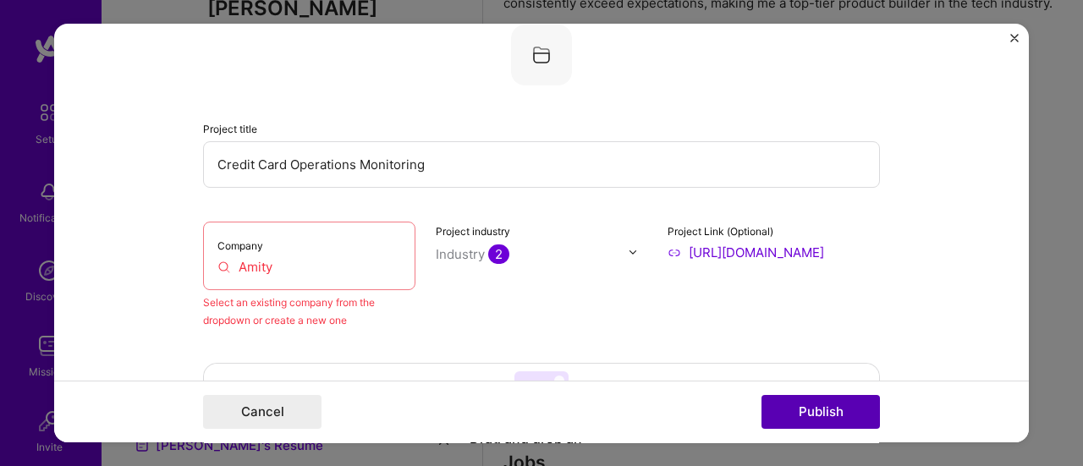
click at [847, 403] on button "Publish" at bounding box center [820, 412] width 118 height 34
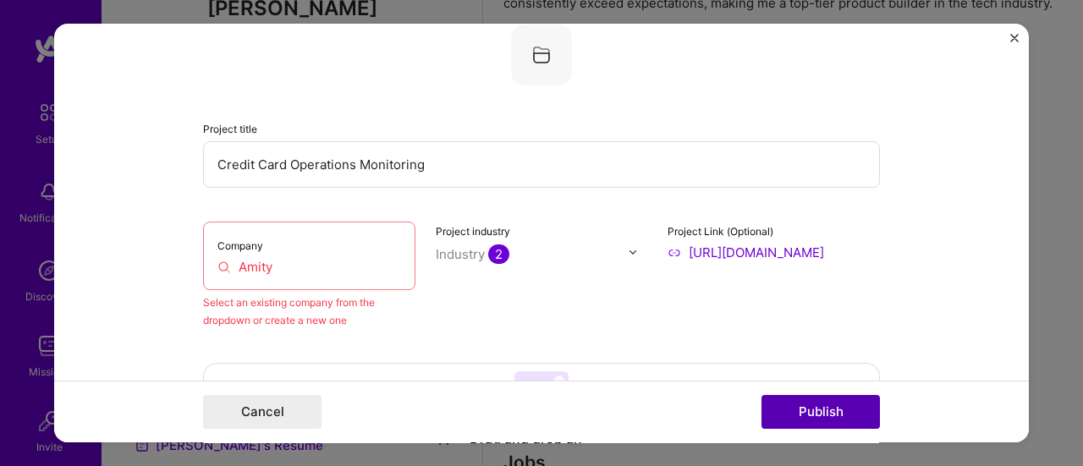
click at [847, 403] on button "Publish" at bounding box center [820, 412] width 118 height 34
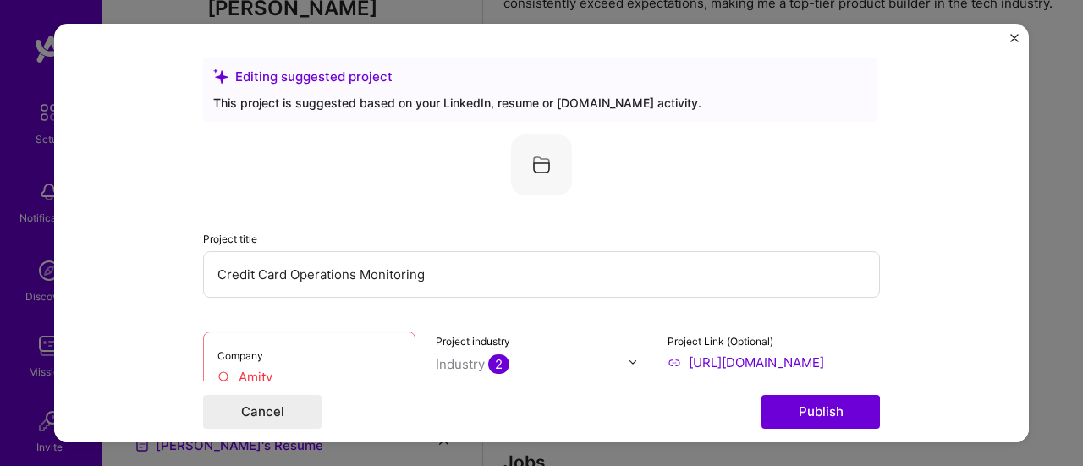
click at [543, 168] on img at bounding box center [541, 164] width 61 height 61
click at [323, 79] on div "Editing suggested project" at bounding box center [539, 77] width 653 height 18
click at [339, 79] on div "Editing suggested project" at bounding box center [539, 77] width 653 height 18
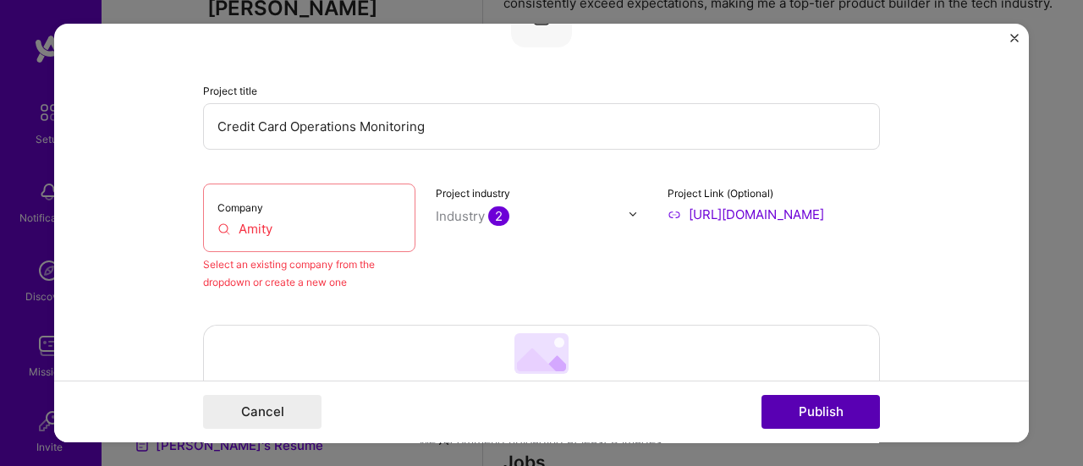
scroll to position [151, 0]
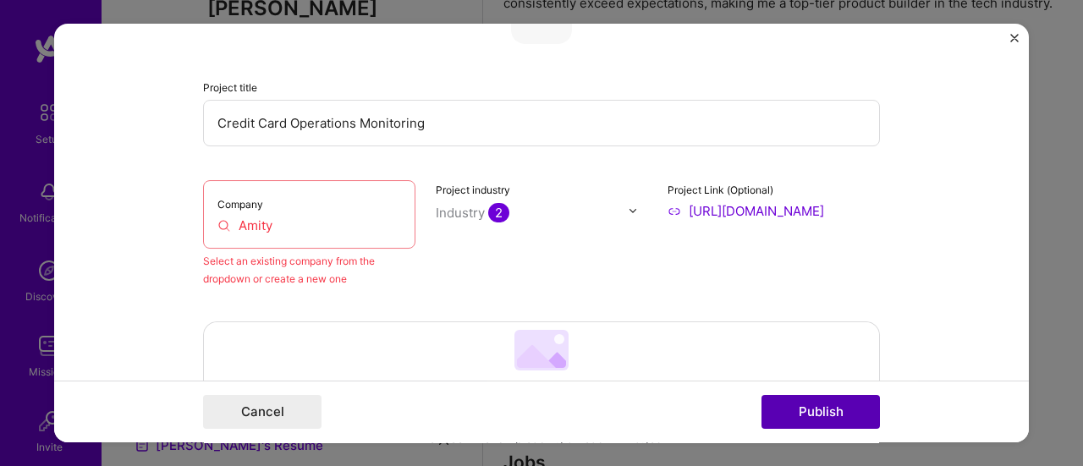
click at [859, 417] on button "Publish" at bounding box center [820, 412] width 118 height 34
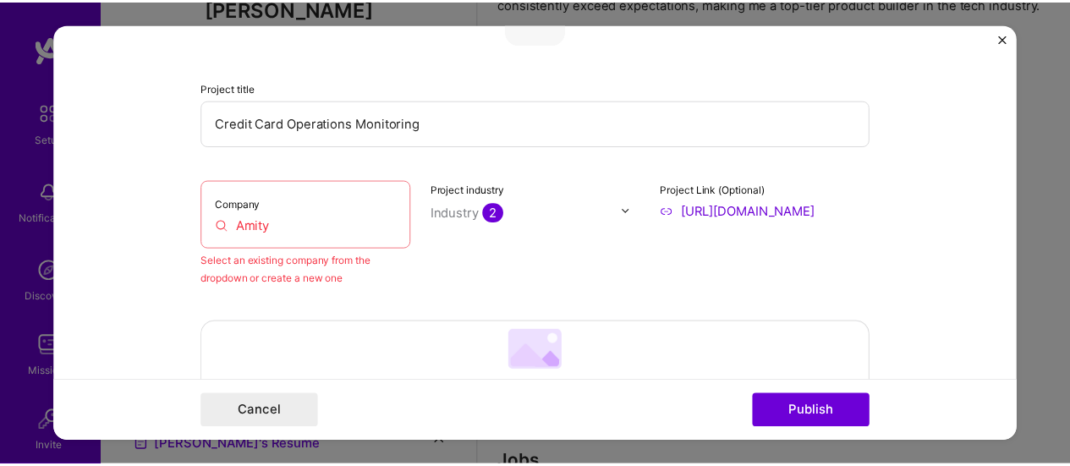
scroll to position [110, 0]
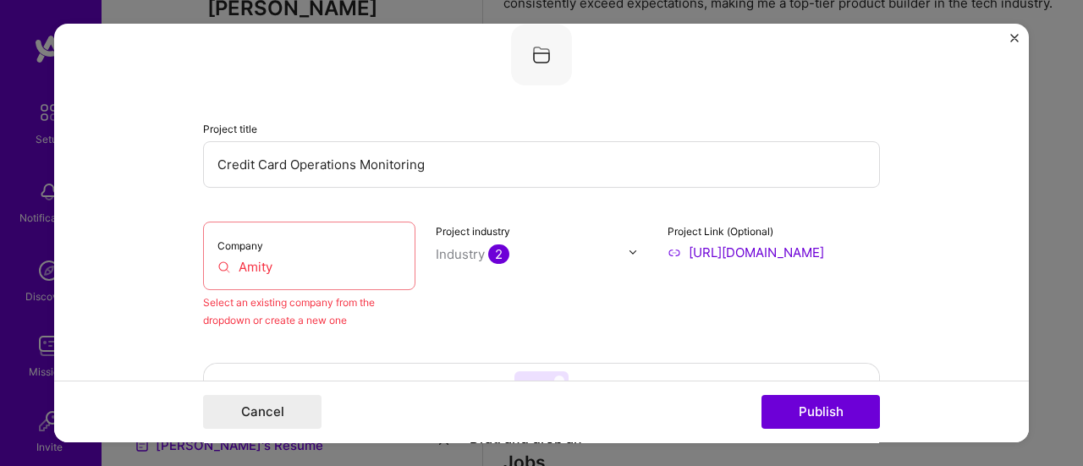
click at [1013, 45] on button "Close" at bounding box center [1014, 43] width 8 height 18
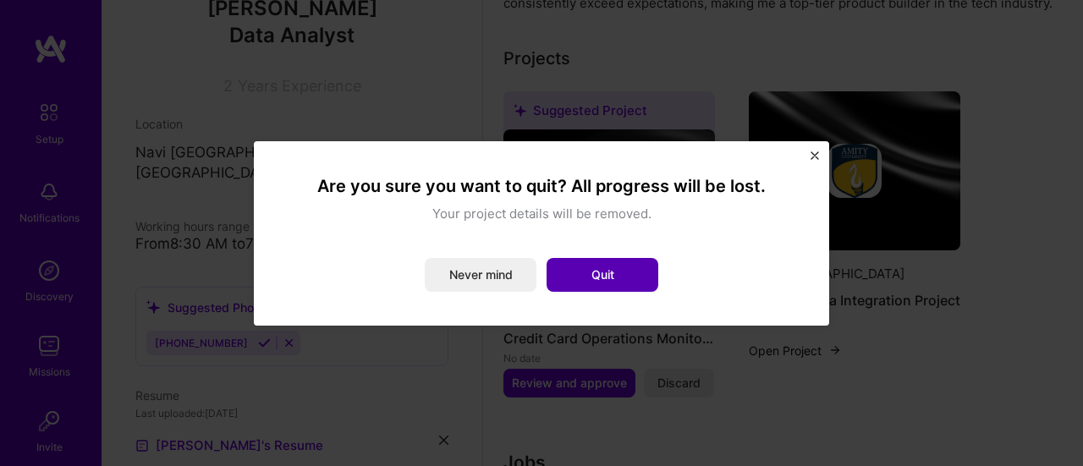
click at [578, 280] on button "Quit" at bounding box center [602, 275] width 112 height 34
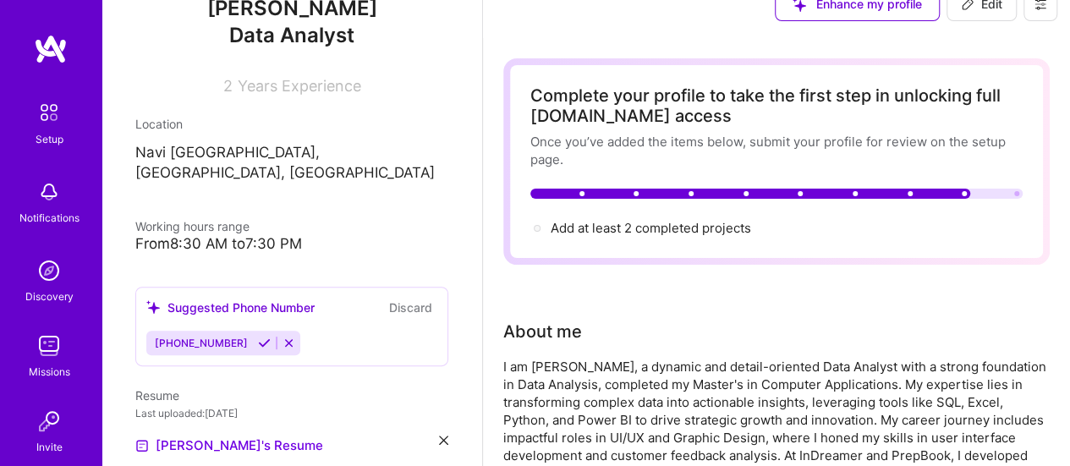
scroll to position [0, 0]
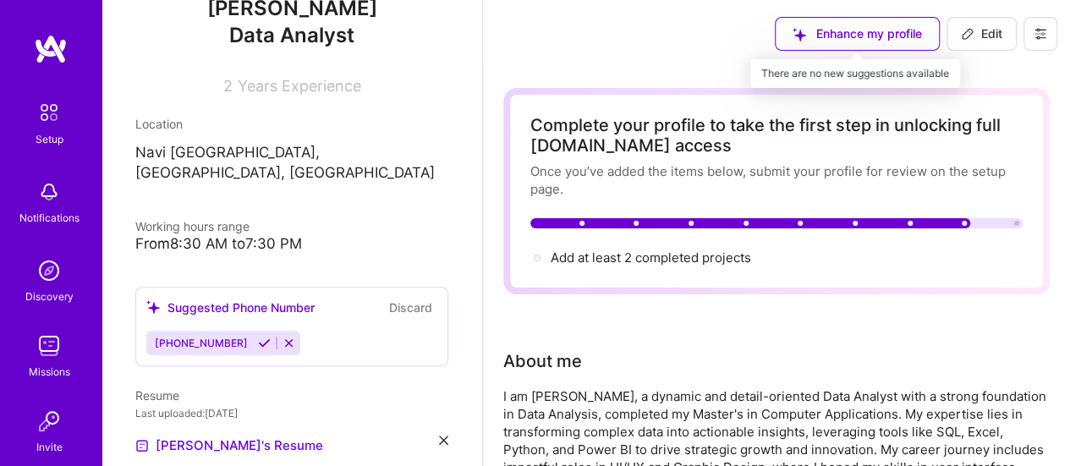
click at [833, 33] on div "Enhance my profile" at bounding box center [857, 34] width 165 height 34
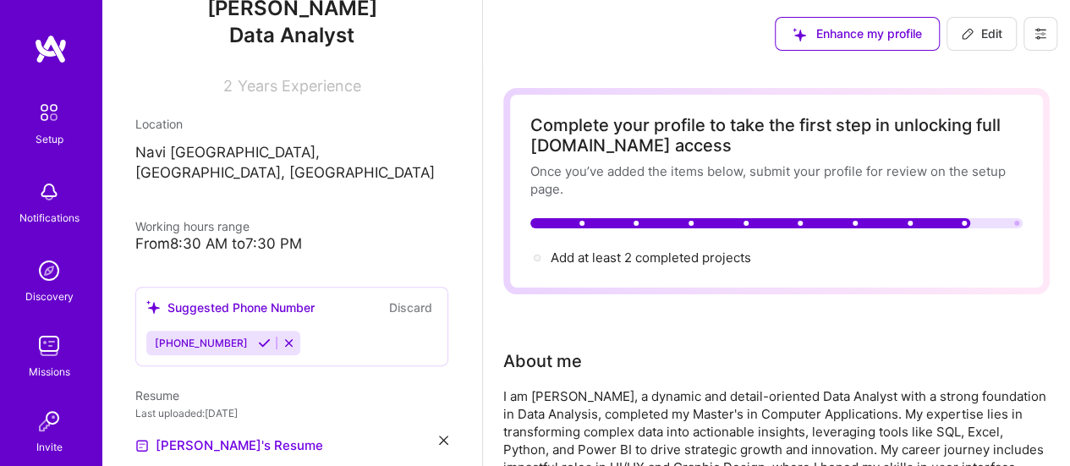
click at [47, 349] on img at bounding box center [49, 346] width 34 height 34
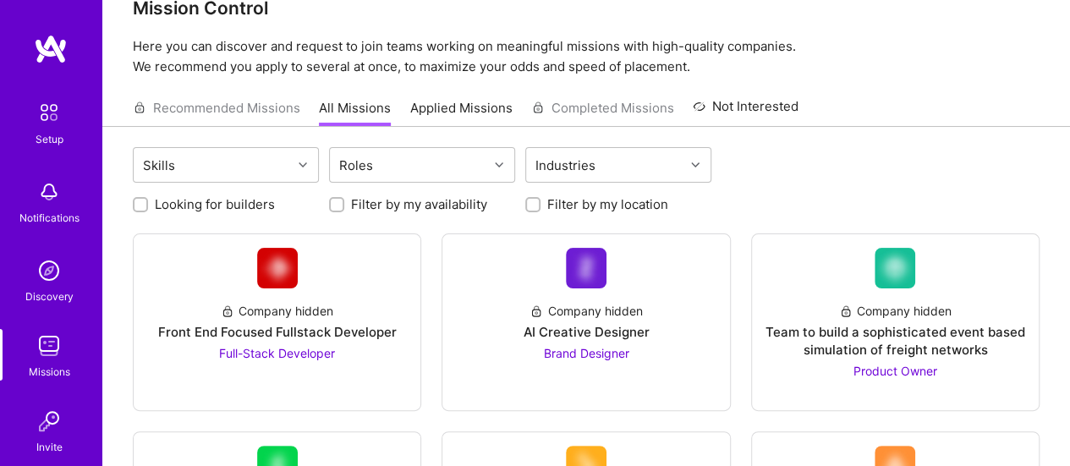
scroll to position [44, 0]
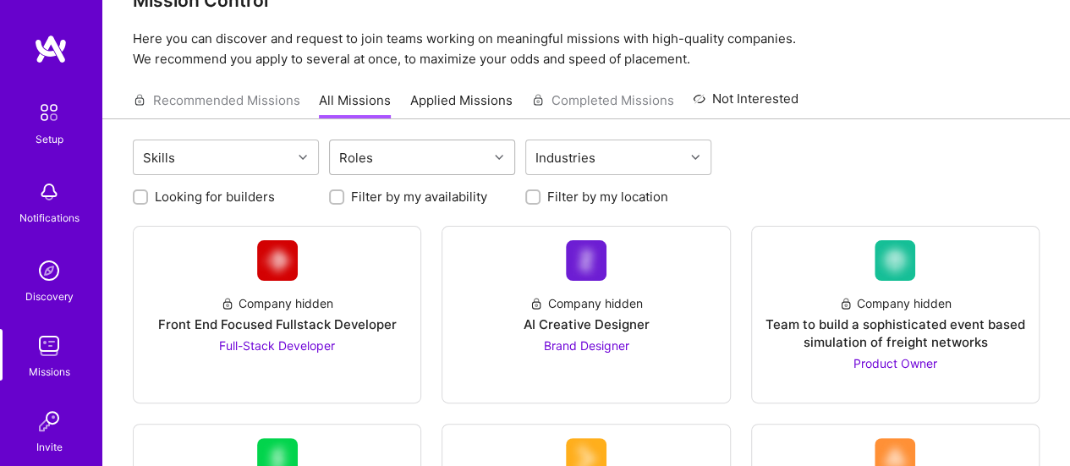
click at [387, 163] on div "Roles" at bounding box center [409, 157] width 158 height 34
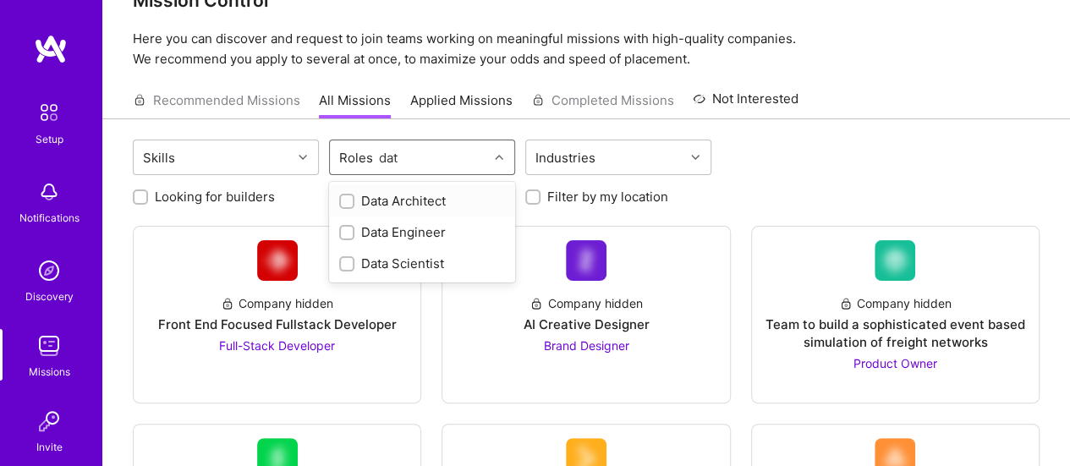
type input "data"
click at [350, 266] on input "checkbox" at bounding box center [349, 265] width 12 height 12
checkbox input "true"
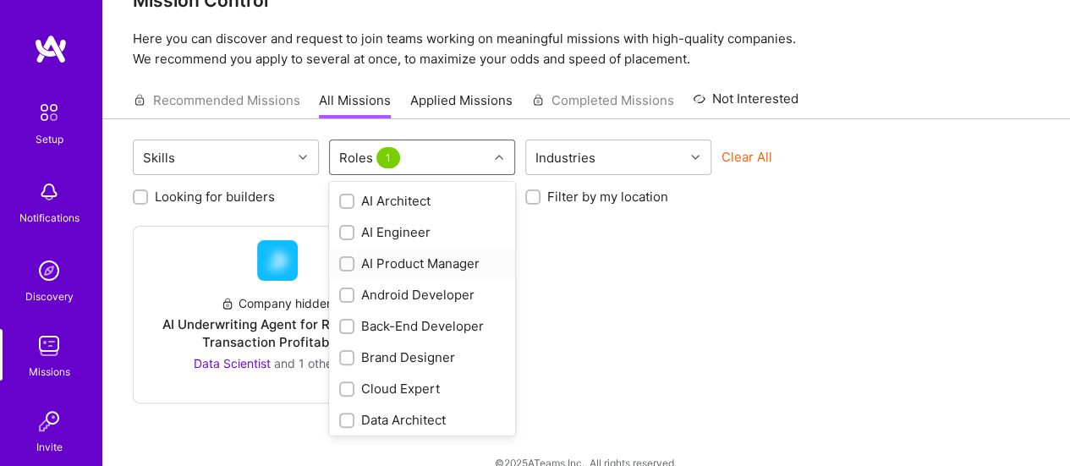
click at [352, 264] on div at bounding box center [346, 263] width 15 height 15
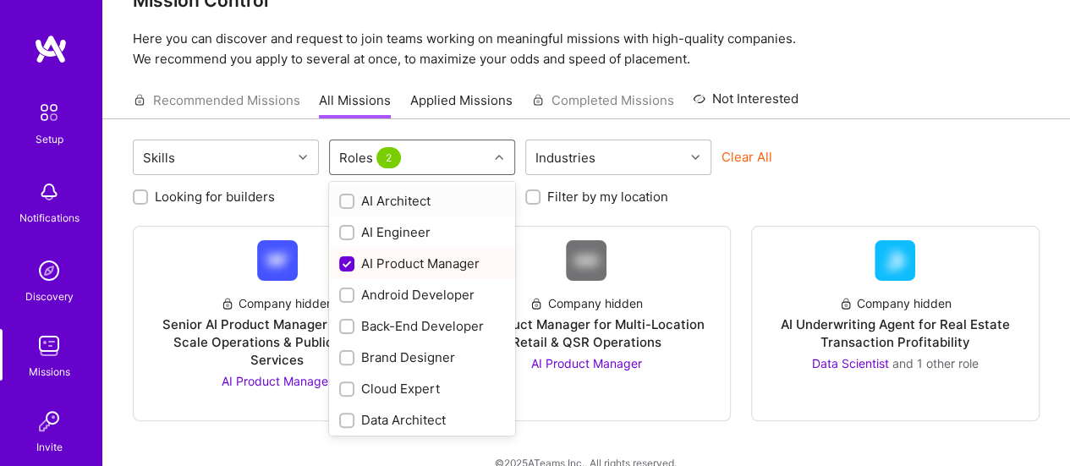
click at [476, 155] on div "Roles 2" at bounding box center [409, 157] width 158 height 34
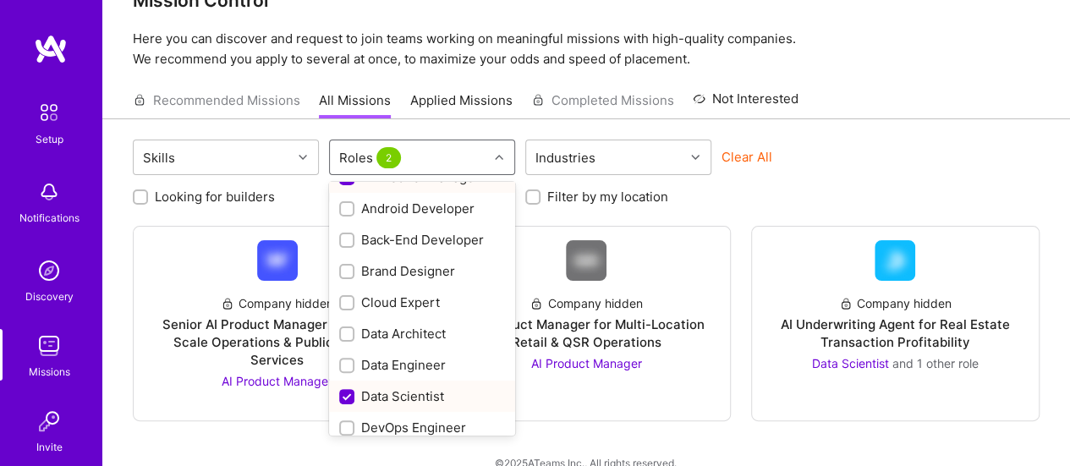
scroll to position [90, 0]
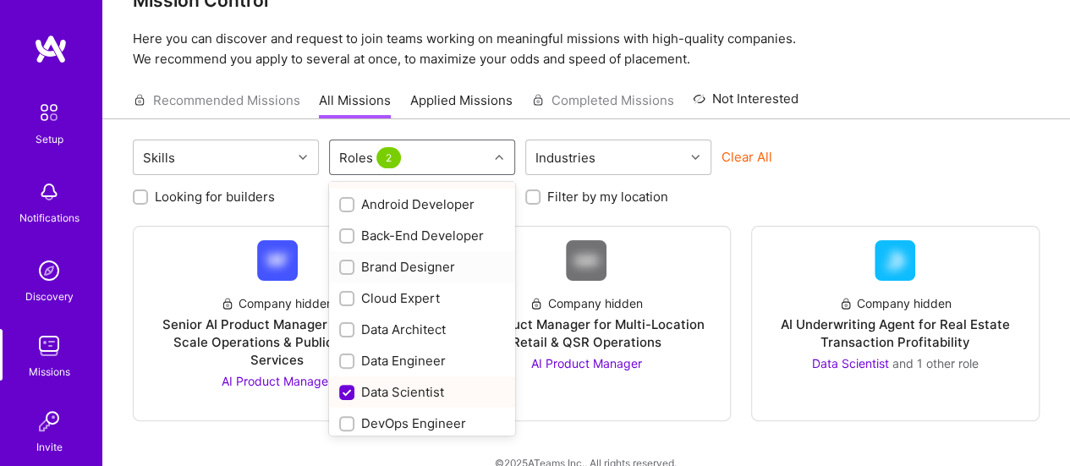
click at [349, 265] on input "checkbox" at bounding box center [349, 268] width 12 height 12
checkbox input "true"
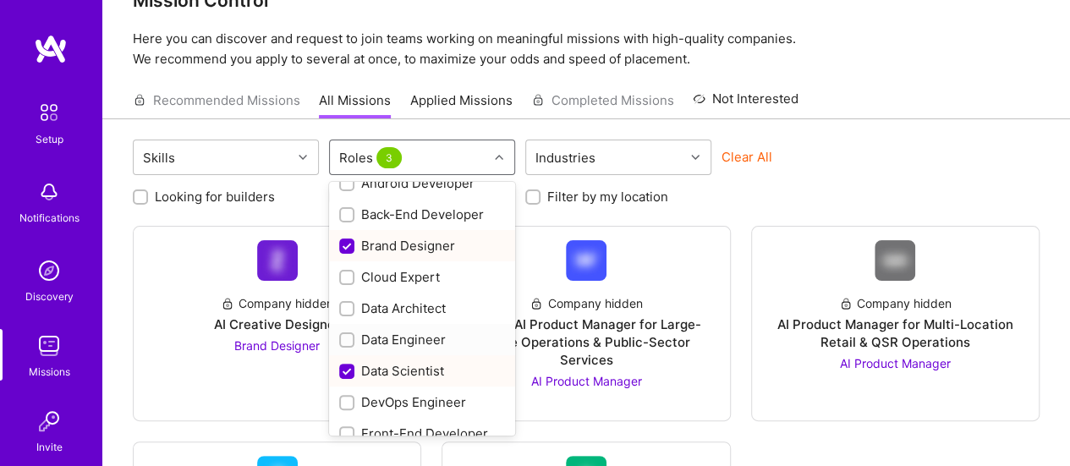
scroll to position [116, 0]
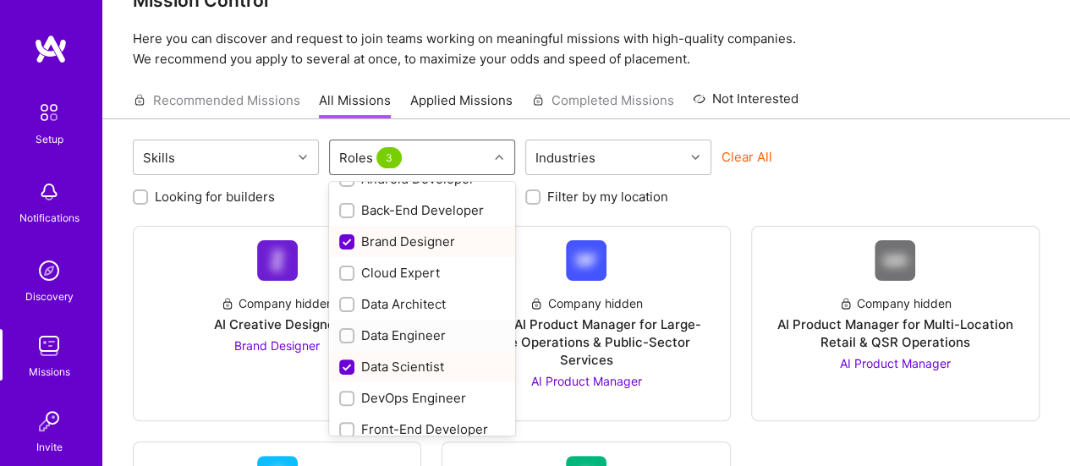
click at [350, 332] on input "checkbox" at bounding box center [349, 337] width 12 height 12
checkbox input "true"
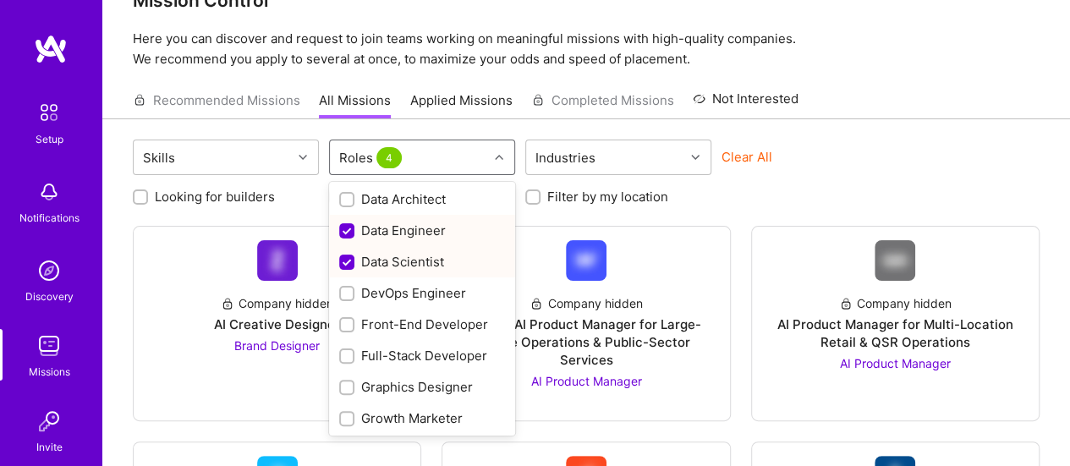
scroll to position [224, 0]
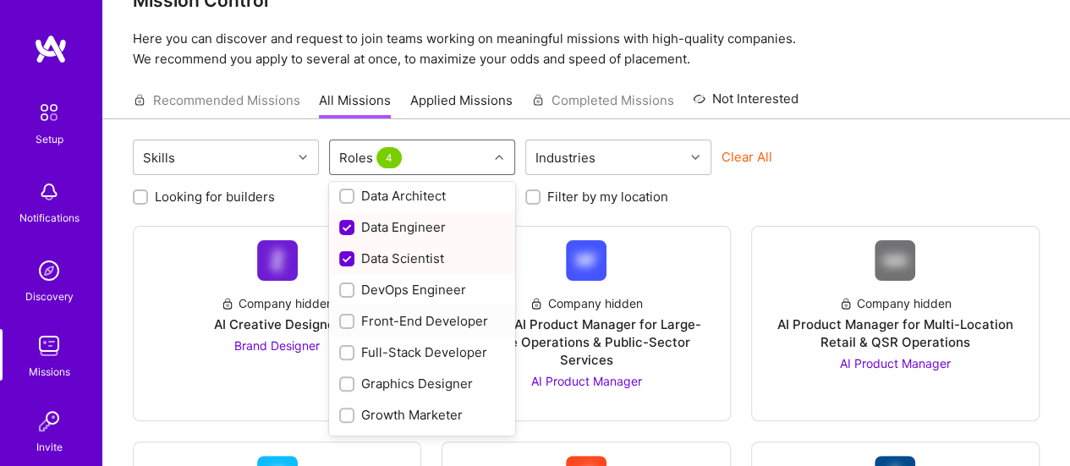
click at [343, 326] on input "checkbox" at bounding box center [349, 322] width 12 height 12
checkbox input "true"
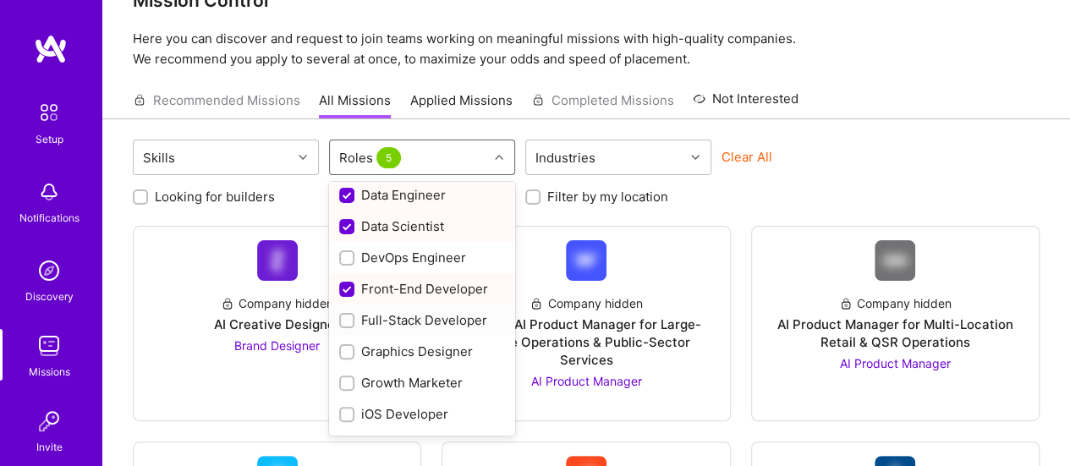
click at [345, 323] on input "checkbox" at bounding box center [349, 321] width 12 height 12
checkbox input "true"
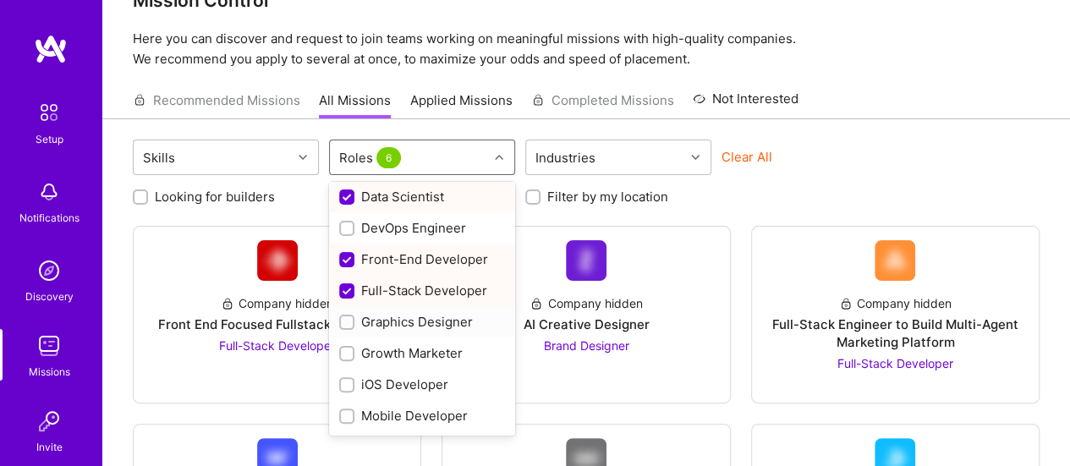
click at [345, 323] on input "checkbox" at bounding box center [349, 323] width 12 height 12
checkbox input "true"
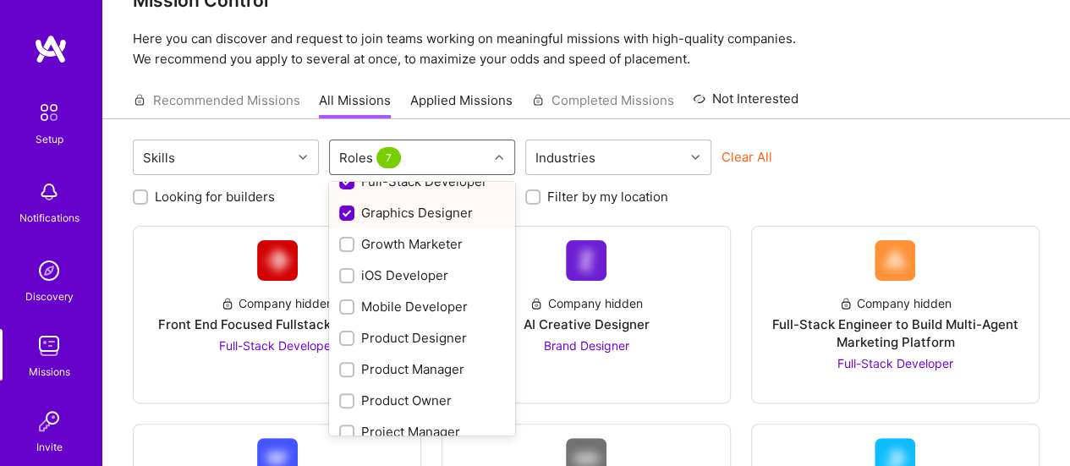
scroll to position [397, 0]
click at [345, 332] on input "checkbox" at bounding box center [349, 338] width 12 height 12
checkbox input "true"
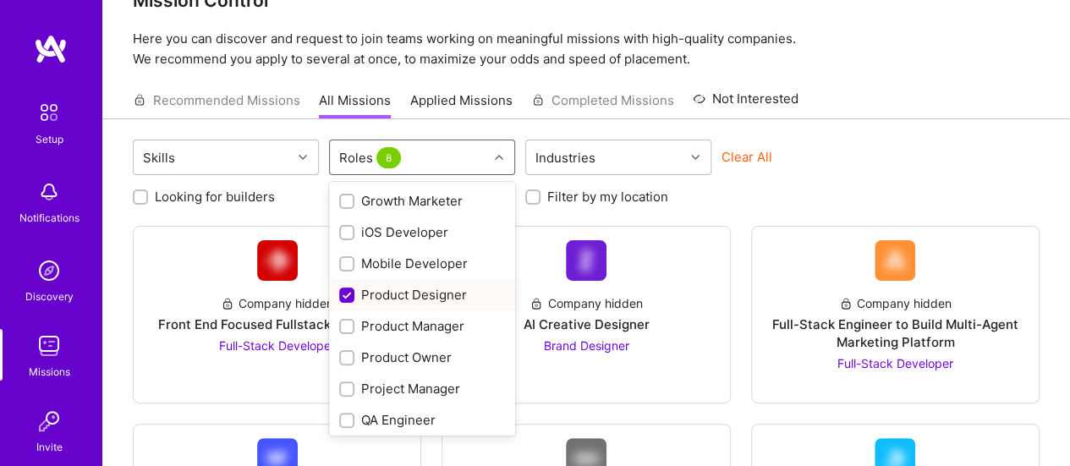
scroll to position [439, 0]
click at [345, 331] on div at bounding box center [346, 325] width 15 height 15
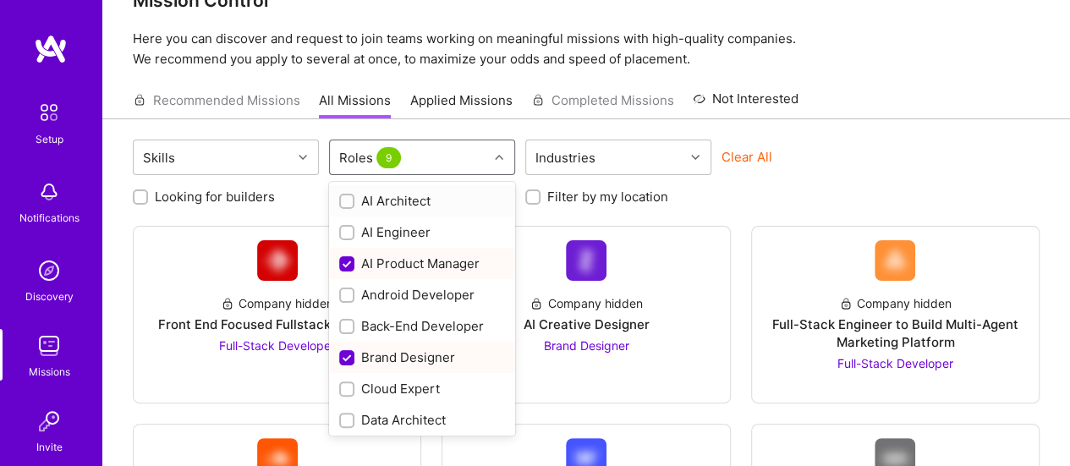
click at [445, 167] on div "Roles 9" at bounding box center [409, 157] width 158 height 34
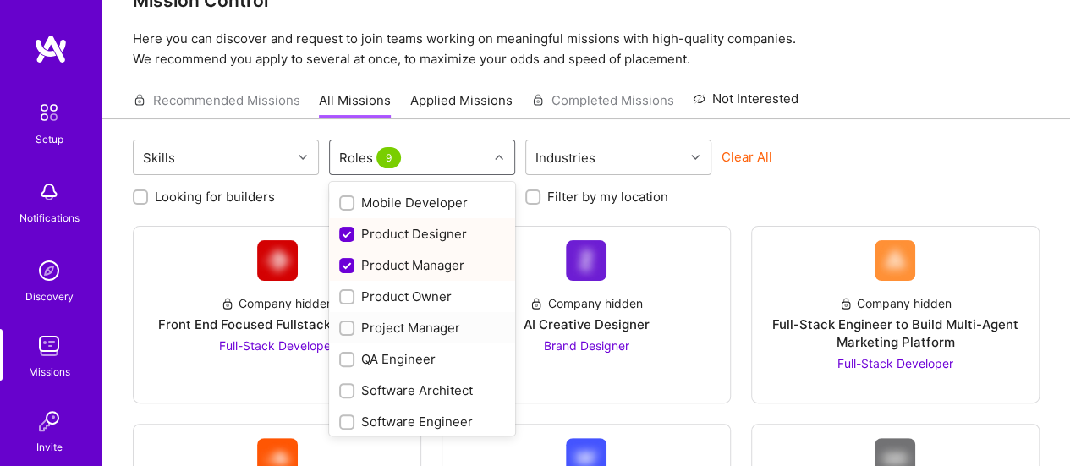
scroll to position [500, 0]
click at [347, 328] on input "checkbox" at bounding box center [349, 328] width 12 height 12
checkbox input "true"
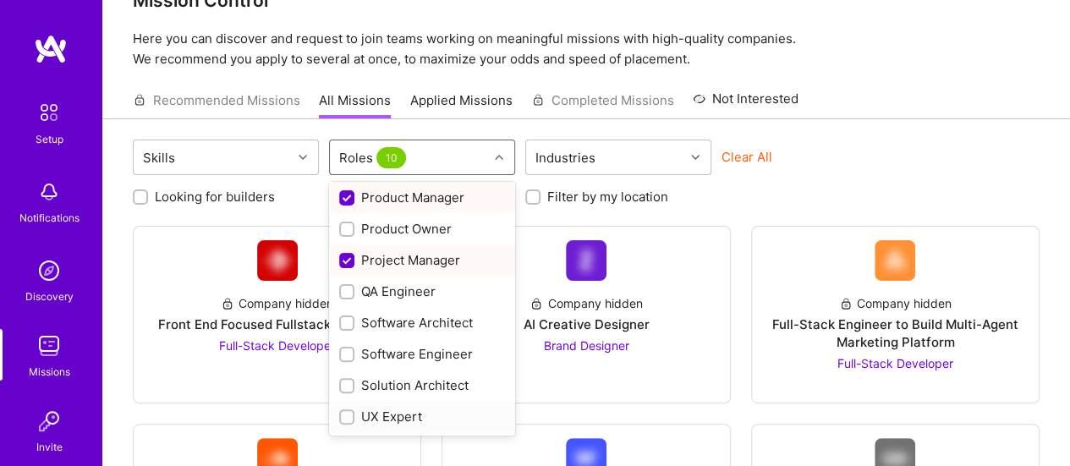
click at [348, 414] on input "checkbox" at bounding box center [349, 418] width 12 height 12
checkbox input "true"
click at [347, 356] on input "checkbox" at bounding box center [349, 355] width 12 height 12
checkbox input "true"
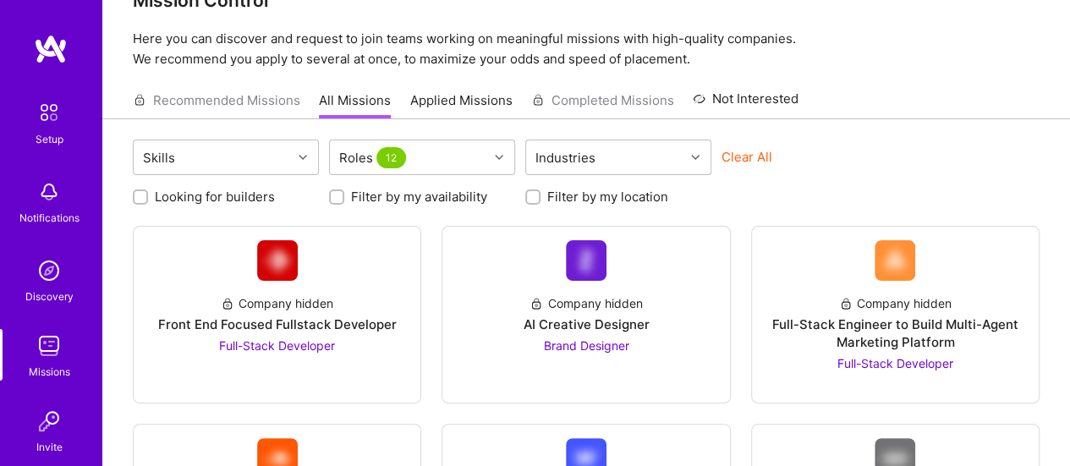
click at [744, 198] on div "Looking for builders Filter by my availability Filter by my location" at bounding box center [586, 192] width 907 height 26
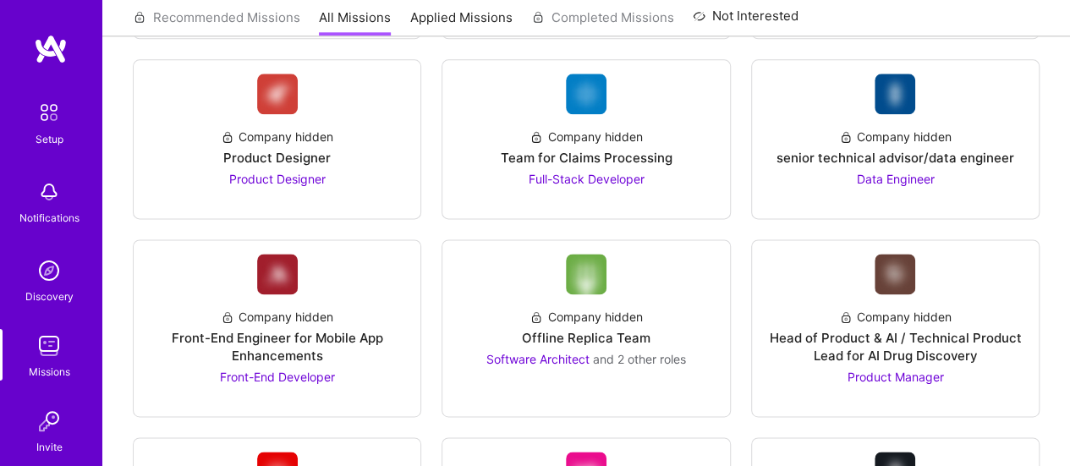
scroll to position [1041, 0]
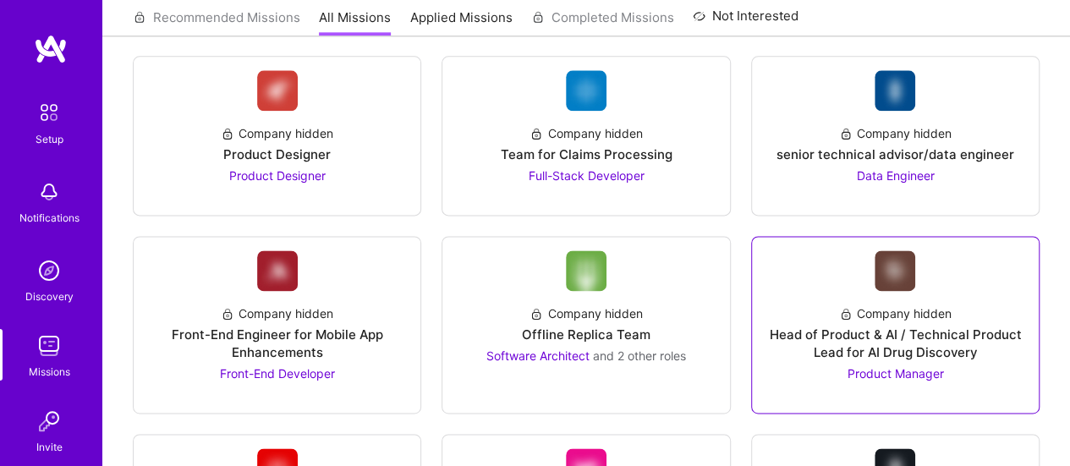
click at [901, 326] on div "Head of Product & AI / Technical Product Lead for AI Drug Discovery" at bounding box center [895, 344] width 260 height 36
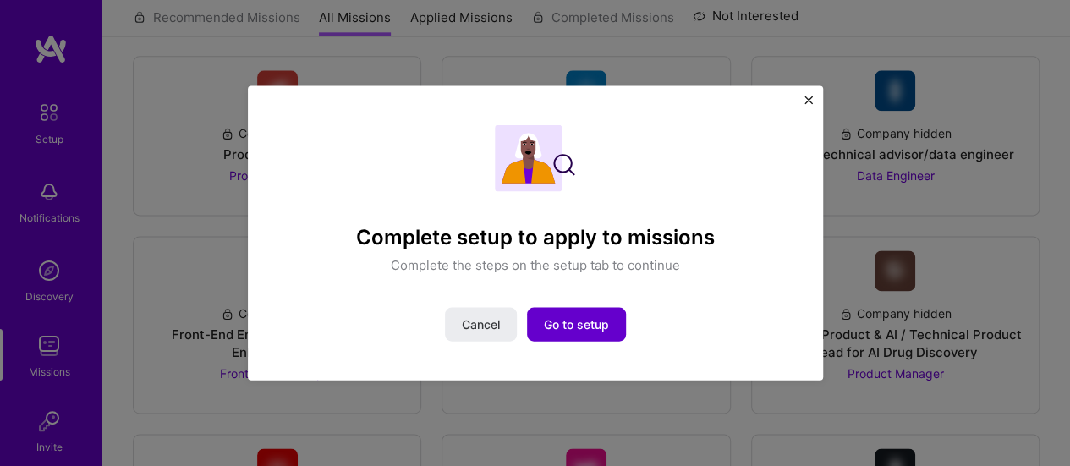
click at [564, 321] on span "Go to setup" at bounding box center [576, 324] width 65 height 17
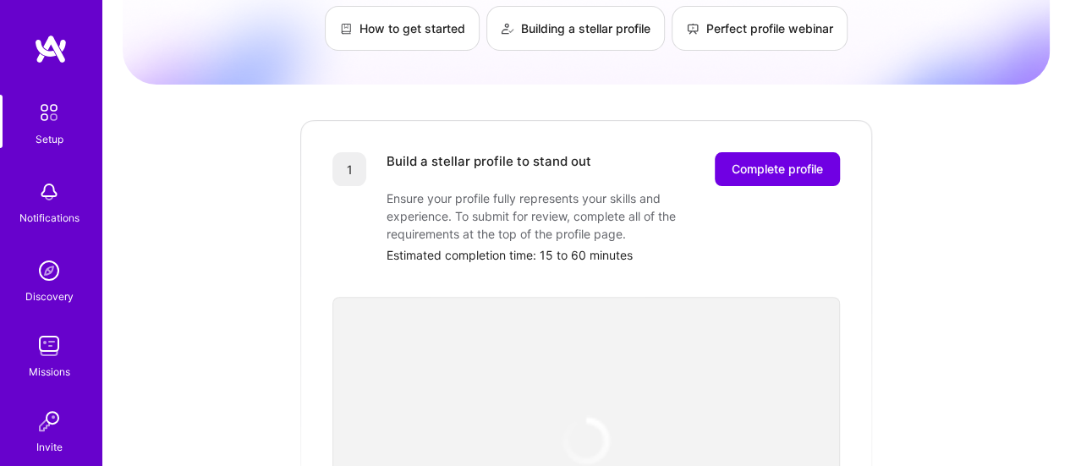
scroll to position [139, 0]
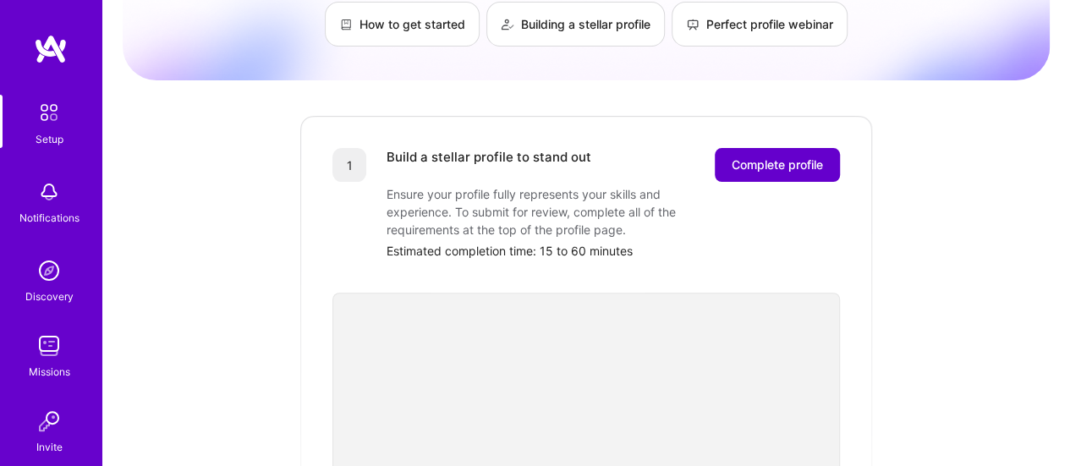
click at [790, 148] on button "Complete profile" at bounding box center [777, 165] width 125 height 34
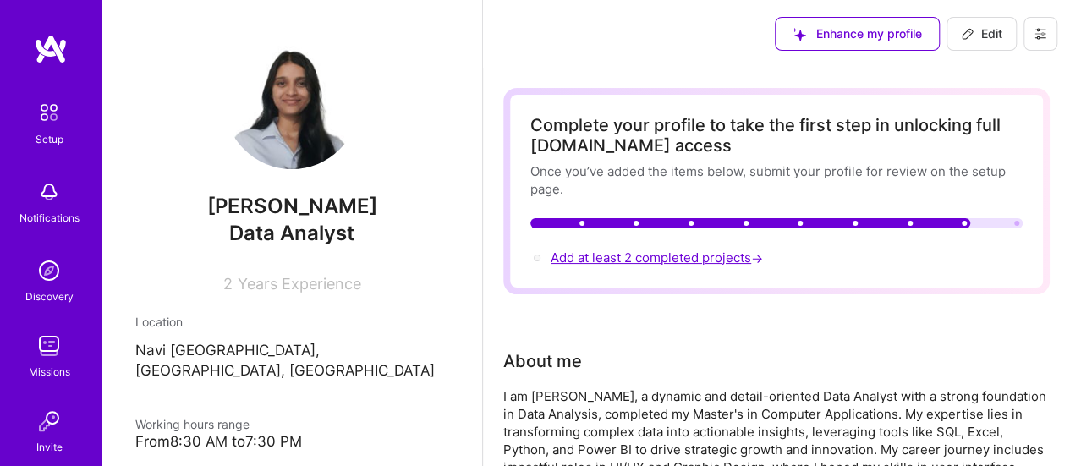
click at [664, 263] on span "Add at least 2 completed projects →" at bounding box center [659, 257] width 216 height 16
select select "US"
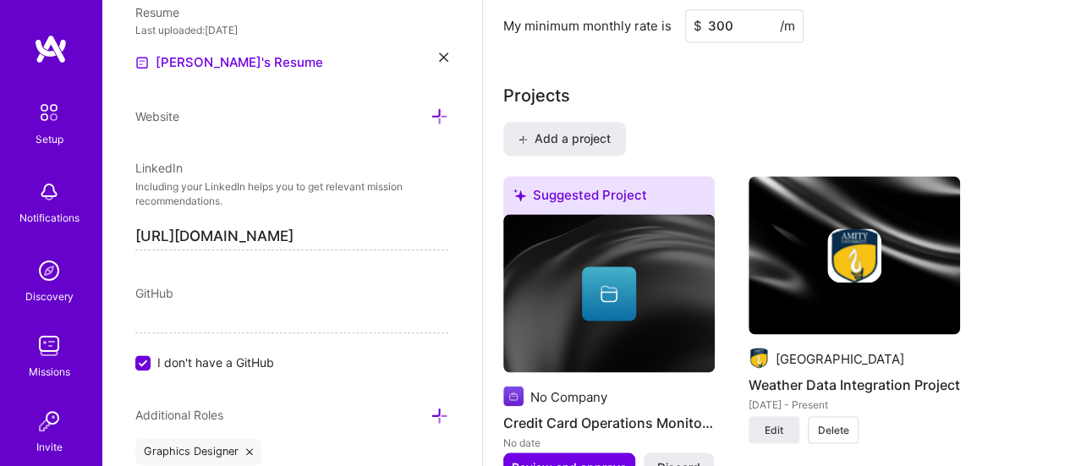
scroll to position [1417, 0]
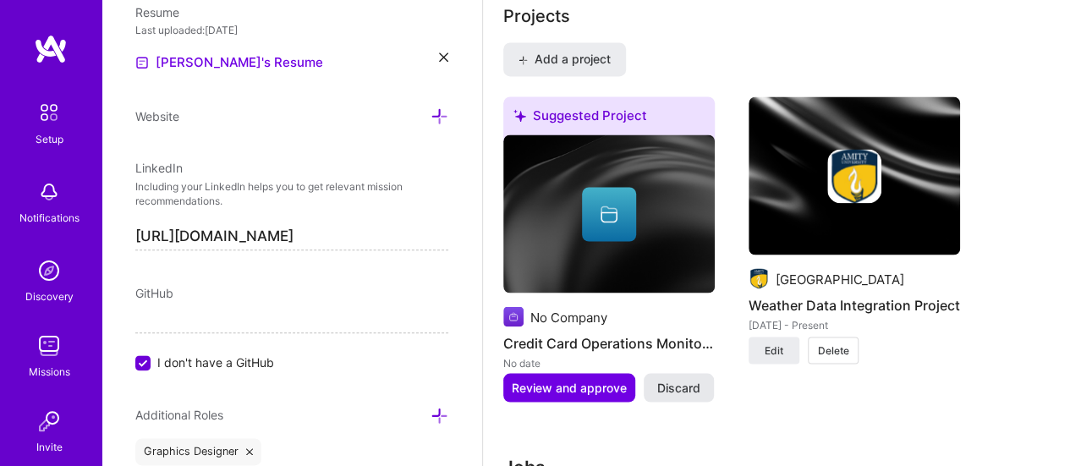
click at [648, 384] on button "Discard" at bounding box center [679, 387] width 70 height 29
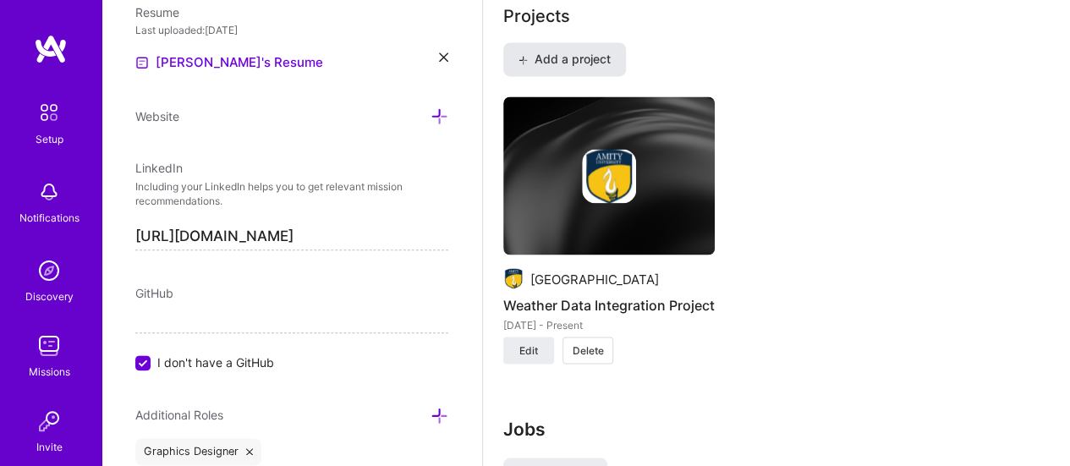
click at [568, 58] on span "Add a project" at bounding box center [564, 59] width 92 height 17
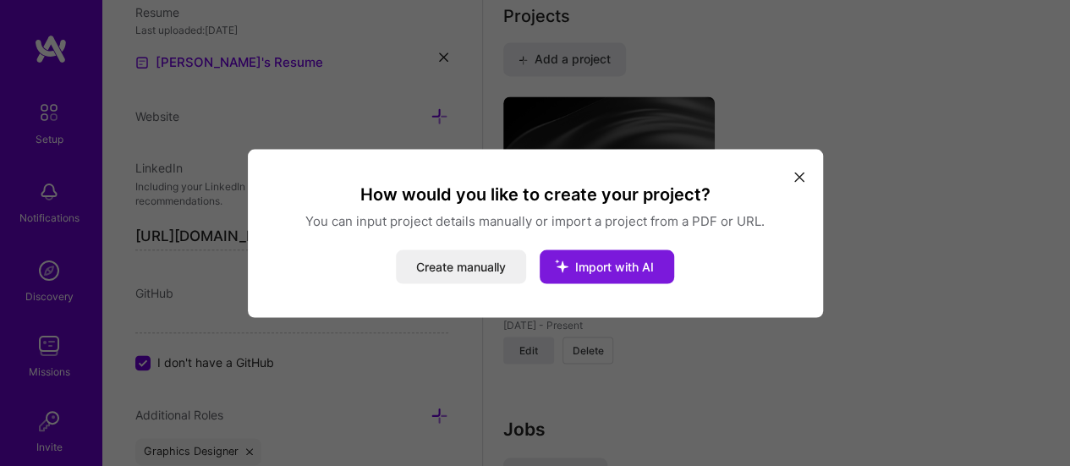
click at [619, 275] on button "Import with AI" at bounding box center [607, 266] width 134 height 34
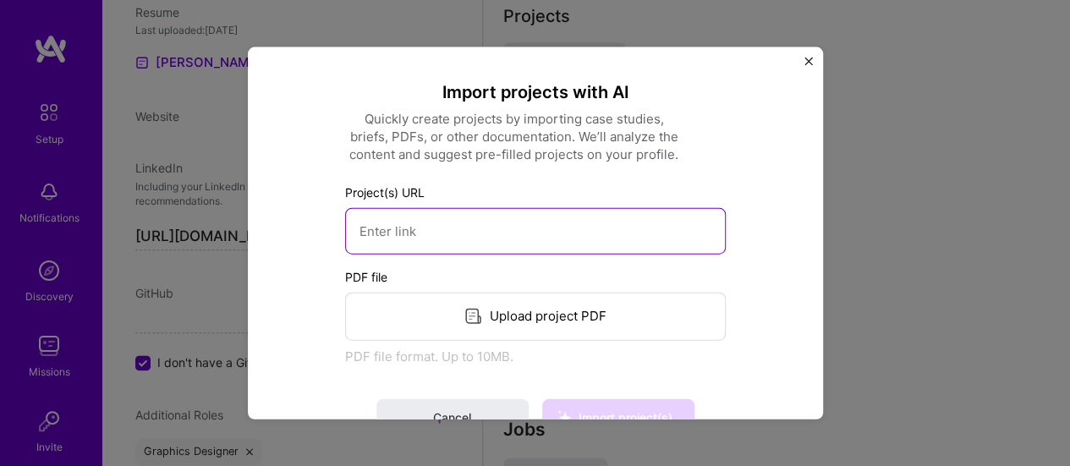
click at [592, 231] on input at bounding box center [535, 230] width 381 height 47
paste input "[URL][DOMAIN_NAME]"
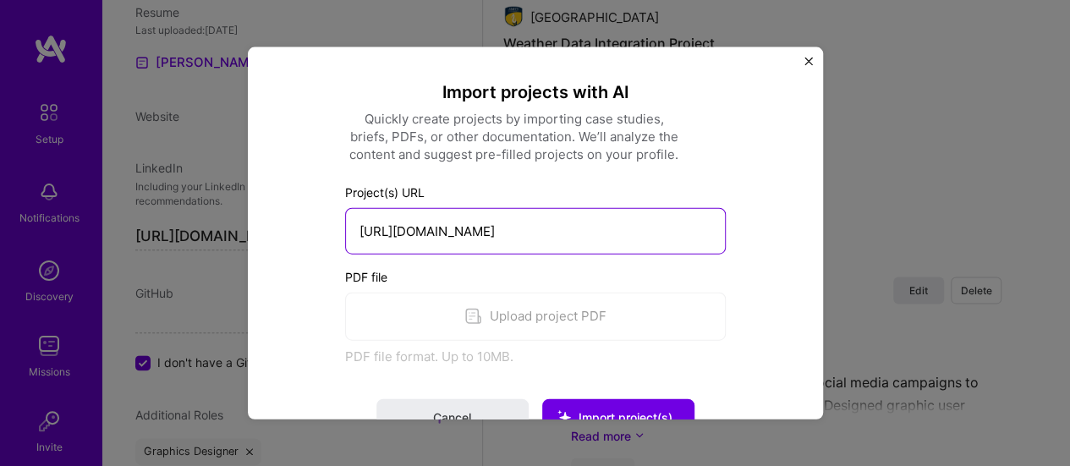
scroll to position [1724, 0]
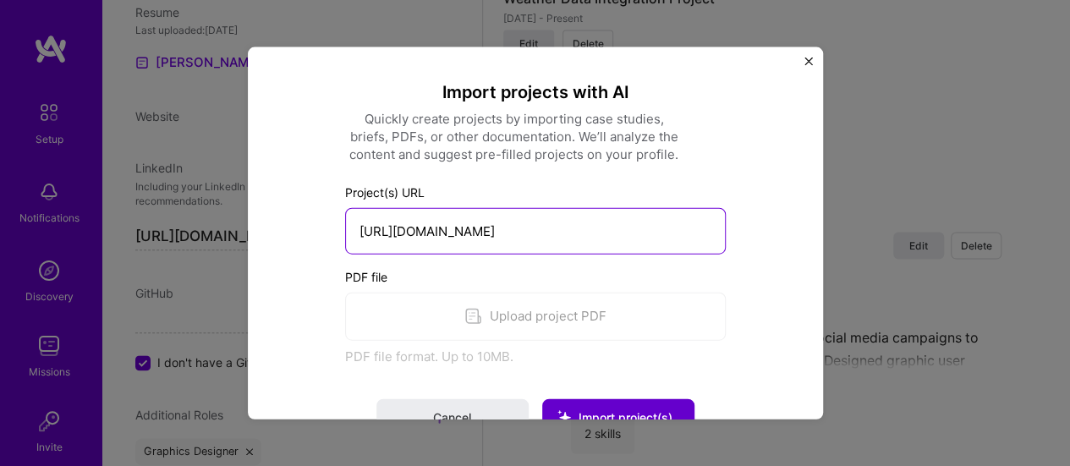
type input "[URL][DOMAIN_NAME]"
click at [655, 404] on button "Import project(s)" at bounding box center [618, 416] width 152 height 37
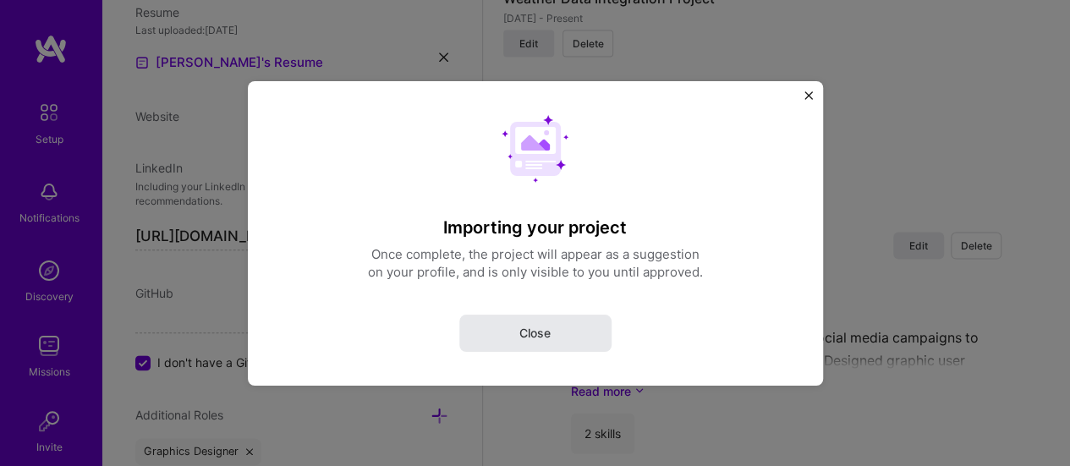
click at [551, 347] on button "Close" at bounding box center [535, 332] width 152 height 37
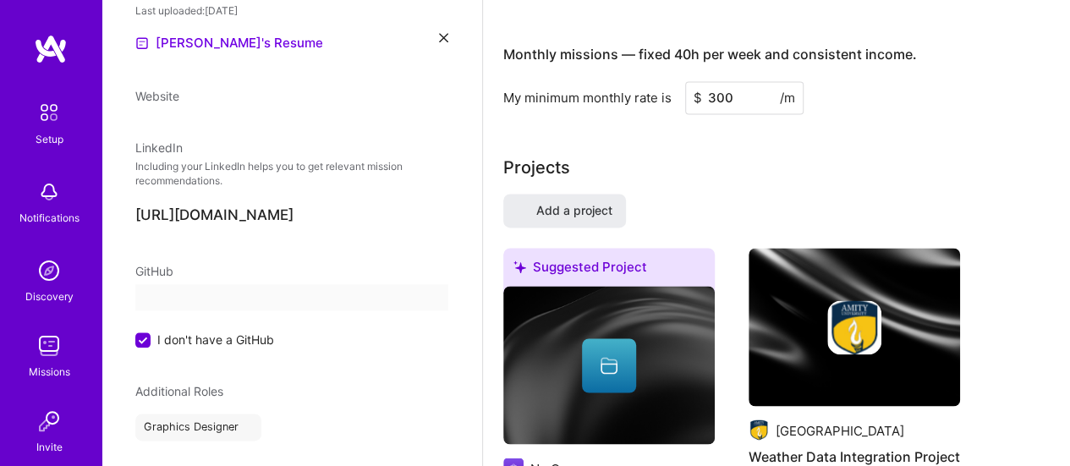
select select "US"
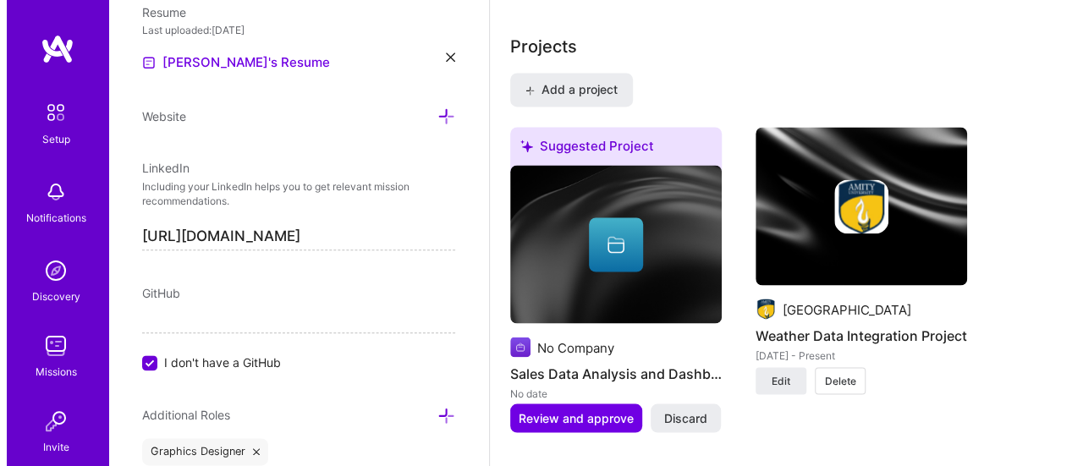
scroll to position [1415, 0]
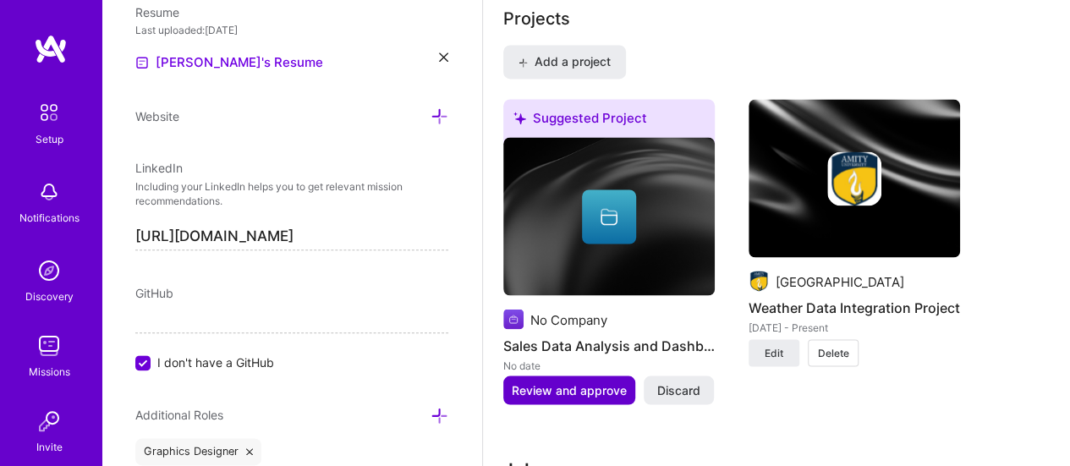
click at [582, 395] on span "Review and approve" at bounding box center [569, 389] width 115 height 17
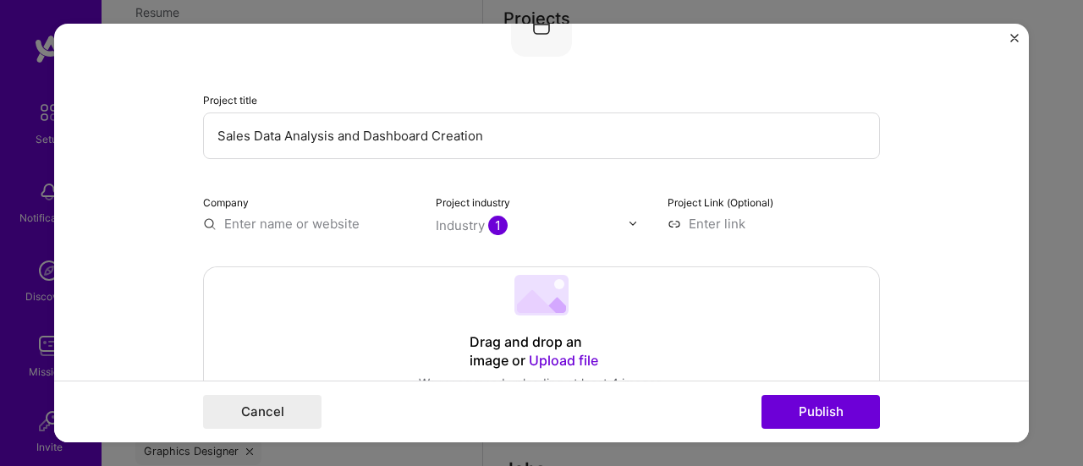
scroll to position [152, 0]
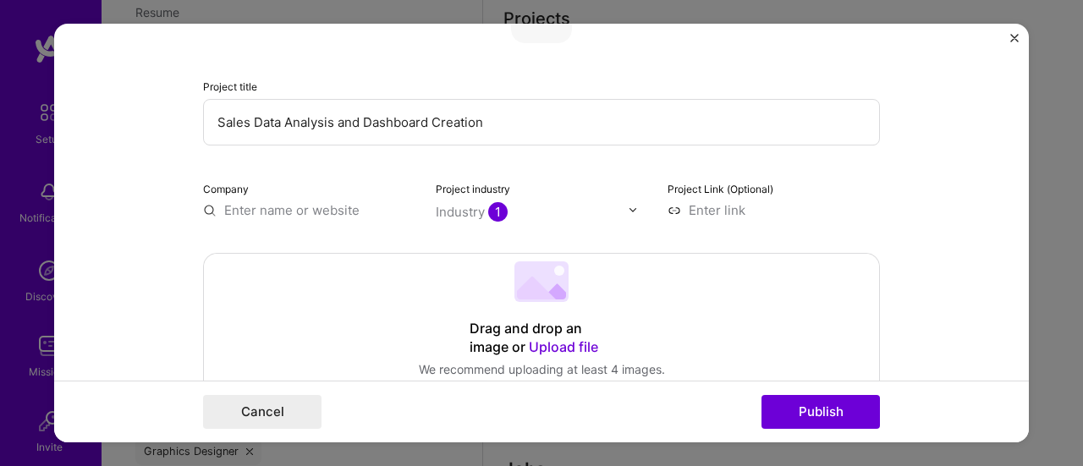
click at [332, 210] on input "text" at bounding box center [309, 210] width 212 height 18
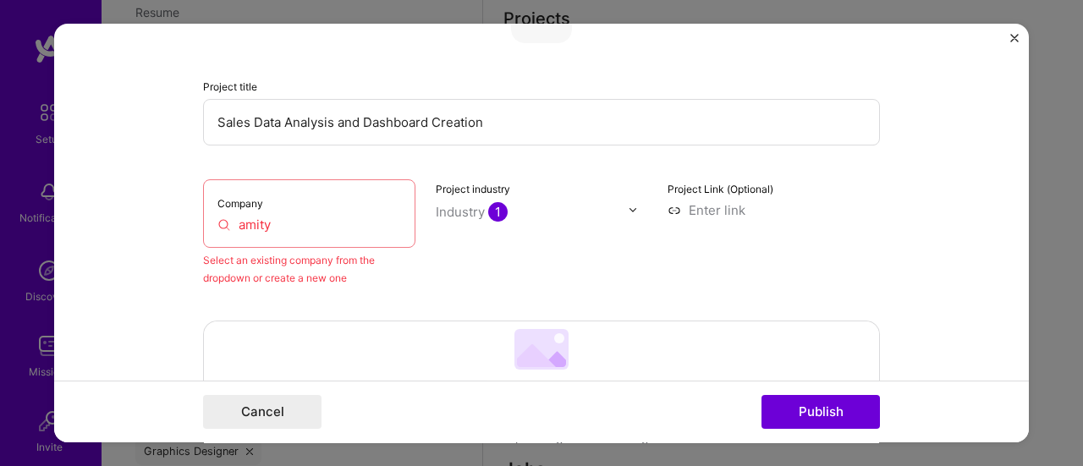
click at [316, 216] on input "amity" at bounding box center [309, 225] width 184 height 18
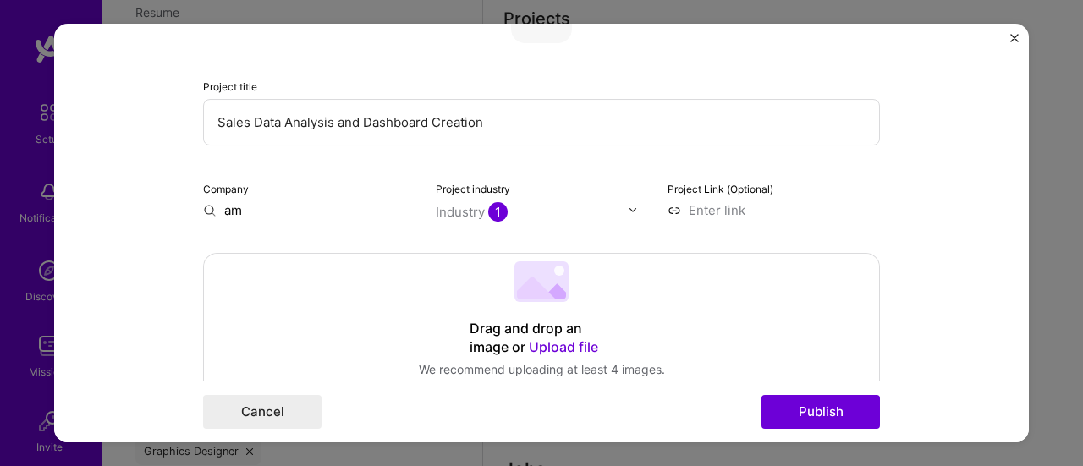
type input "a"
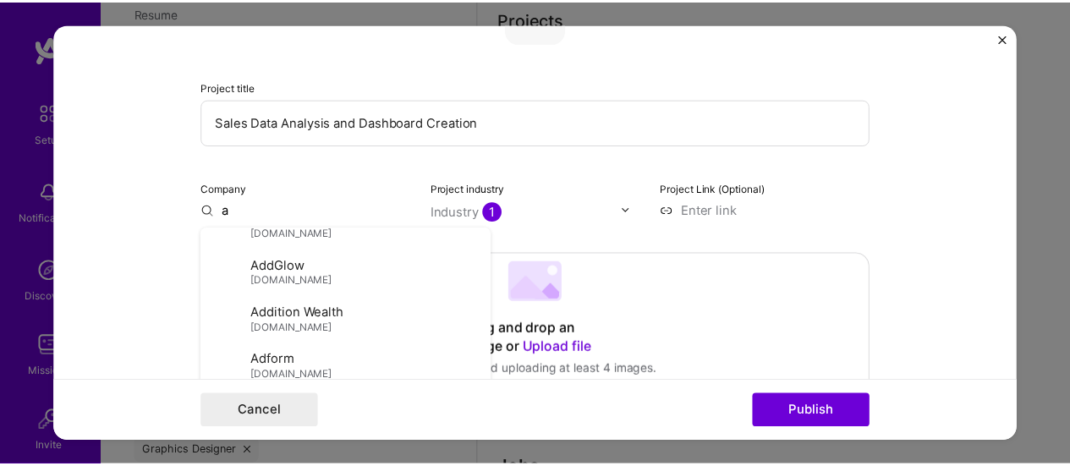
scroll to position [1069, 0]
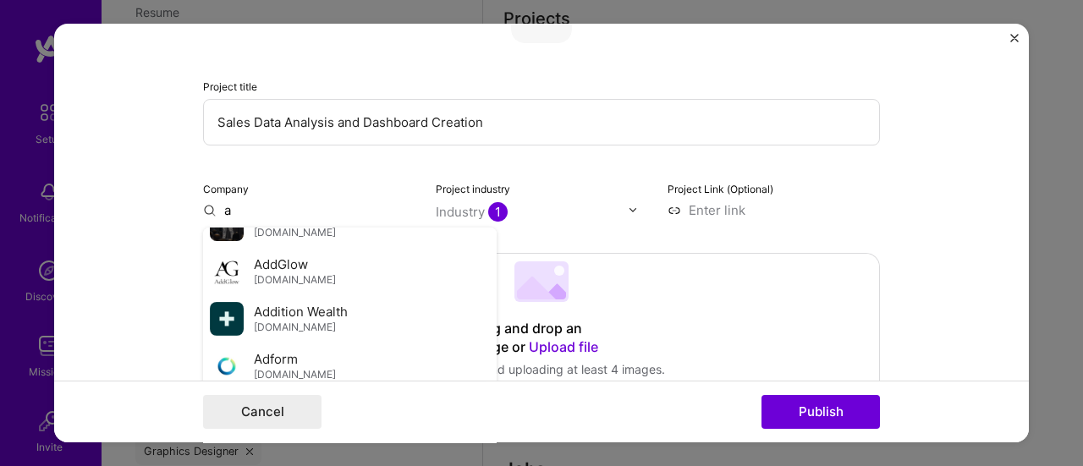
type input "a"
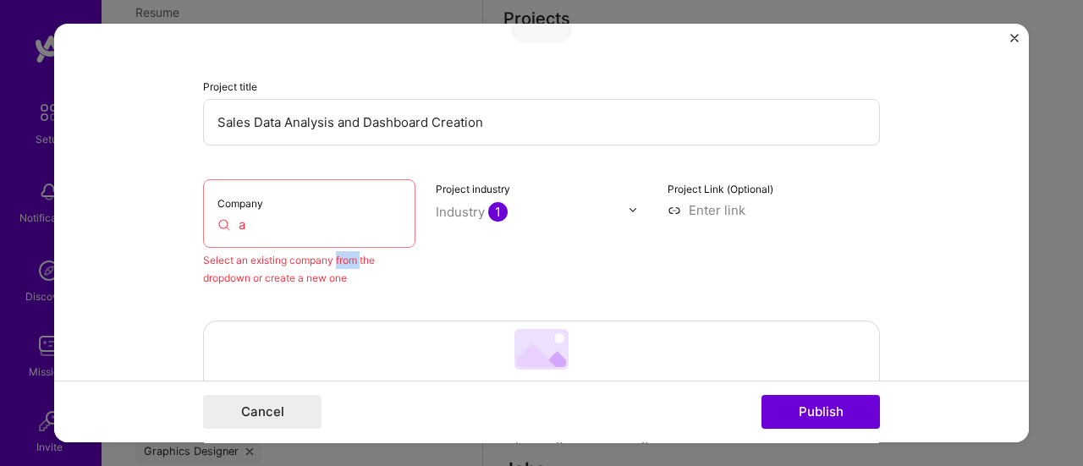
click at [335, 265] on div "Select an existing company from the dropdown or create a new one" at bounding box center [309, 269] width 212 height 36
click at [228, 274] on div "Select an existing company from the dropdown or create a new one" at bounding box center [309, 269] width 212 height 36
click at [278, 234] on div "Company a" at bounding box center [309, 213] width 212 height 69
click at [1012, 34] on img "Close" at bounding box center [1014, 38] width 8 height 8
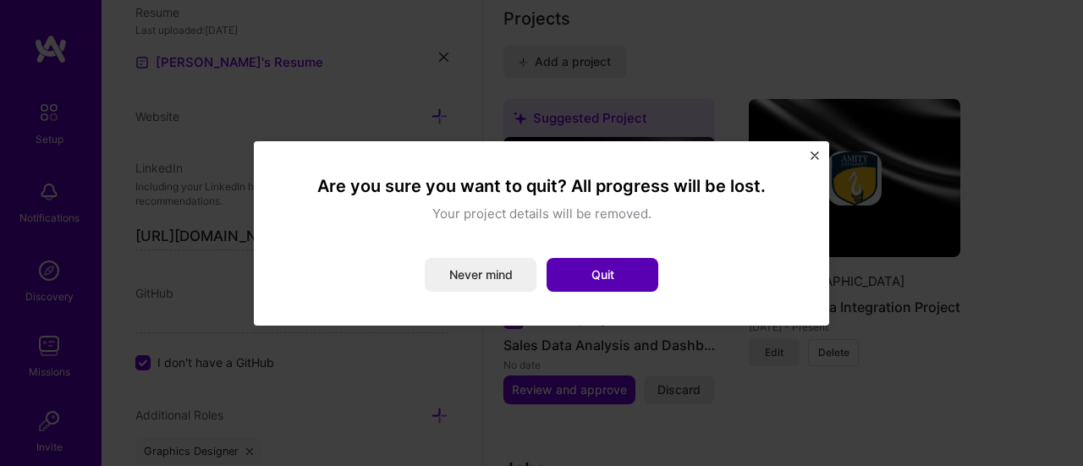
click at [598, 272] on button "Quit" at bounding box center [602, 275] width 112 height 34
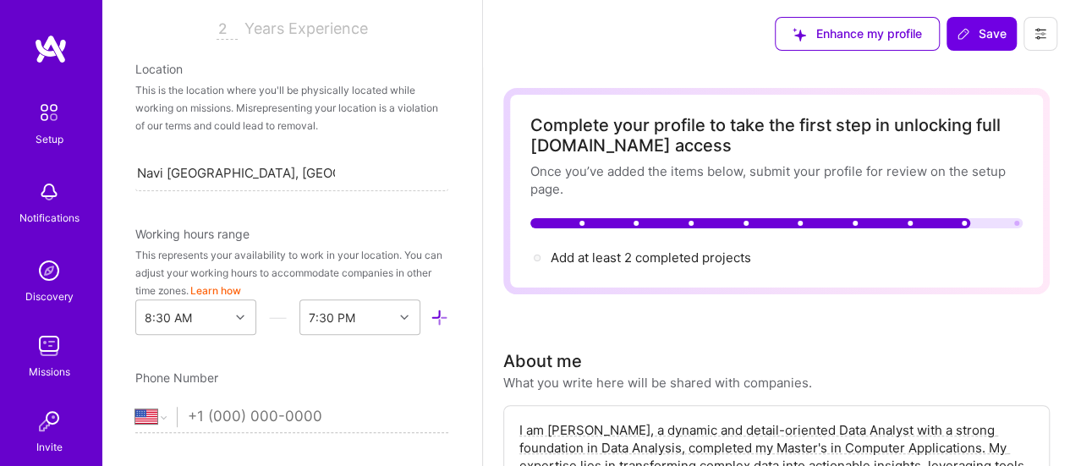
scroll to position [0, 0]
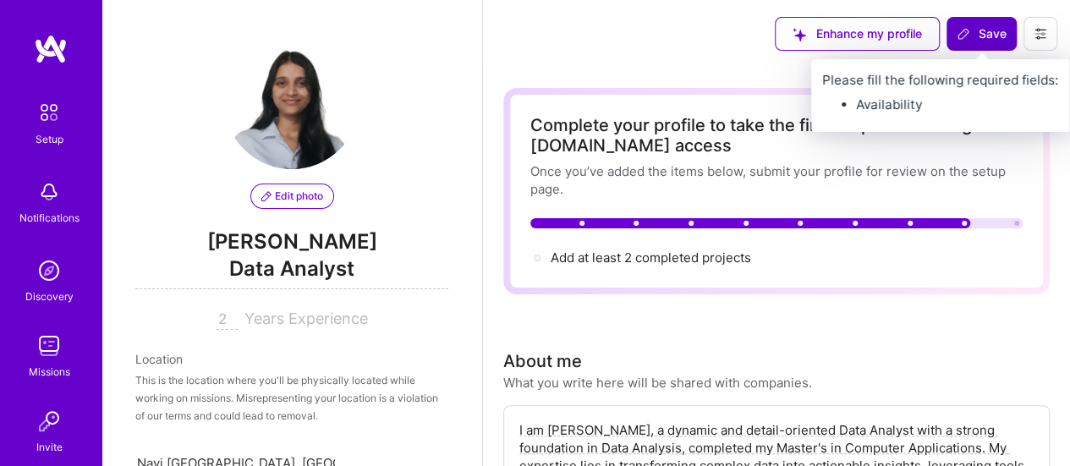
click at [984, 38] on span "Save" at bounding box center [982, 33] width 50 height 17
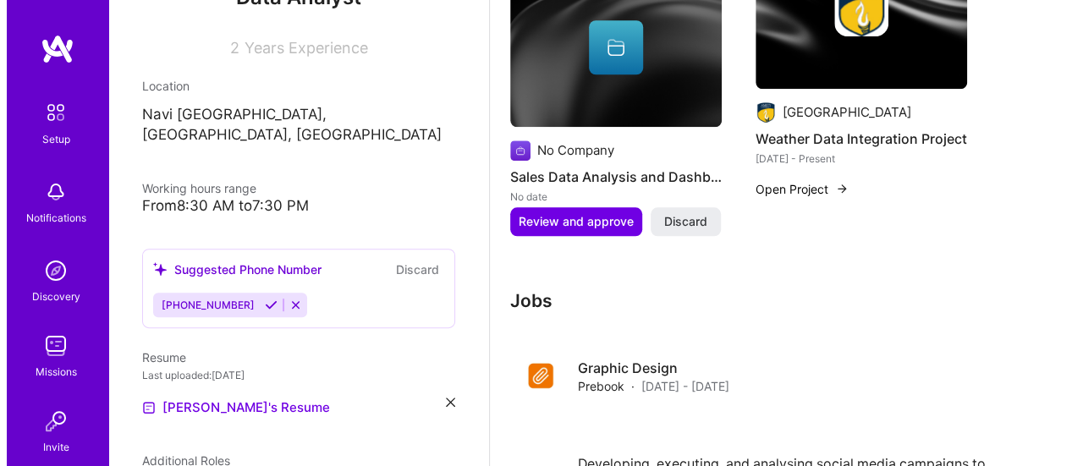
scroll to position [733, 0]
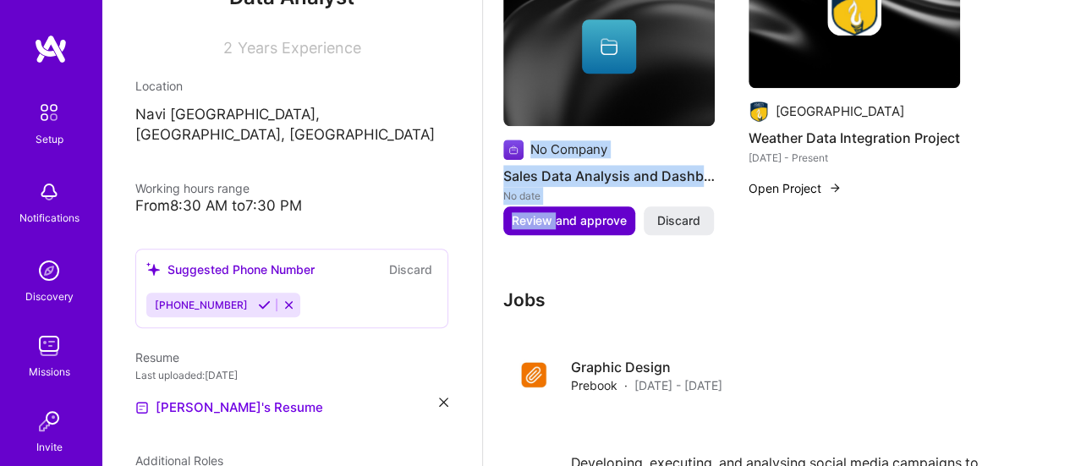
drag, startPoint x: 530, startPoint y: 151, endPoint x: 555, endPoint y: 214, distance: 67.2
click at [555, 205] on div "No Company Sales Data Analysis and Dashboard Creation No date Review and approv…" at bounding box center [608, 86] width 211 height 238
click at [555, 214] on span "Review and approve" at bounding box center [569, 220] width 115 height 17
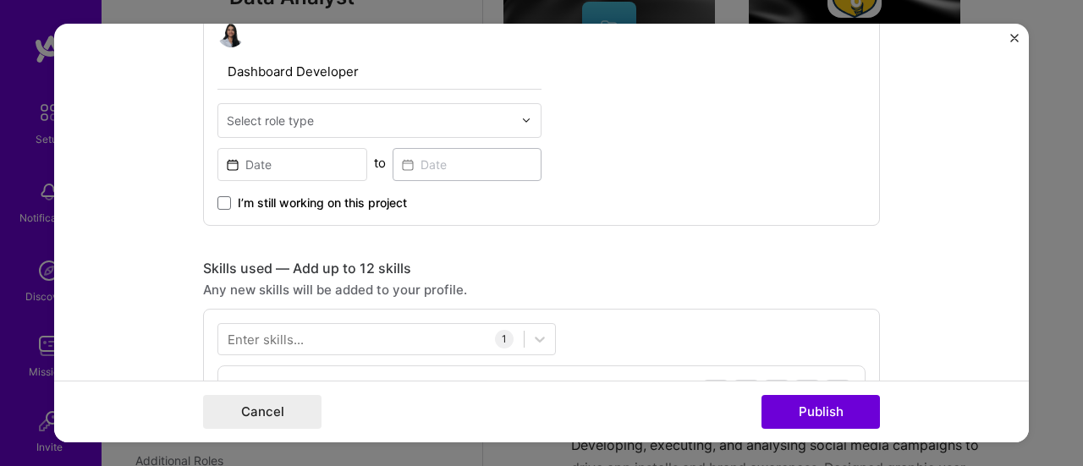
scroll to position [609, 0]
click at [221, 205] on span at bounding box center [224, 204] width 14 height 14
click at [0, 0] on input "I’m still working on this project" at bounding box center [0, 0] width 0 height 0
click at [253, 163] on input at bounding box center [292, 165] width 150 height 33
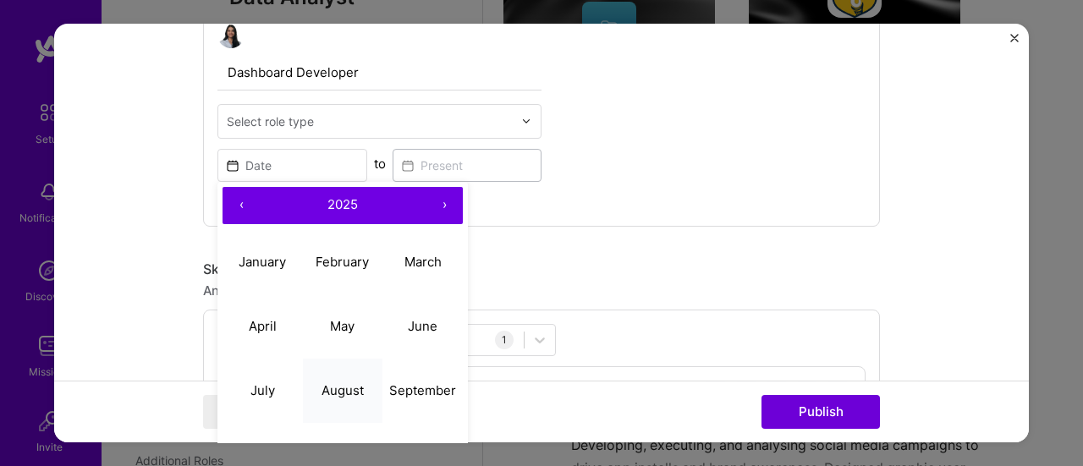
click at [342, 382] on abbr "August" at bounding box center [342, 390] width 42 height 16
type input "[DATE]"
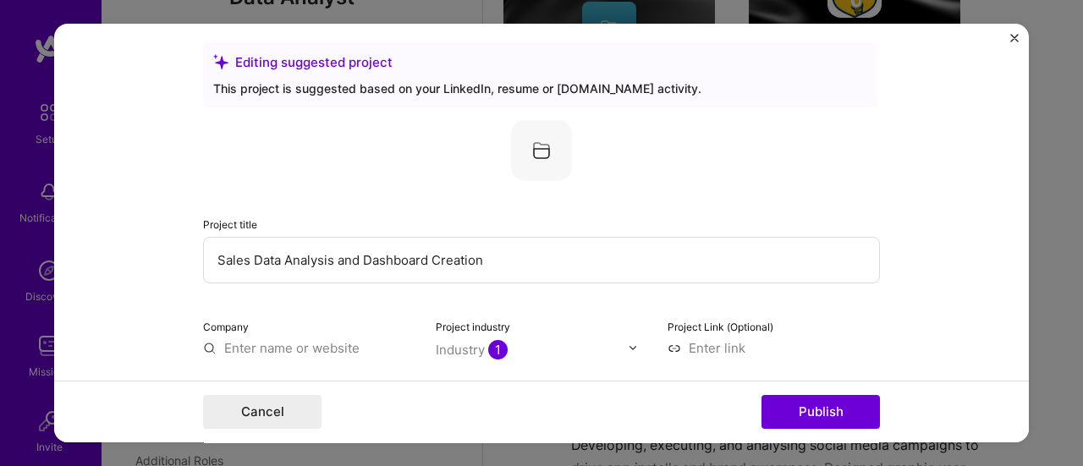
scroll to position [0, 0]
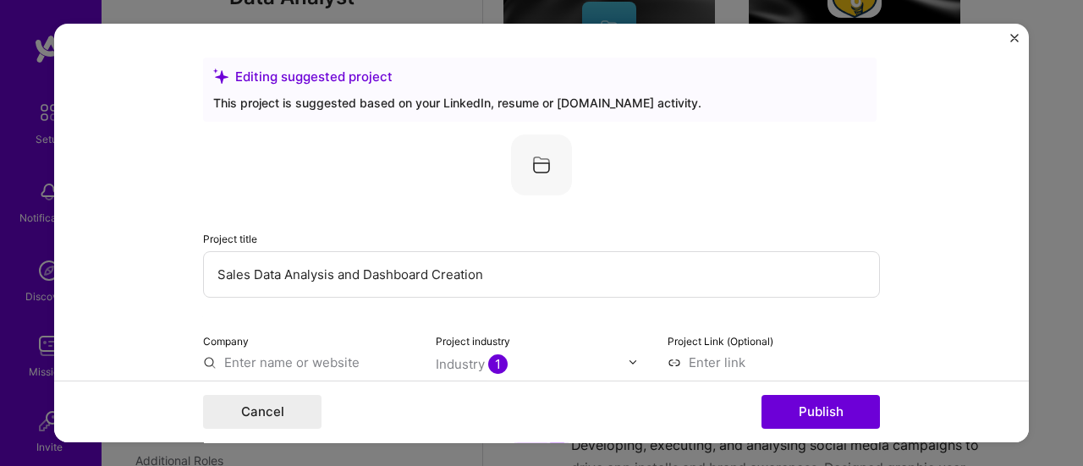
click at [338, 365] on input "text" at bounding box center [309, 363] width 212 height 18
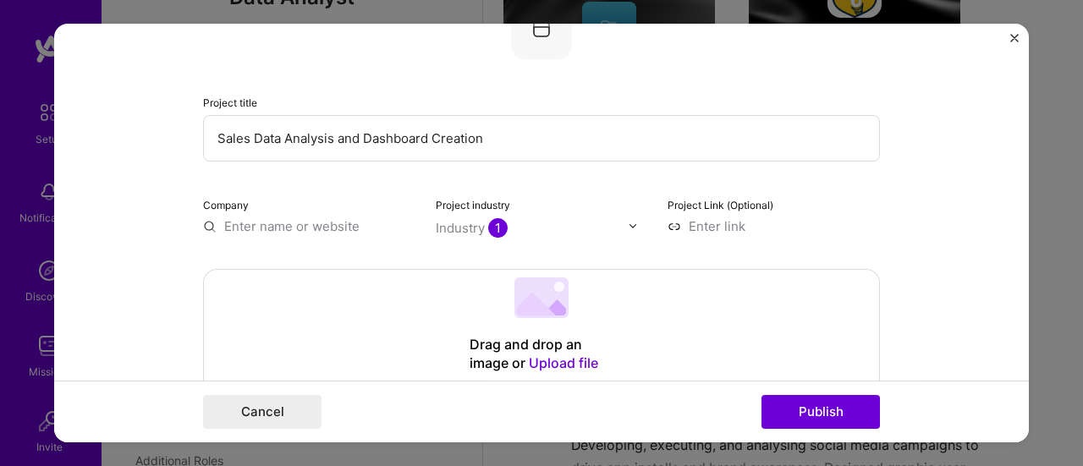
scroll to position [137, 0]
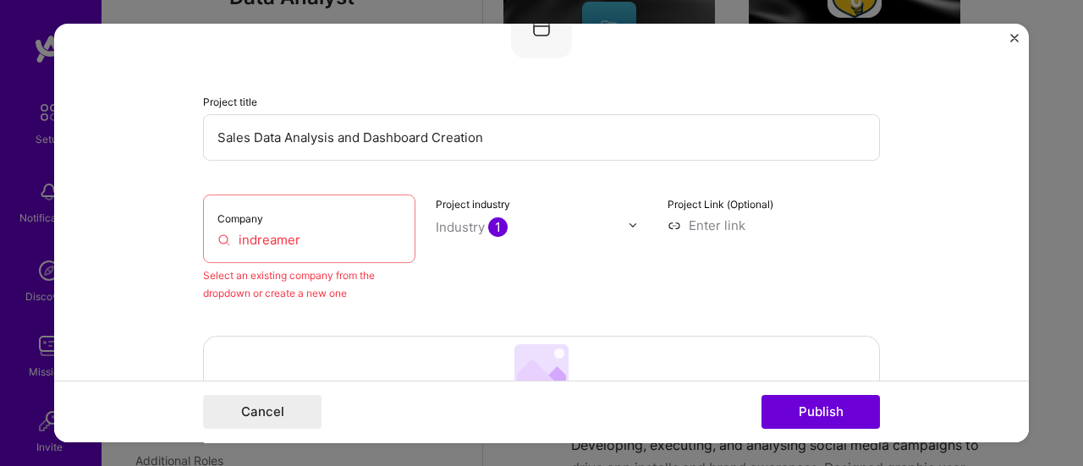
click at [338, 246] on input "indreamer" at bounding box center [309, 240] width 184 height 18
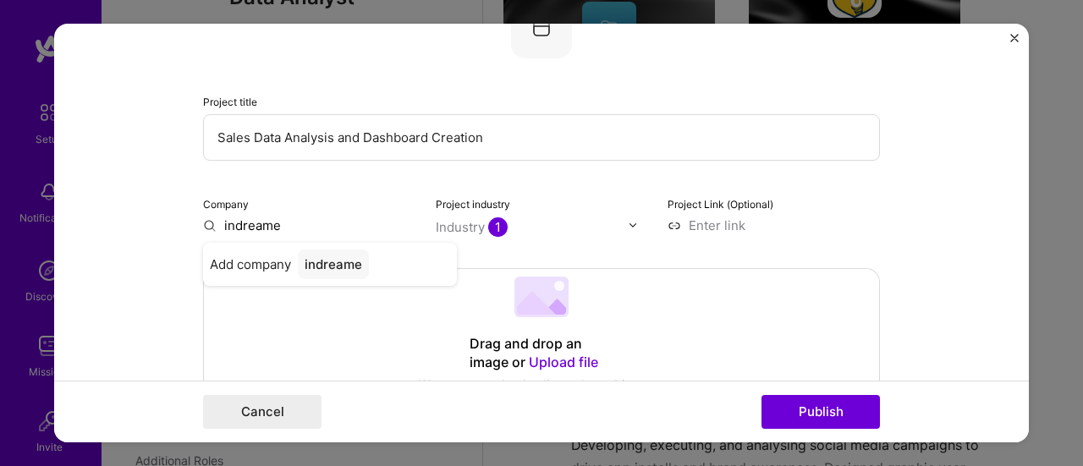
type input "indreamer"
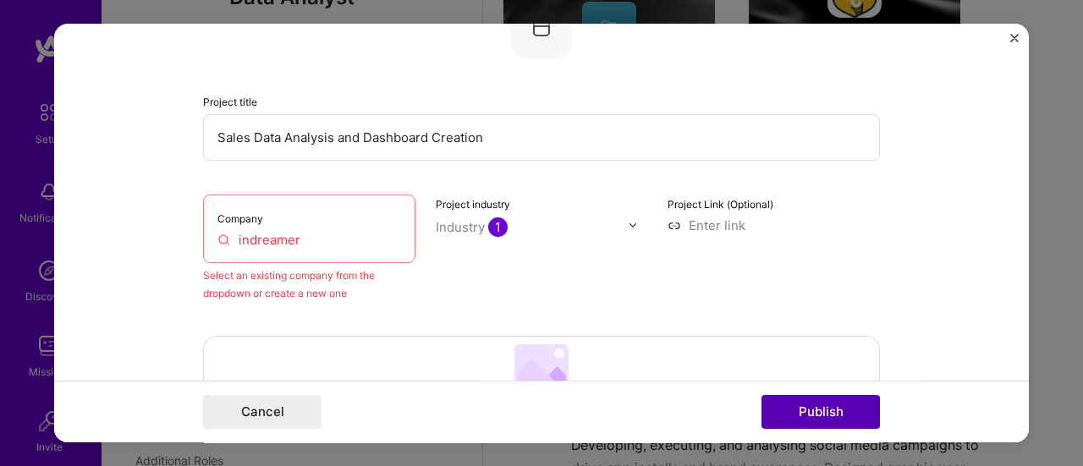
click at [809, 424] on button "Publish" at bounding box center [820, 412] width 118 height 34
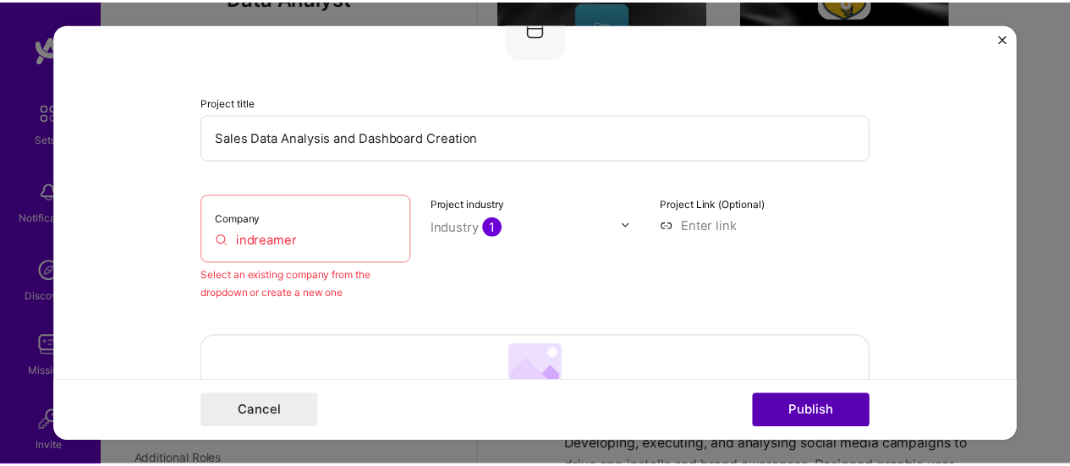
scroll to position [110, 0]
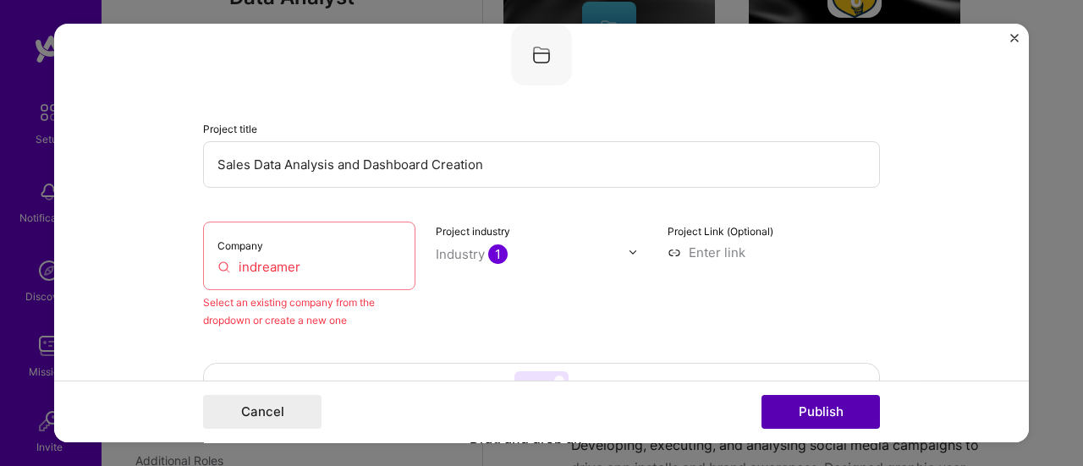
click at [809, 424] on button "Publish" at bounding box center [820, 412] width 118 height 34
click at [1010, 38] on img "Close" at bounding box center [1014, 38] width 8 height 8
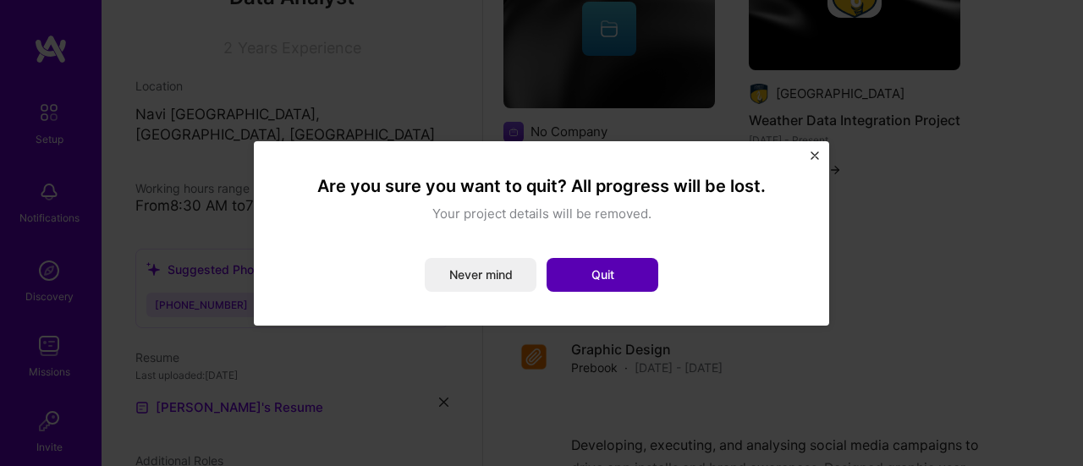
click at [589, 263] on button "Quit" at bounding box center [602, 275] width 112 height 34
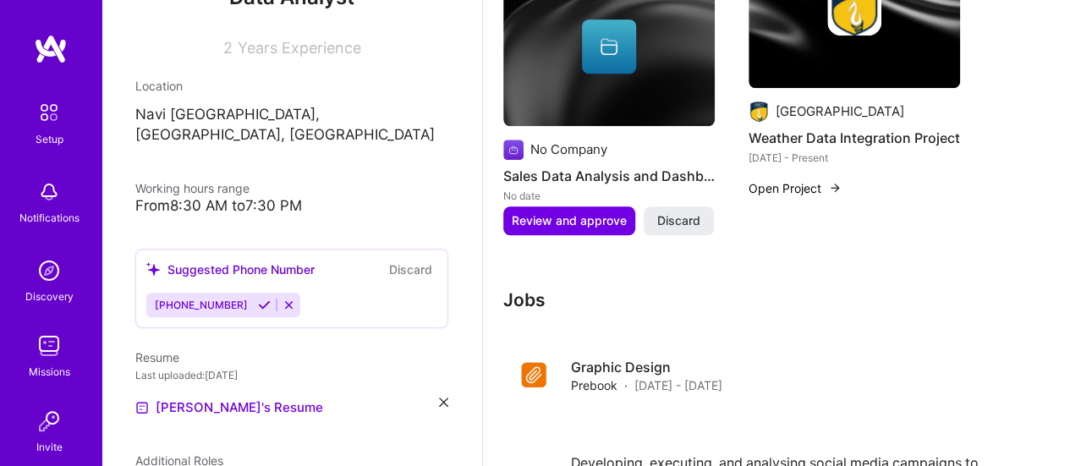
click at [51, 366] on div "Missions" at bounding box center [49, 372] width 41 height 18
